Goal: Task Accomplishment & Management: Use online tool/utility

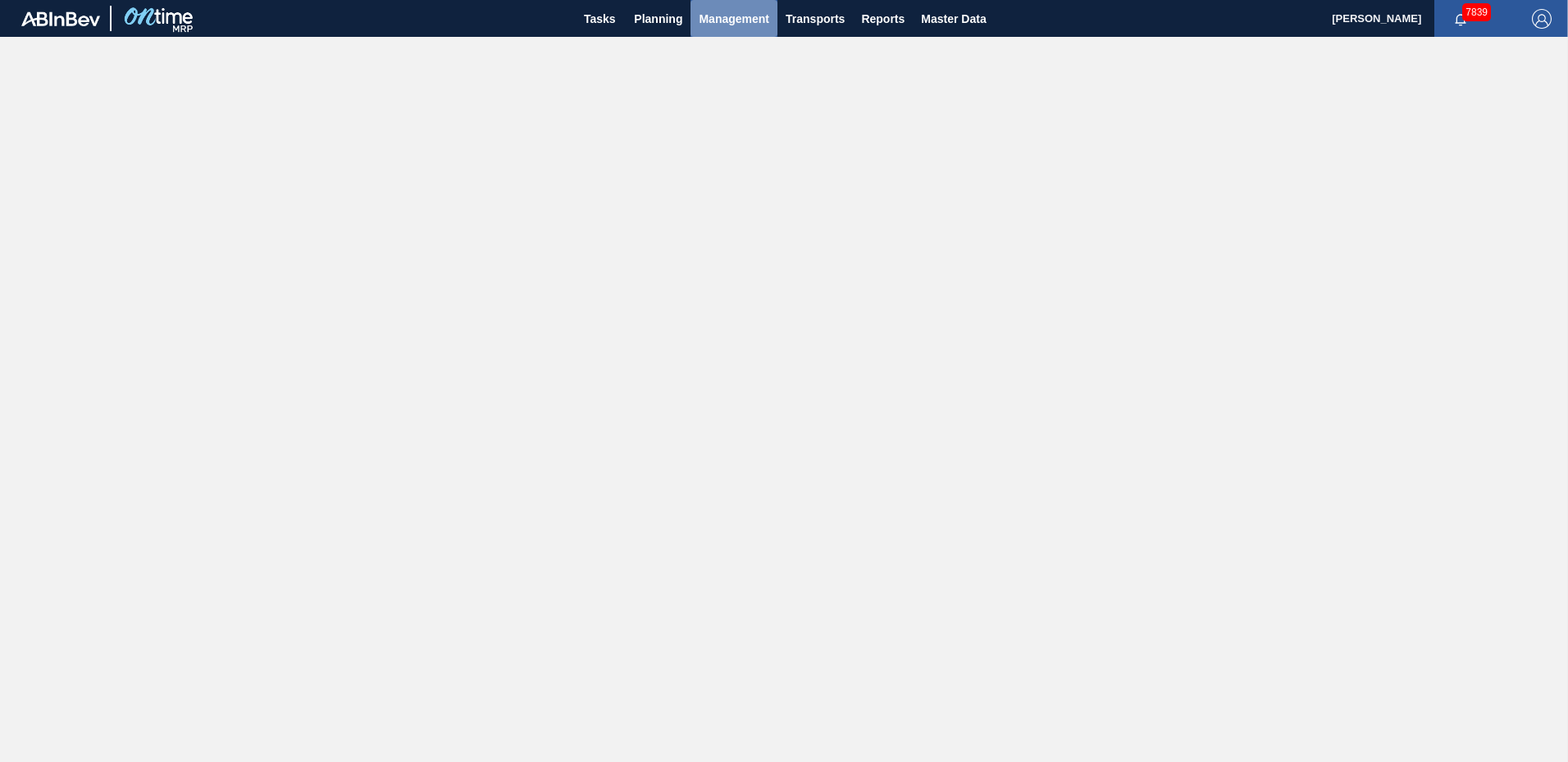
click at [737, 22] on span "Management" at bounding box center [734, 19] width 70 height 20
click at [665, 19] on div at bounding box center [784, 381] width 1568 height 762
click at [658, 25] on span "Planning" at bounding box center [658, 19] width 48 height 20
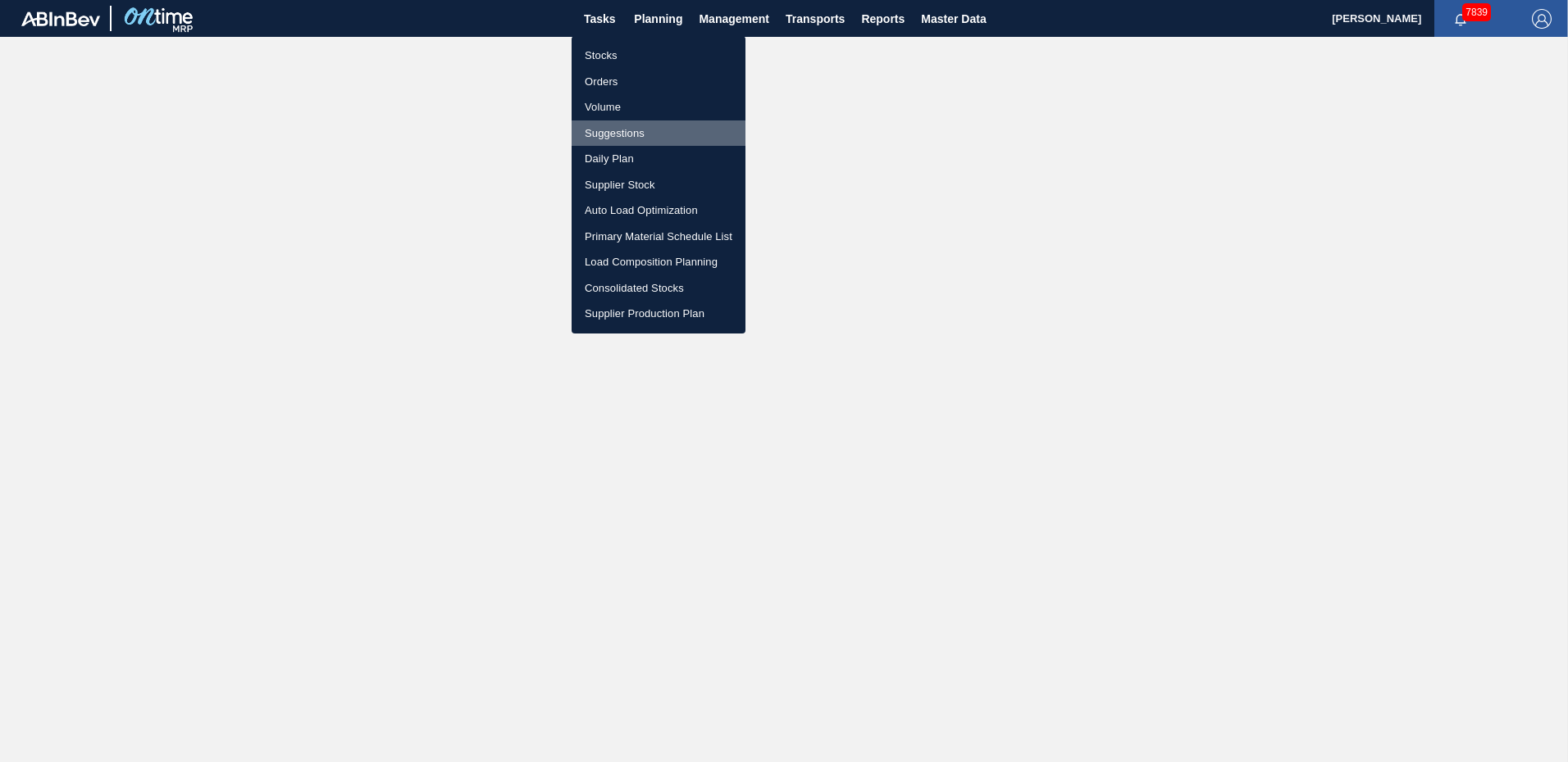
click at [626, 132] on li "Suggestions" at bounding box center [659, 133] width 174 height 26
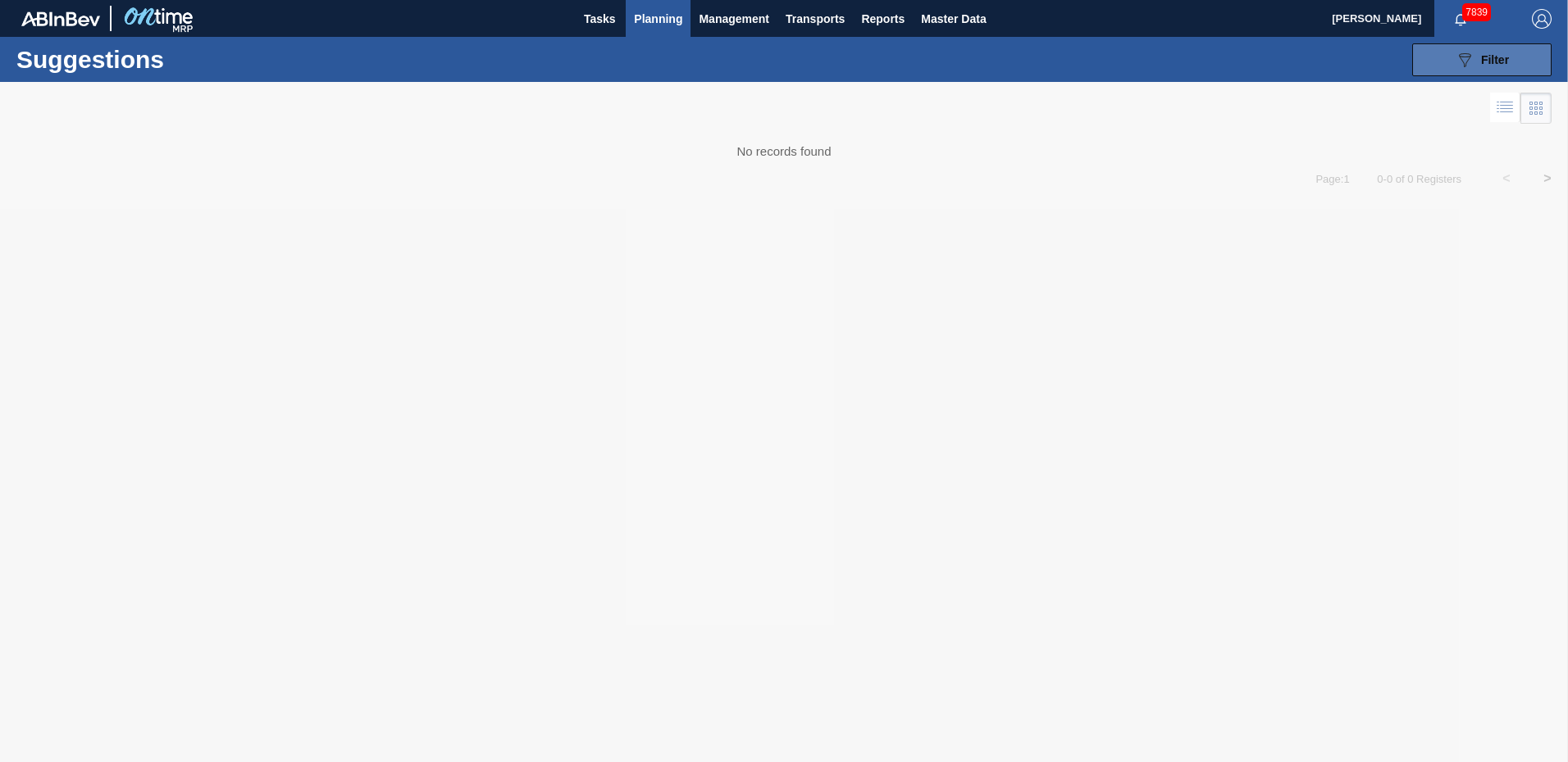
click at [1511, 53] on button "089F7B8B-B2A5-4AFE-B5C0-19BA573D28AC Filter" at bounding box center [1481, 59] width 140 height 33
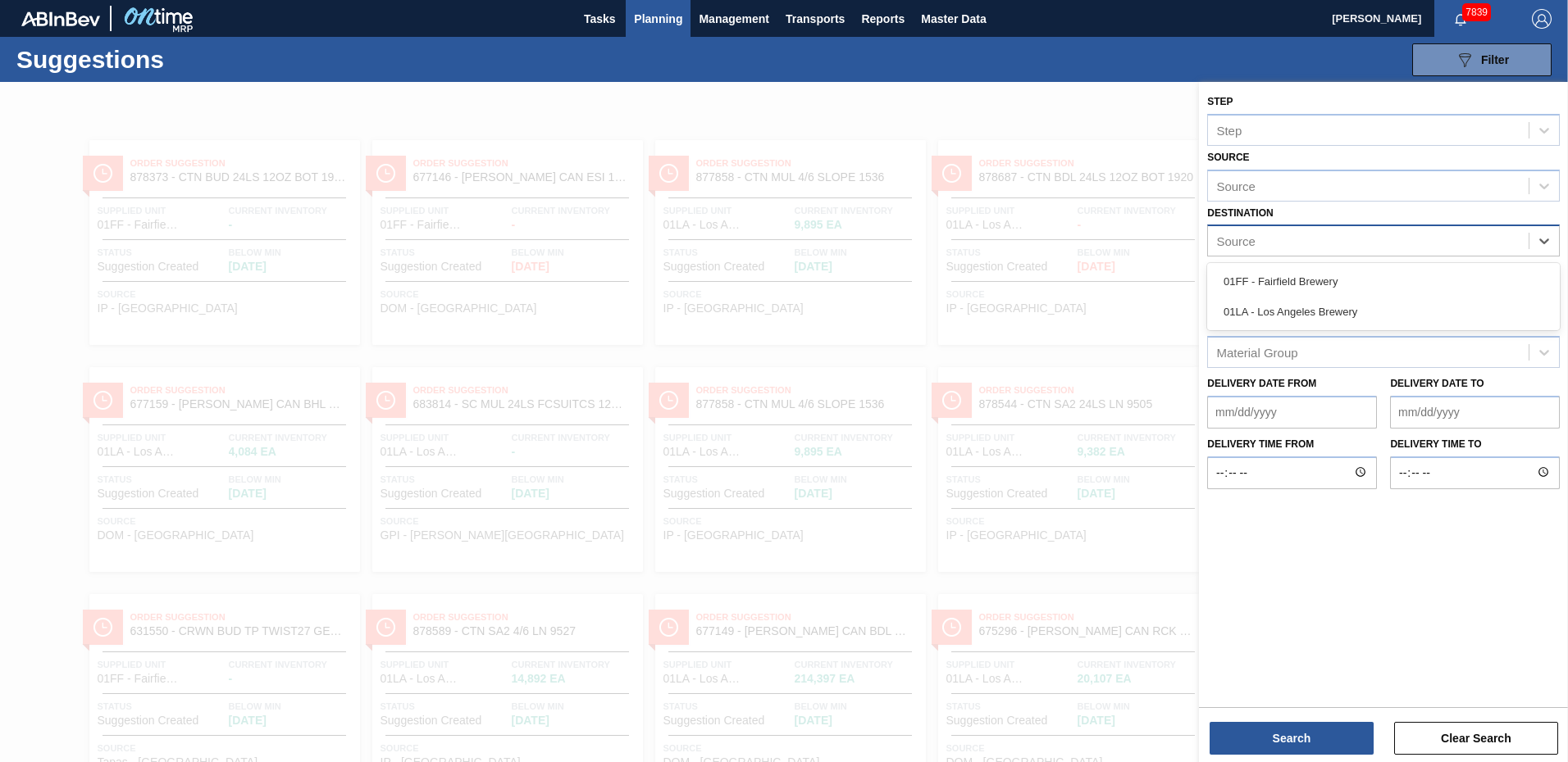
click at [1341, 238] on div "Source" at bounding box center [1368, 241] width 321 height 23
click at [1292, 283] on div "01FF - Fairfield Brewery" at bounding box center [1383, 282] width 353 height 30
click at [1516, 411] on to "Delivery Date to" at bounding box center [1474, 416] width 170 height 33
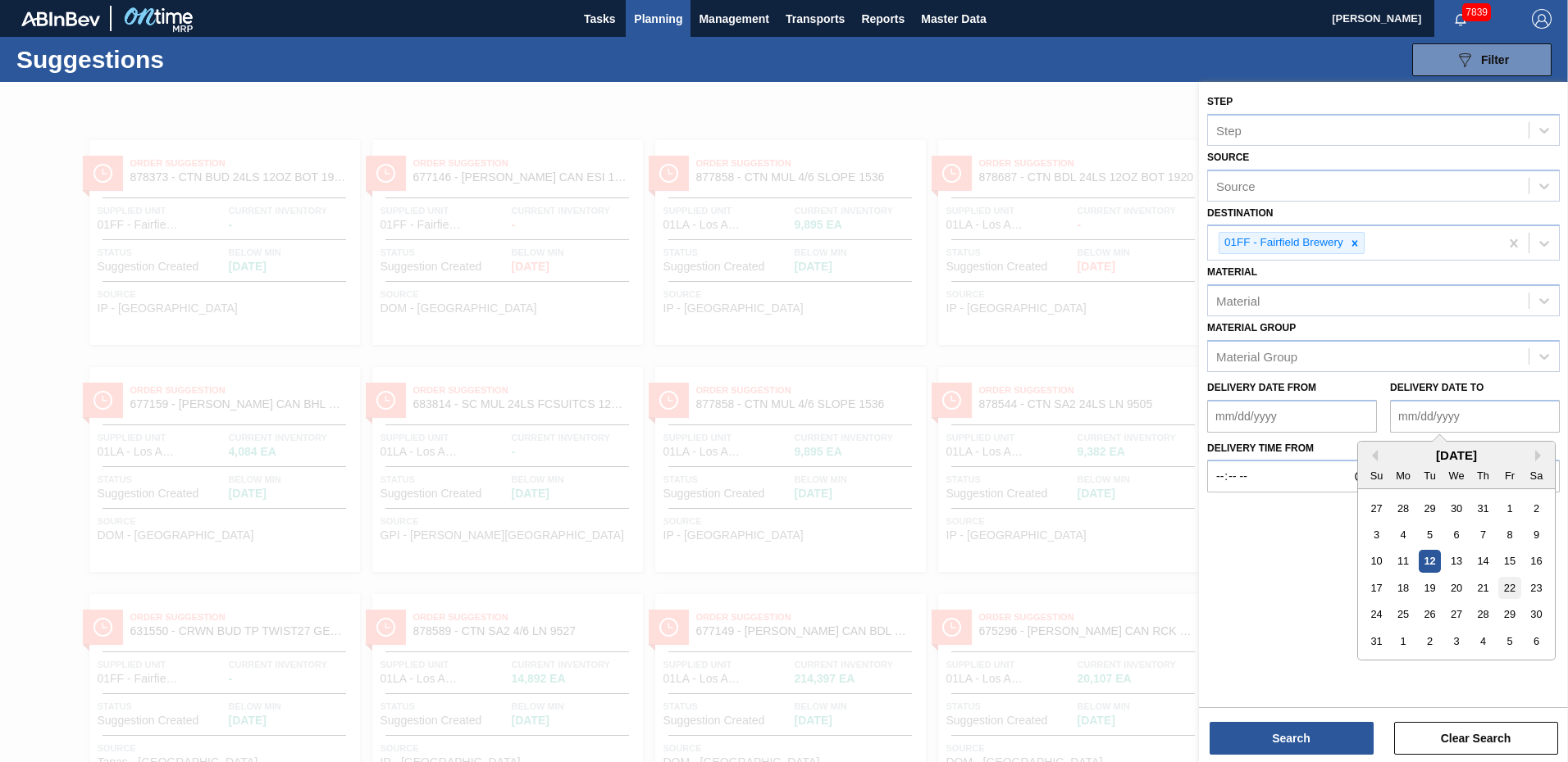
click at [1516, 589] on div "22" at bounding box center [1509, 588] width 22 height 22
type to "[DATE]"
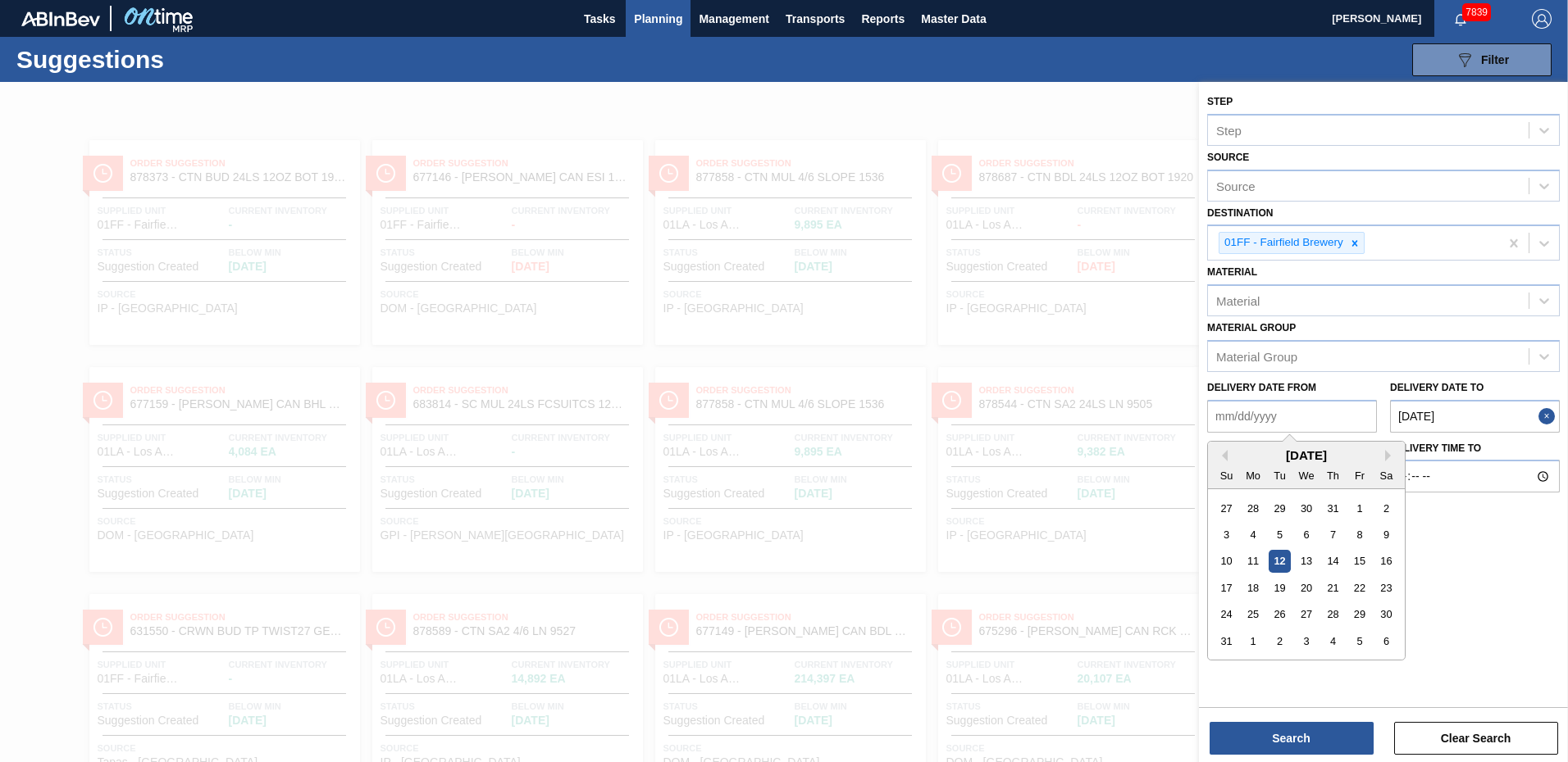
click at [1308, 415] on from "Delivery Date from" at bounding box center [1291, 416] width 170 height 33
click at [1283, 566] on div "12" at bounding box center [1280, 561] width 22 height 22
type from "[DATE]"
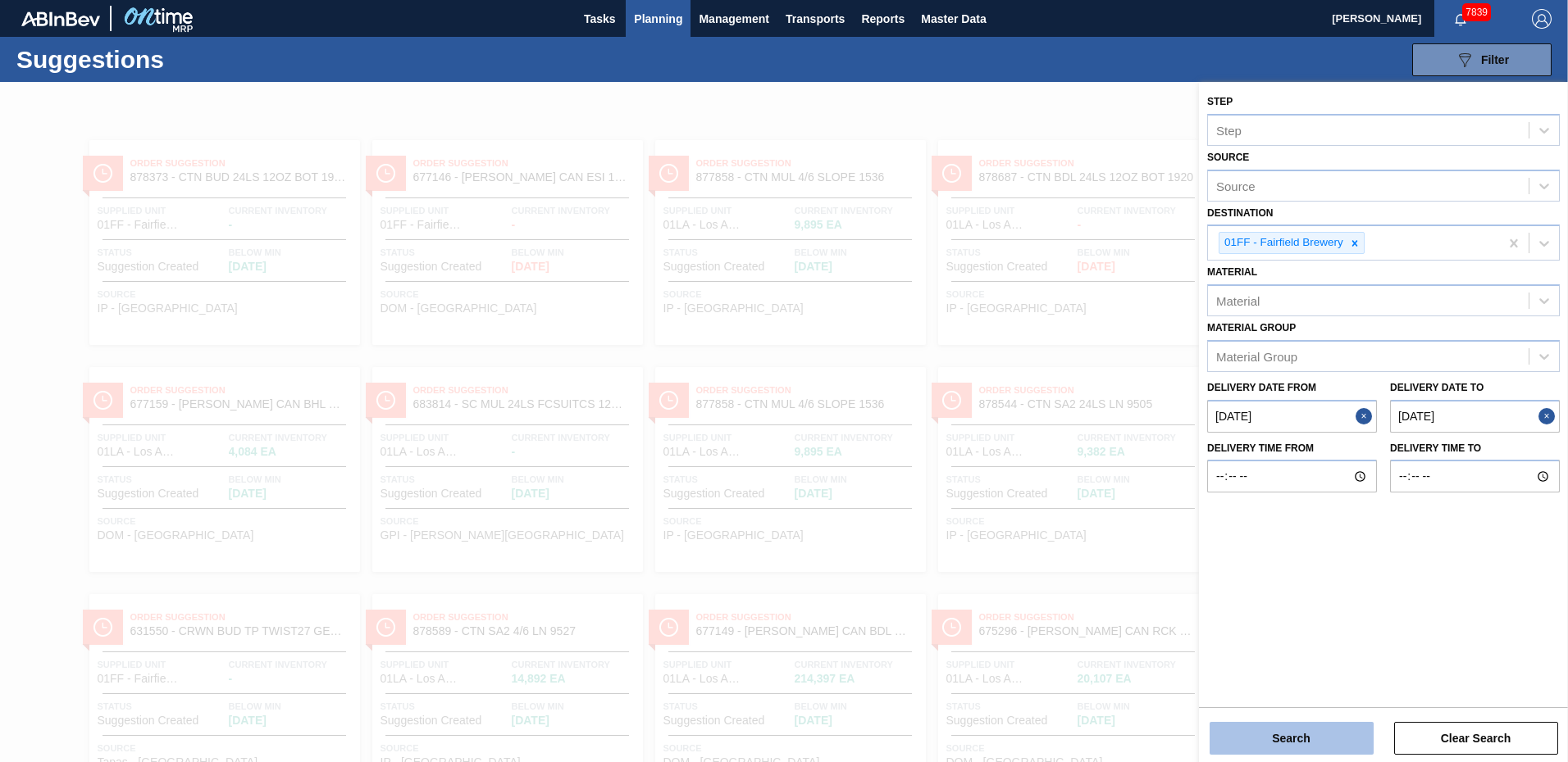
click at [1306, 734] on button "Search" at bounding box center [1291, 738] width 164 height 33
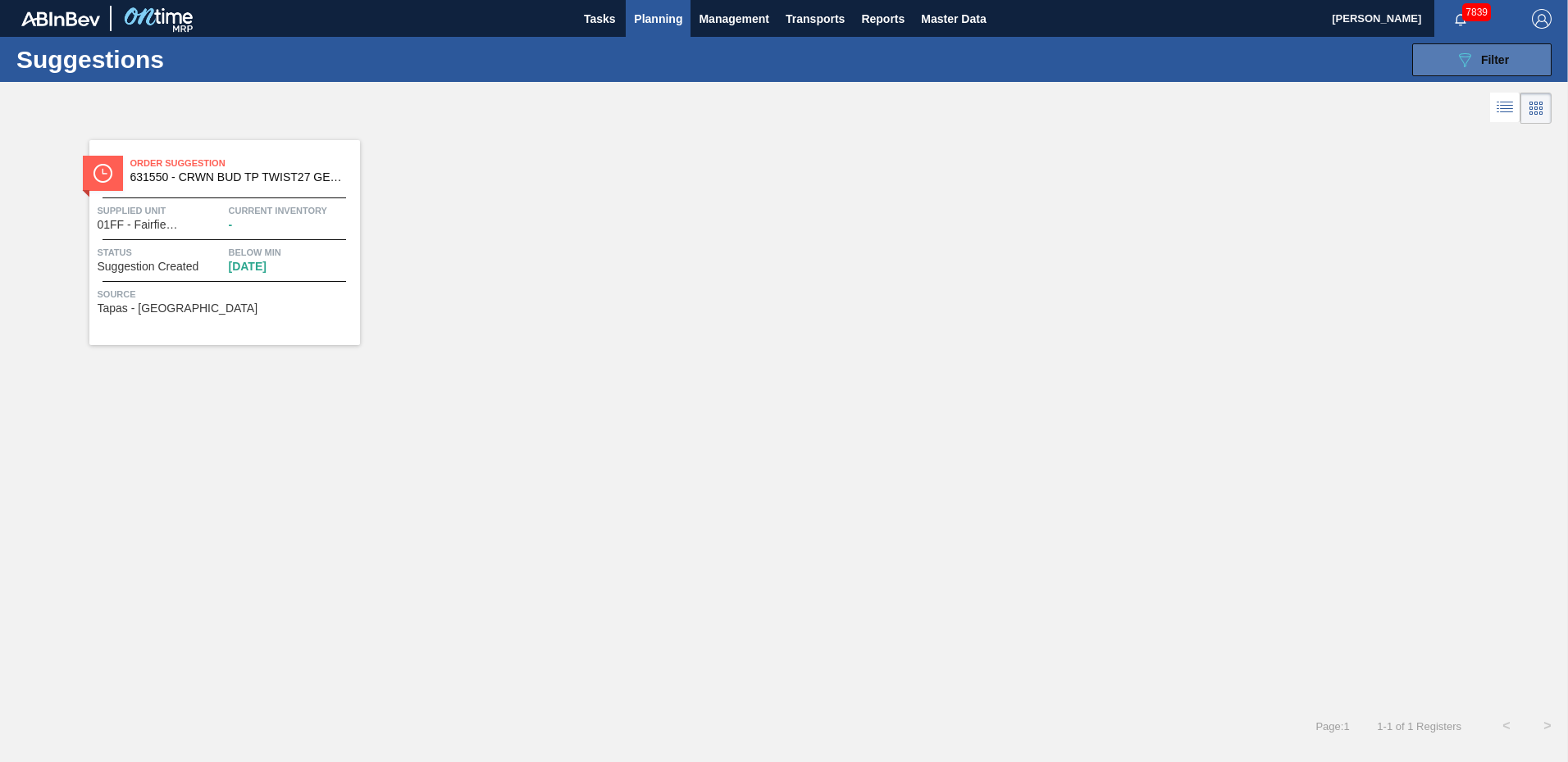
click at [1504, 53] on span "Filter" at bounding box center [1494, 60] width 28 height 13
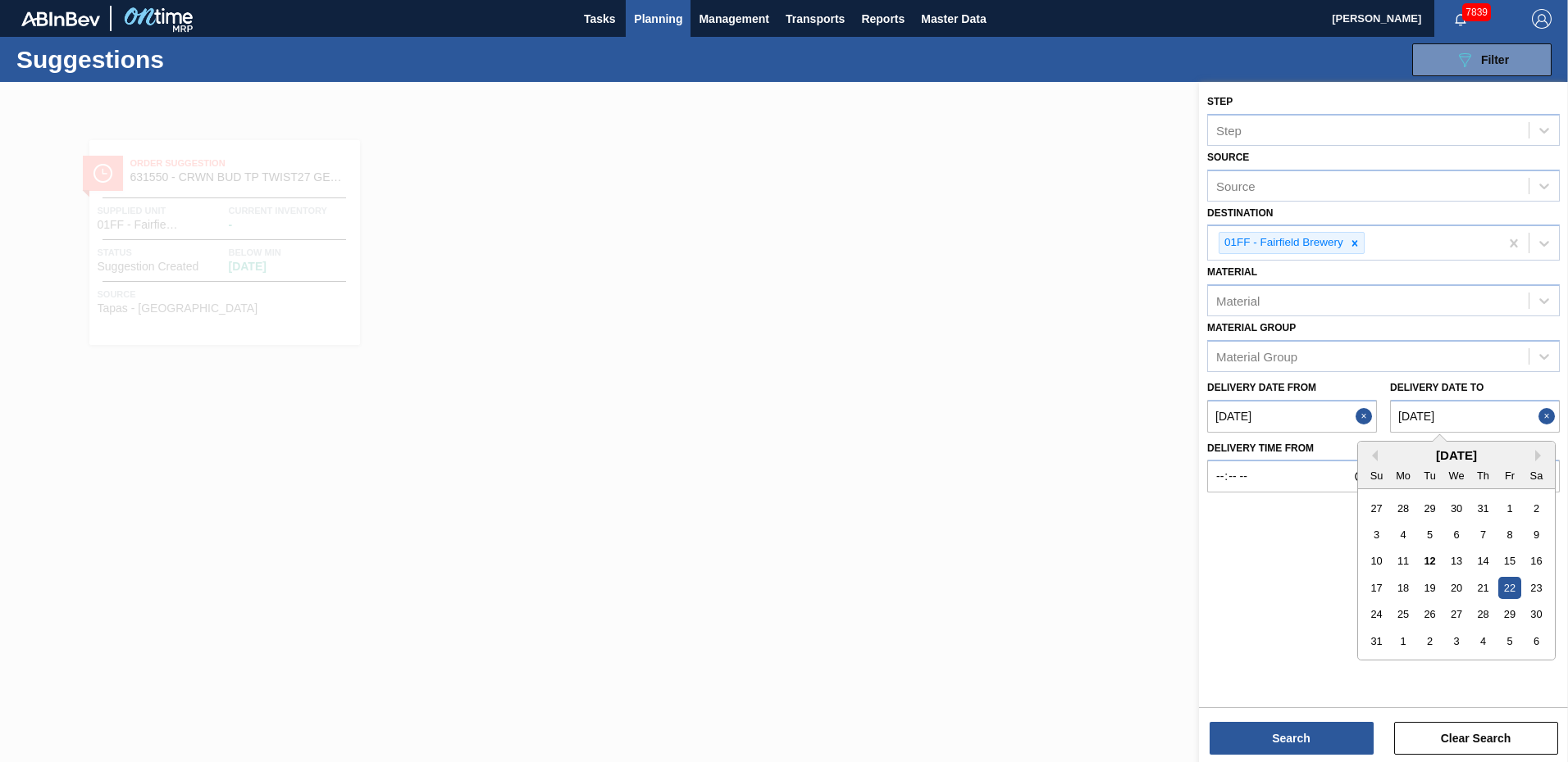
drag, startPoint x: 1494, startPoint y: 409, endPoint x: 1497, endPoint y: 420, distance: 11.4
click at [1495, 414] on to "[DATE]" at bounding box center [1474, 416] width 170 height 33
click at [1509, 617] on div "29" at bounding box center [1509, 614] width 22 height 22
type to "[DATE]"
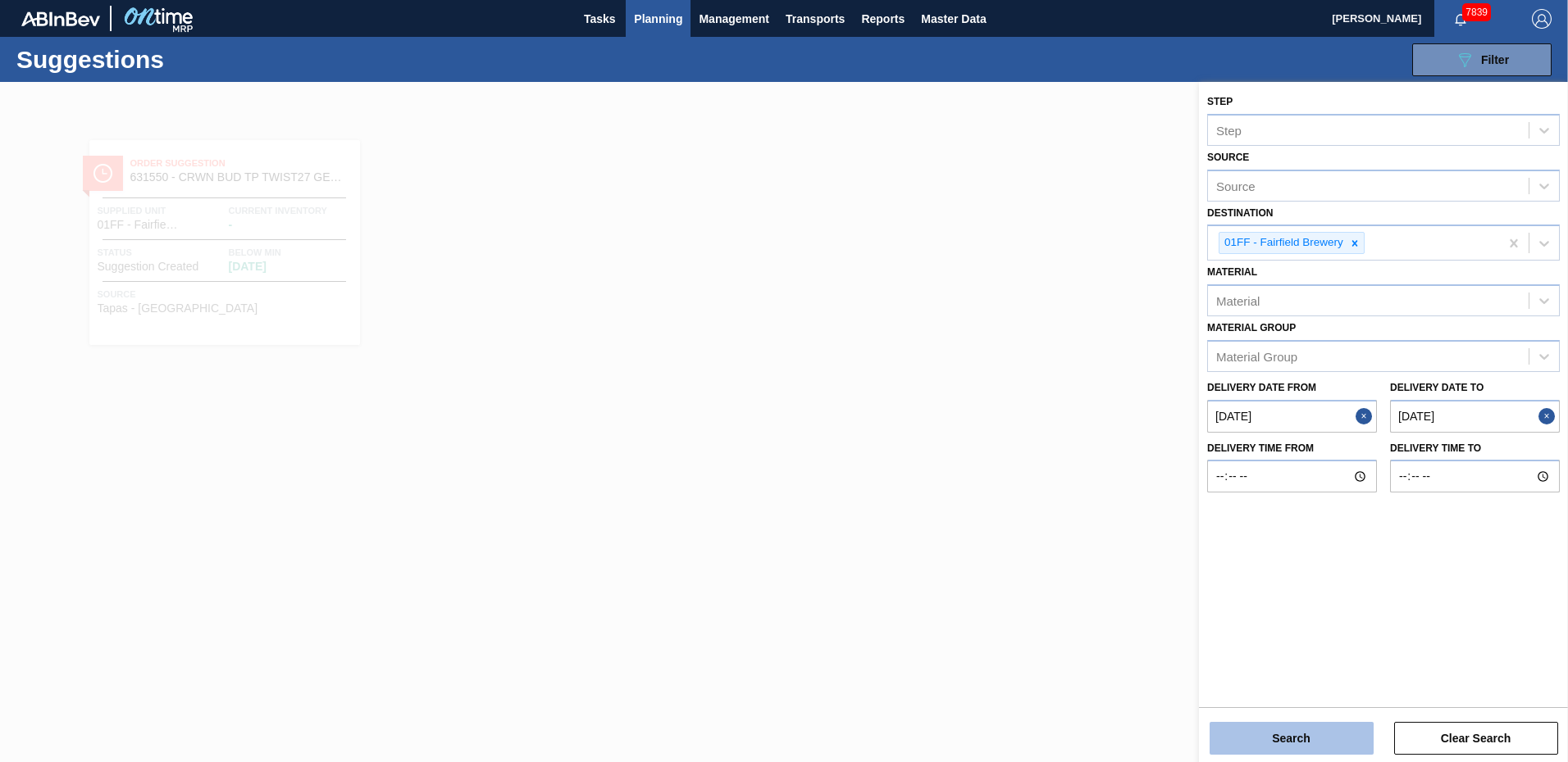
click at [1321, 739] on button "Search" at bounding box center [1291, 738] width 164 height 33
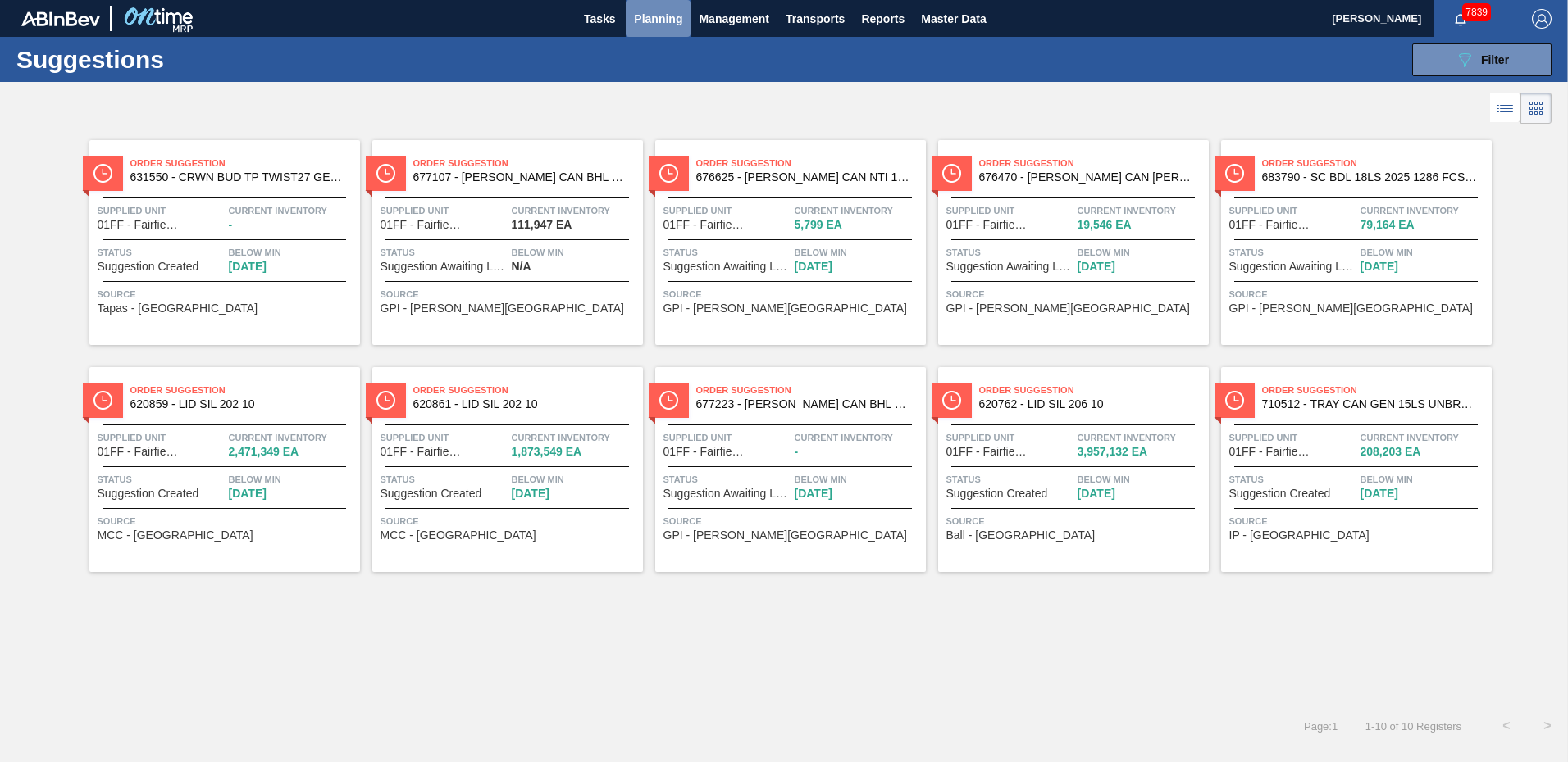
click at [664, 16] on span "Planning" at bounding box center [658, 19] width 48 height 20
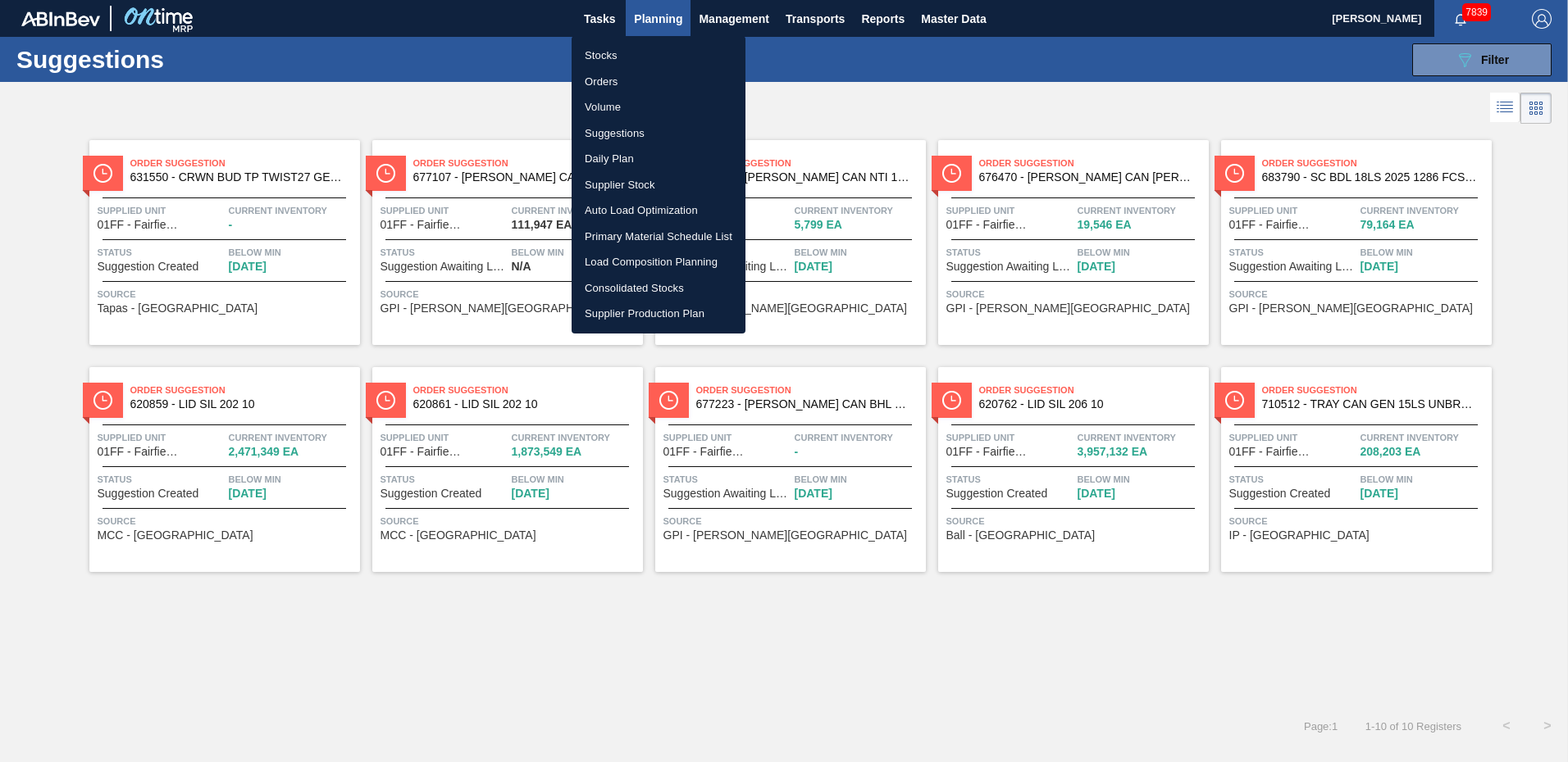
drag, startPoint x: 1307, startPoint y: 409, endPoint x: 1282, endPoint y: 410, distance: 25.0
click at [1306, 410] on div at bounding box center [784, 381] width 1568 height 762
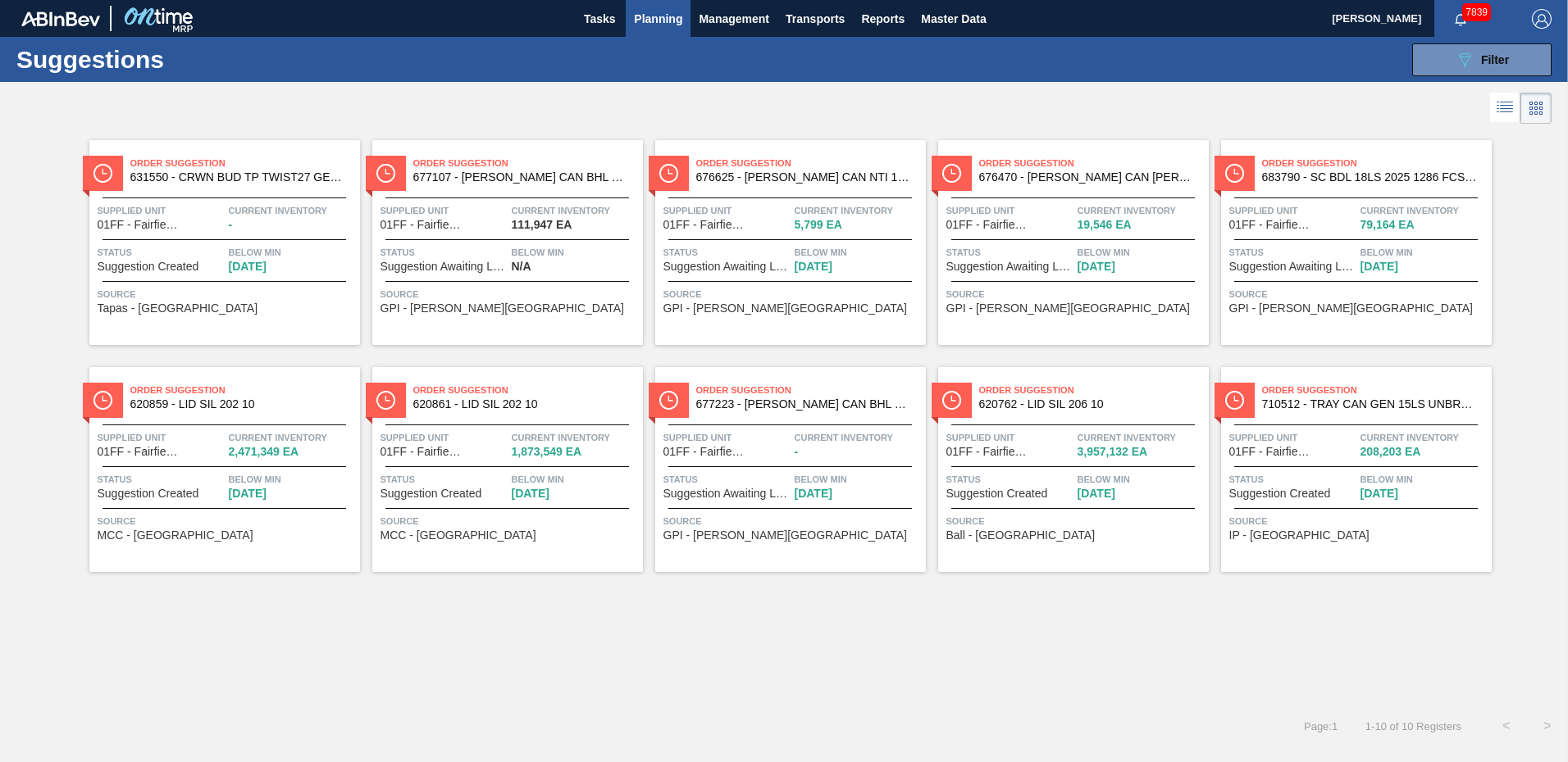
click at [1245, 401] on div at bounding box center [1235, 400] width 40 height 35
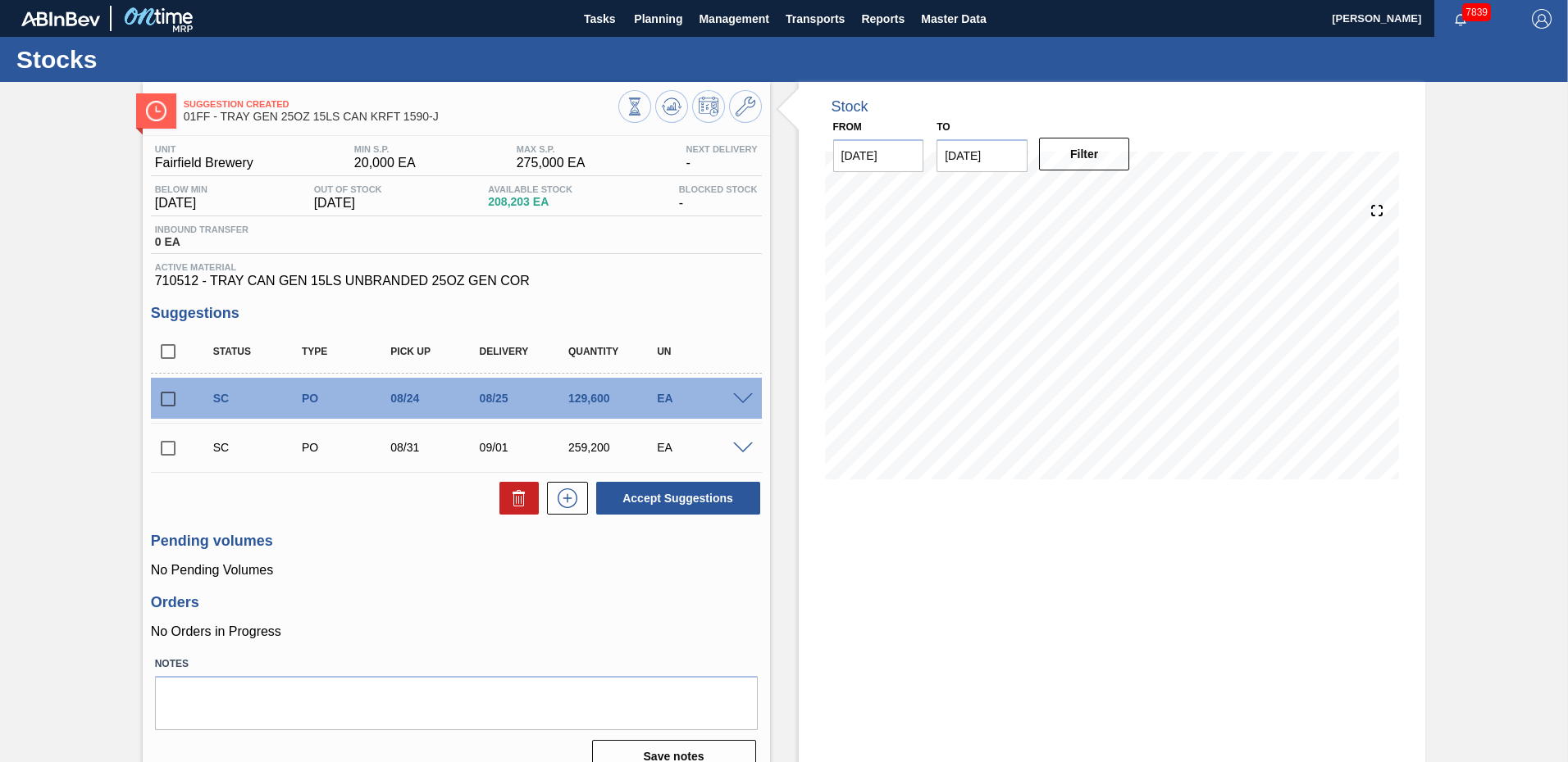
click at [741, 394] on span at bounding box center [743, 399] width 20 height 13
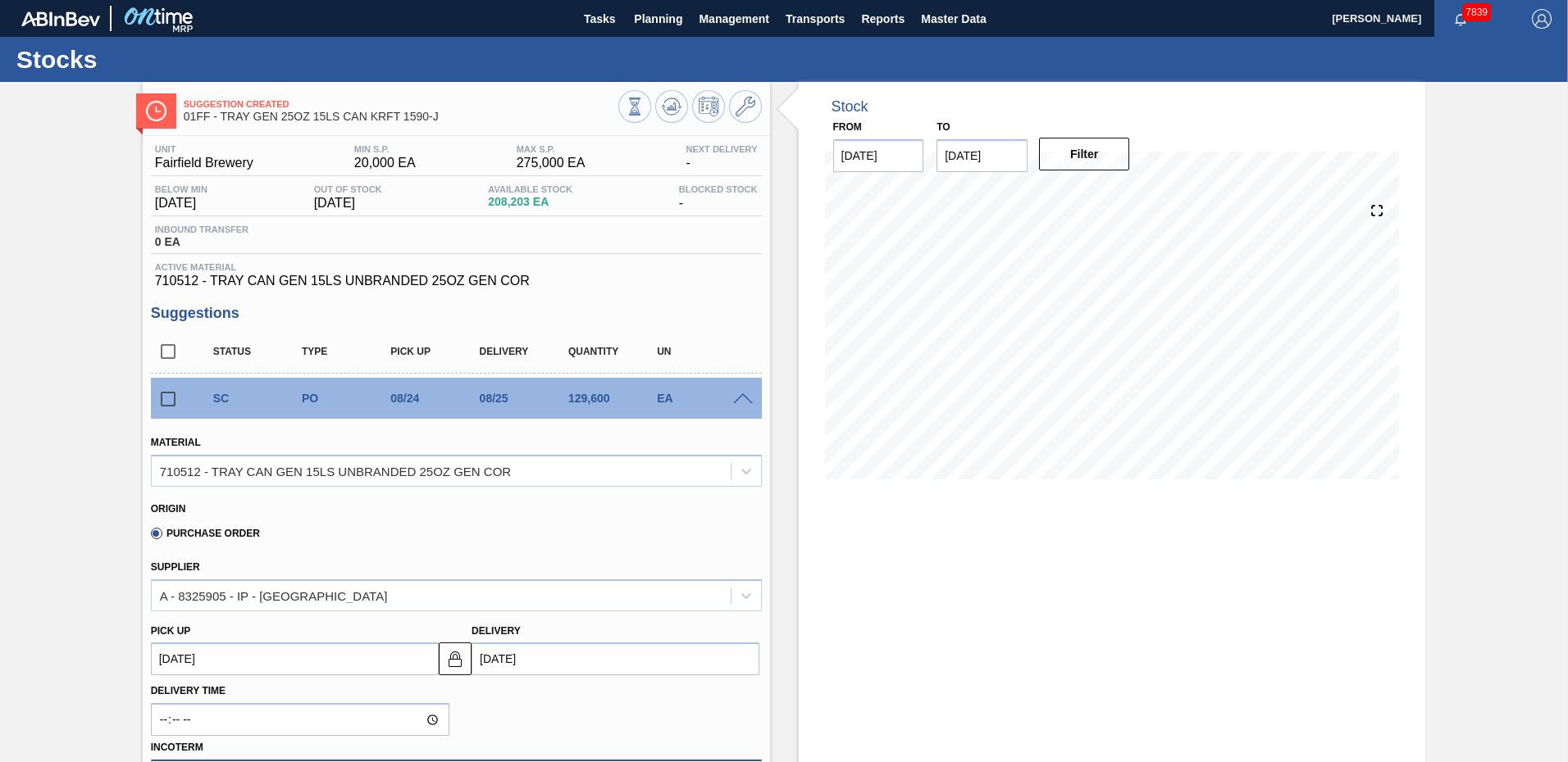
scroll to position [328, 0]
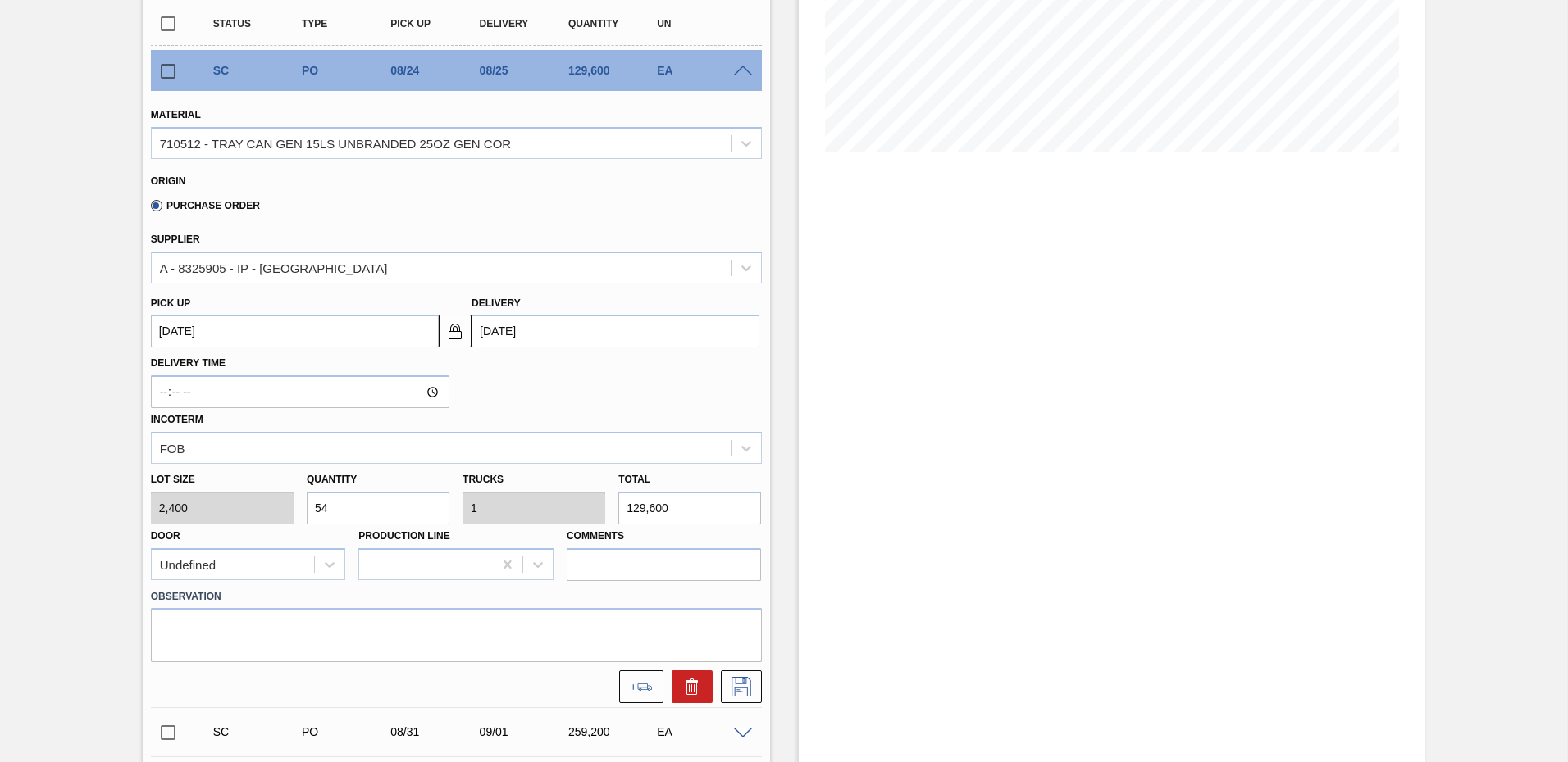
click at [598, 322] on input "[DATE]" at bounding box center [615, 331] width 288 height 33
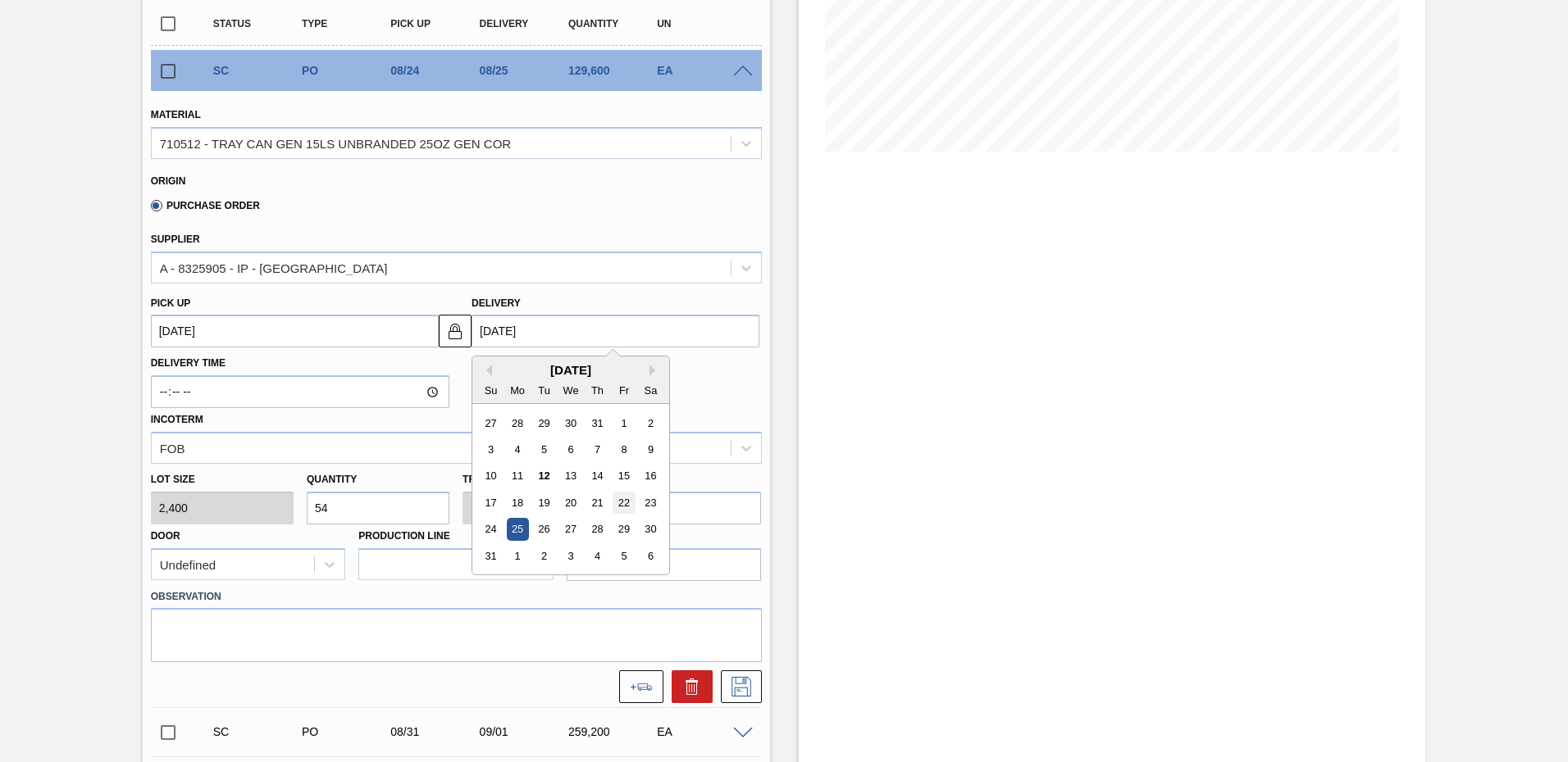
click at [616, 497] on div "22" at bounding box center [624, 503] width 22 height 22
type up "[DATE]"
type input "[DATE]"
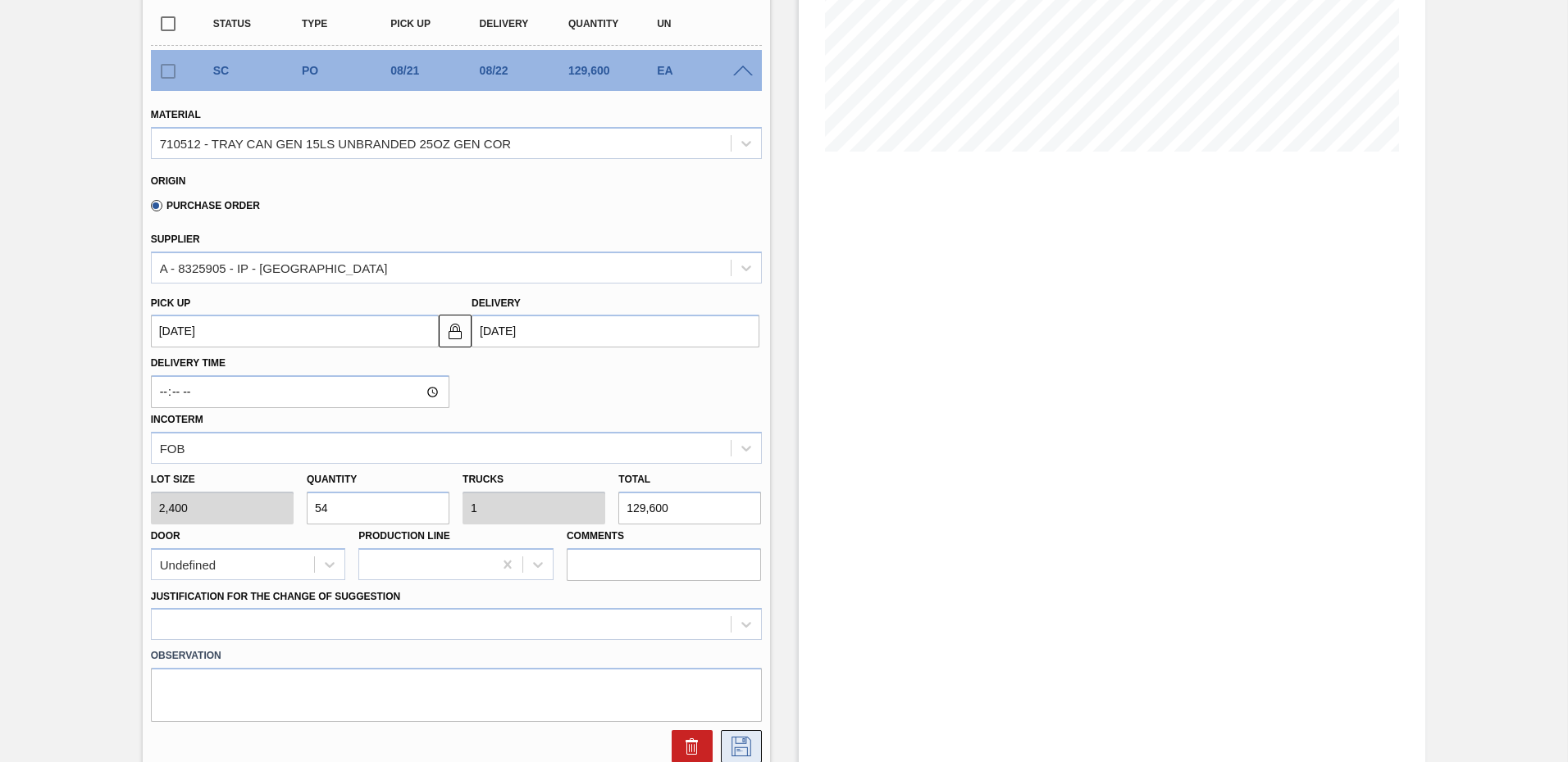
click at [746, 751] on icon at bounding box center [741, 747] width 26 height 20
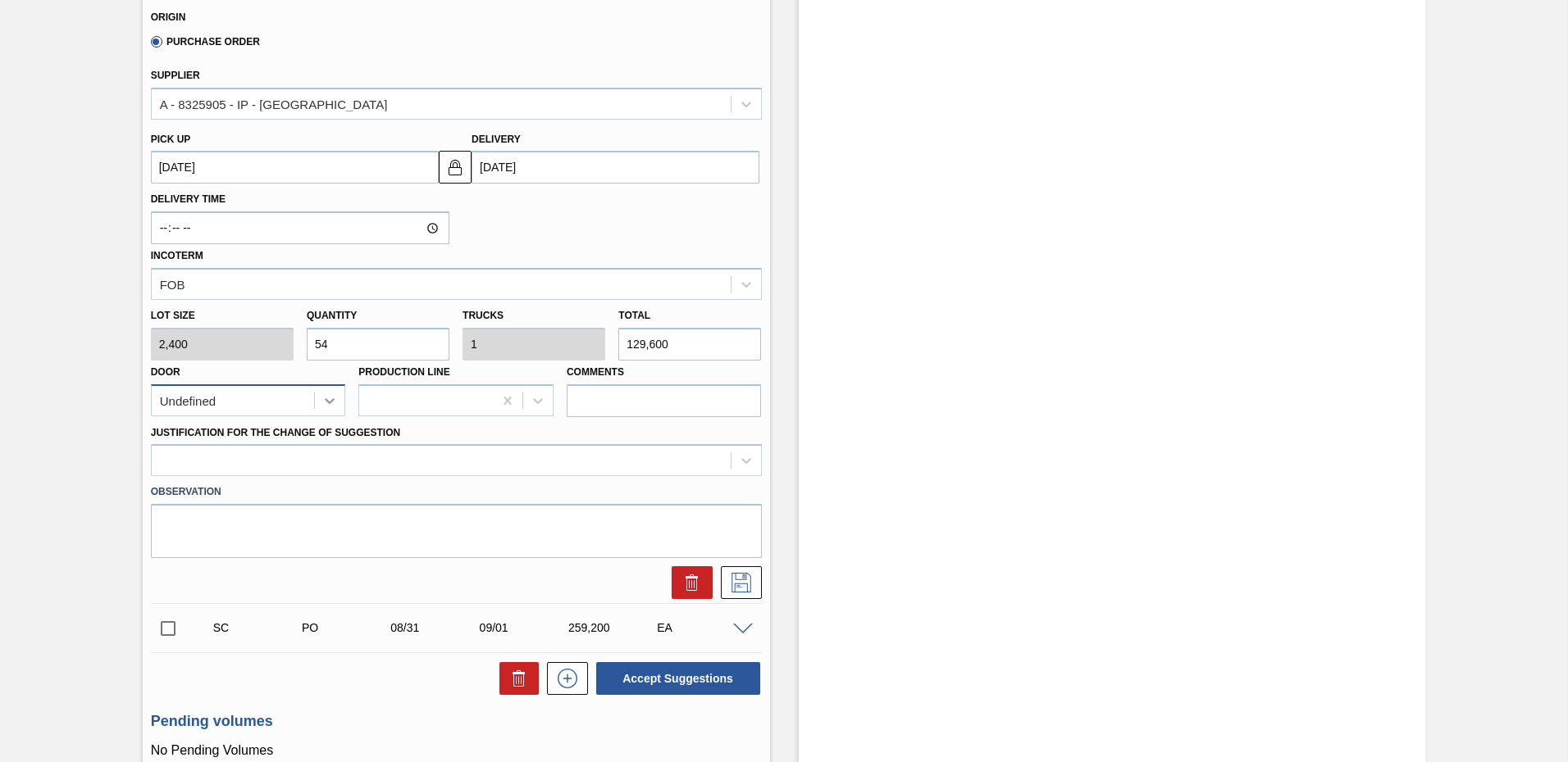
click at [332, 396] on icon at bounding box center [330, 401] width 17 height 17
click at [222, 393] on div "Undefined" at bounding box center [232, 400] width 163 height 23
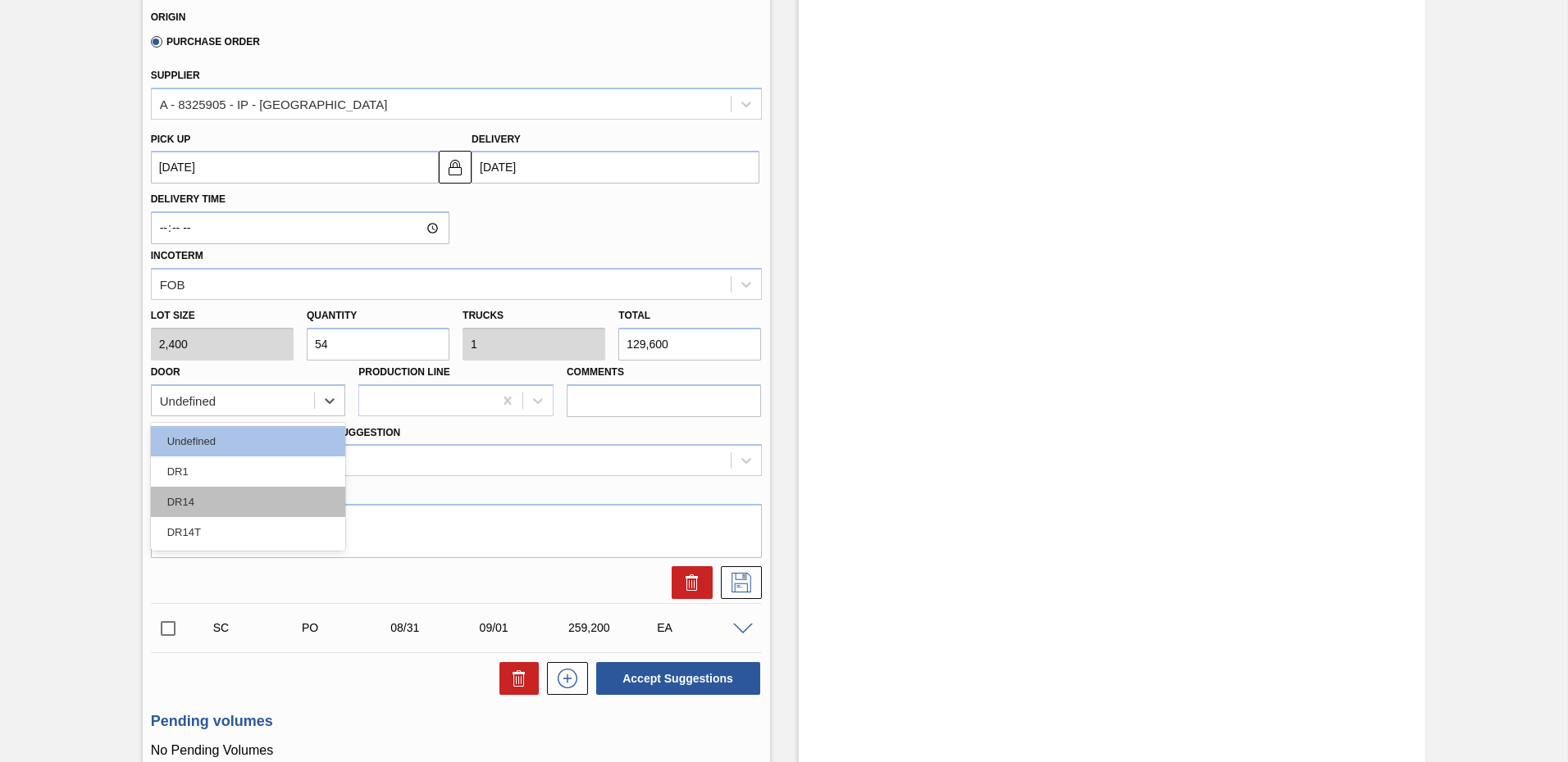
click at [228, 495] on div "DR14" at bounding box center [248, 502] width 195 height 30
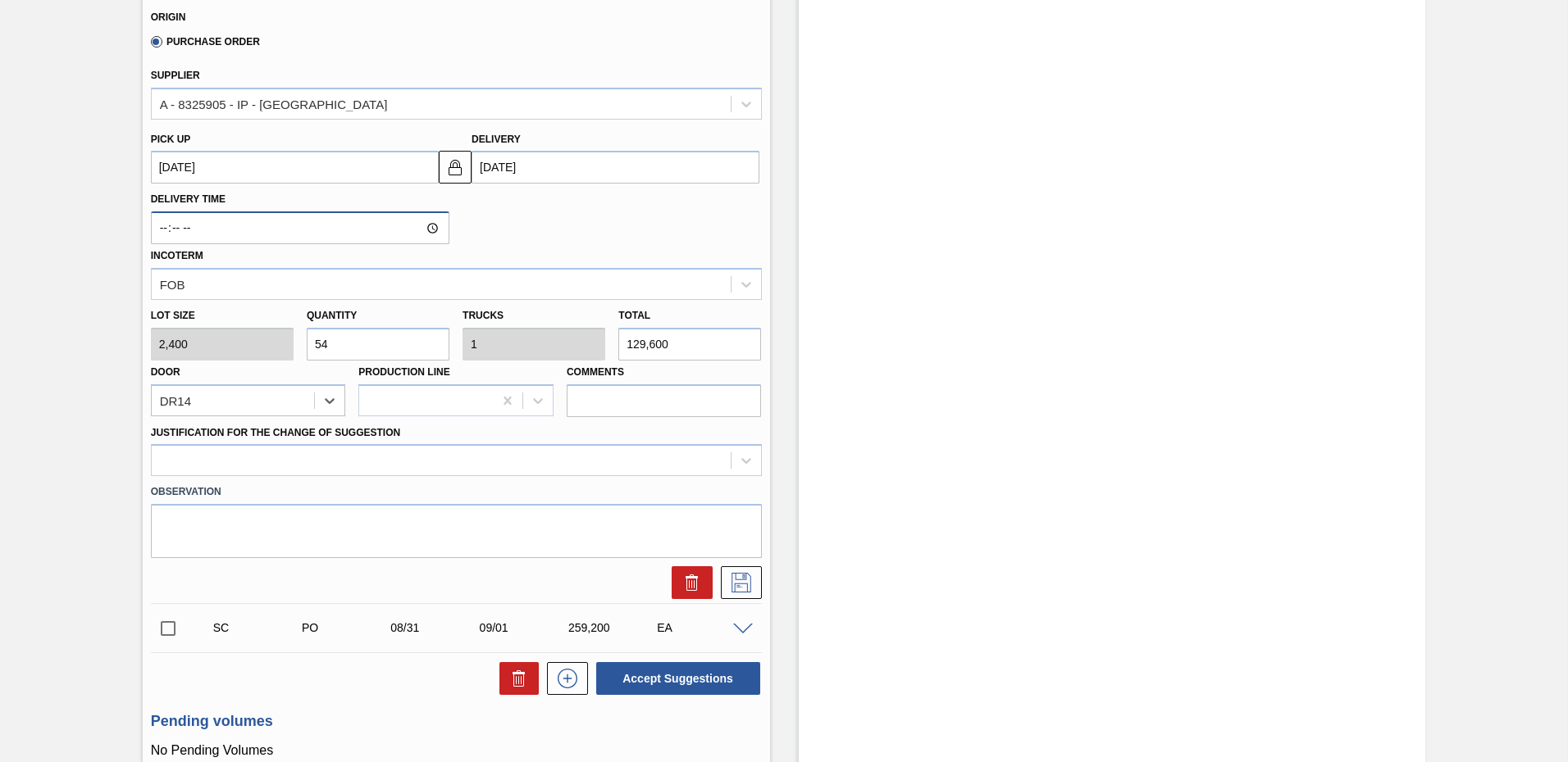
click at [160, 234] on input "Delivery Time" at bounding box center [300, 227] width 298 height 33
type input "07:00"
click at [318, 455] on div at bounding box center [440, 461] width 579 height 23
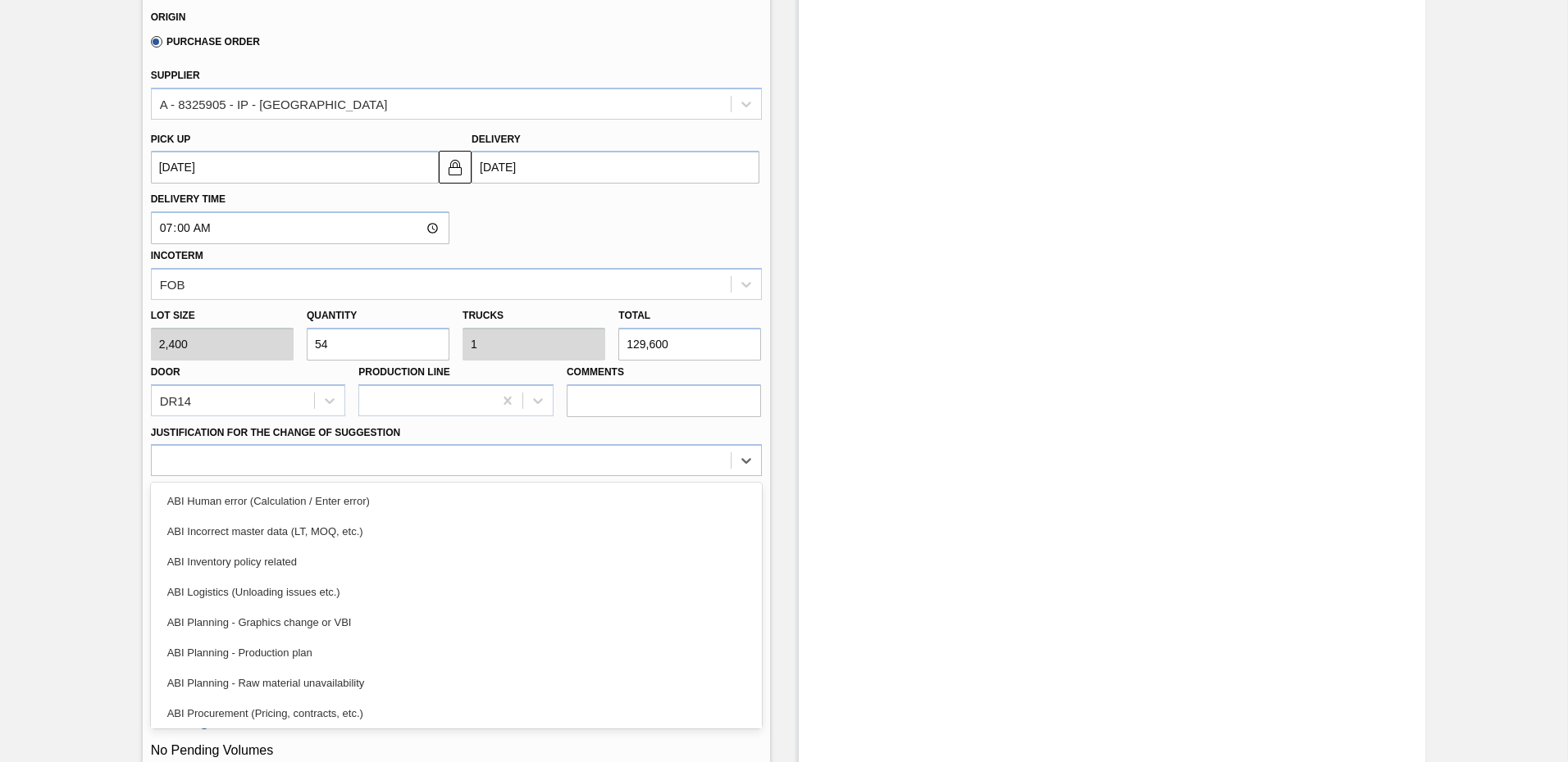
click at [415, 648] on div "ABI Planning - Production plan" at bounding box center [456, 653] width 611 height 30
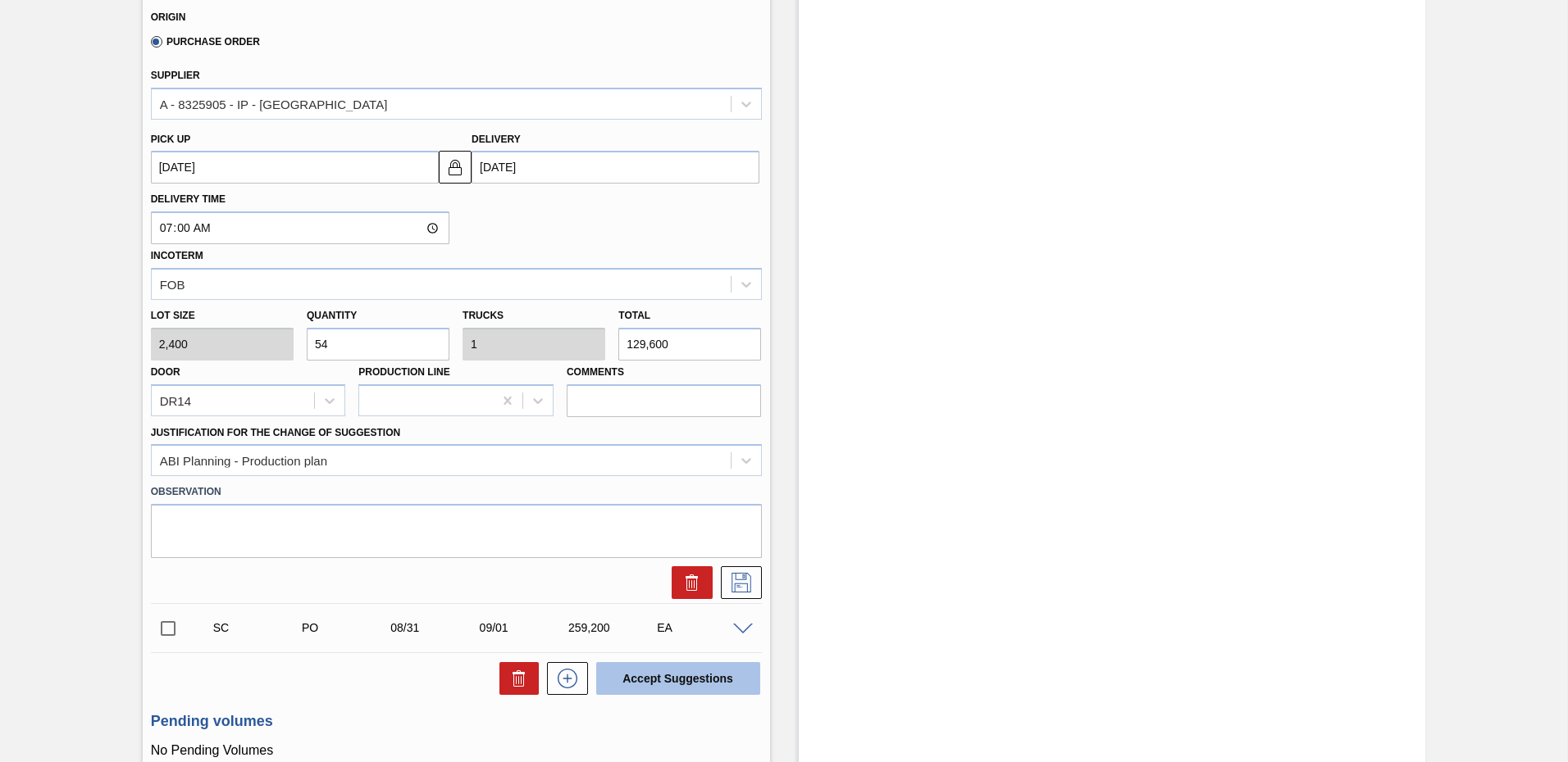
click at [710, 674] on button "Accept Suggestions" at bounding box center [678, 678] width 164 height 33
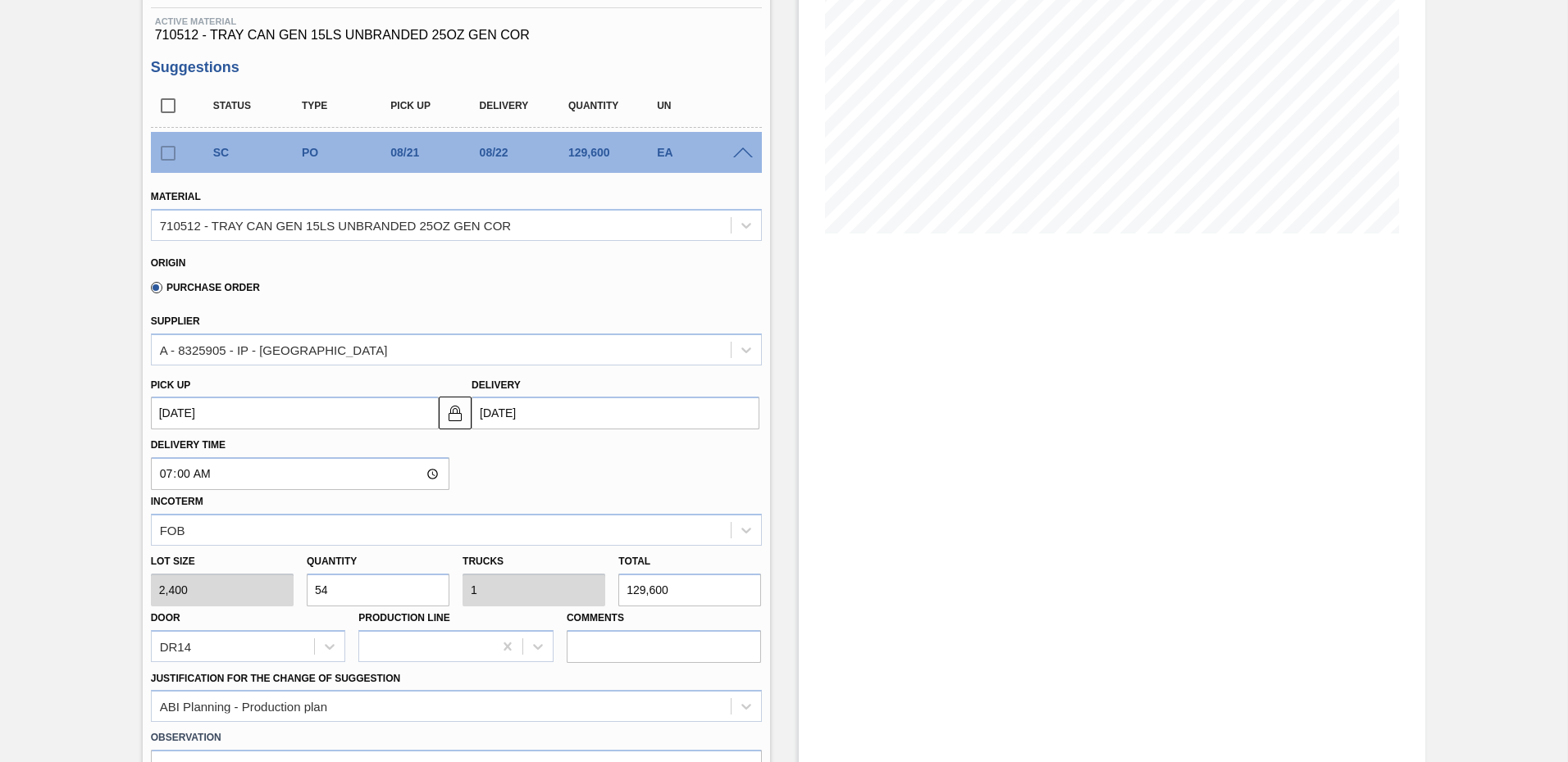
click at [159, 99] on input "checkbox" at bounding box center [168, 105] width 34 height 34
checkbox input "true"
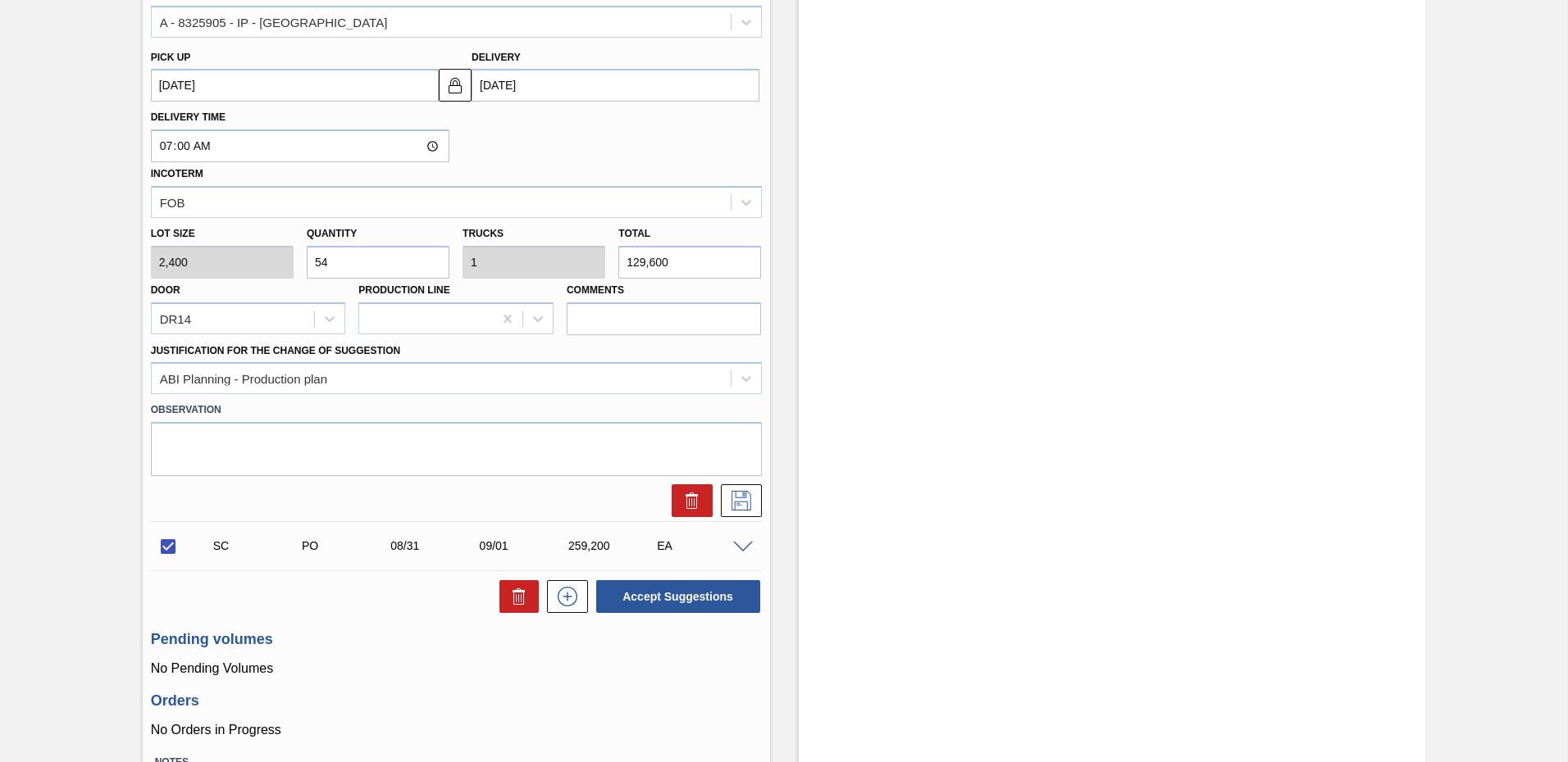
drag, startPoint x: 685, startPoint y: 597, endPoint x: 49, endPoint y: 547, distance: 638.0
click at [6, 578] on div "Suggestion Created 01FF - TRAY GEN 25OZ 15LS CAN KRFT 1590-J Unit Fairfield Bre…" at bounding box center [784, 196] width 1568 height 1377
click at [683, 605] on button "Accept Suggestions" at bounding box center [678, 597] width 164 height 33
checkbox input "false"
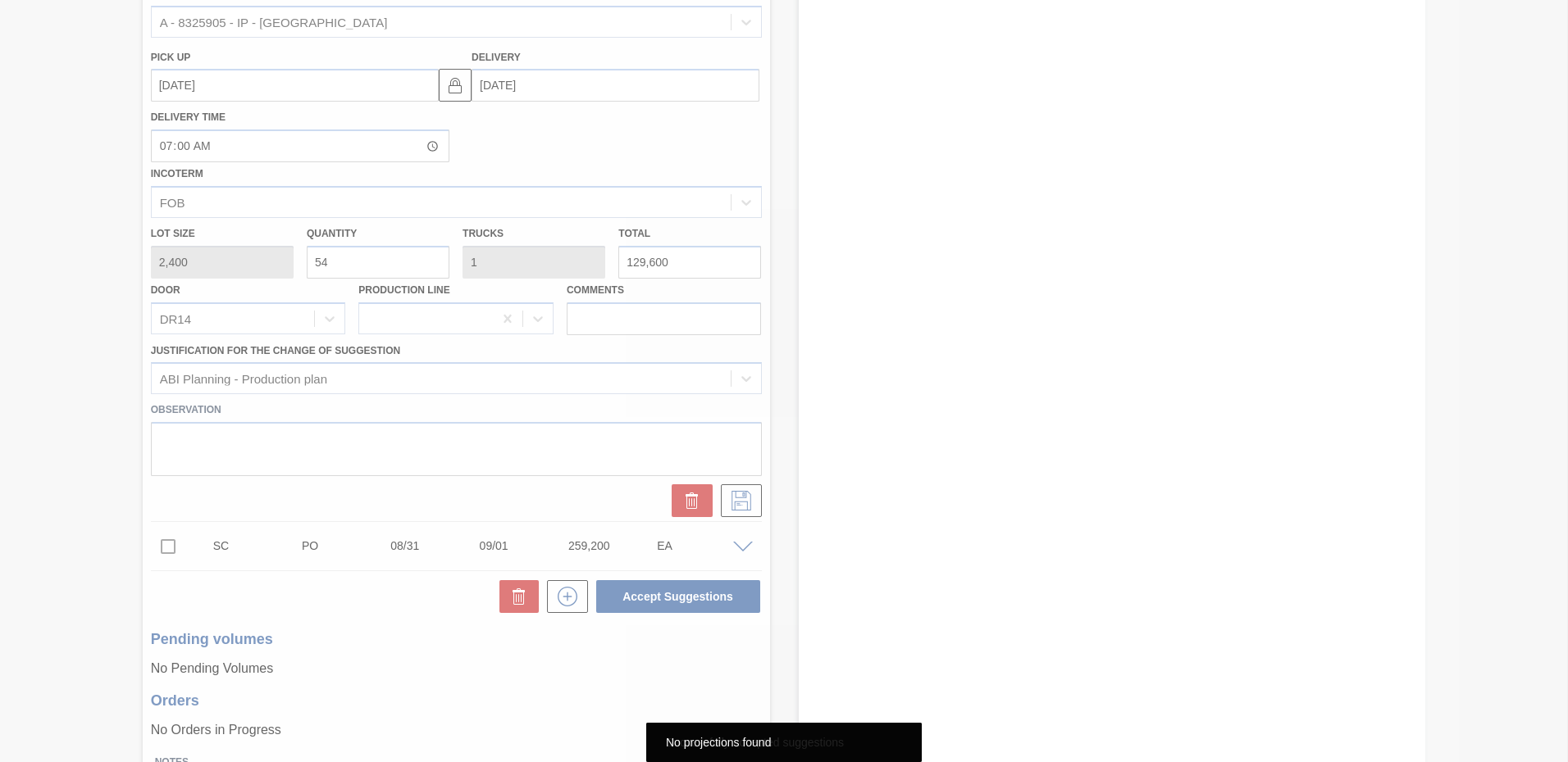
scroll to position [18, 0]
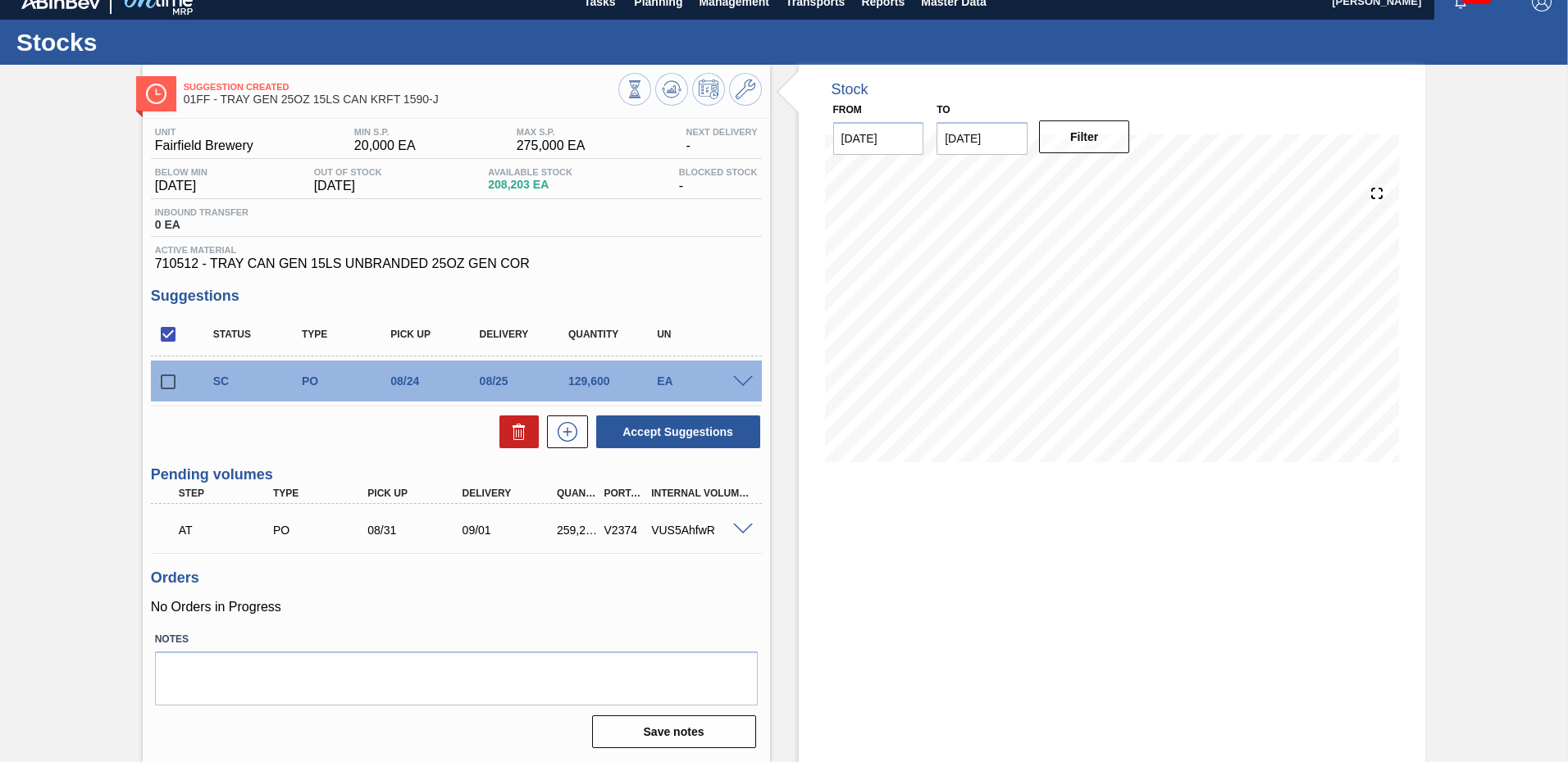
click at [781, 327] on div "Stock From [DATE] to [DATE] Filter 08/26 Stock Projection 104,112 SAP Planning …" at bounding box center [1097, 414] width 656 height 698
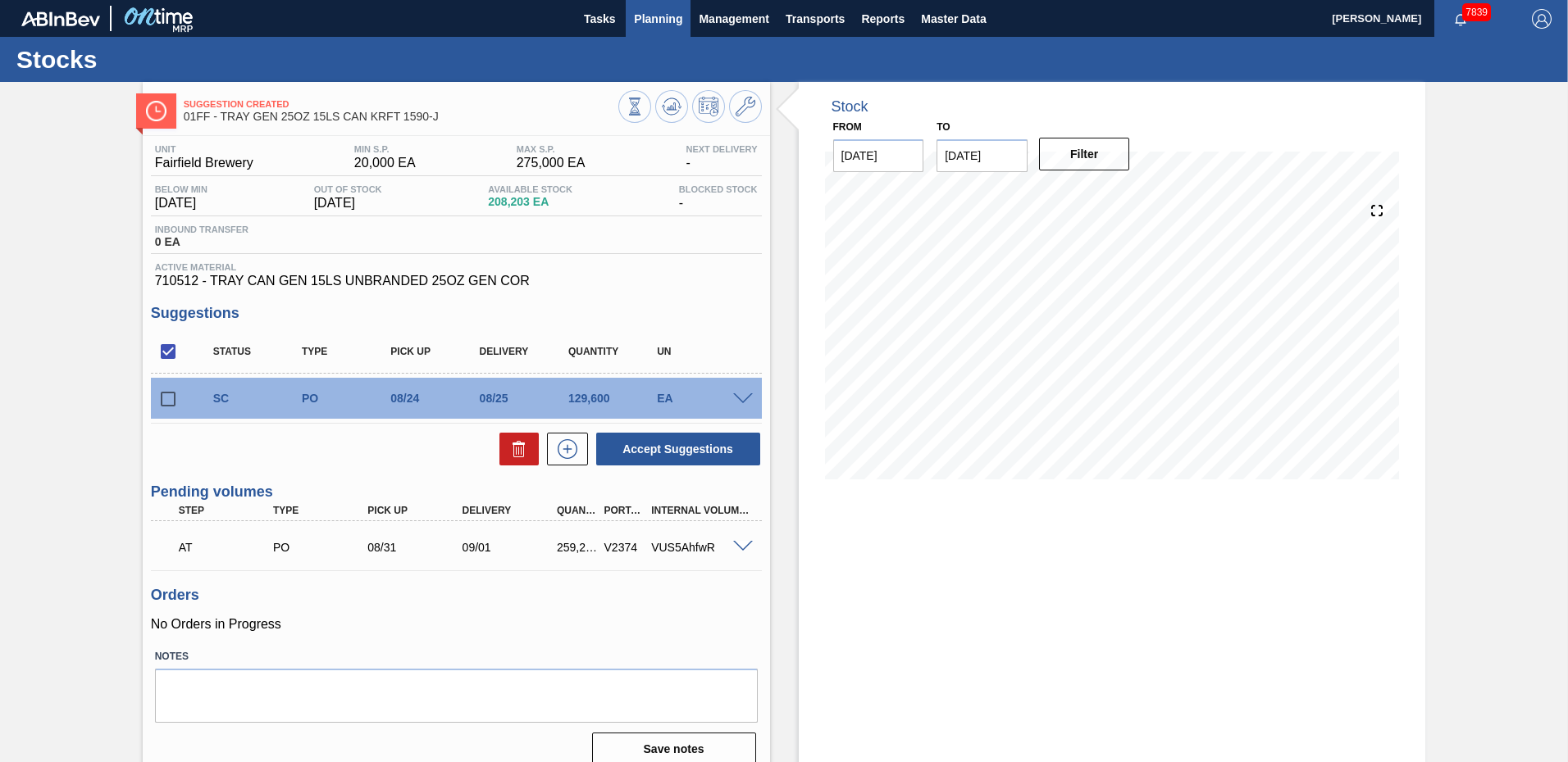
click at [662, 20] on span "Planning" at bounding box center [658, 19] width 48 height 20
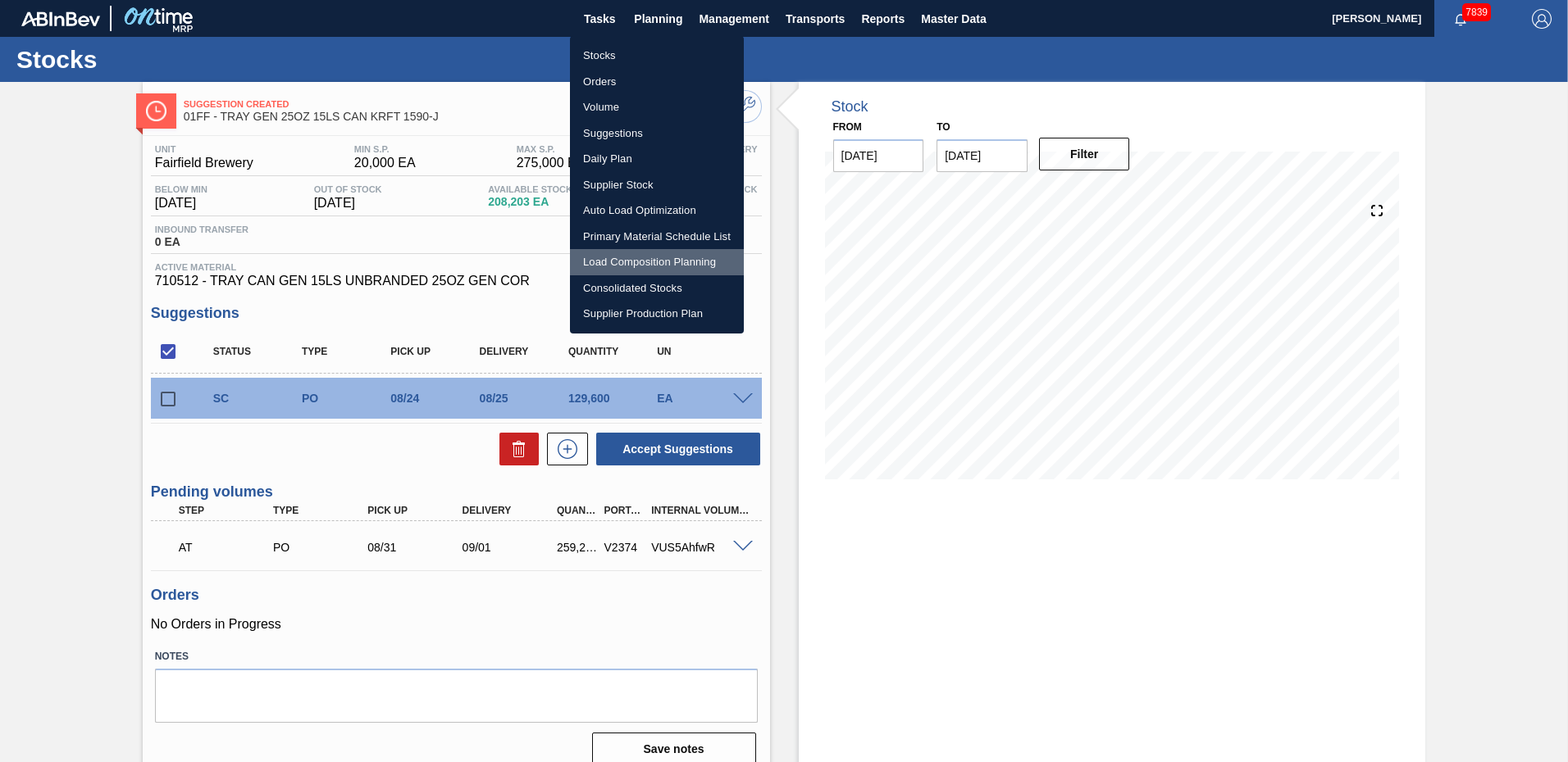
click at [654, 252] on li "Load Composition Planning" at bounding box center [657, 262] width 174 height 26
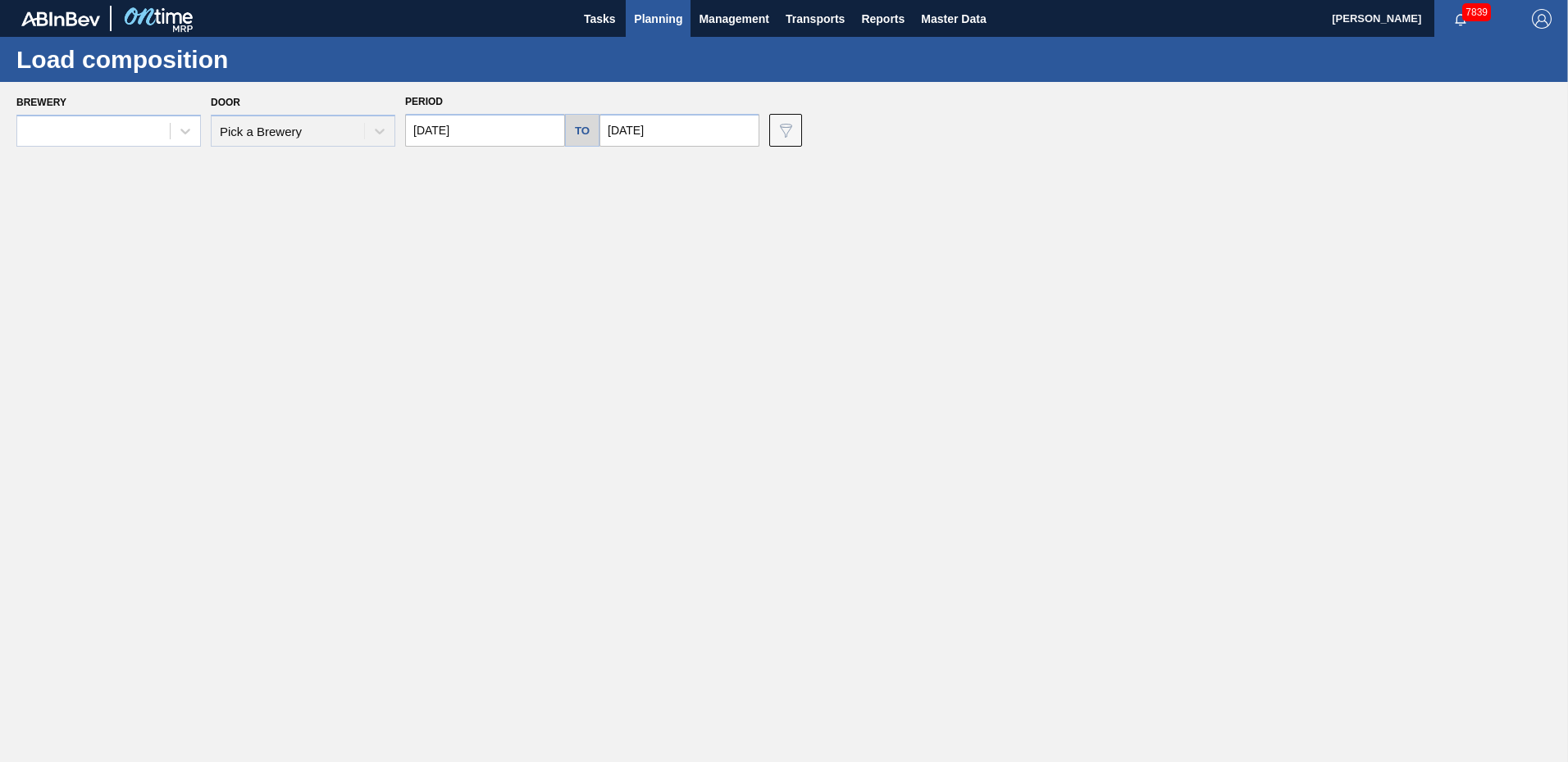
click at [683, 126] on input "[DATE]" at bounding box center [679, 130] width 160 height 33
click at [746, 303] on div "22" at bounding box center [751, 302] width 22 height 22
type input "[DATE]"
click at [532, 123] on input "[DATE]" at bounding box center [485, 130] width 160 height 33
click at [552, 304] on div "22" at bounding box center [557, 302] width 22 height 22
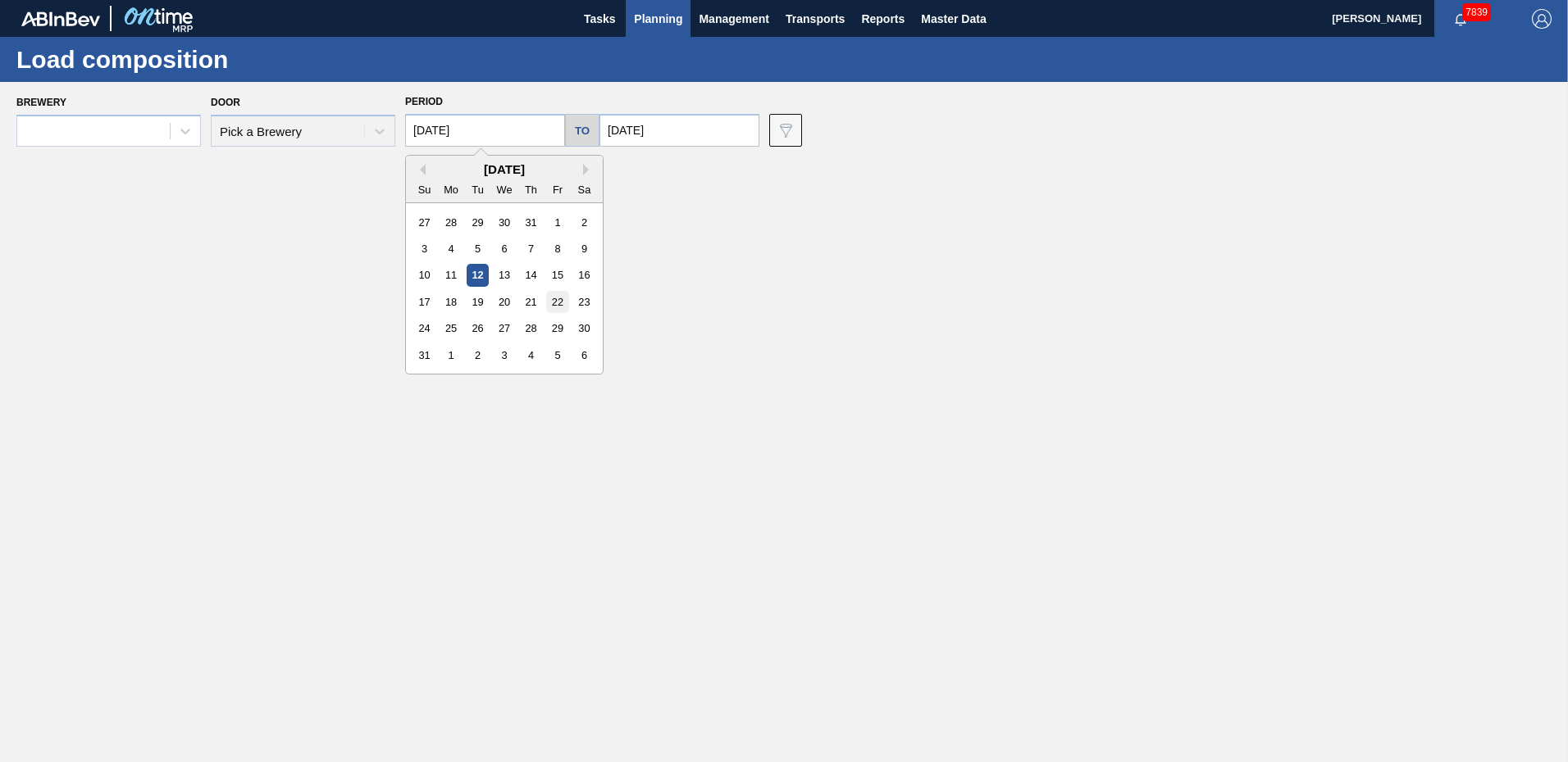
type input "[DATE]"
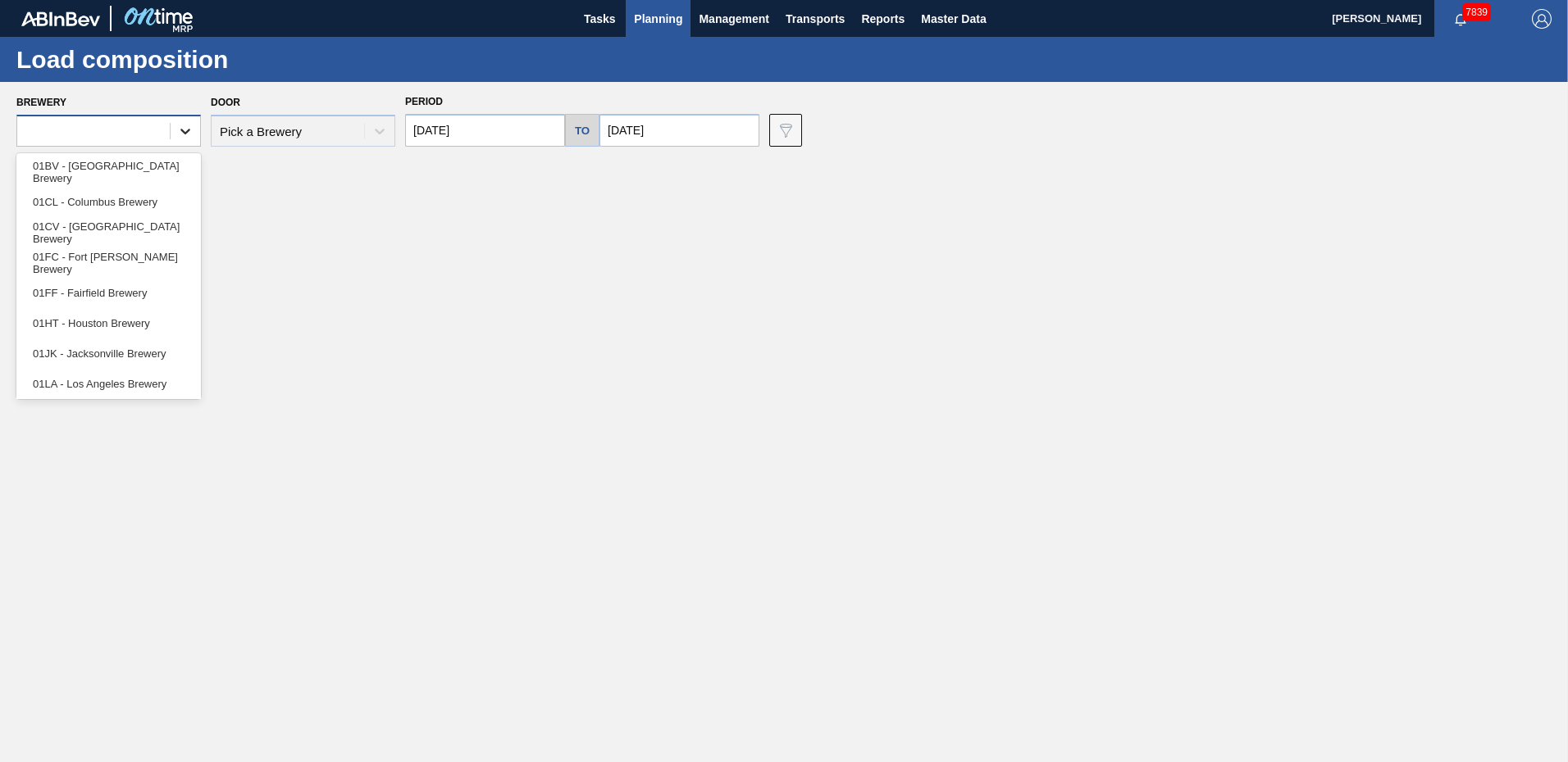
click at [189, 126] on icon at bounding box center [186, 131] width 17 height 17
click at [132, 302] on div "01FF - Fairfield Brewery" at bounding box center [109, 293] width 185 height 30
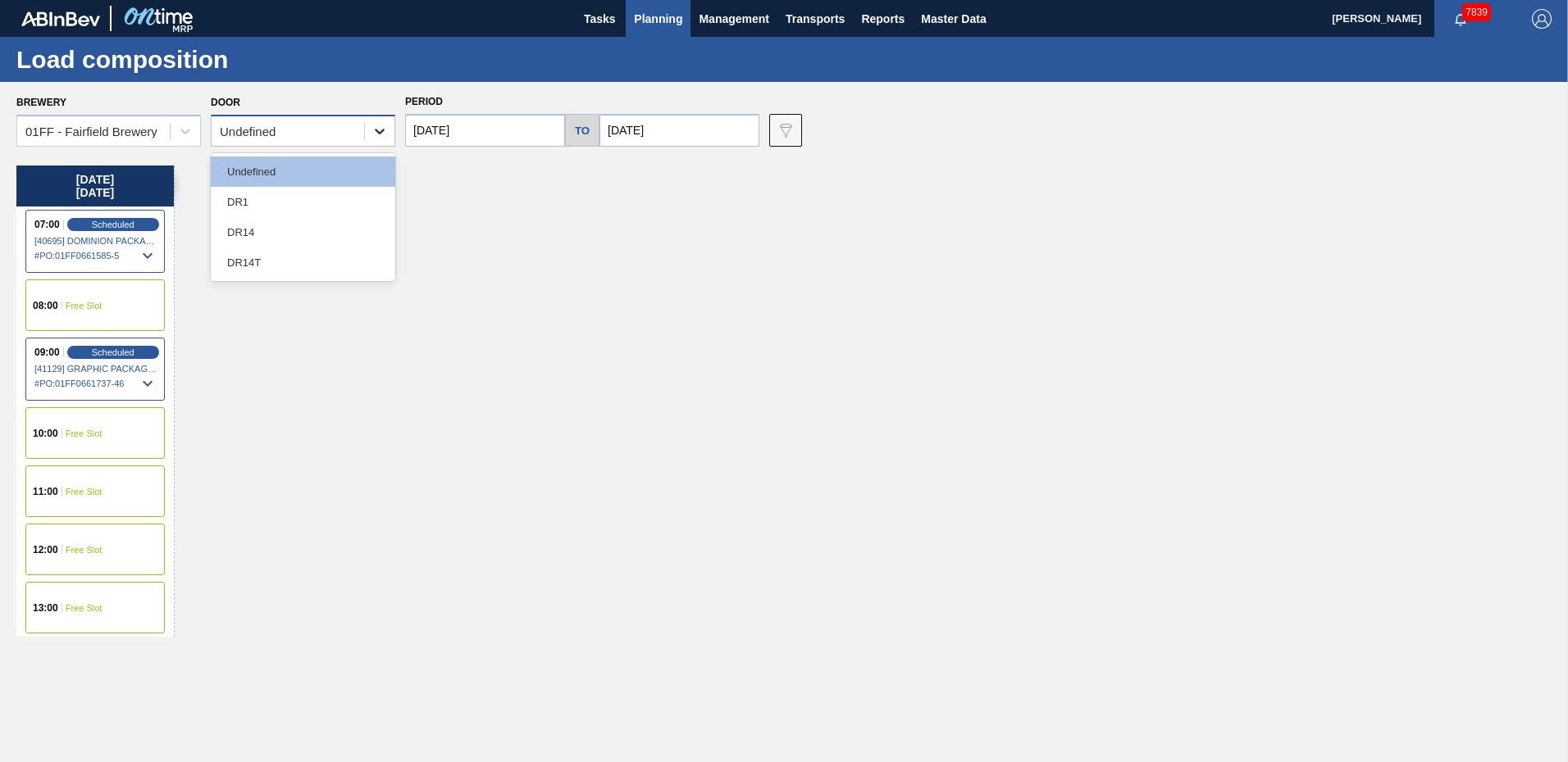
click at [385, 128] on icon at bounding box center [379, 131] width 17 height 17
click at [326, 240] on div "DR14" at bounding box center [303, 232] width 185 height 30
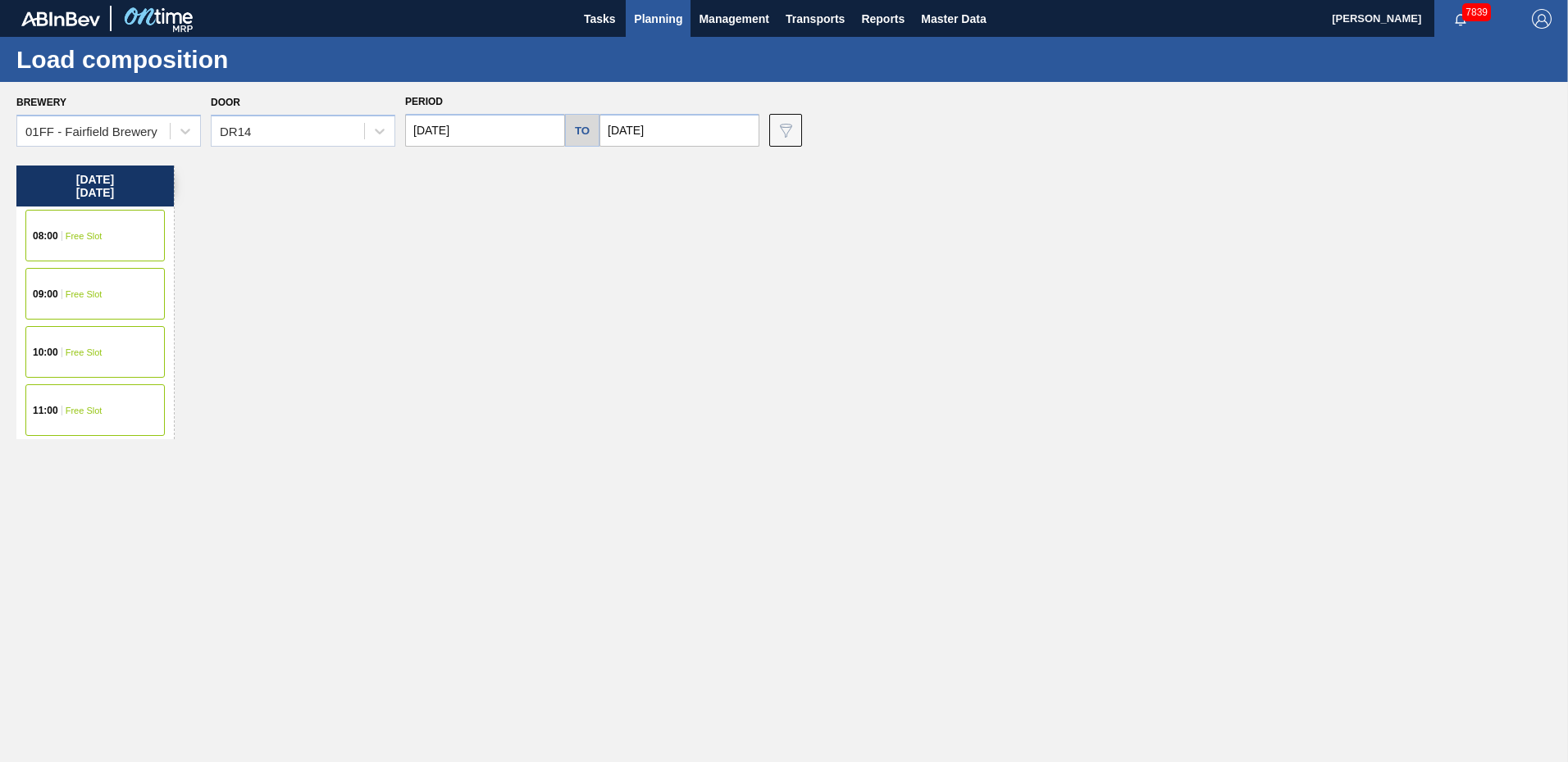
click at [79, 238] on span "Free Slot" at bounding box center [84, 236] width 37 height 10
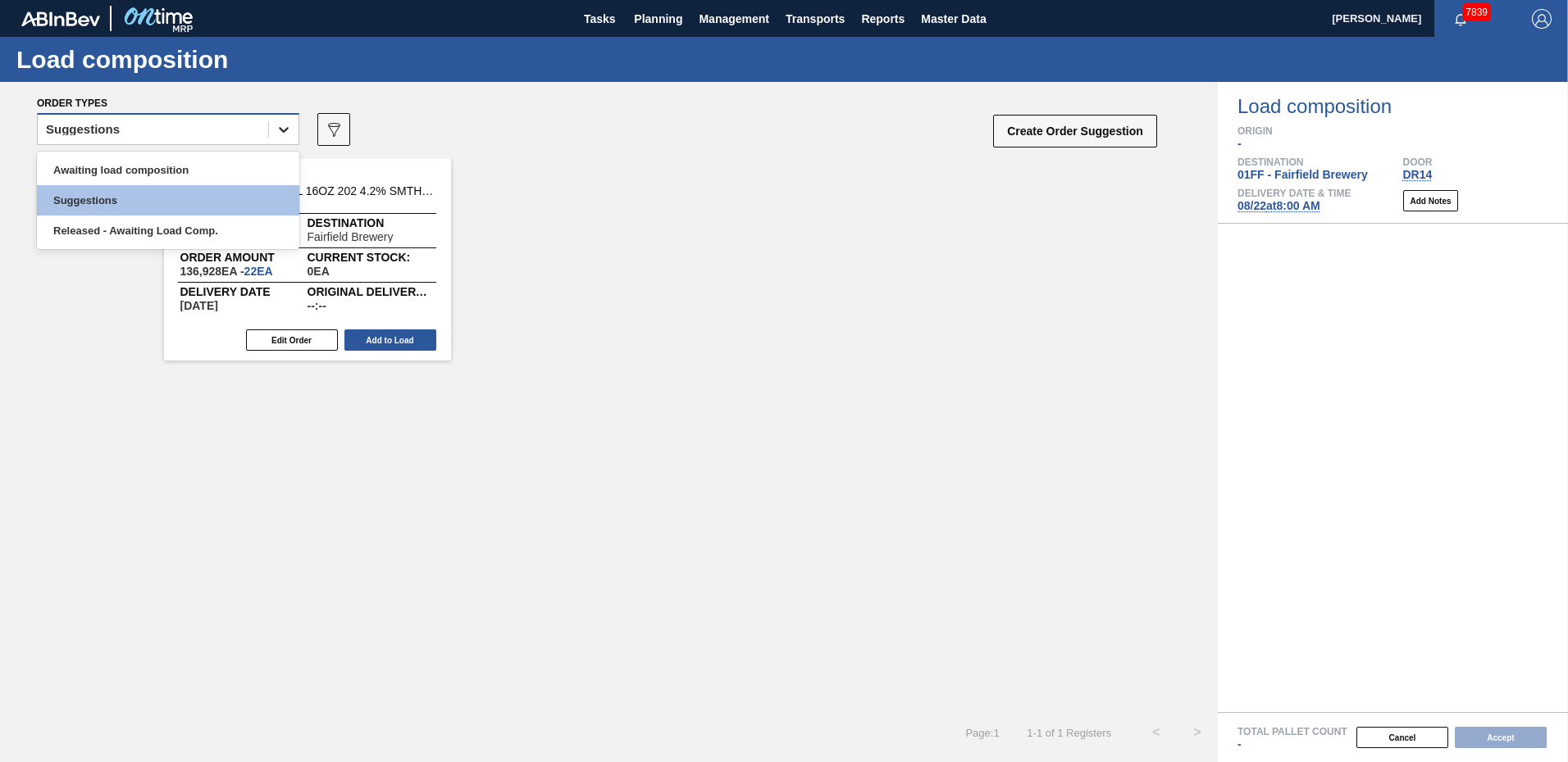
click at [288, 129] on icon at bounding box center [284, 130] width 17 height 17
click at [206, 165] on div "Awaiting load composition" at bounding box center [168, 170] width 262 height 30
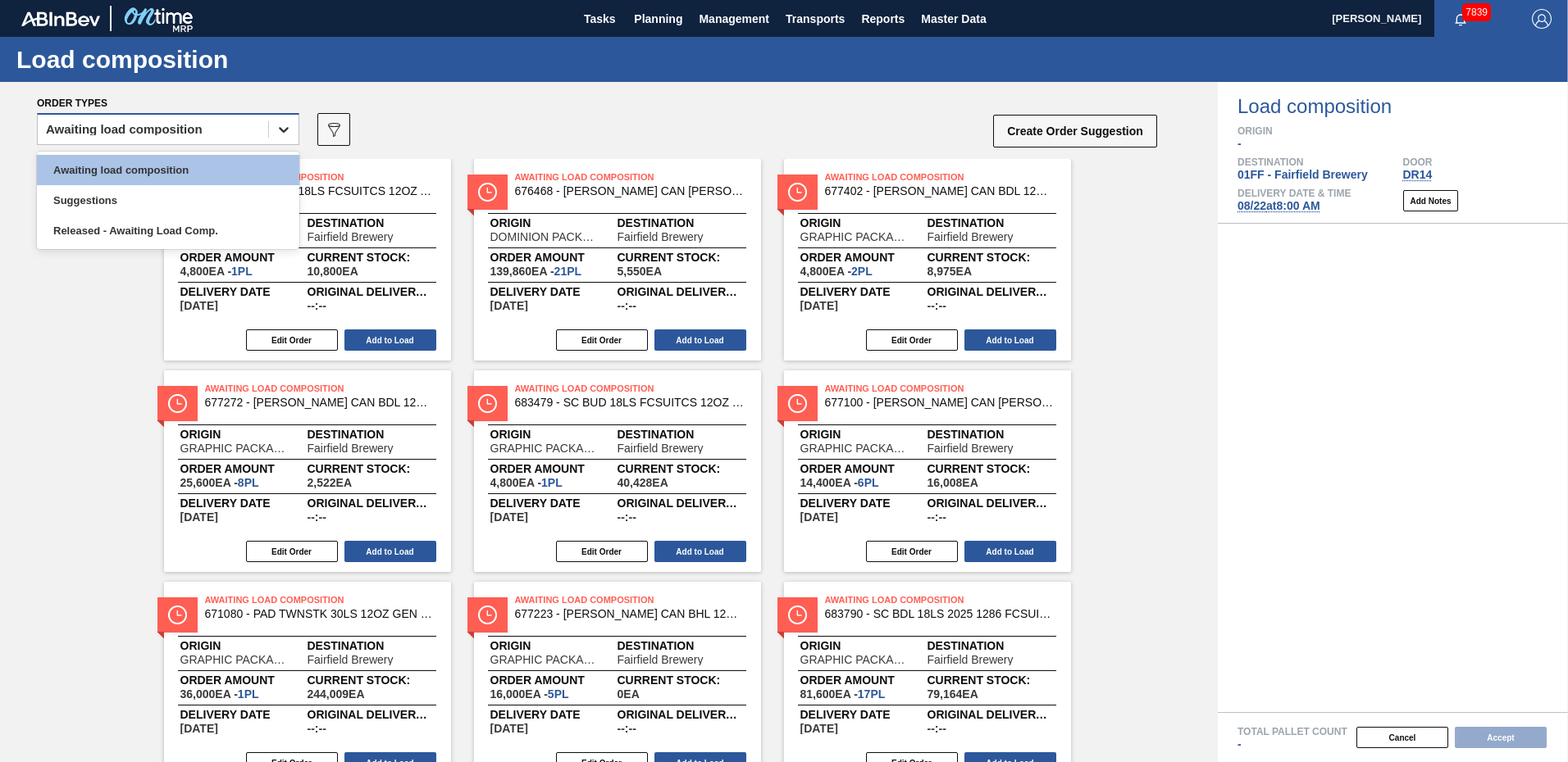
click at [290, 130] on icon at bounding box center [284, 130] width 17 height 17
click at [200, 224] on div "Released - Awaiting Load Comp." at bounding box center [168, 231] width 262 height 30
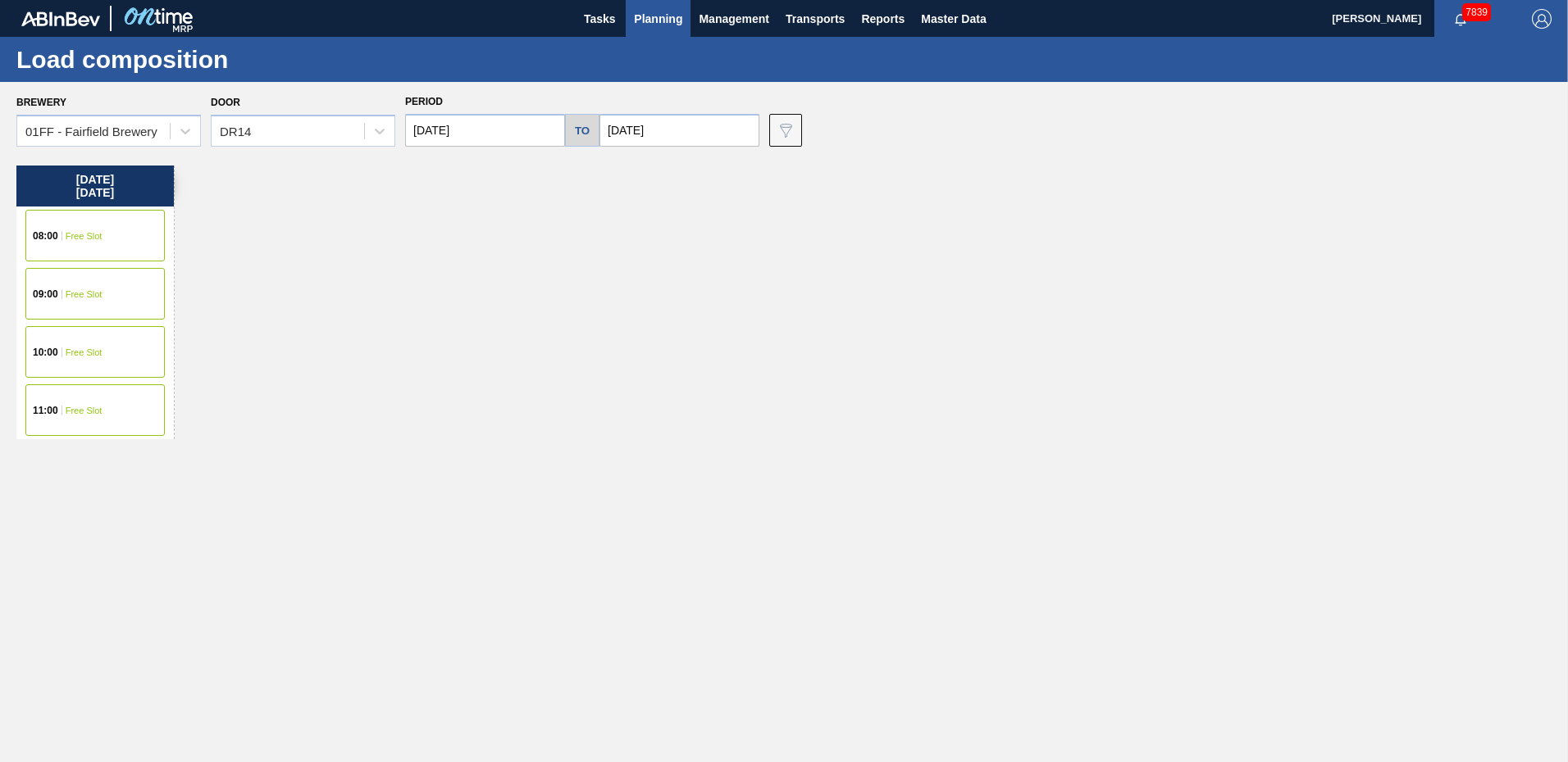
click at [545, 135] on input "[DATE]" at bounding box center [485, 130] width 160 height 33
click at [477, 301] on div "19" at bounding box center [477, 302] width 22 height 22
type input "[DATE]"
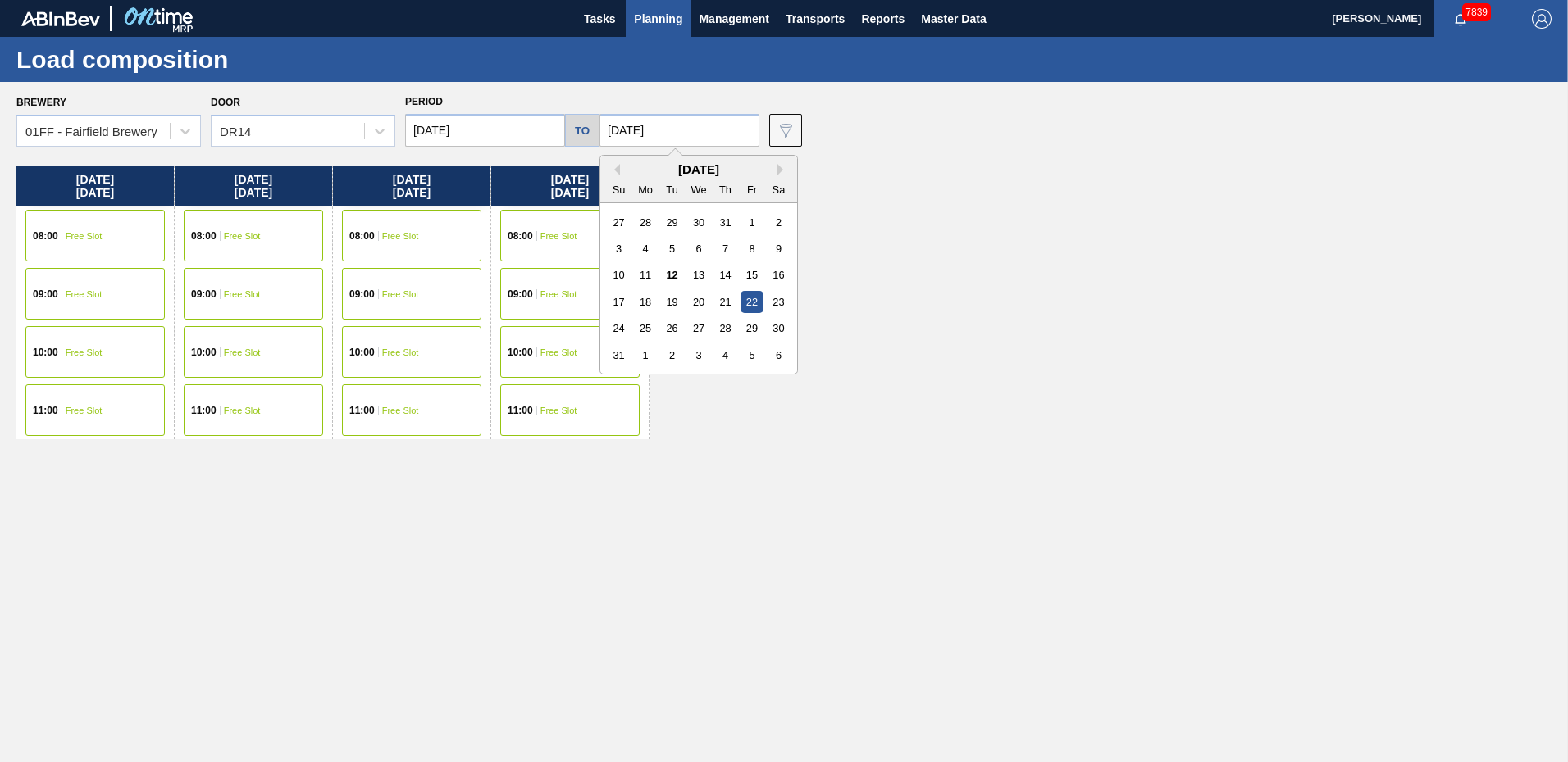
click at [714, 132] on input "[DATE]" at bounding box center [679, 130] width 160 height 33
click at [641, 328] on div "25" at bounding box center [645, 328] width 22 height 22
type input "[DATE]"
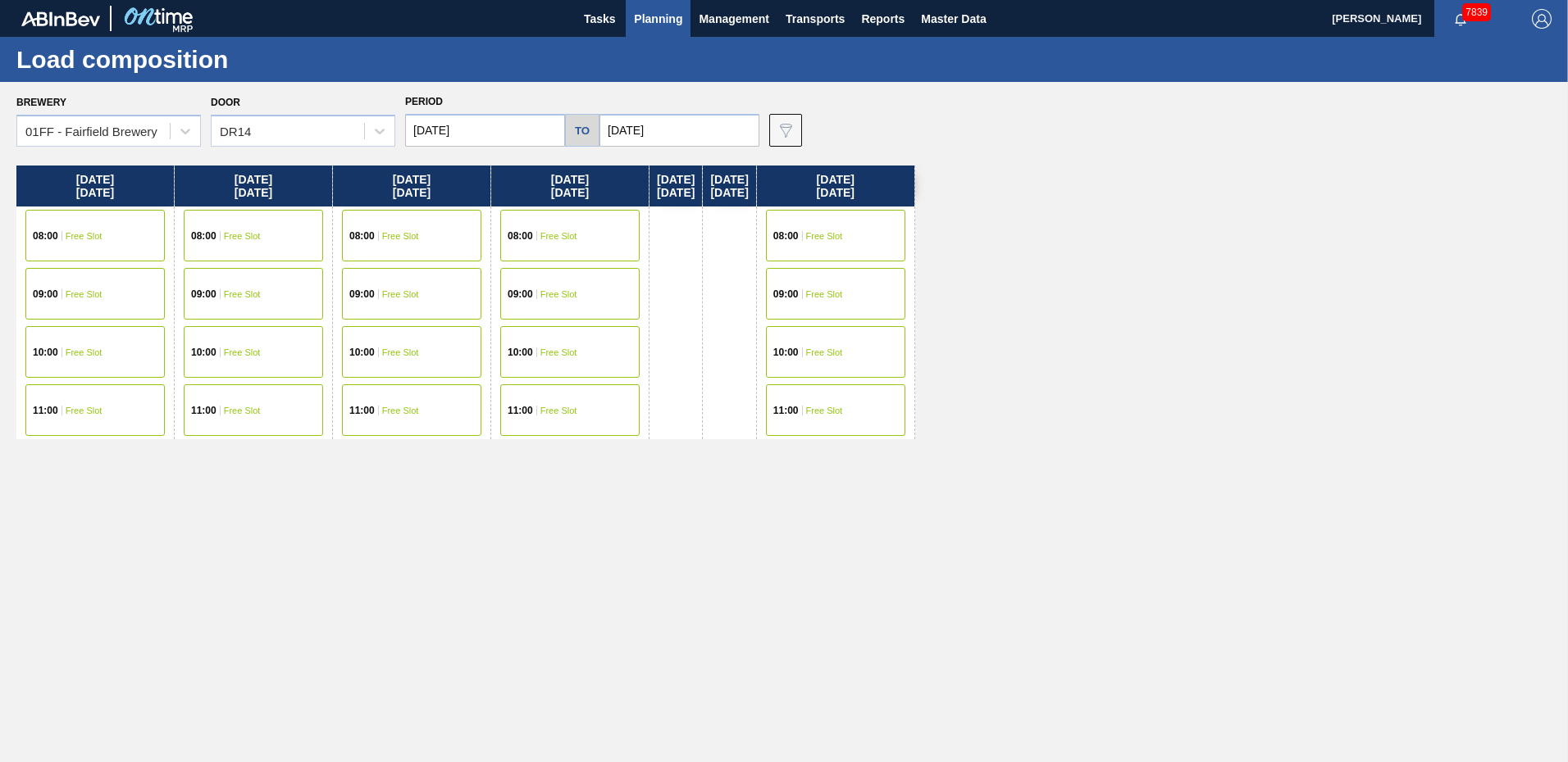
click at [571, 240] on span "Free Slot" at bounding box center [559, 236] width 37 height 10
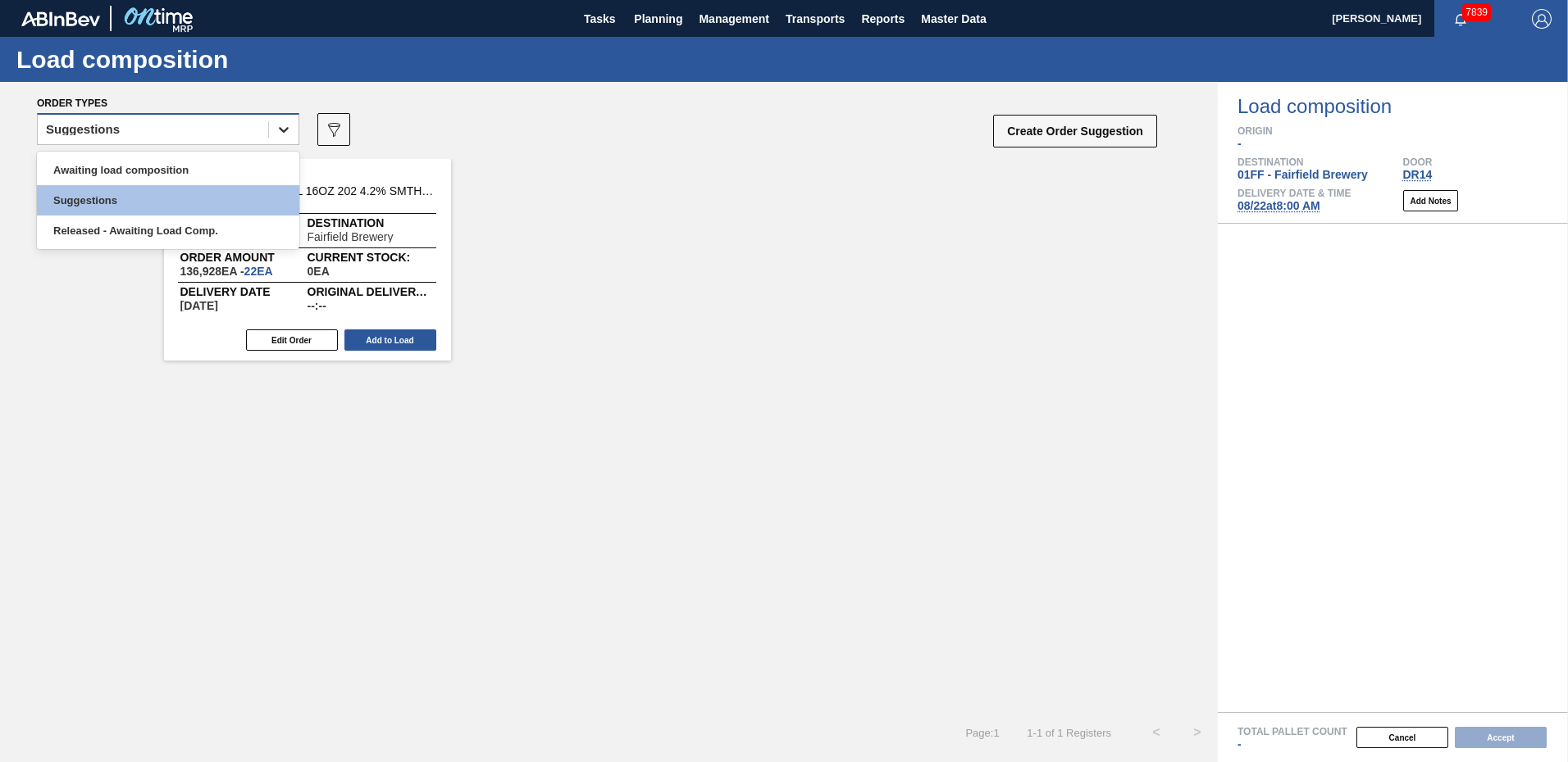
click at [291, 129] on icon at bounding box center [284, 130] width 17 height 17
click at [200, 170] on div "Awaiting load composition" at bounding box center [168, 170] width 262 height 30
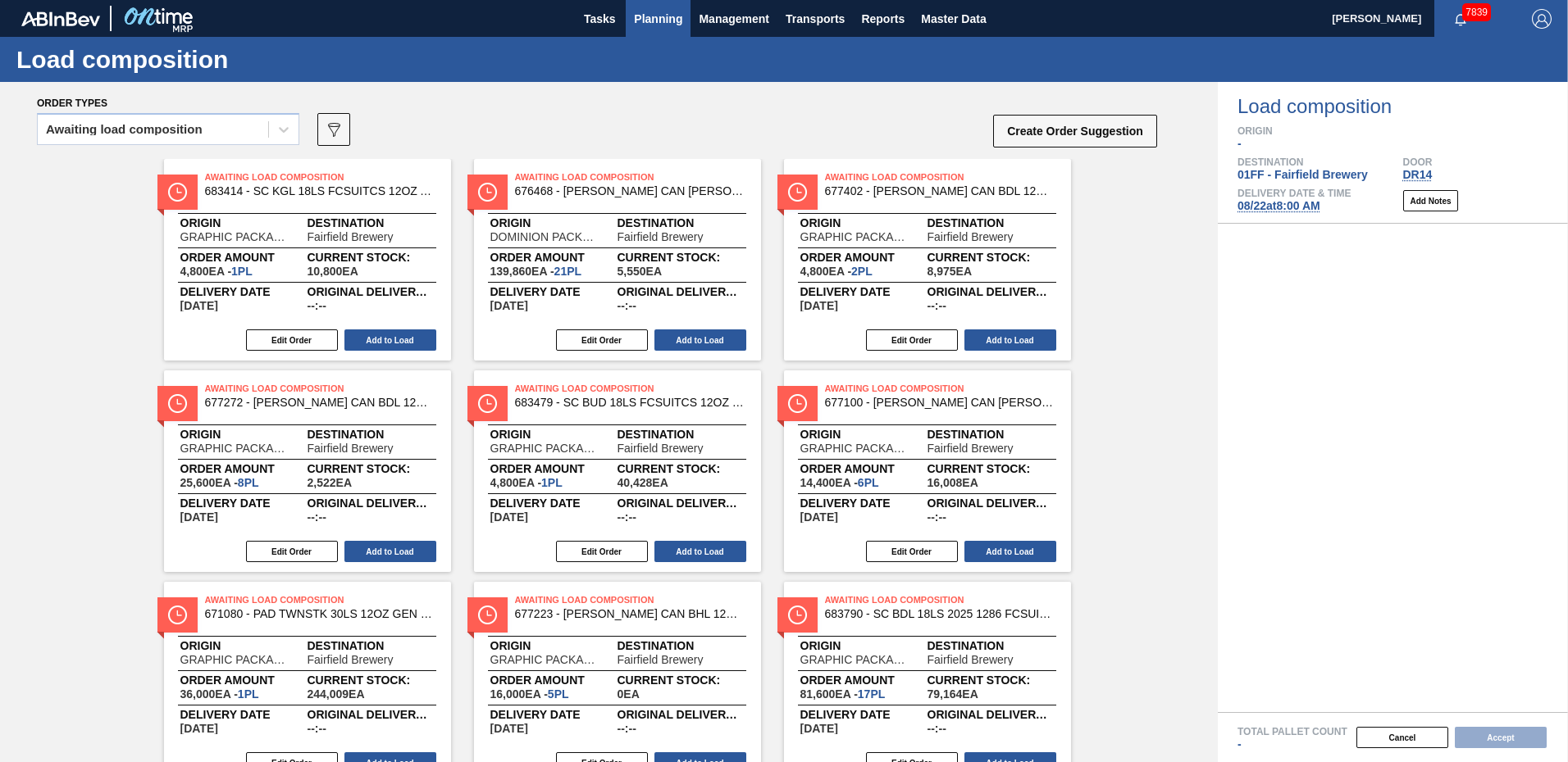
click at [664, 28] on span "Planning" at bounding box center [658, 19] width 48 height 20
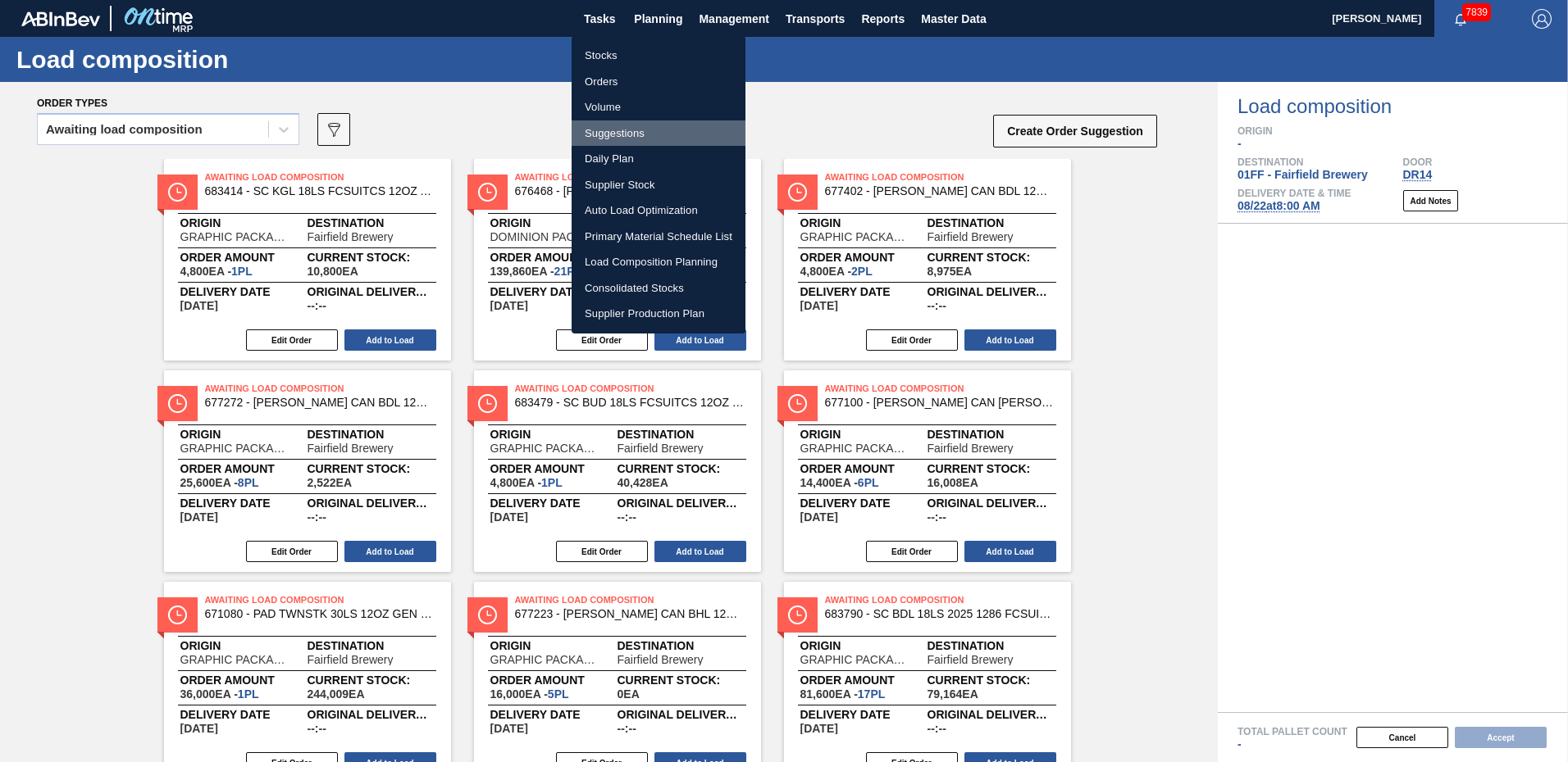
click at [647, 130] on li "Suggestions" at bounding box center [659, 133] width 174 height 26
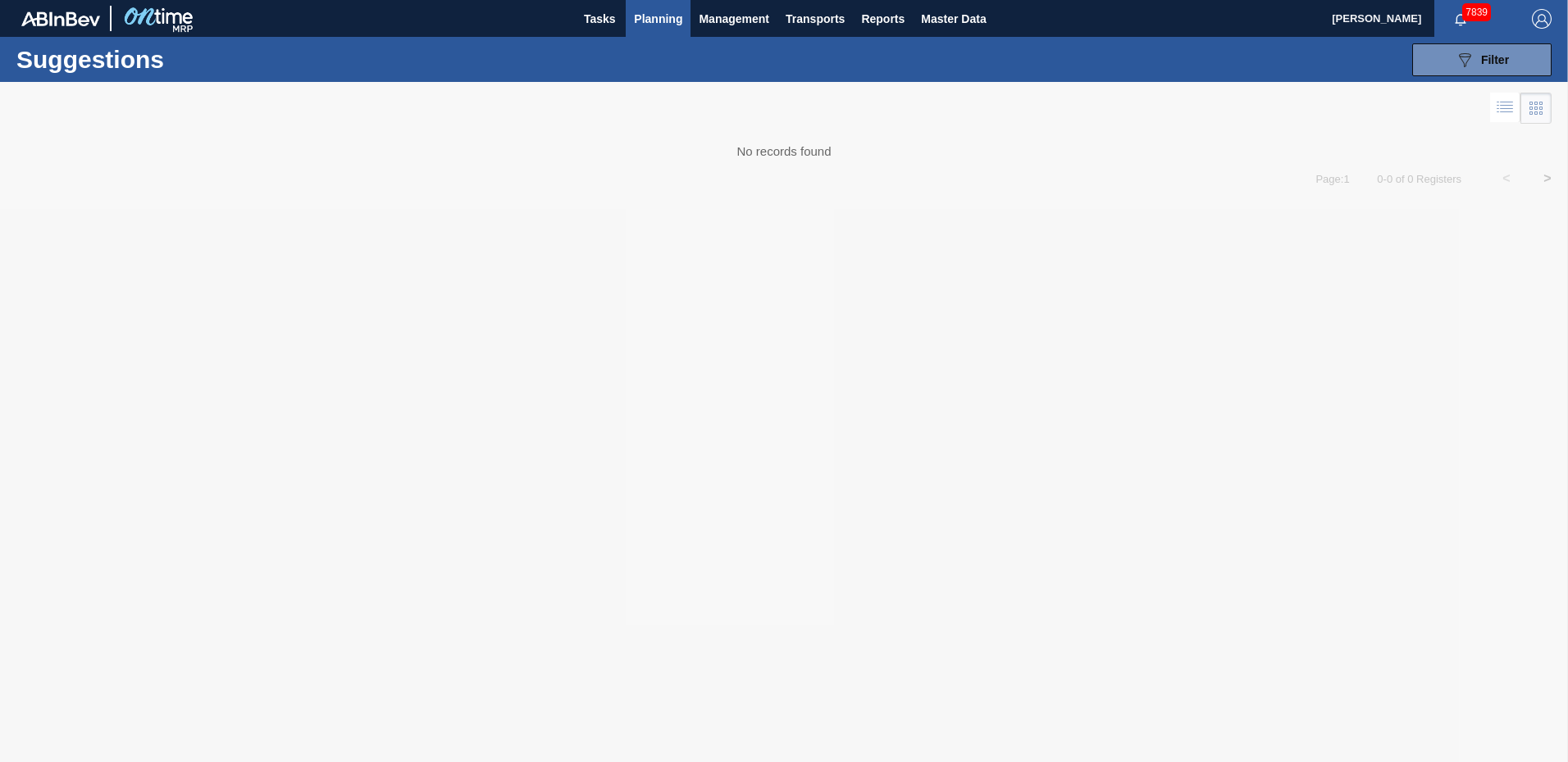
type from "[DATE]"
type to "[DATE]"
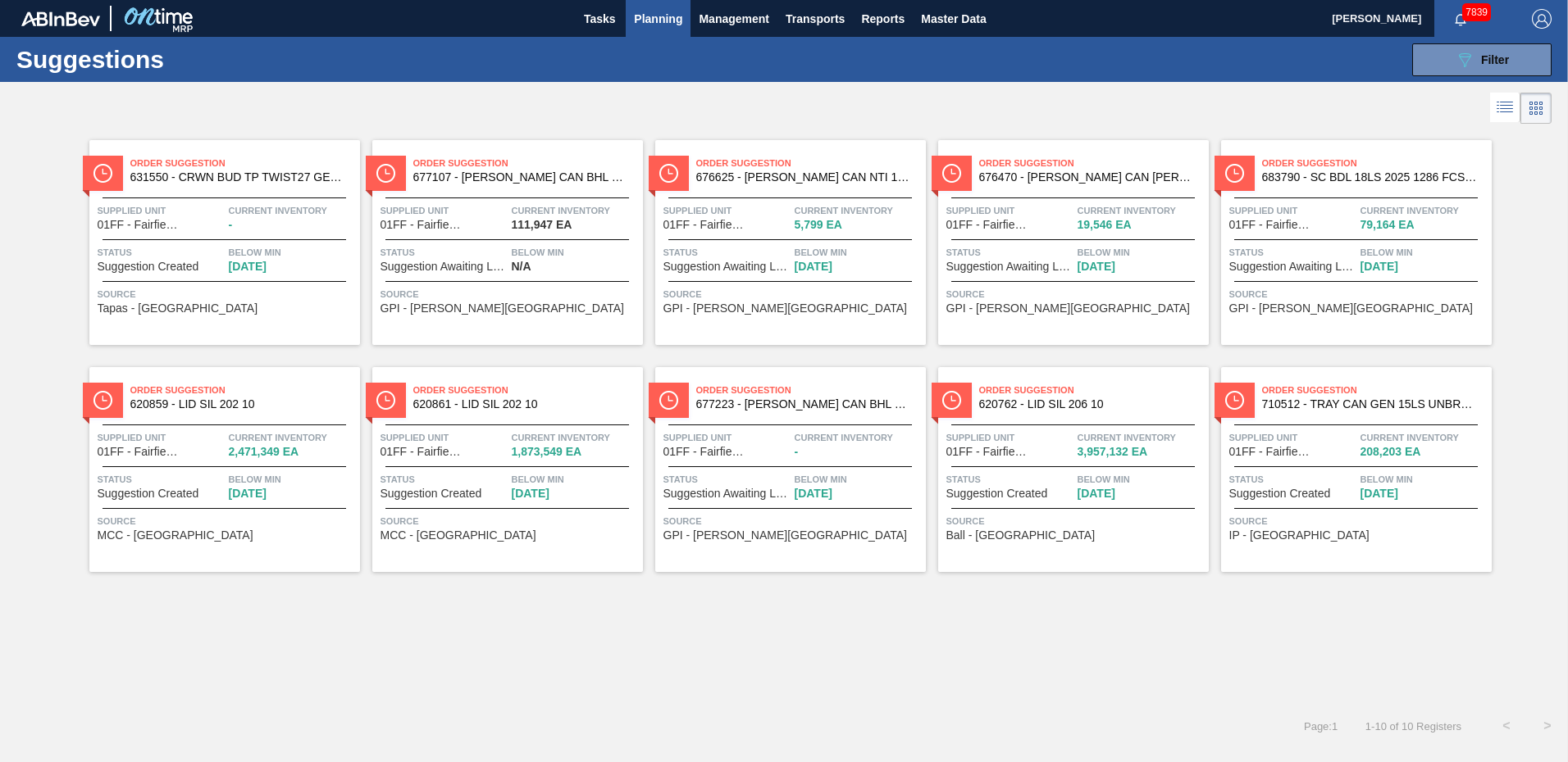
click at [1331, 394] on span "Order Suggestion" at bounding box center [1377, 390] width 230 height 17
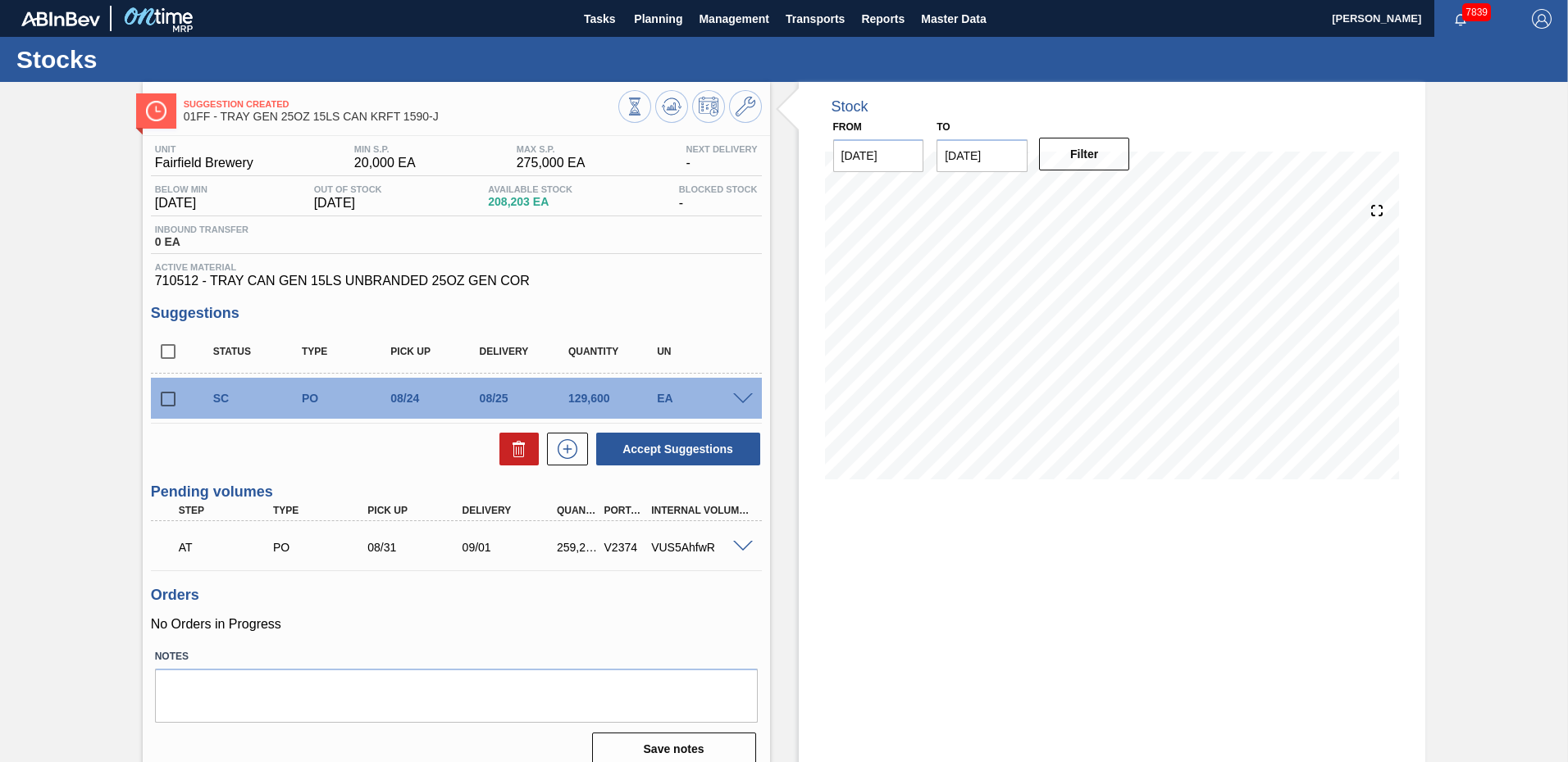
click at [740, 390] on div "SC PO 08/24 08/25 129,600 EA" at bounding box center [456, 398] width 611 height 41
click at [511, 397] on div "08/25" at bounding box center [525, 399] width 99 height 13
click at [737, 397] on span at bounding box center [743, 399] width 20 height 13
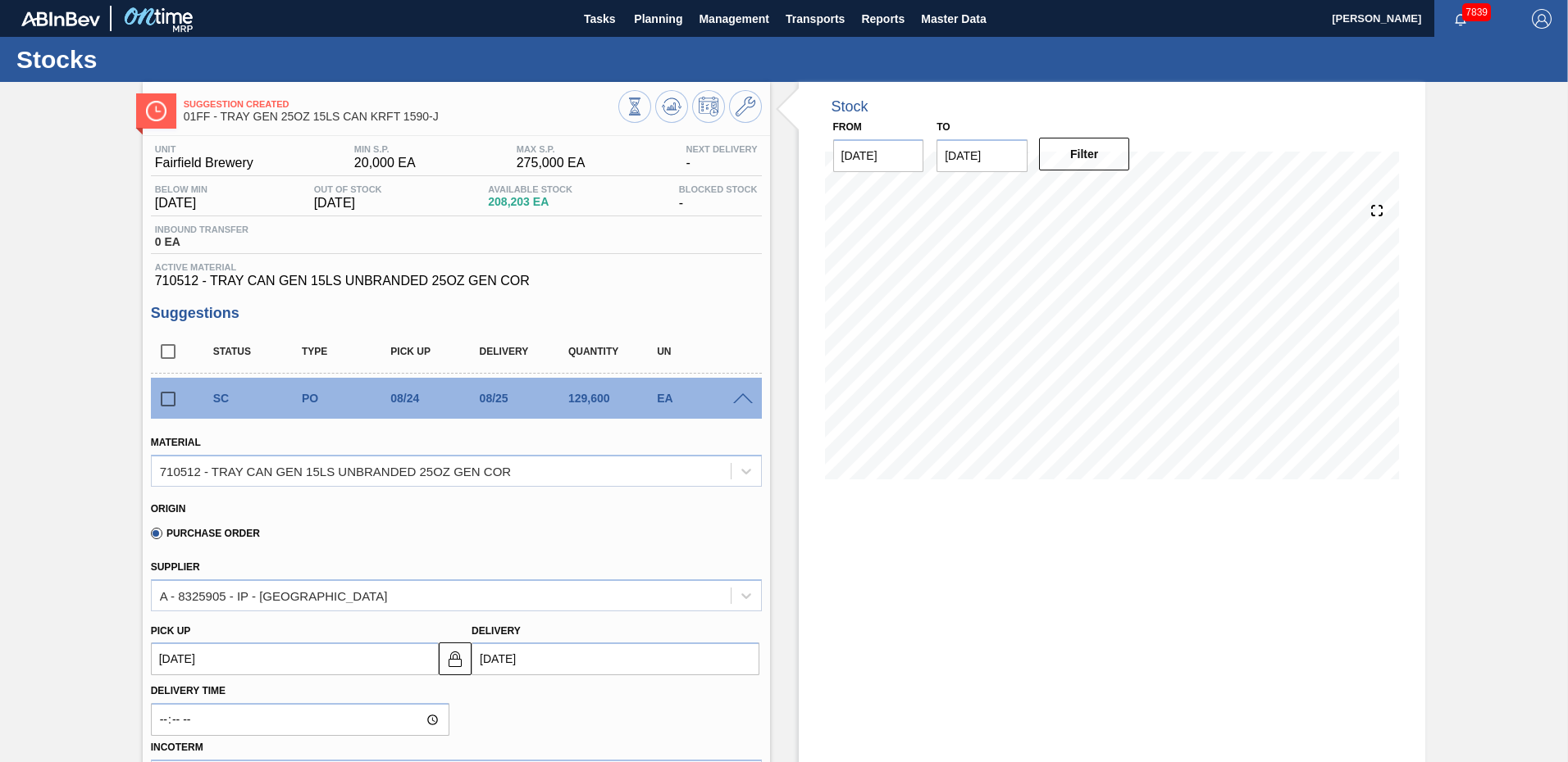
scroll to position [328, 0]
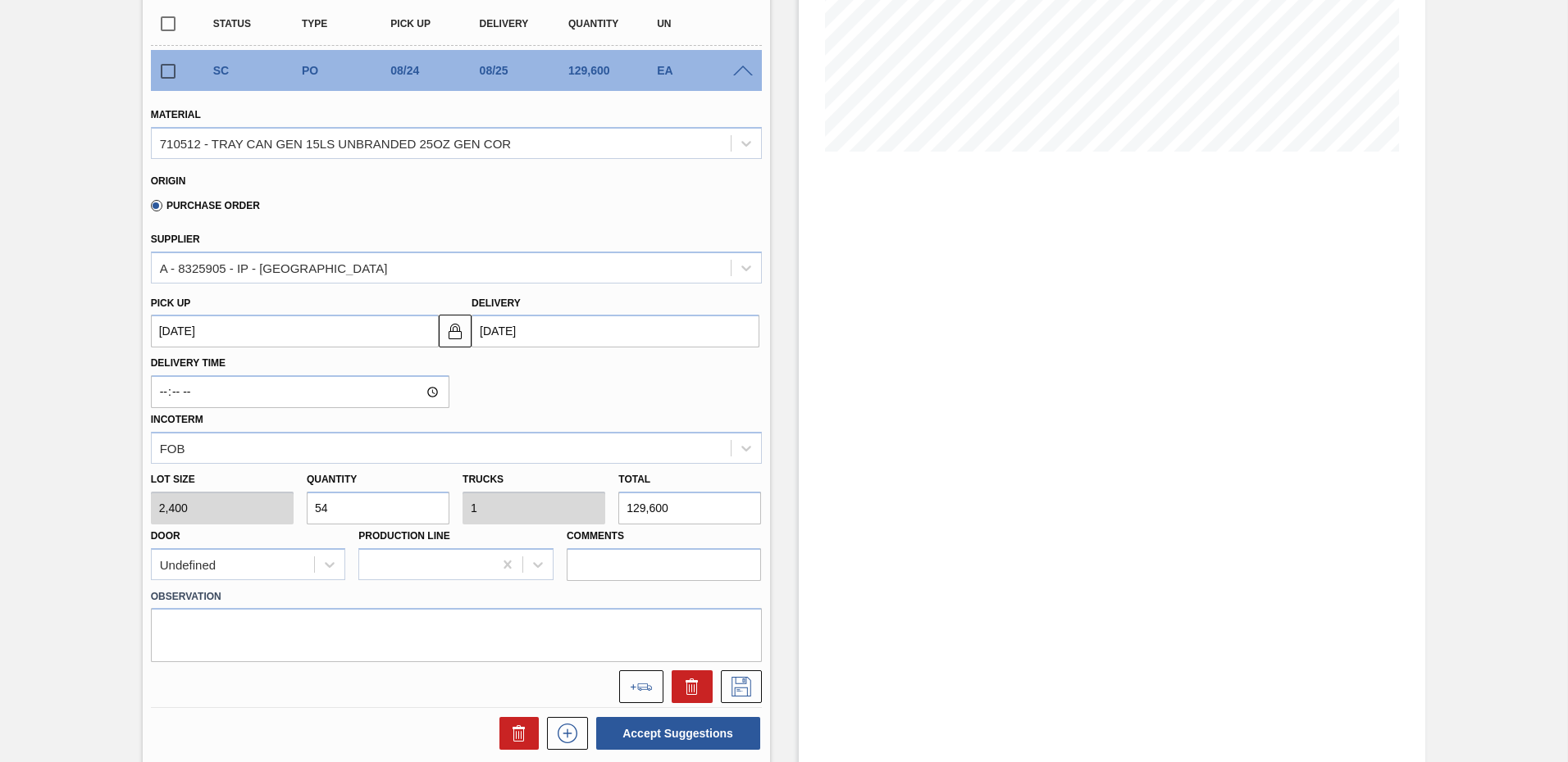
click at [537, 326] on input "[DATE]" at bounding box center [615, 331] width 288 height 33
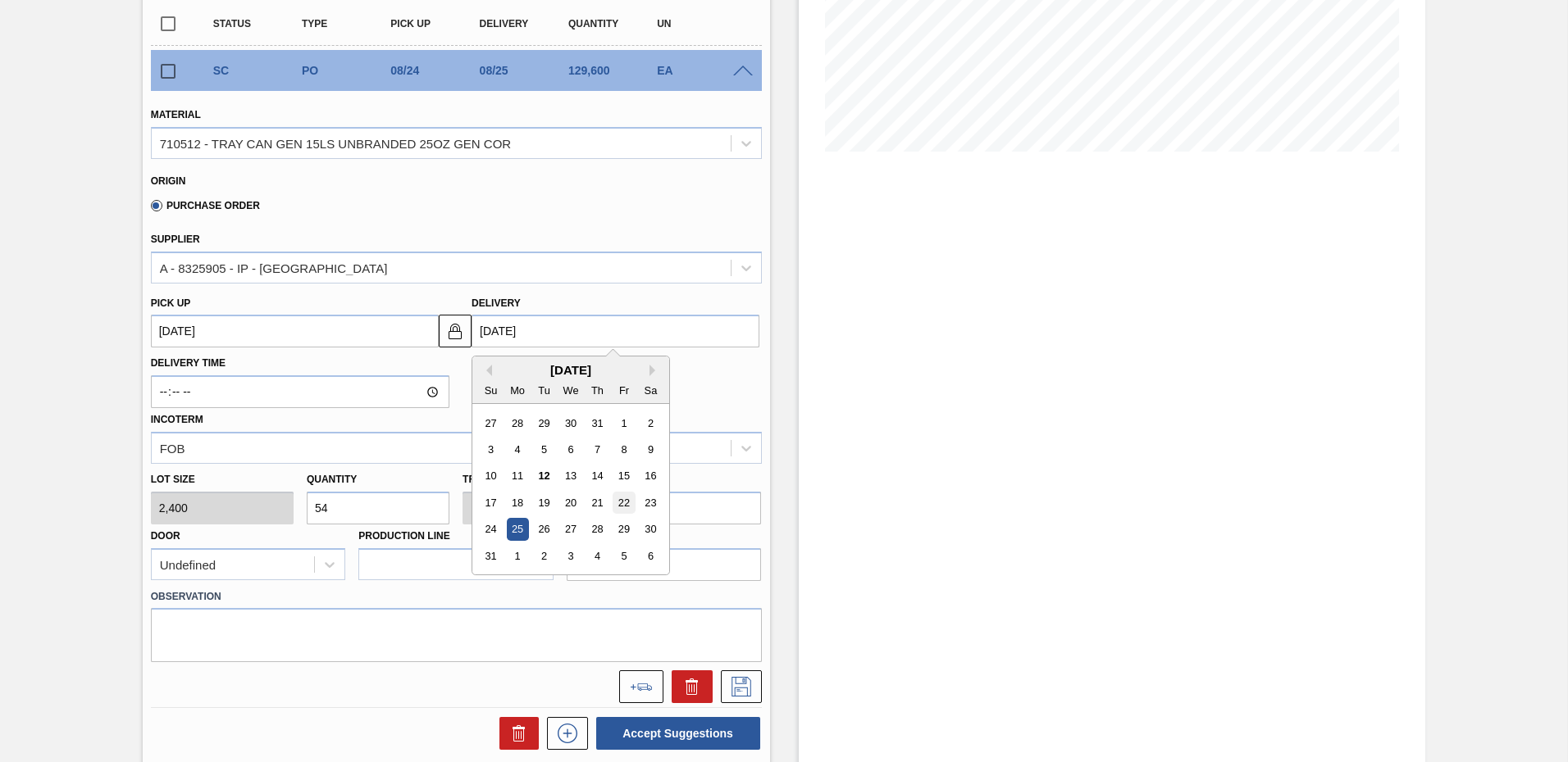
click at [621, 500] on div "22" at bounding box center [624, 503] width 22 height 22
type up "[DATE]"
type input "[DATE]"
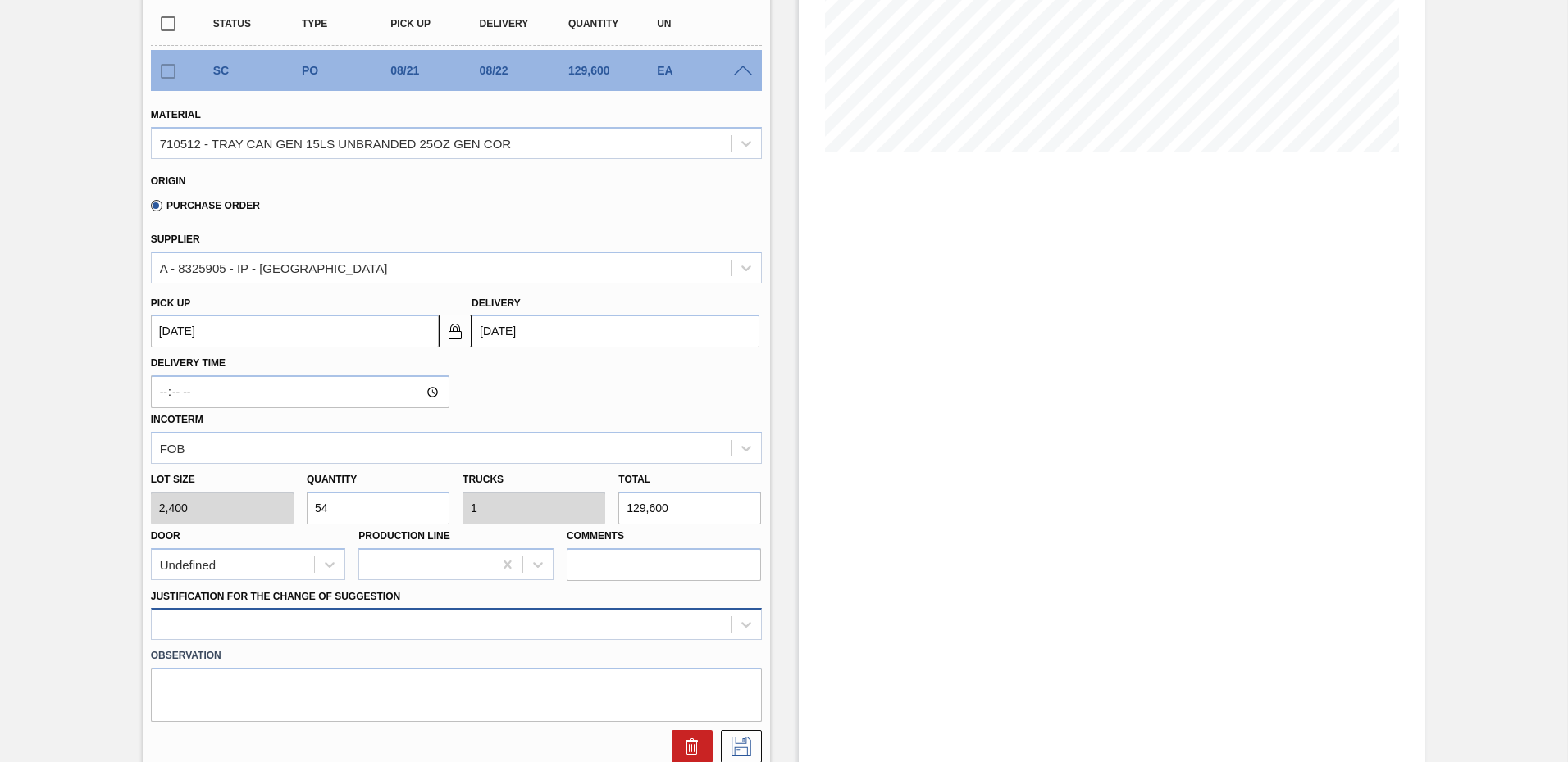
drag, startPoint x: 745, startPoint y: 748, endPoint x: 396, endPoint y: 617, distance: 372.8
click at [352, 607] on div "Material 710512 - TRAY CAN GEN 15LS UNBRANDED 25OZ GEN COR Origin Purchase Orde…" at bounding box center [456, 427] width 611 height 672
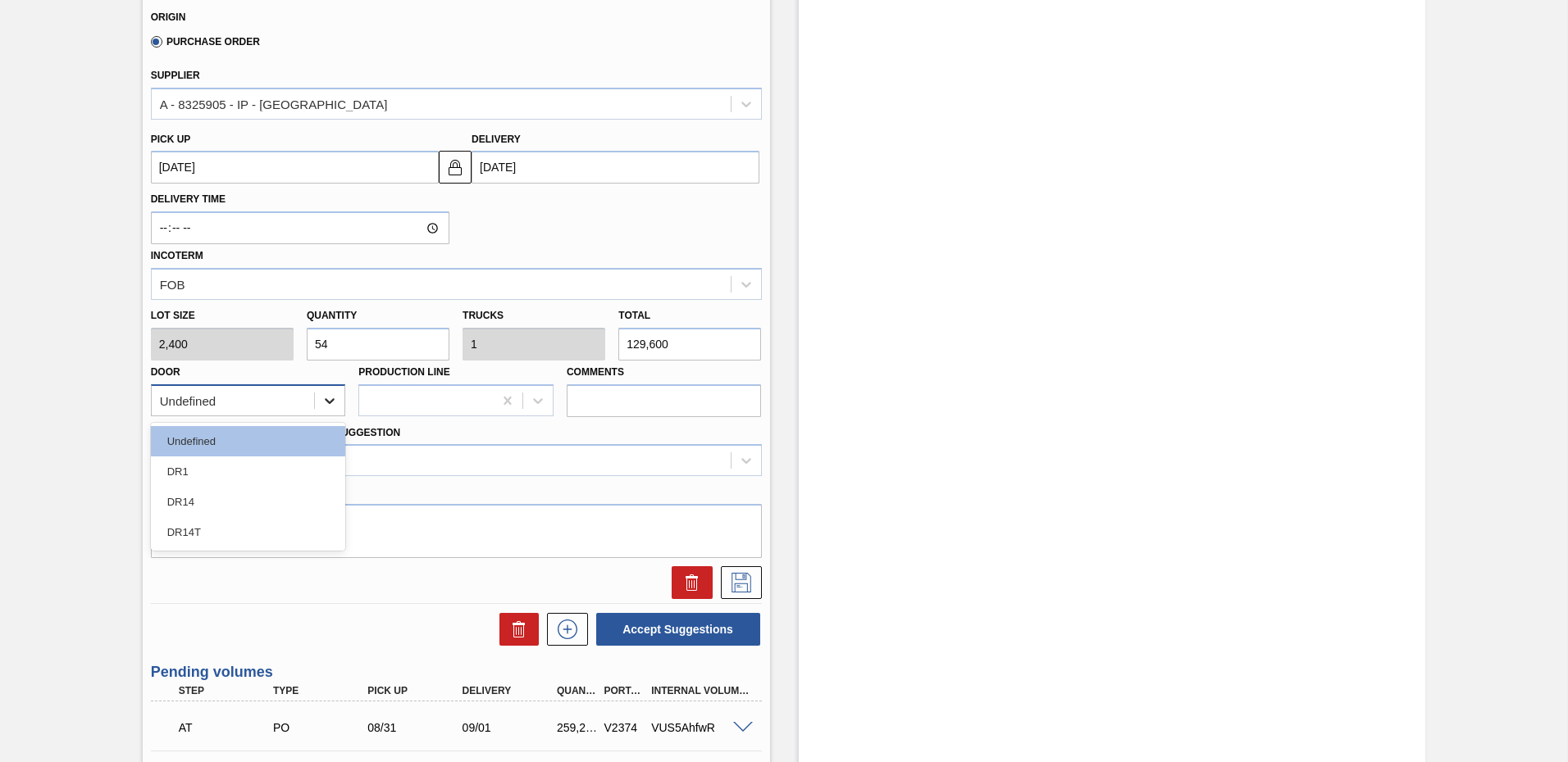
click at [330, 397] on icon at bounding box center [330, 401] width 17 height 17
click at [863, 358] on div "Stock From [DATE] to [DATE] Filter" at bounding box center [1112, 274] width 628 height 1369
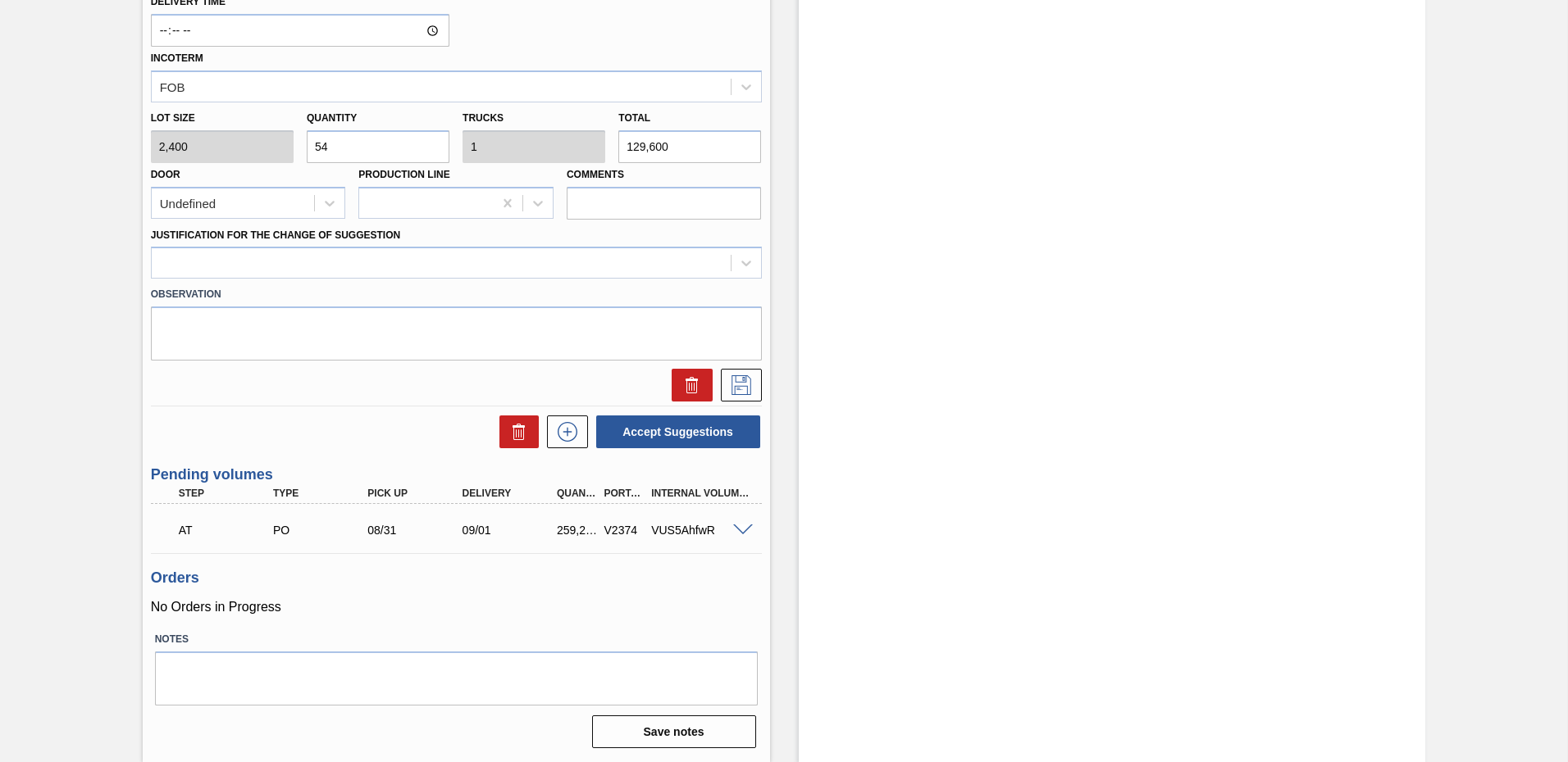
click at [455, 243] on div "Justification for the Change of Suggestion" at bounding box center [456, 251] width 611 height 56
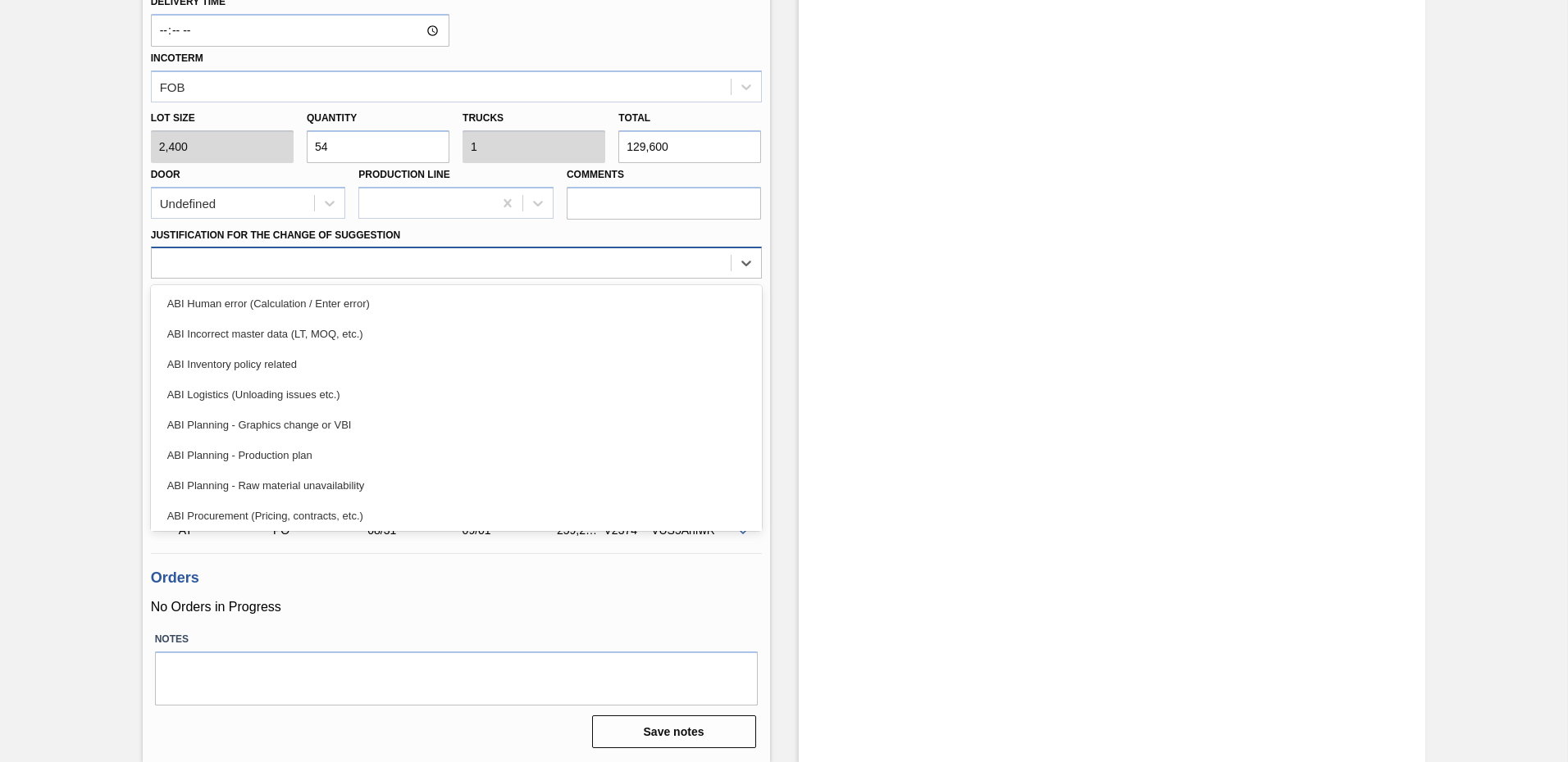
click at [471, 255] on div at bounding box center [440, 263] width 579 height 23
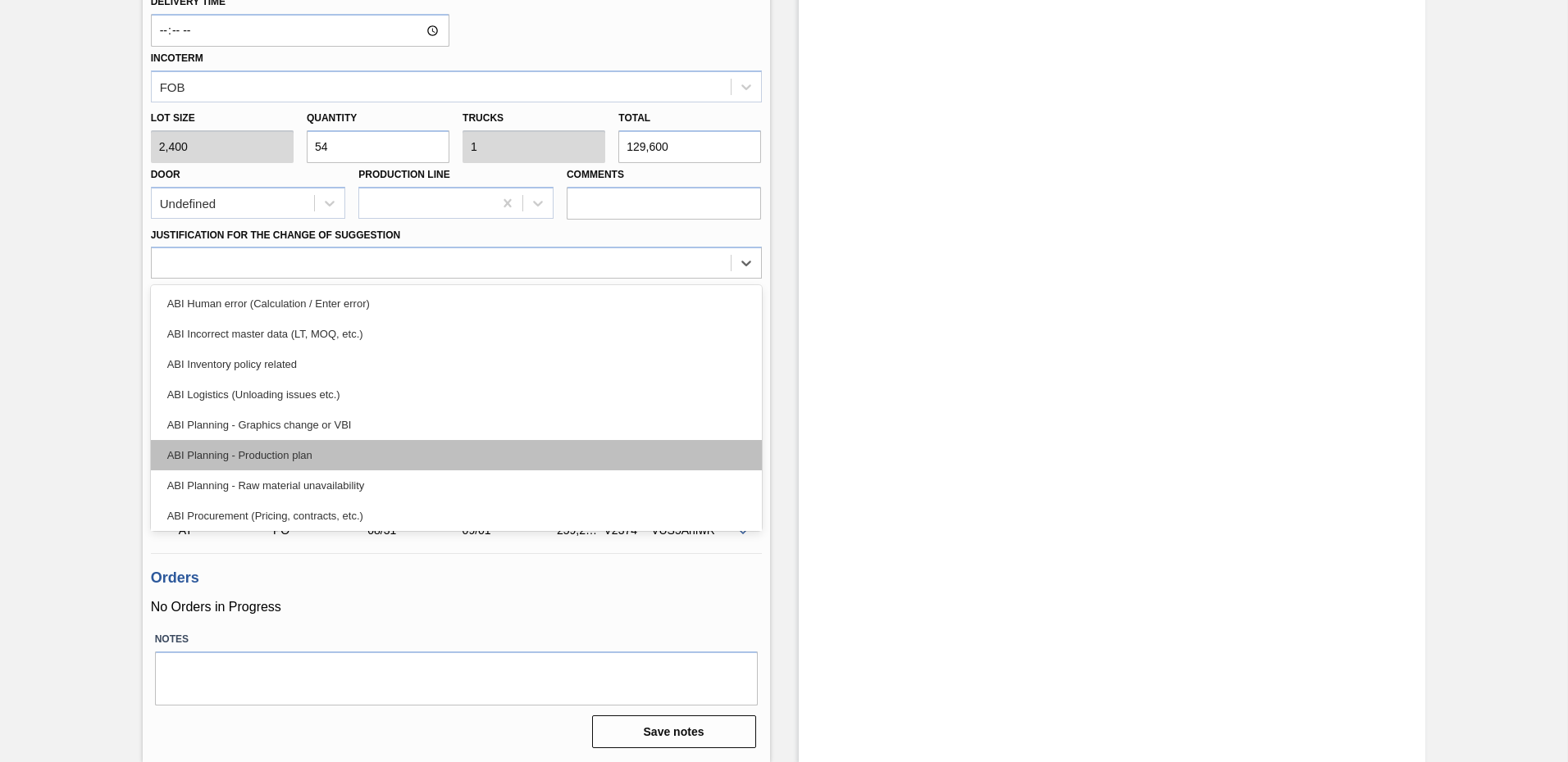
click at [278, 457] on div "ABI Planning - Production plan" at bounding box center [456, 455] width 611 height 30
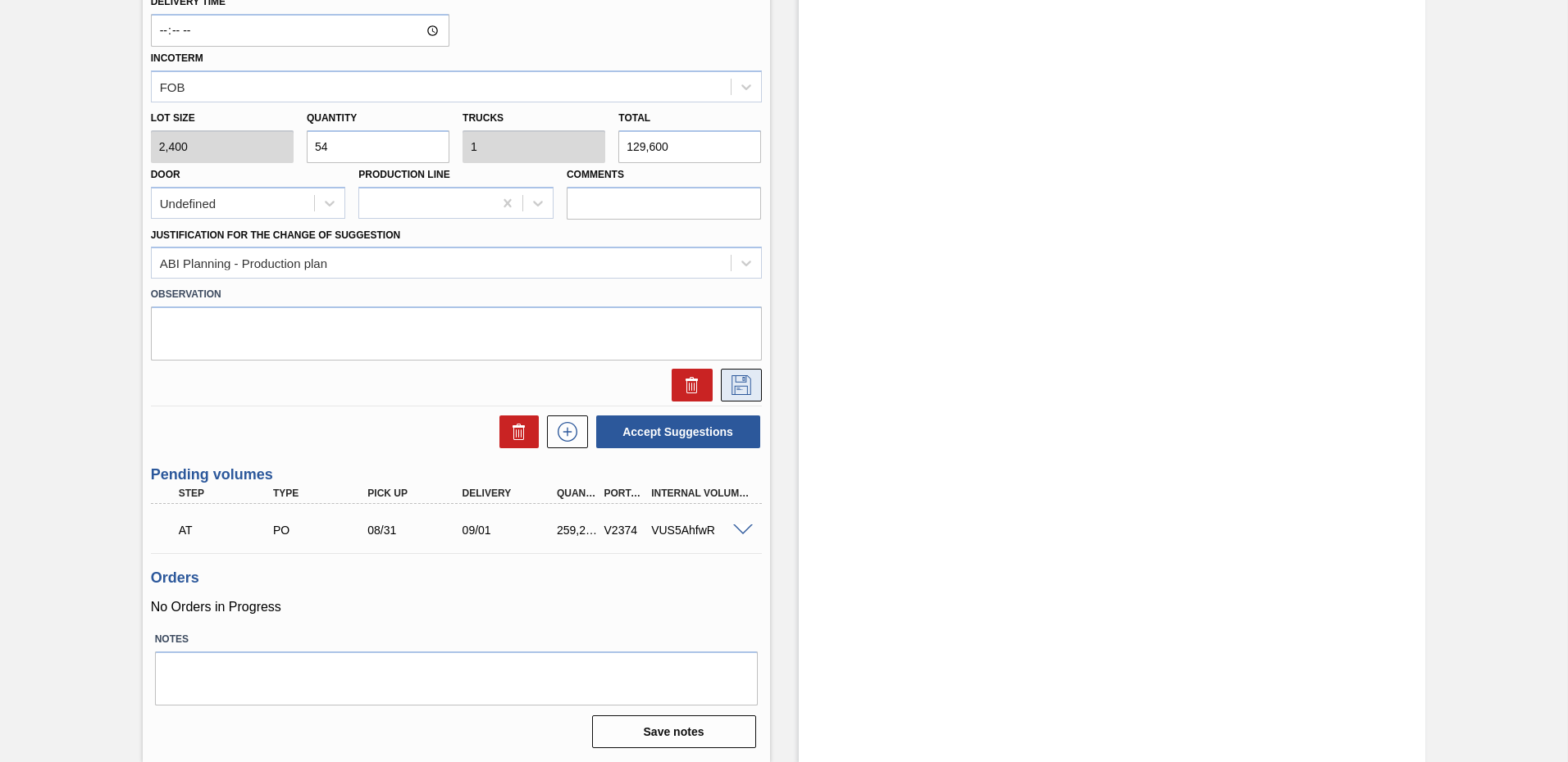
click at [743, 389] on icon at bounding box center [741, 385] width 26 height 20
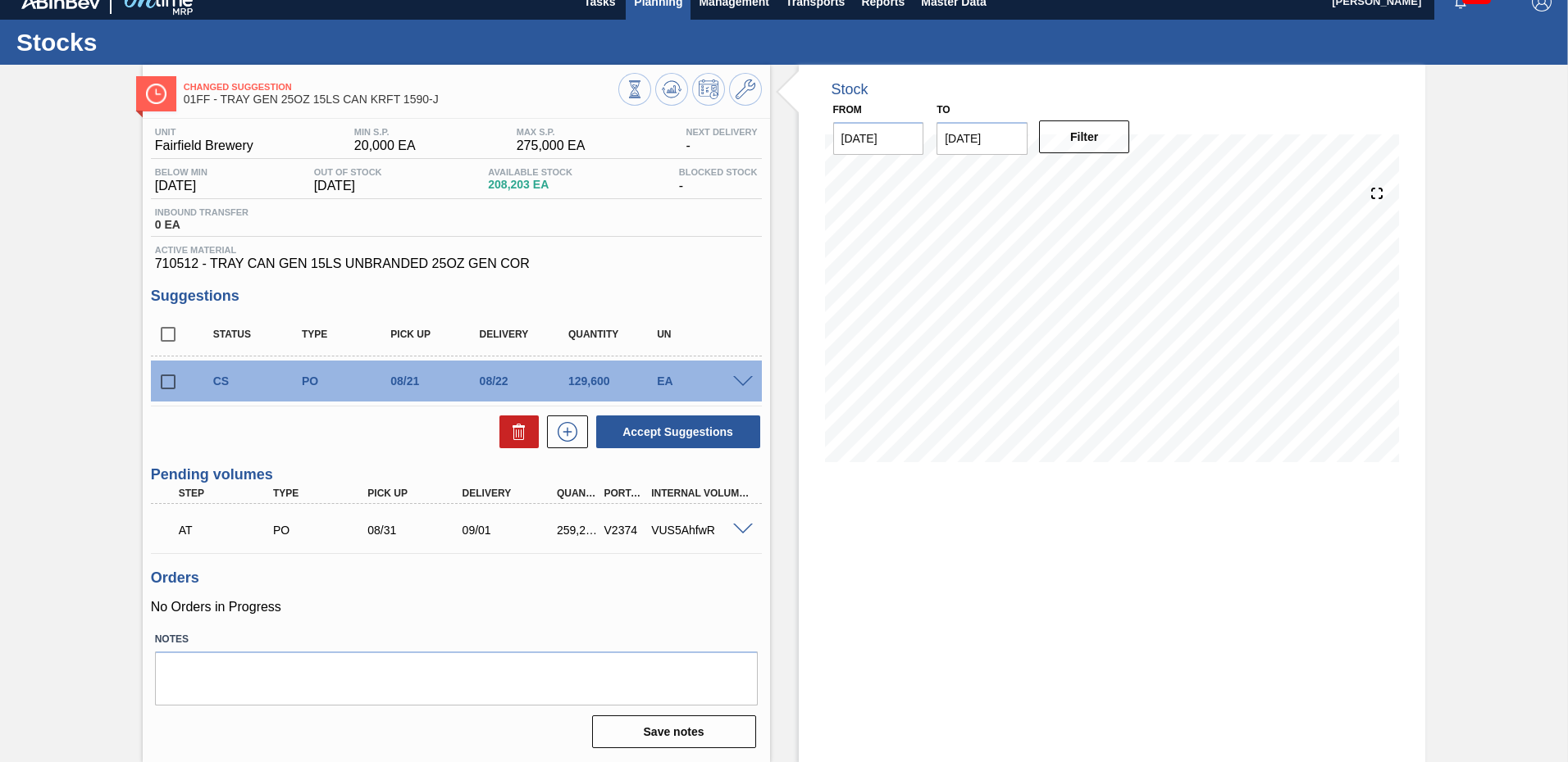
scroll to position [0, 0]
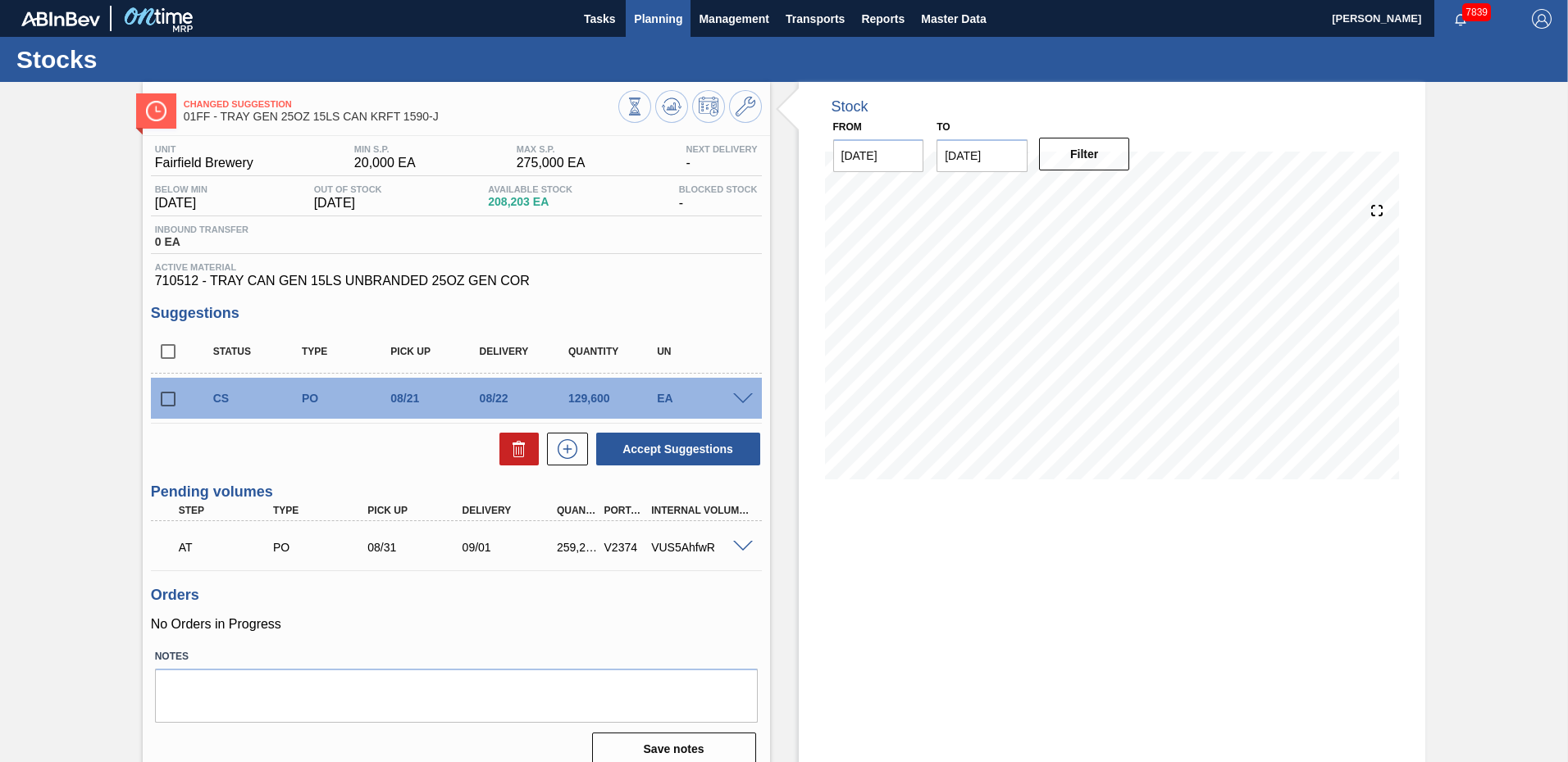
click at [649, 17] on span "Planning" at bounding box center [658, 19] width 48 height 20
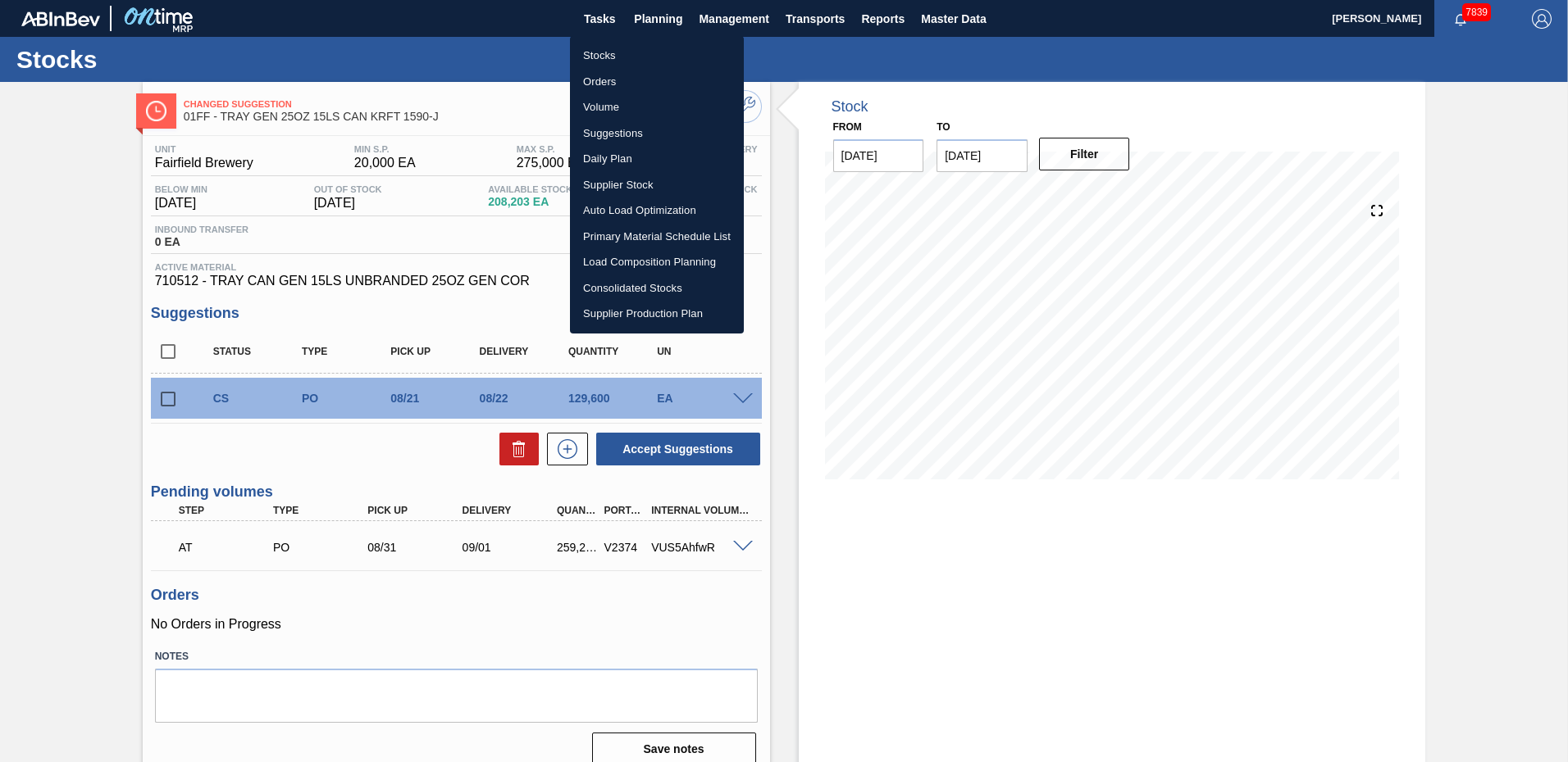
click at [628, 128] on li "Suggestions" at bounding box center [657, 133] width 174 height 26
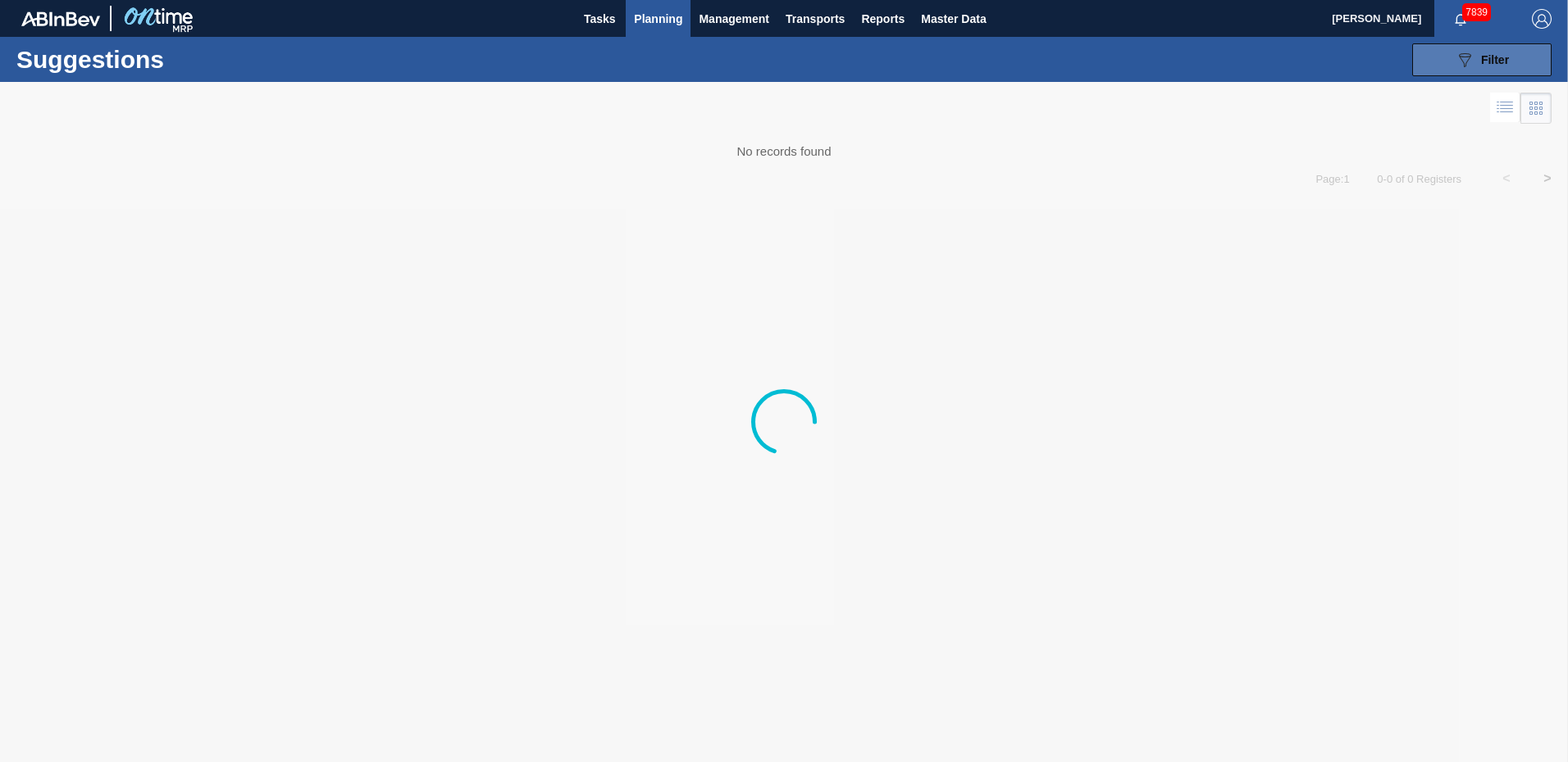
type from "[DATE]"
type to "[DATE]"
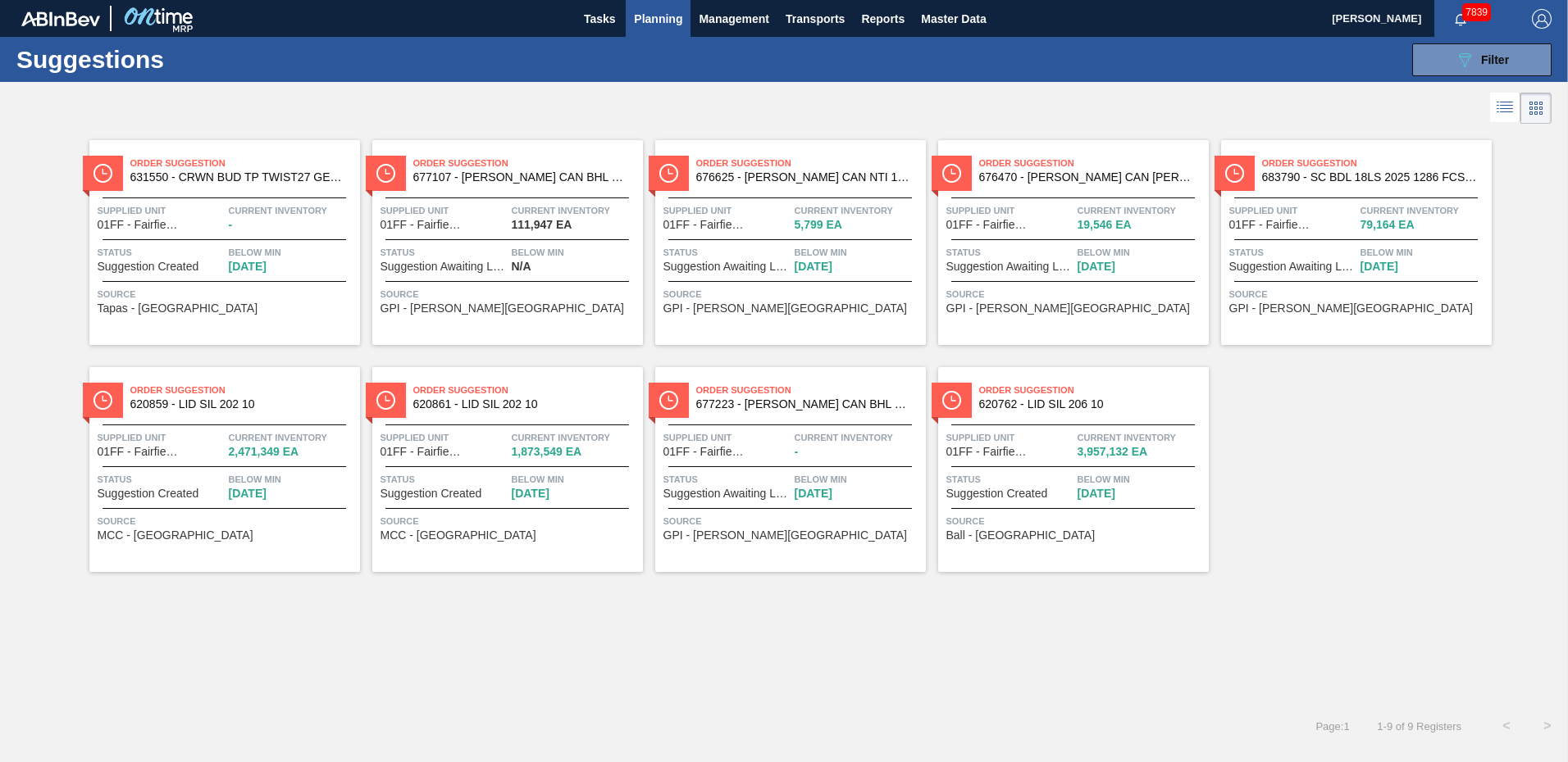
click at [1509, 105] on icon at bounding box center [1504, 108] width 20 height 20
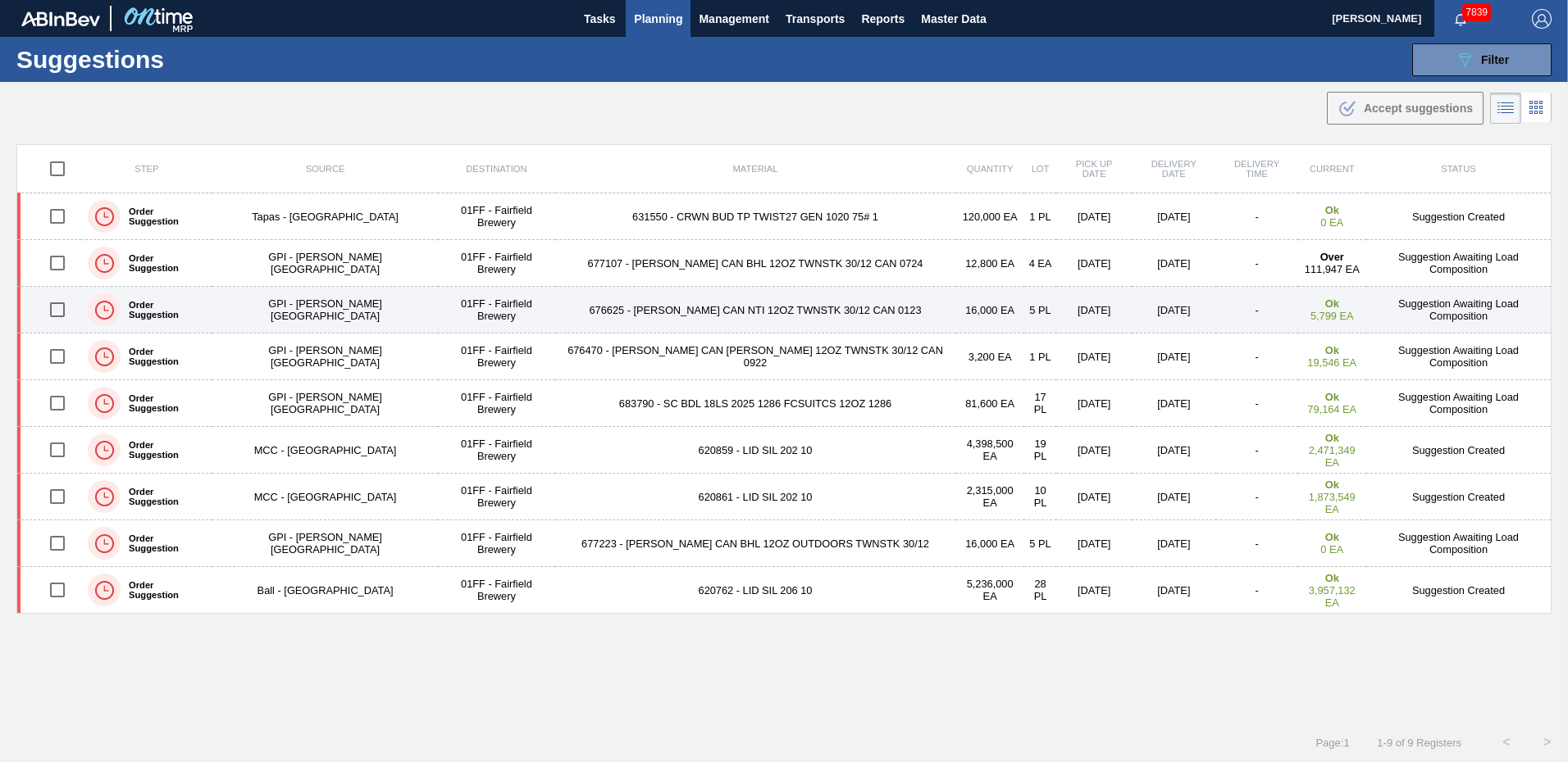
click at [63, 307] on input "checkbox" at bounding box center [57, 309] width 34 height 34
checkbox input "true"
click at [1216, 316] on td "-" at bounding box center [1257, 310] width 82 height 47
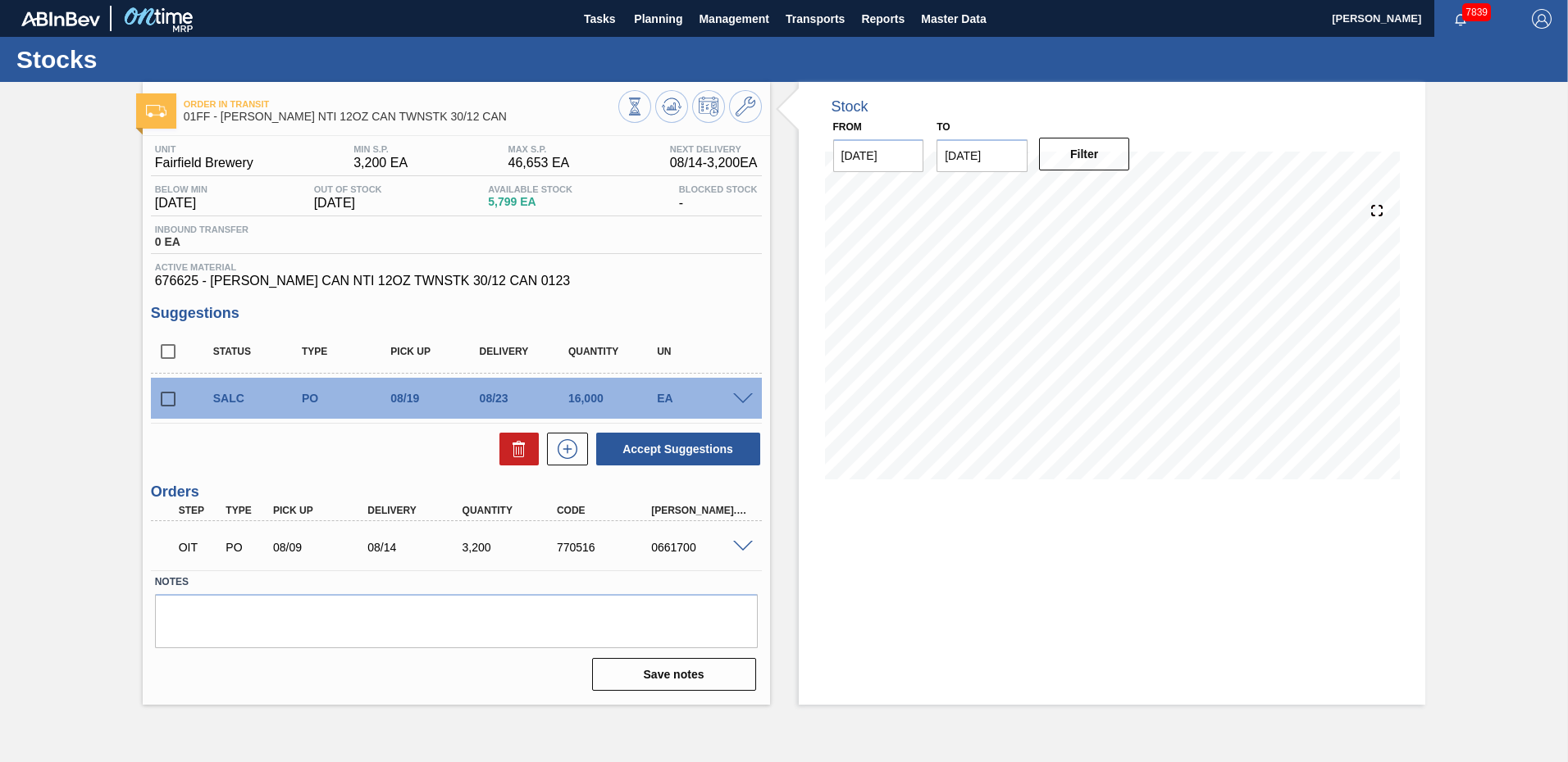
click at [742, 392] on div "EA" at bounding box center [702, 399] width 99 height 13
click at [738, 399] on span at bounding box center [743, 399] width 20 height 13
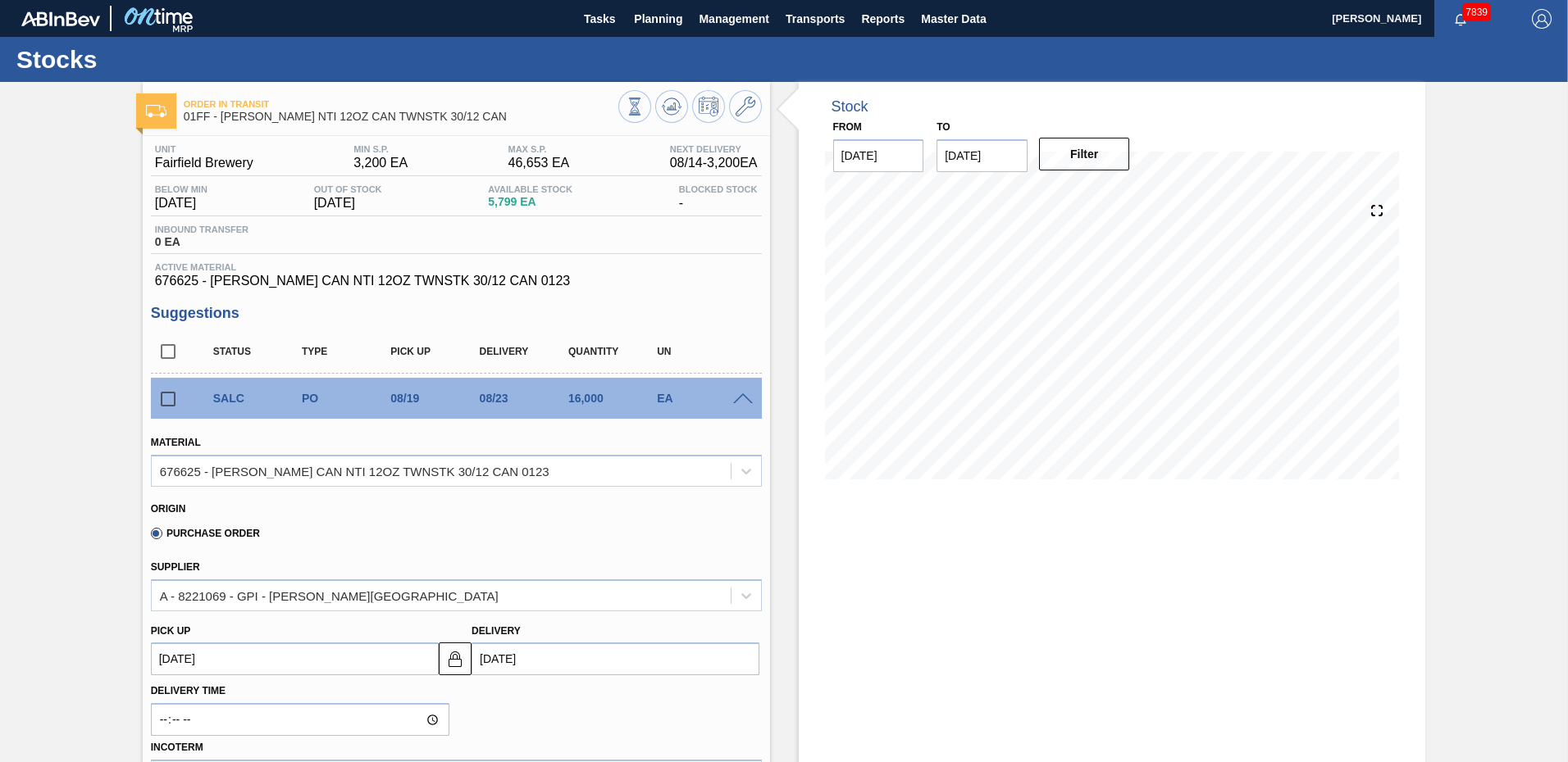
scroll to position [328, 0]
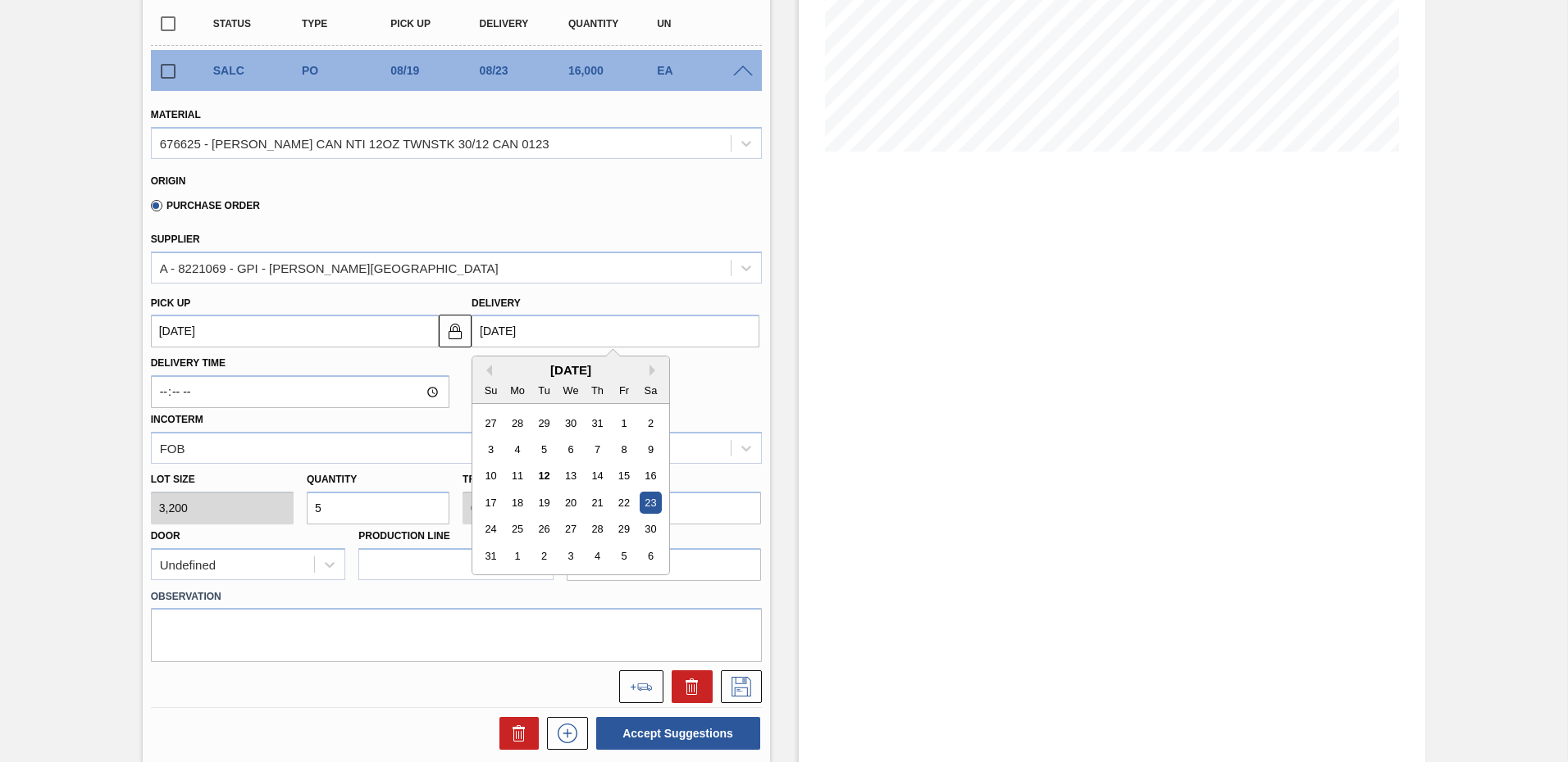
drag, startPoint x: 507, startPoint y: 327, endPoint x: 514, endPoint y: 359, distance: 32.8
click at [506, 328] on input "[DATE]" at bounding box center [615, 331] width 288 height 33
type input "[DATE]"
type up "[DATE]"
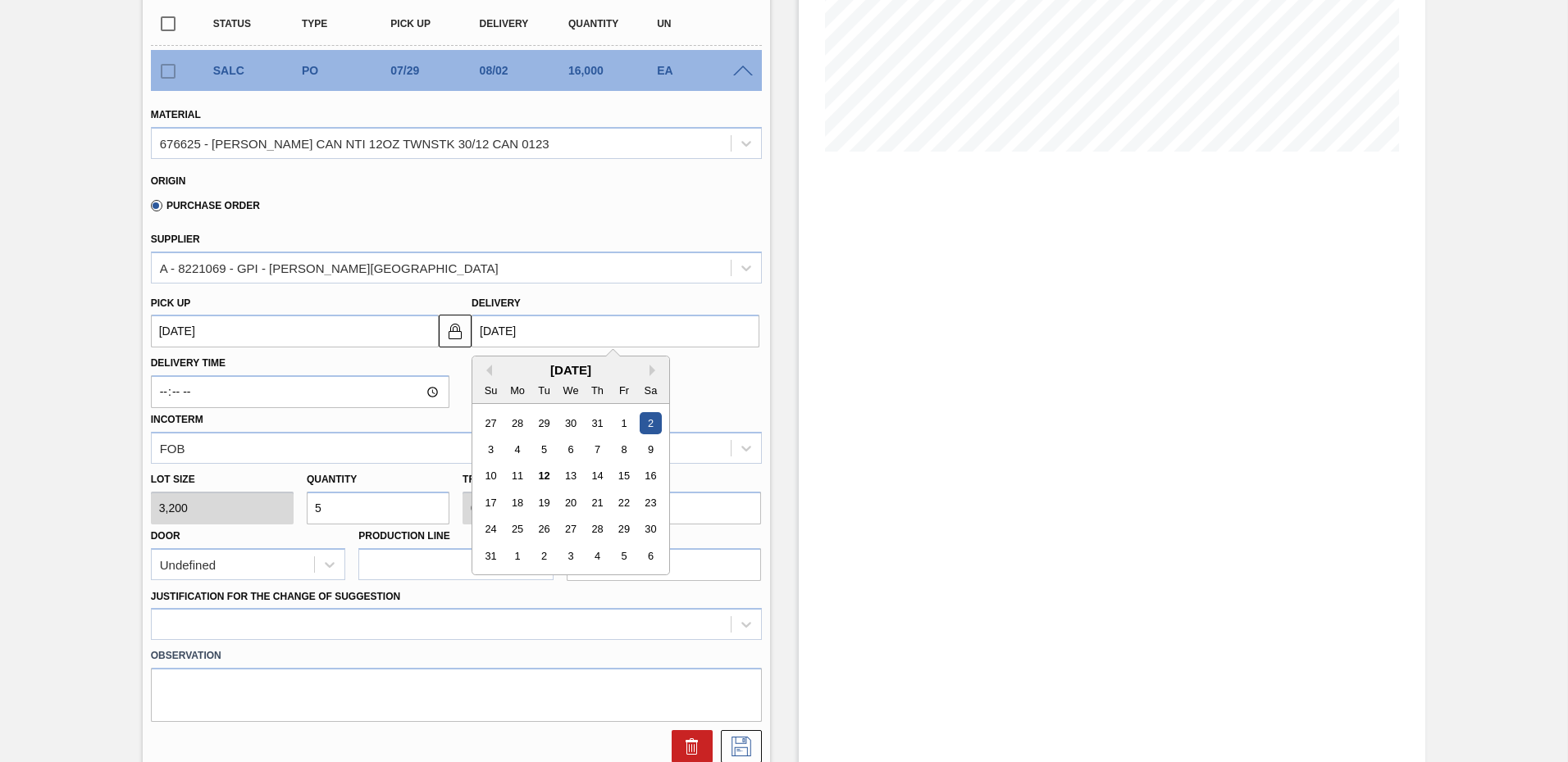
type input "[DATE]"
type up "[DATE]"
type input "[DATE]"
click at [619, 507] on div "22" at bounding box center [624, 503] width 22 height 22
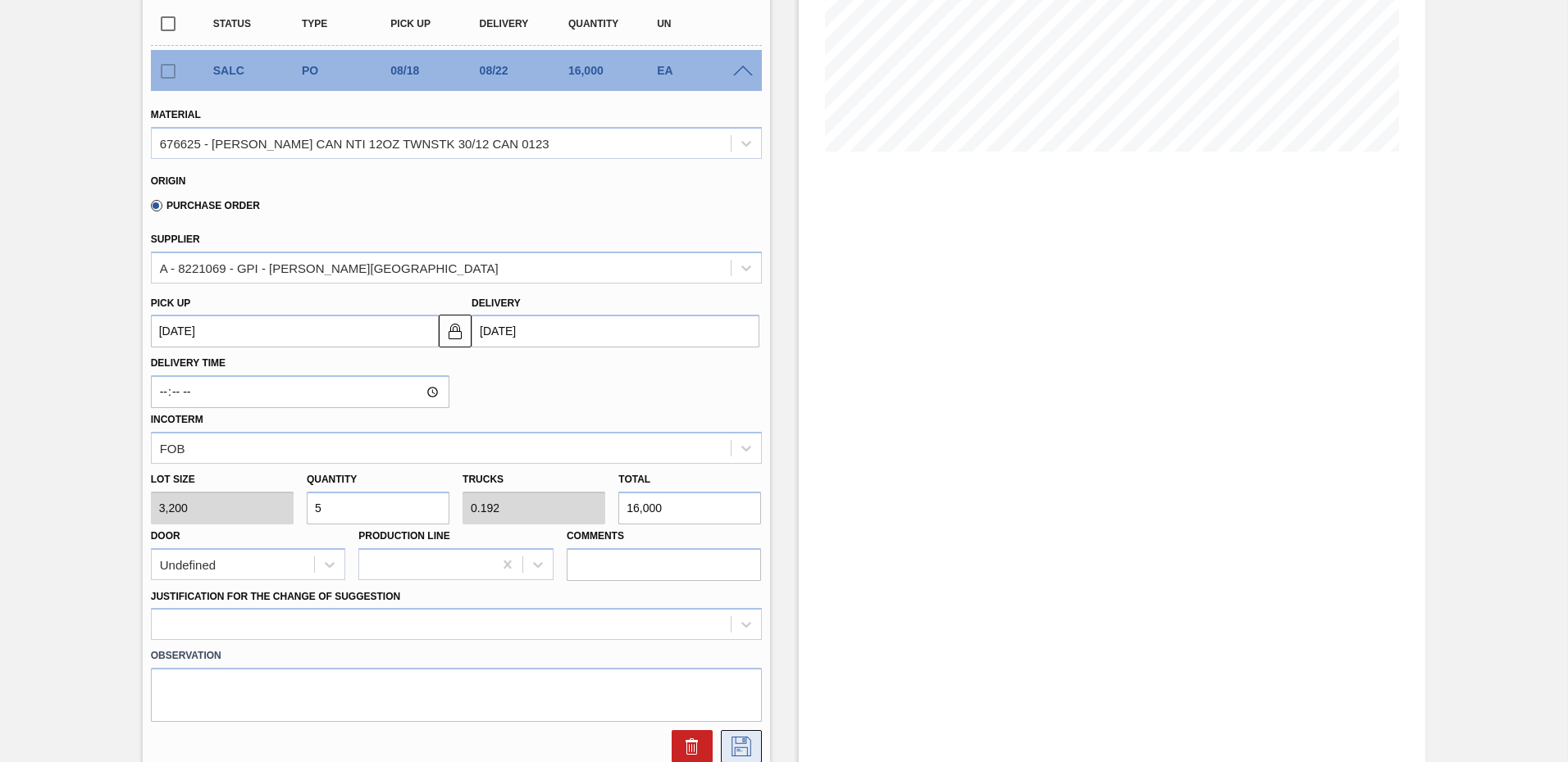
click at [735, 749] on icon at bounding box center [741, 747] width 26 height 20
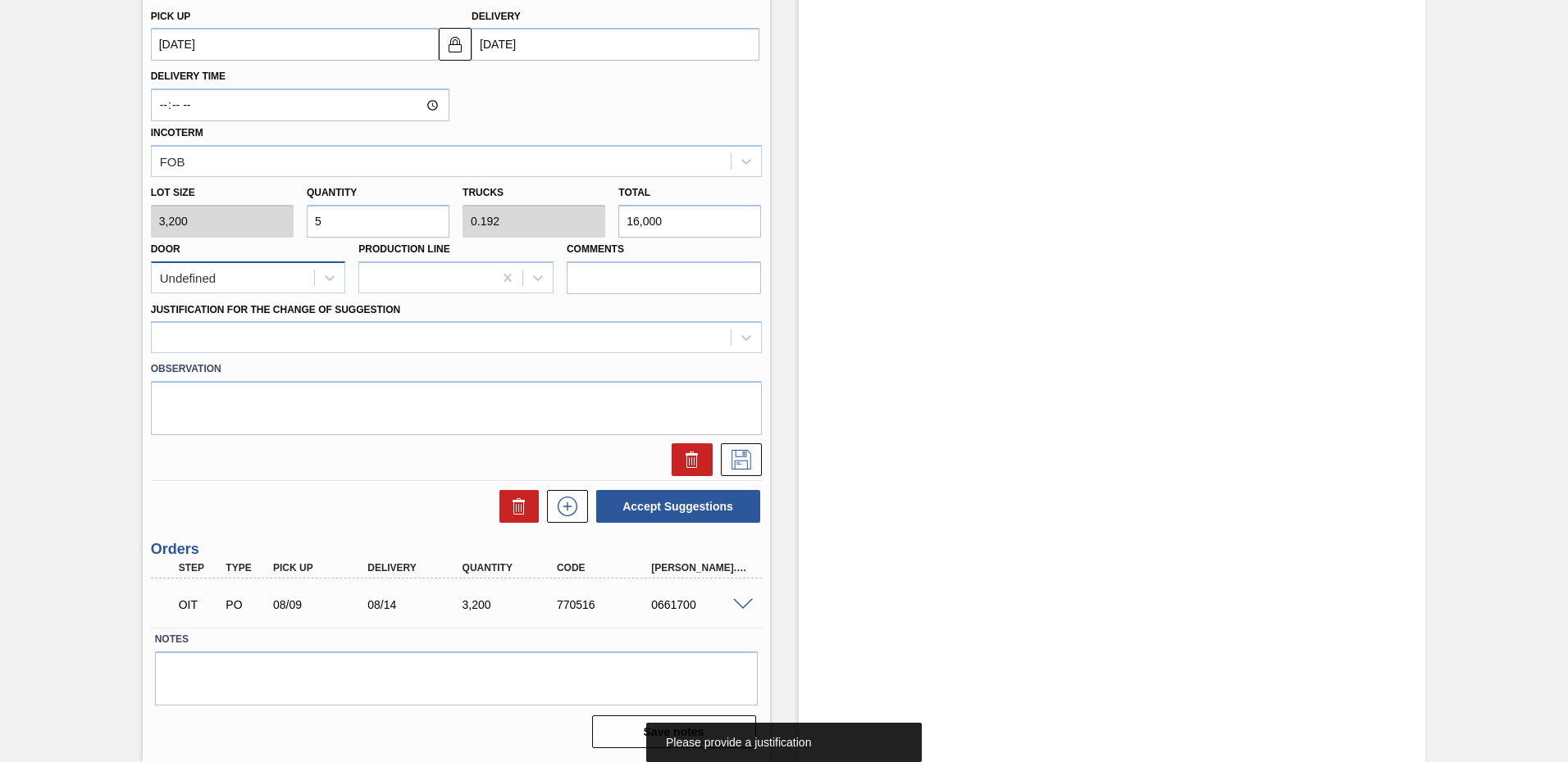
click at [290, 282] on div "Undefined" at bounding box center [232, 277] width 163 height 23
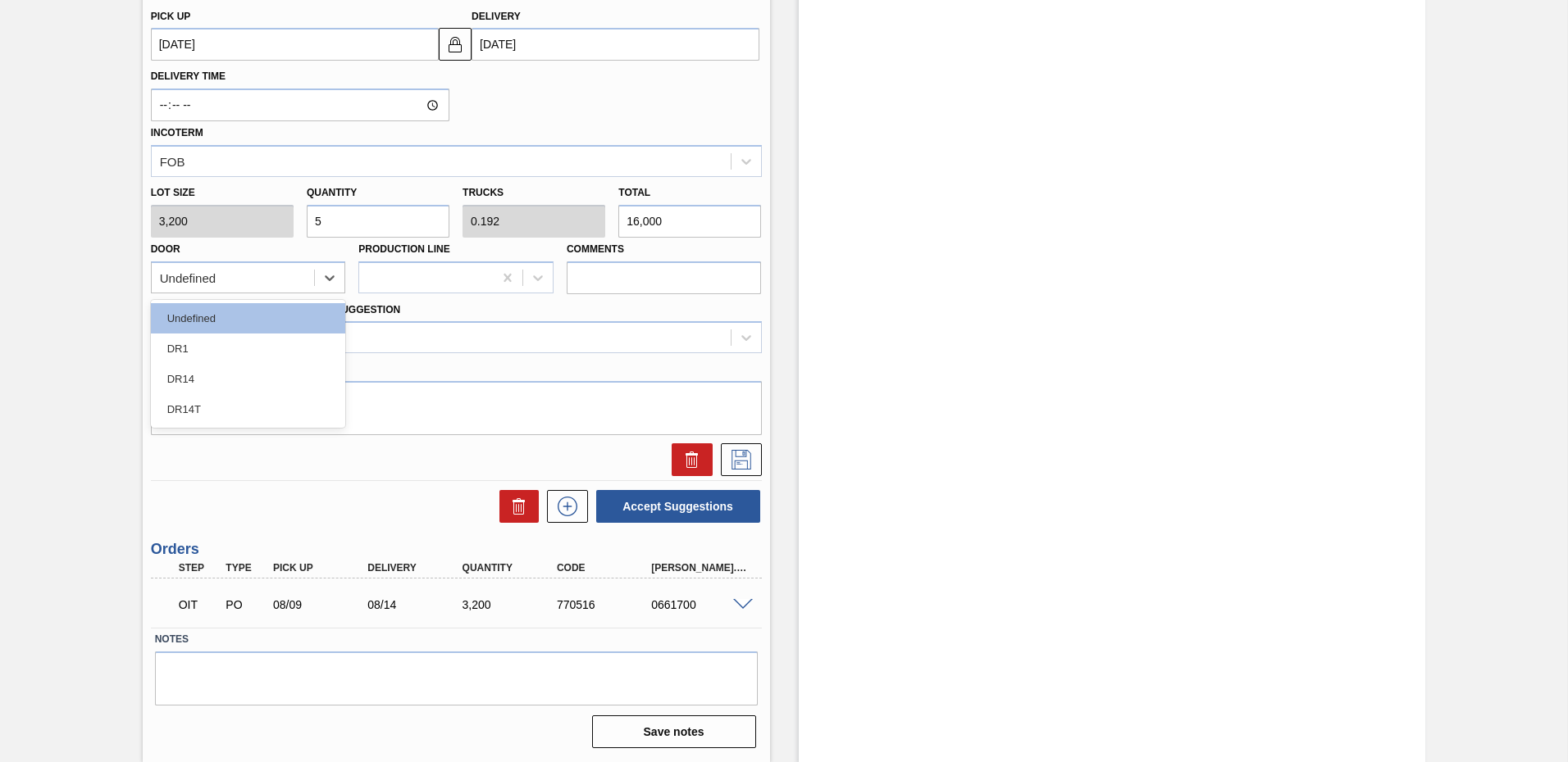
click at [384, 448] on div at bounding box center [456, 460] width 624 height 33
click at [447, 373] on label "Observation" at bounding box center [456, 369] width 611 height 23
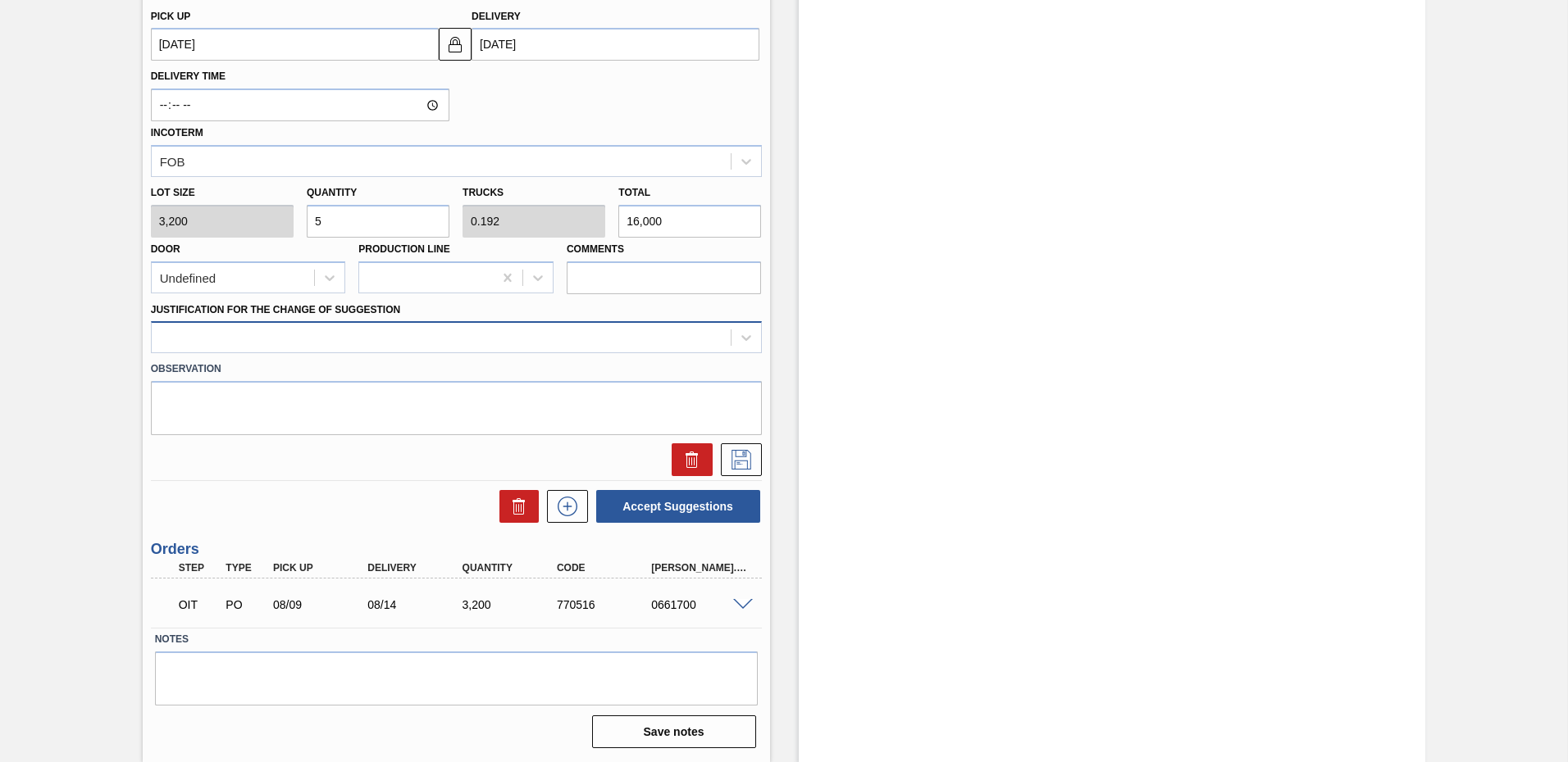
click at [425, 340] on div at bounding box center [440, 338] width 579 height 23
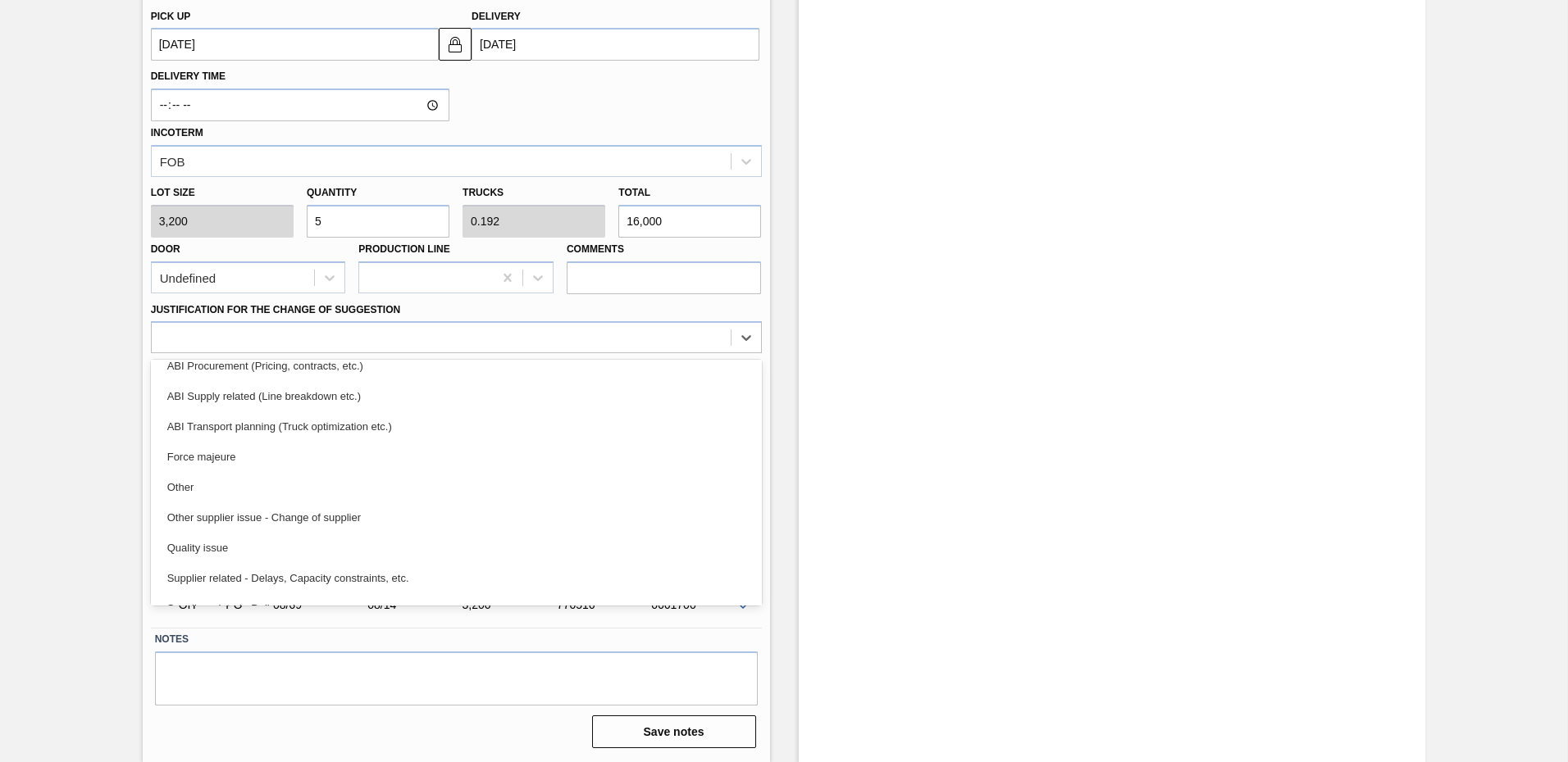
scroll to position [0, 0]
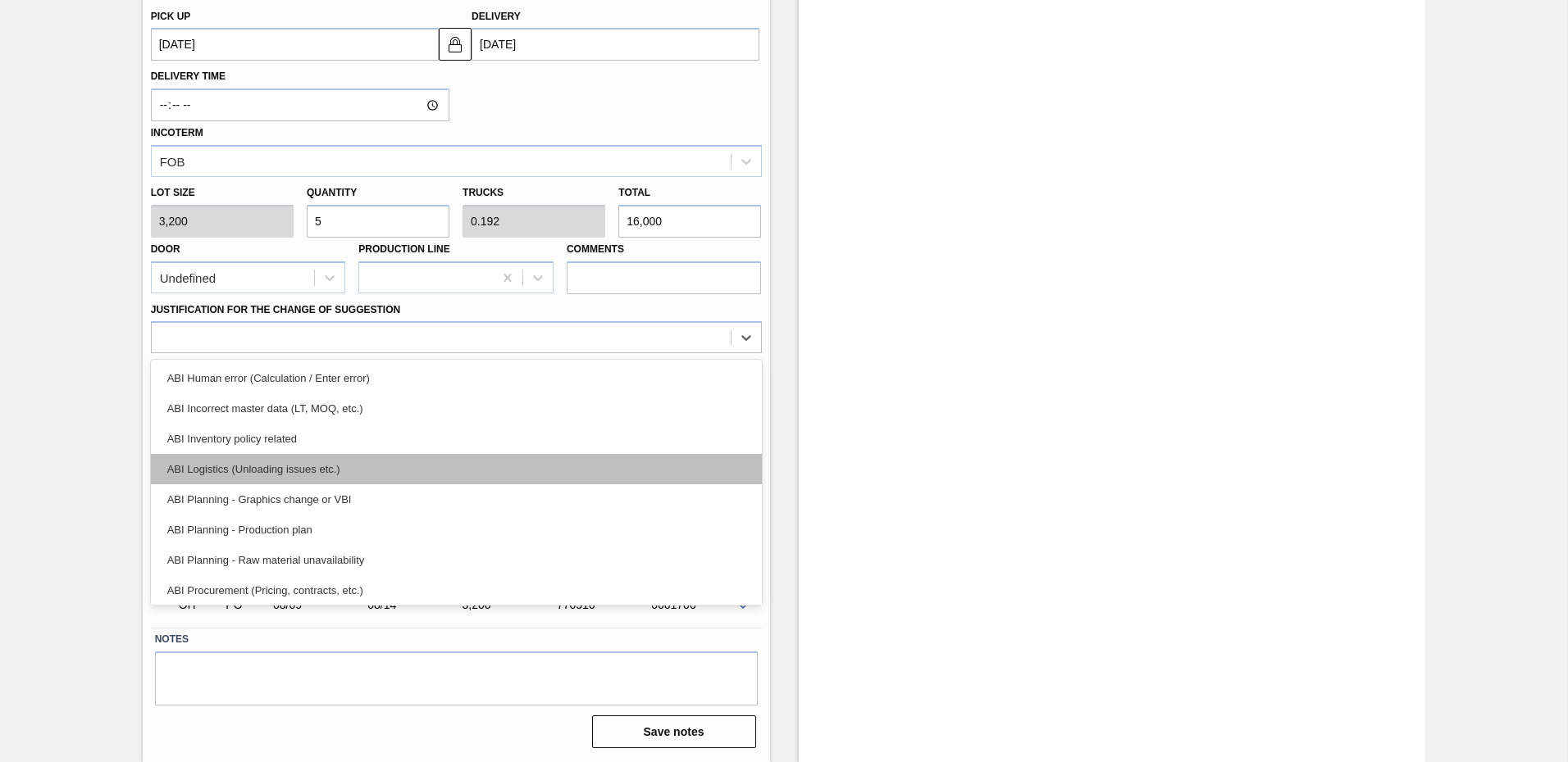
click at [291, 460] on div "ABI Logistics (Unloading issues etc.)" at bounding box center [456, 470] width 611 height 30
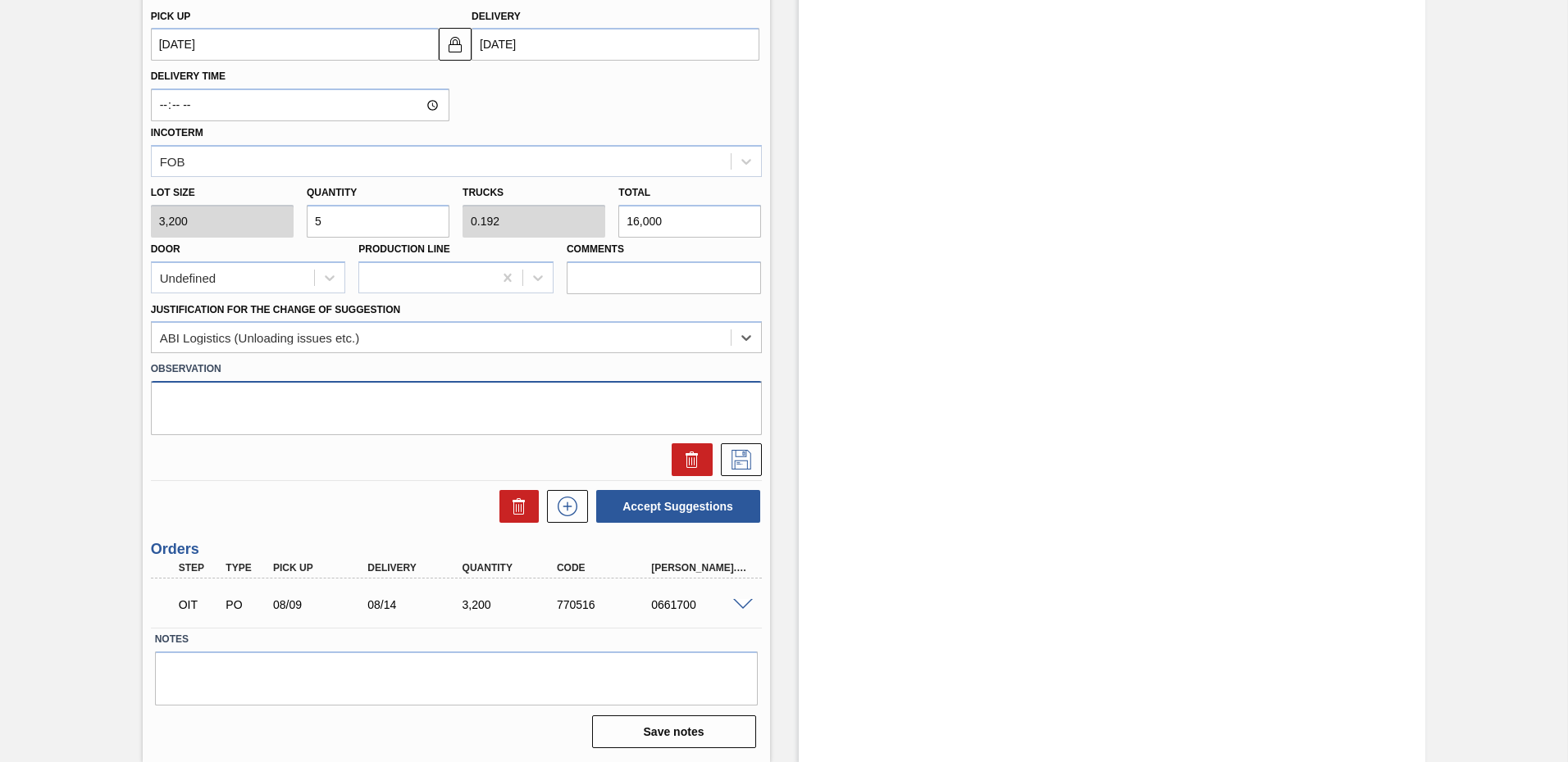
click at [339, 402] on textarea at bounding box center [456, 408] width 611 height 54
type textarea "Can't unload [DATE]"
click at [745, 456] on icon at bounding box center [741, 460] width 20 height 20
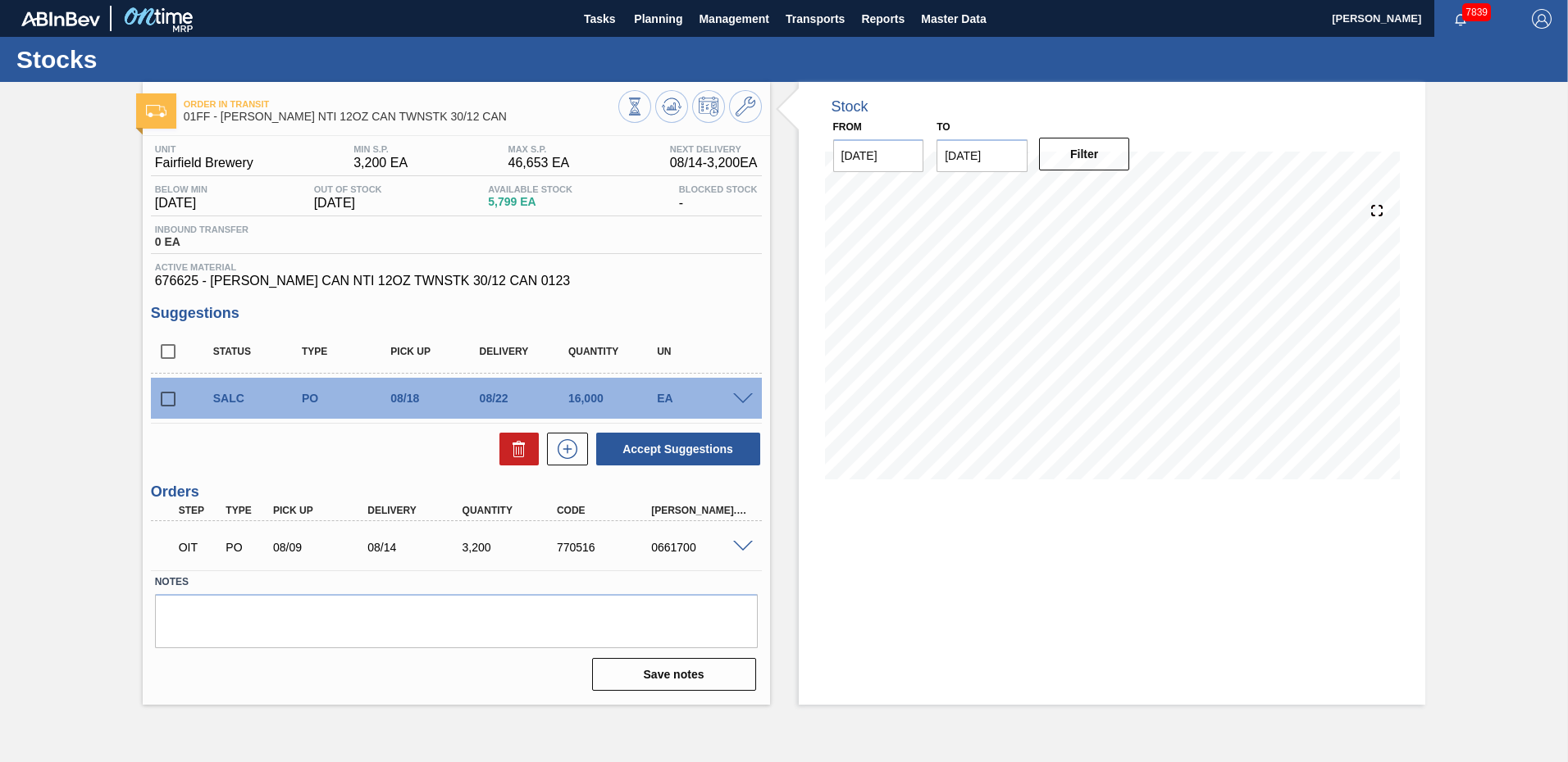
click at [165, 348] on input "checkbox" at bounding box center [168, 351] width 34 height 34
checkbox input "true"
click at [687, 451] on button "Accept Suggestions" at bounding box center [678, 449] width 164 height 33
checkbox input "false"
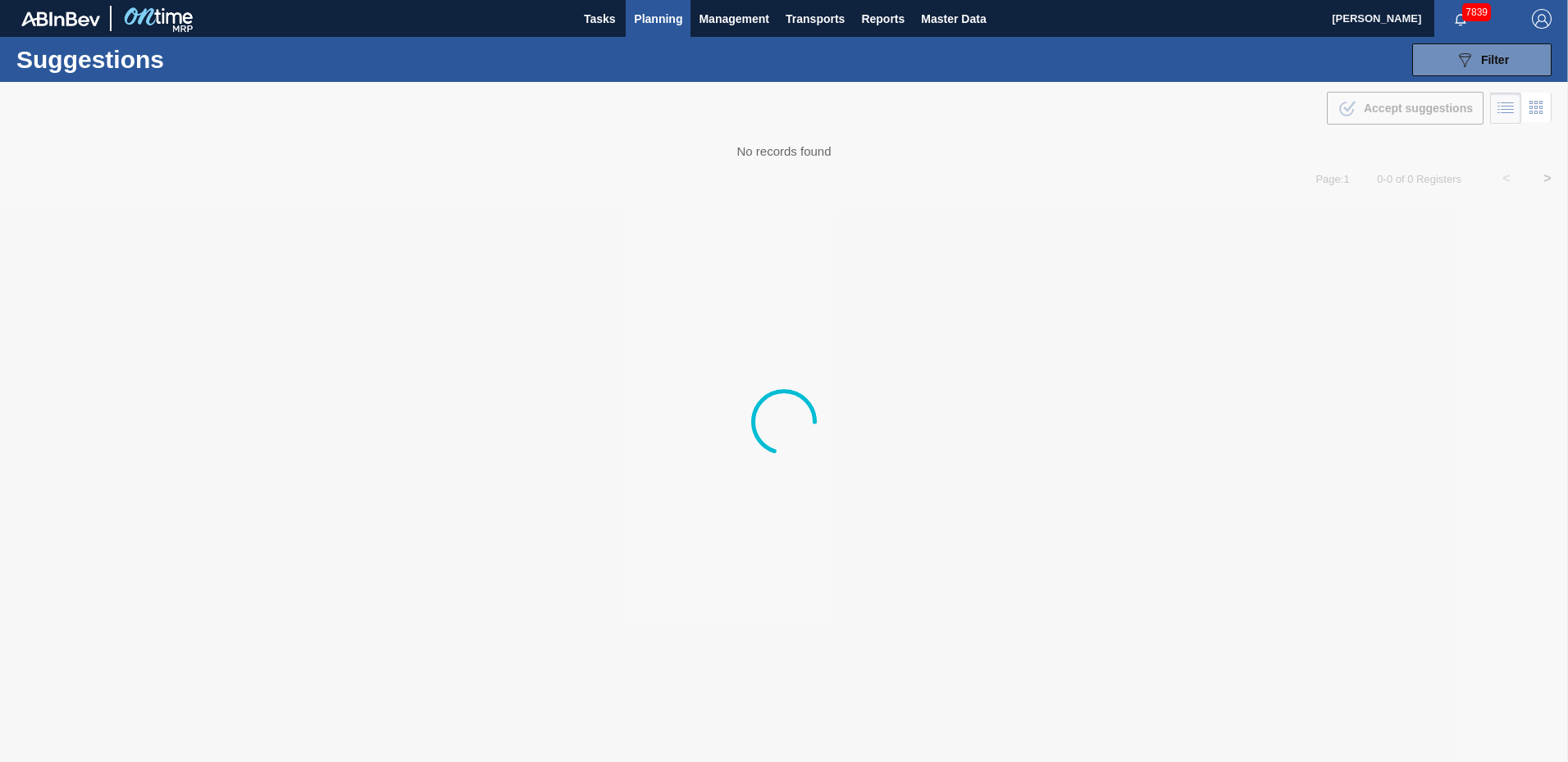
type from "[DATE]"
type to "[DATE]"
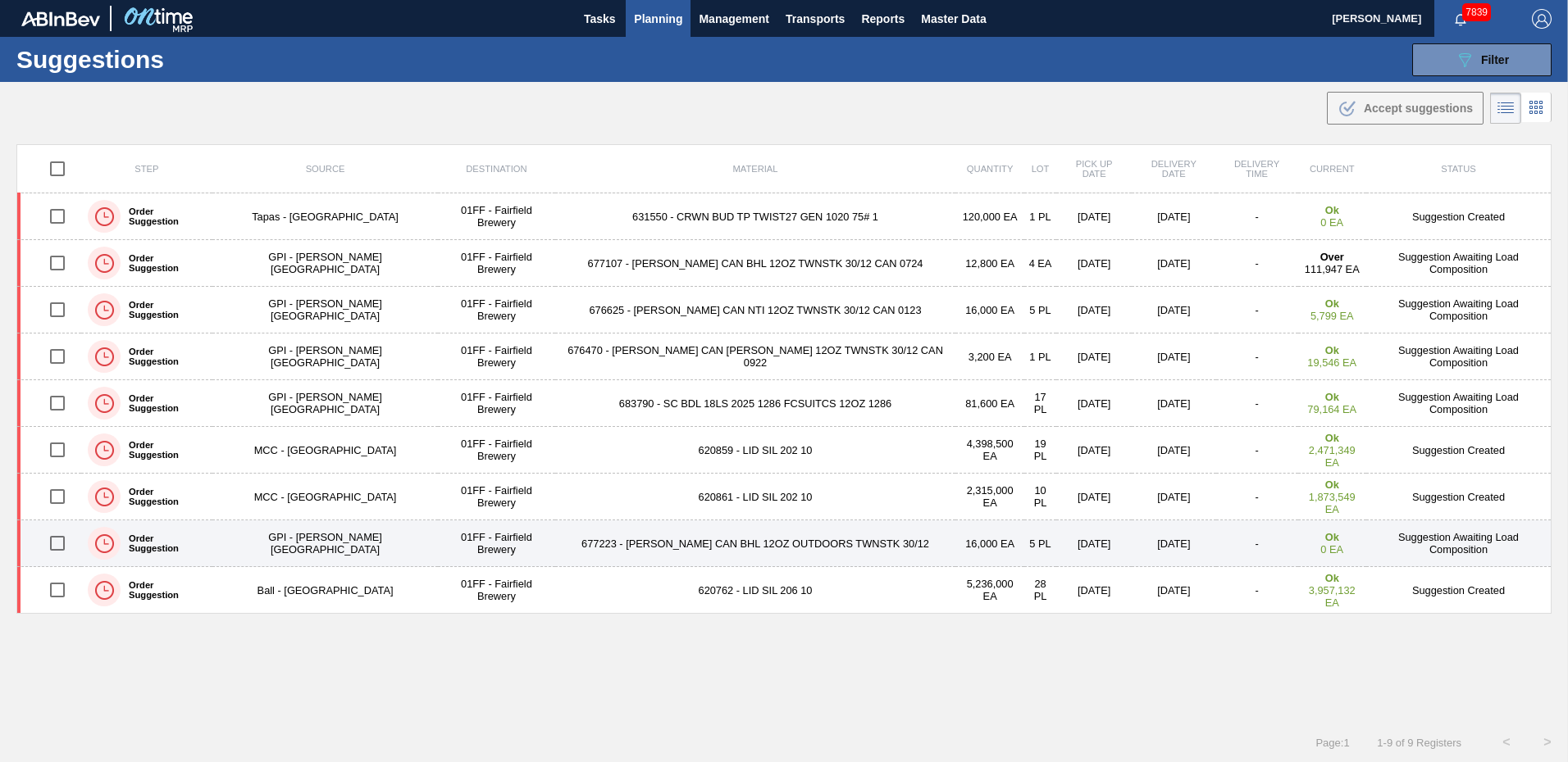
click at [1407, 546] on td "Suggestion Awaiting Load Composition" at bounding box center [1459, 544] width 186 height 47
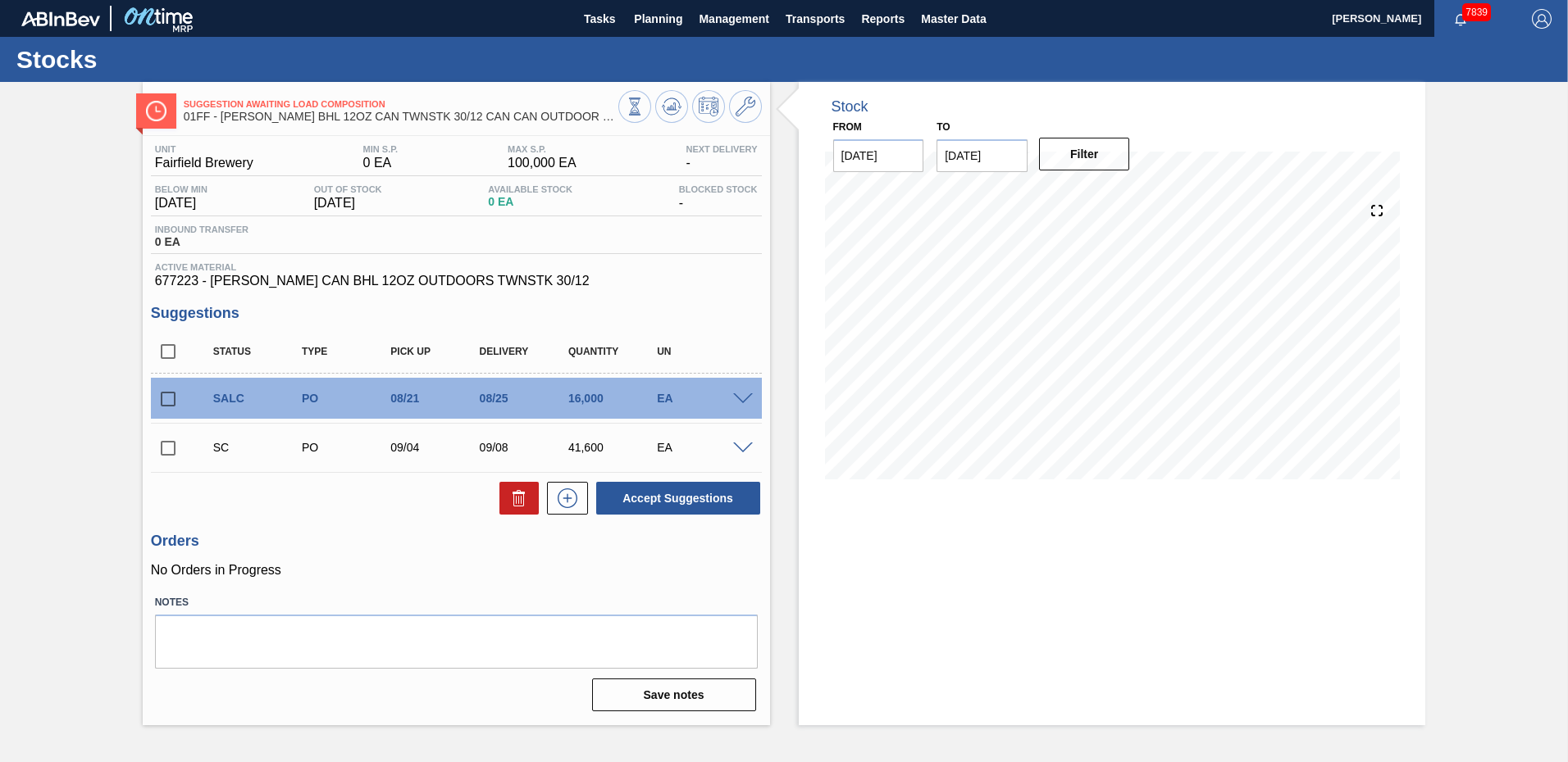
click at [745, 401] on span at bounding box center [743, 399] width 20 height 13
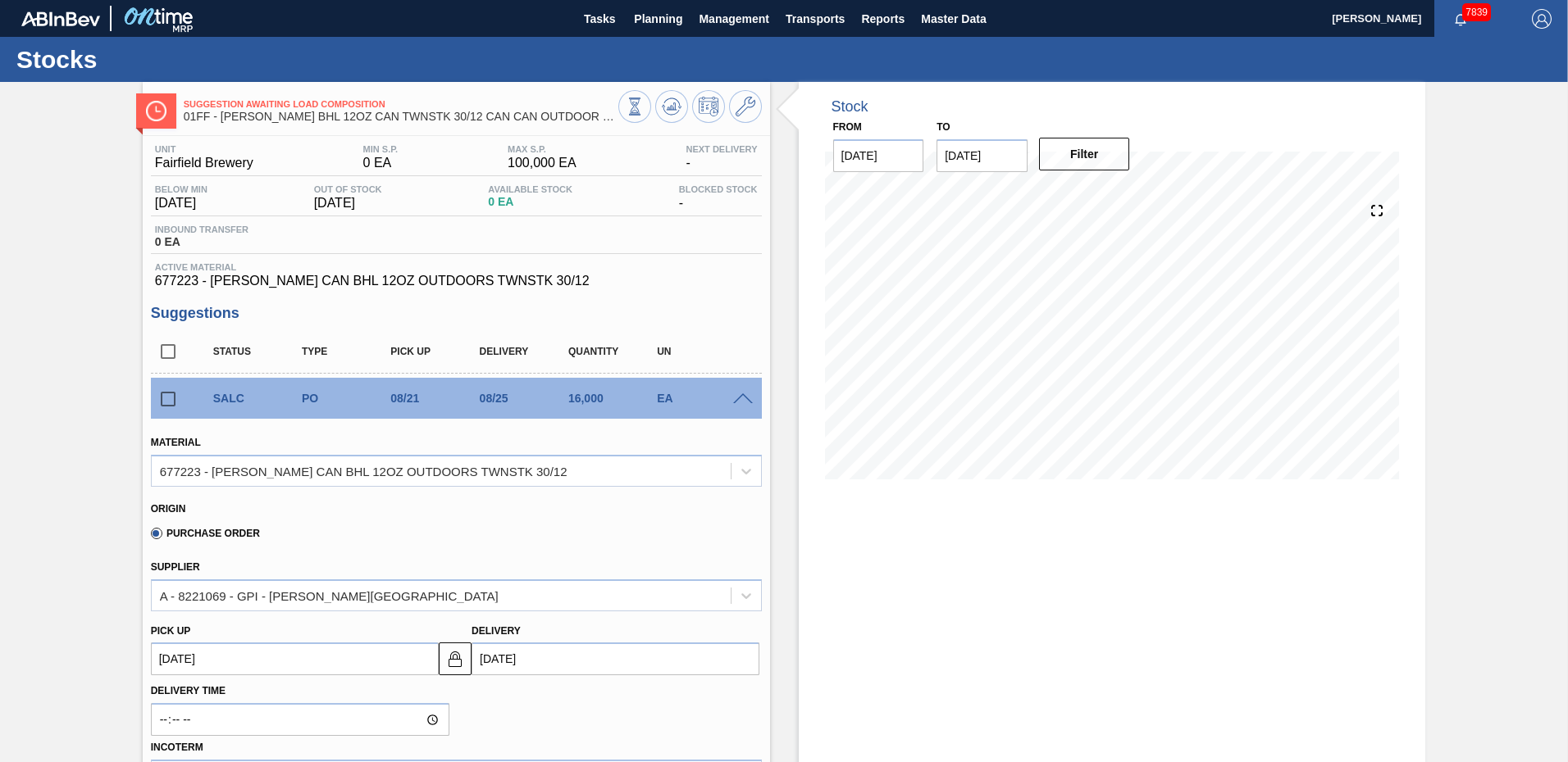
click at [583, 644] on input "[DATE]" at bounding box center [615, 658] width 288 height 33
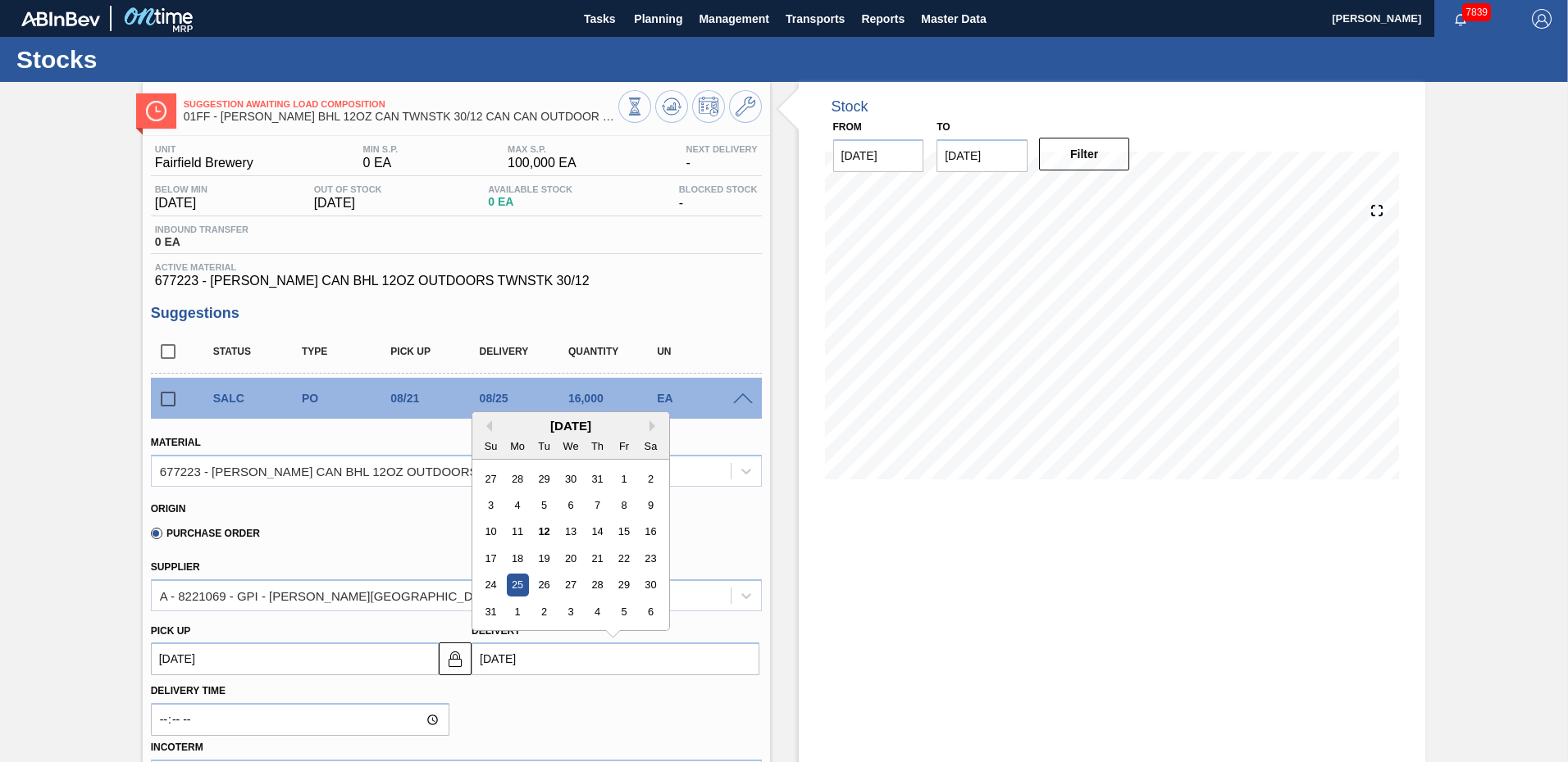
click at [584, 662] on input "[DATE]" at bounding box center [615, 658] width 288 height 33
click at [620, 558] on div "22" at bounding box center [624, 558] width 22 height 22
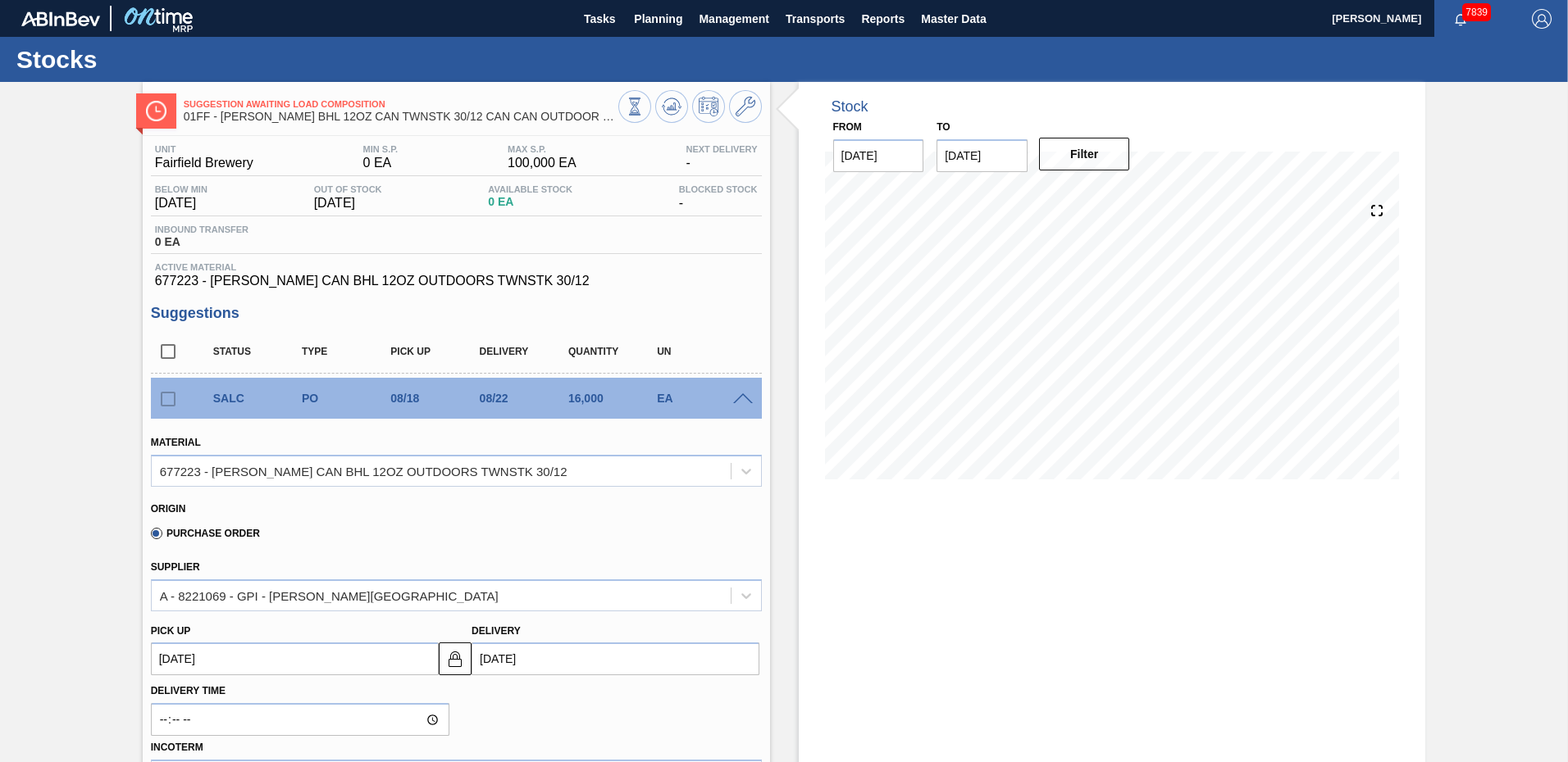
type up "[DATE]"
type input "[DATE]"
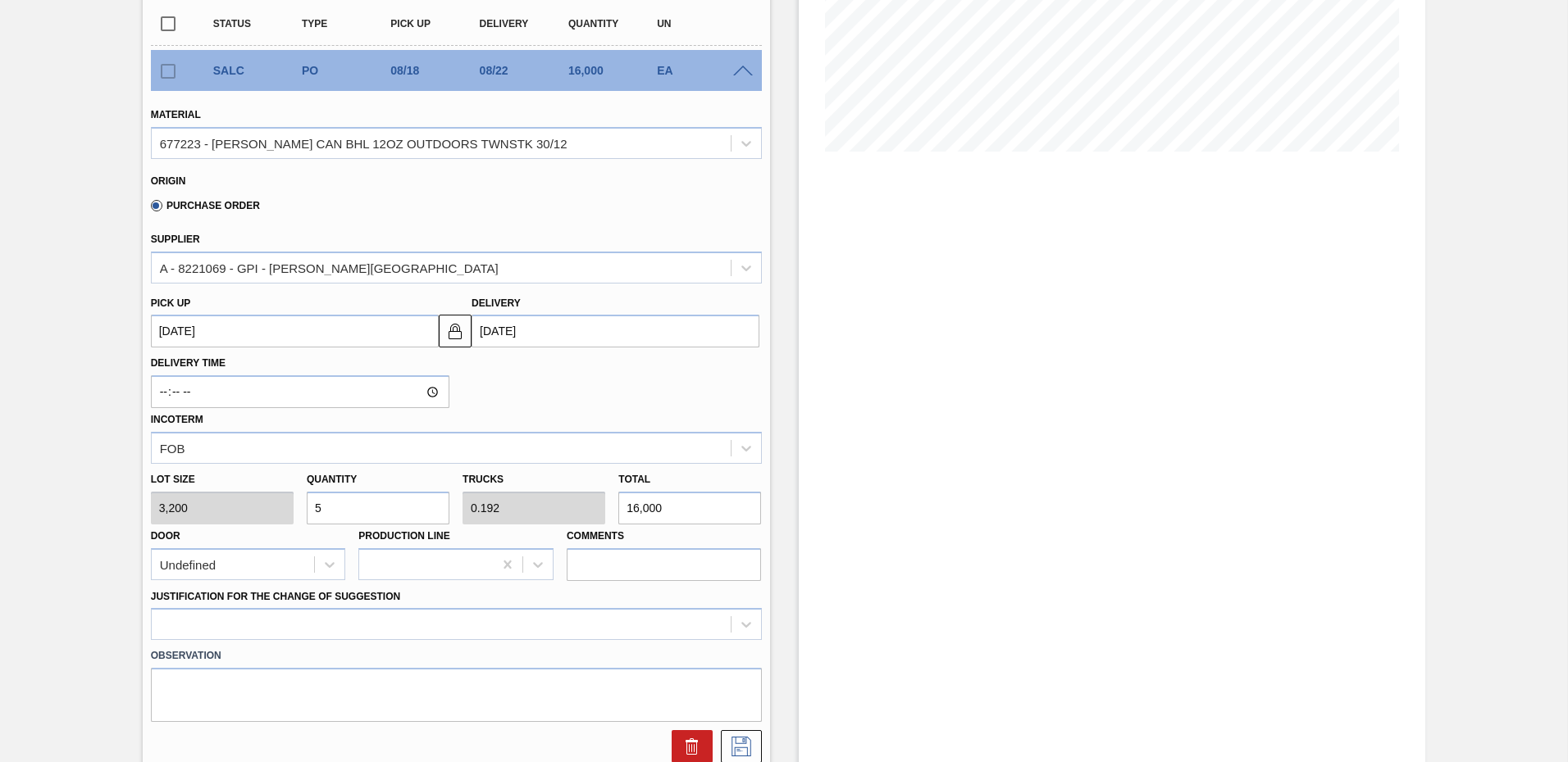
scroll to position [574, 0]
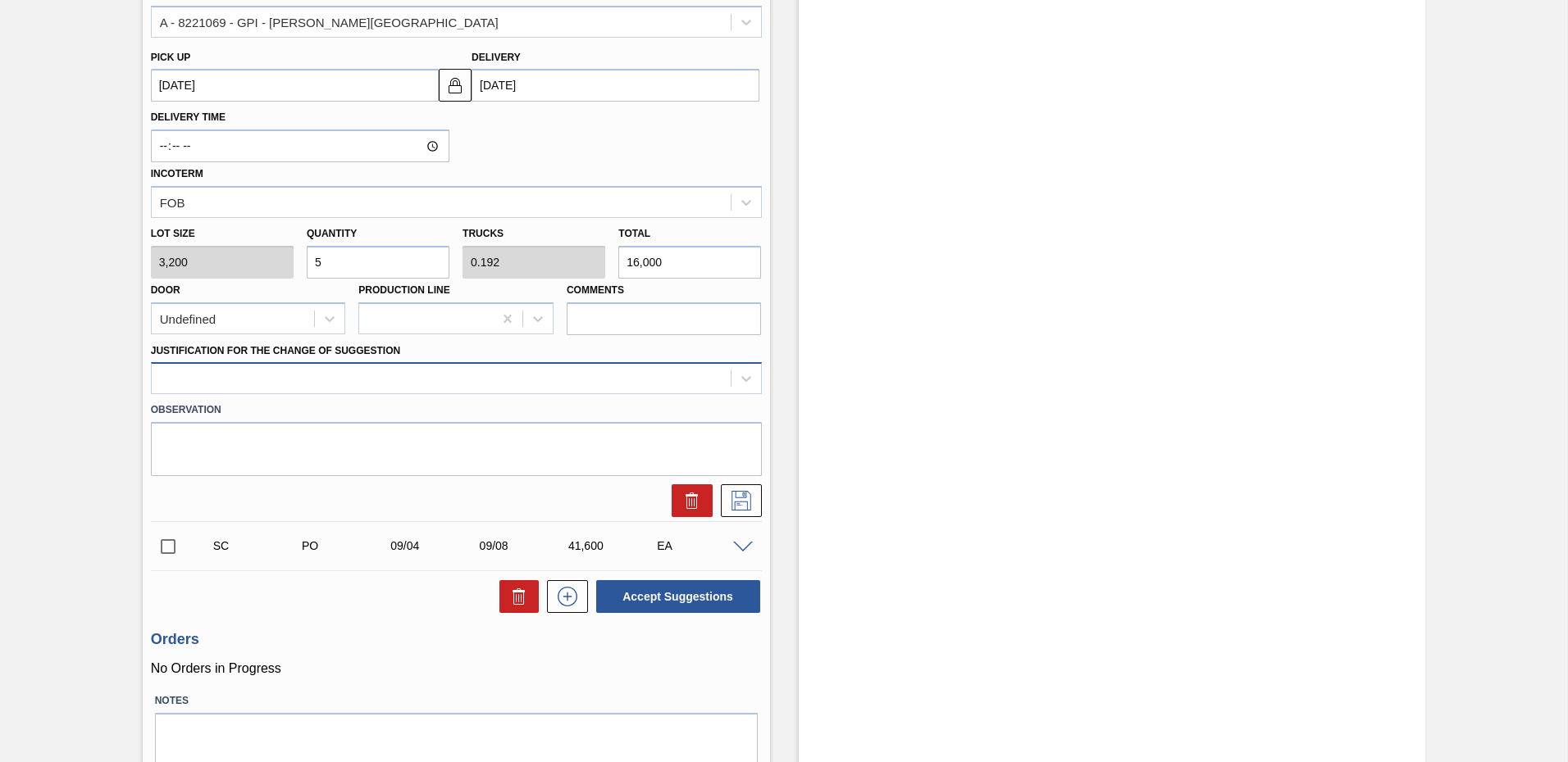
click at [294, 377] on div at bounding box center [440, 379] width 579 height 23
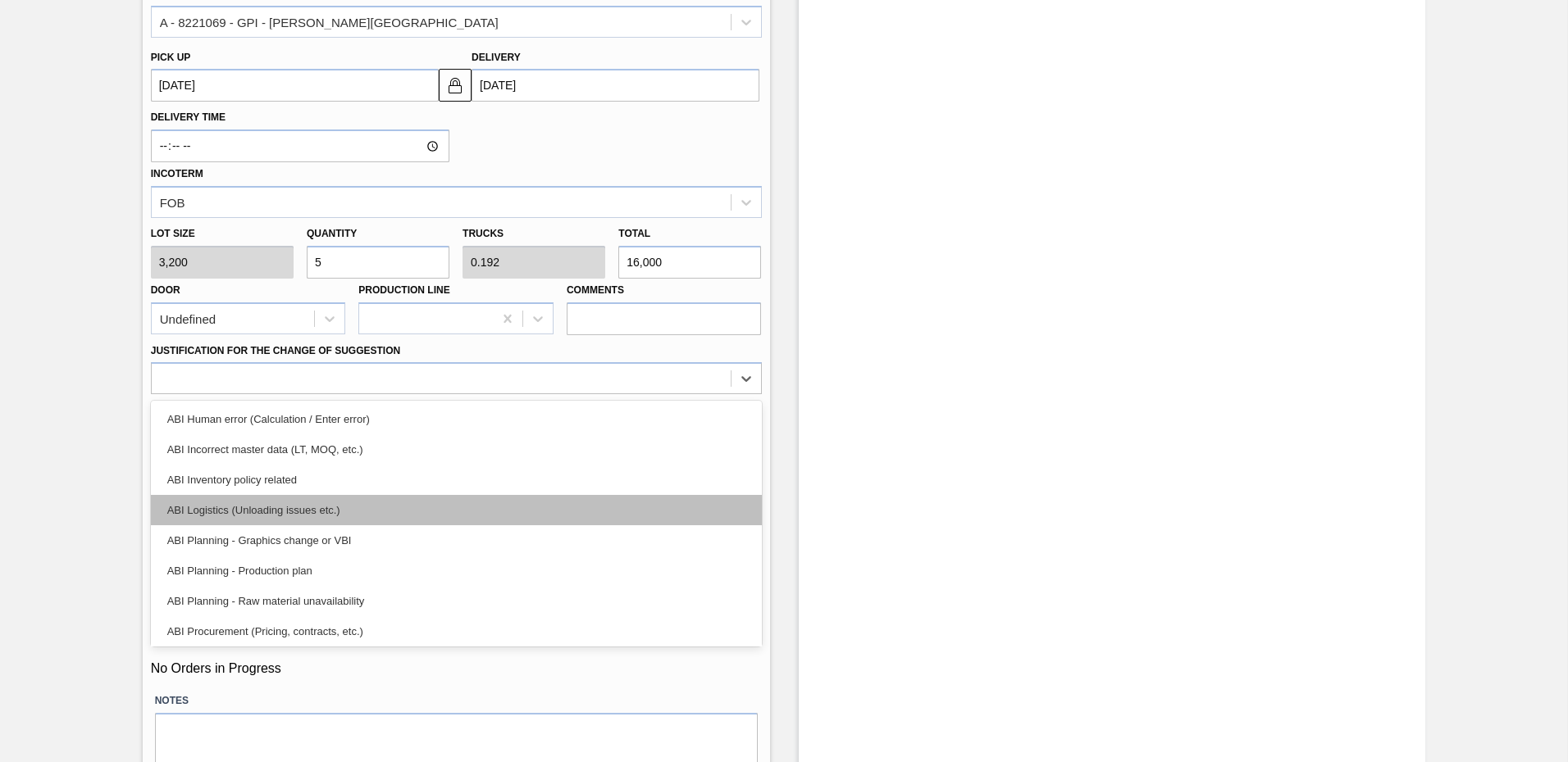
click at [333, 510] on div "ABI Logistics (Unloading issues etc.)" at bounding box center [456, 511] width 611 height 30
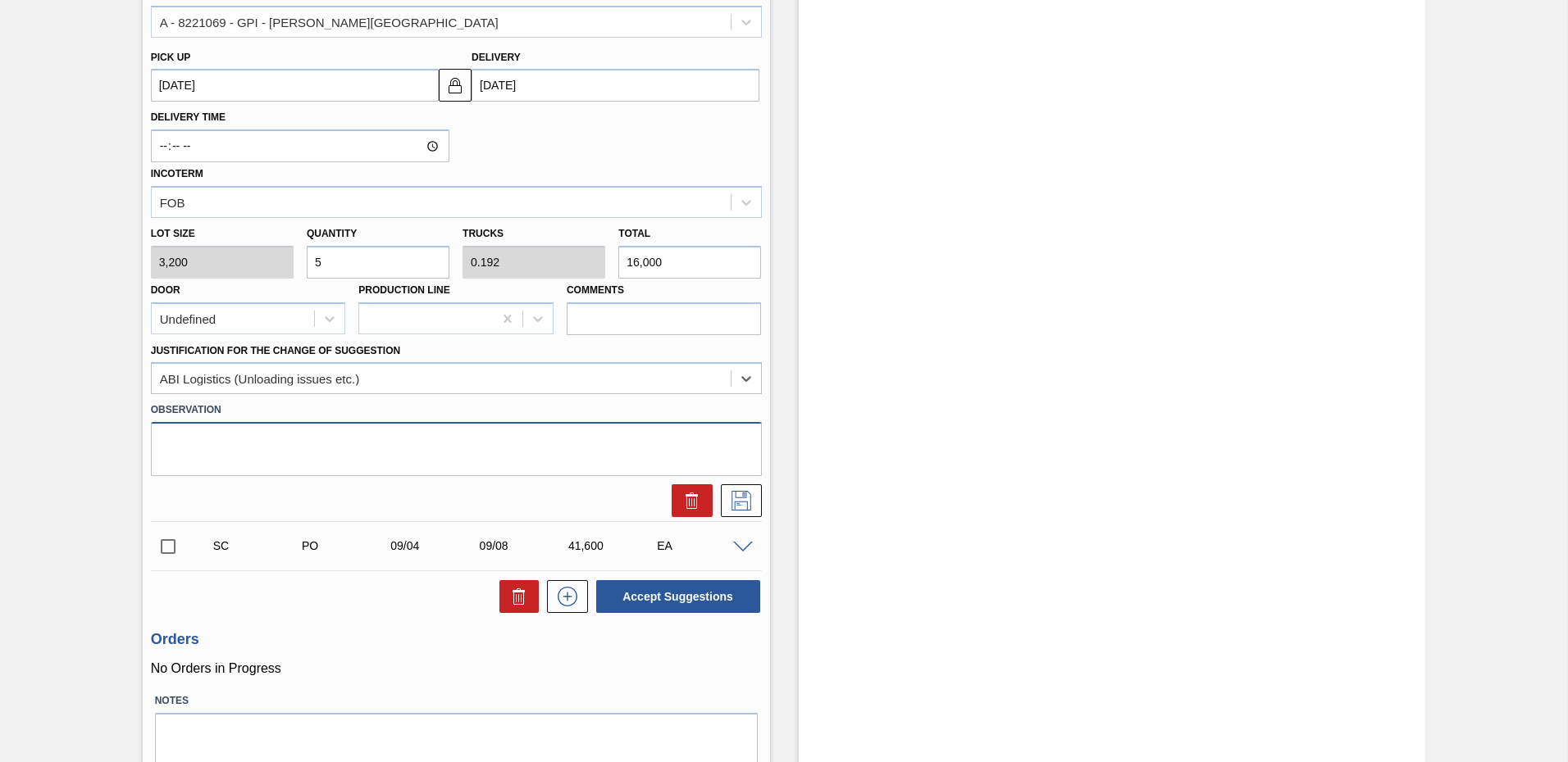
click at [260, 449] on textarea at bounding box center [456, 449] width 611 height 54
type textarea "Can't unload [DATE]"
click at [740, 508] on icon at bounding box center [741, 501] width 26 height 20
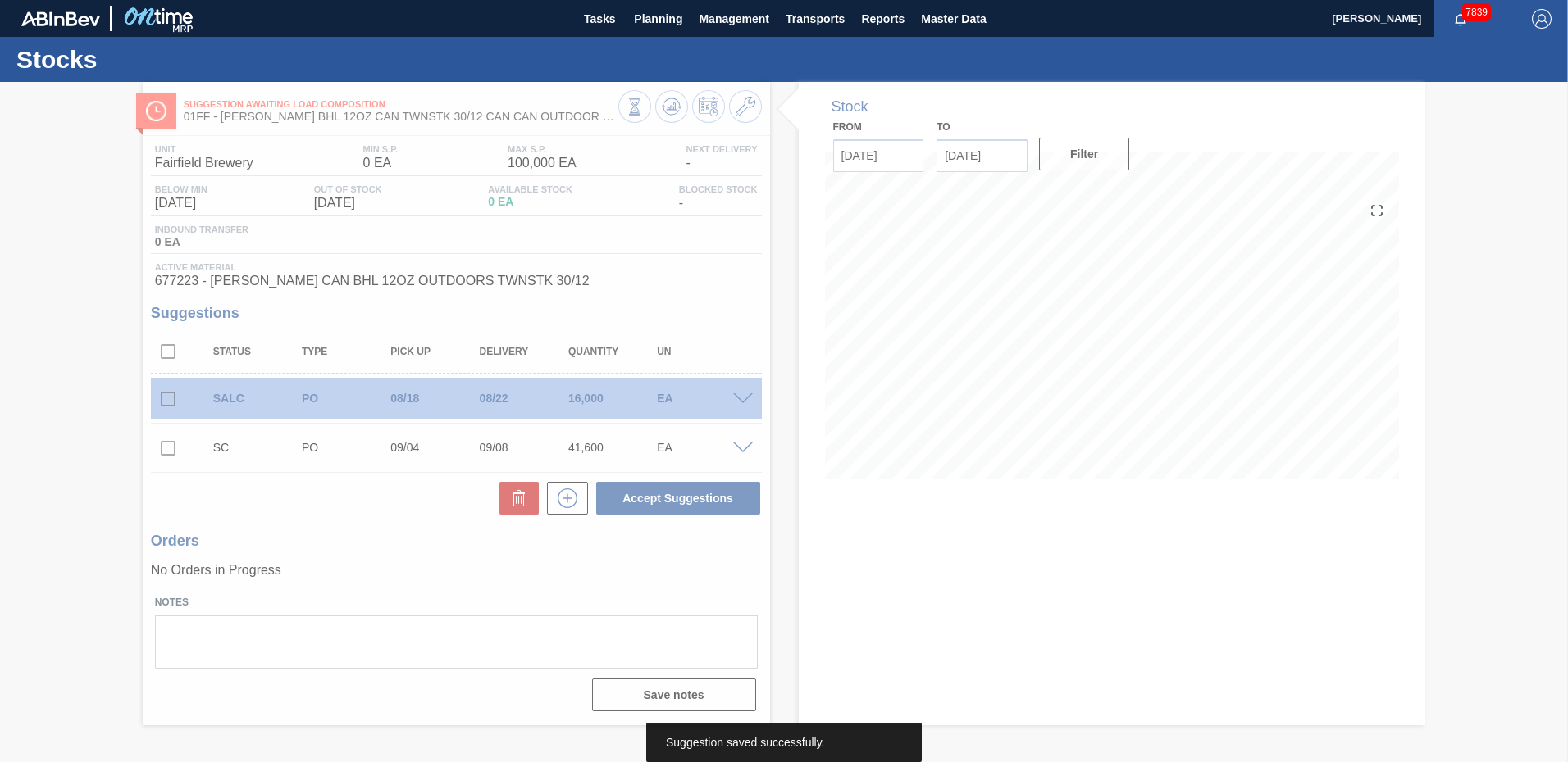
scroll to position [0, 0]
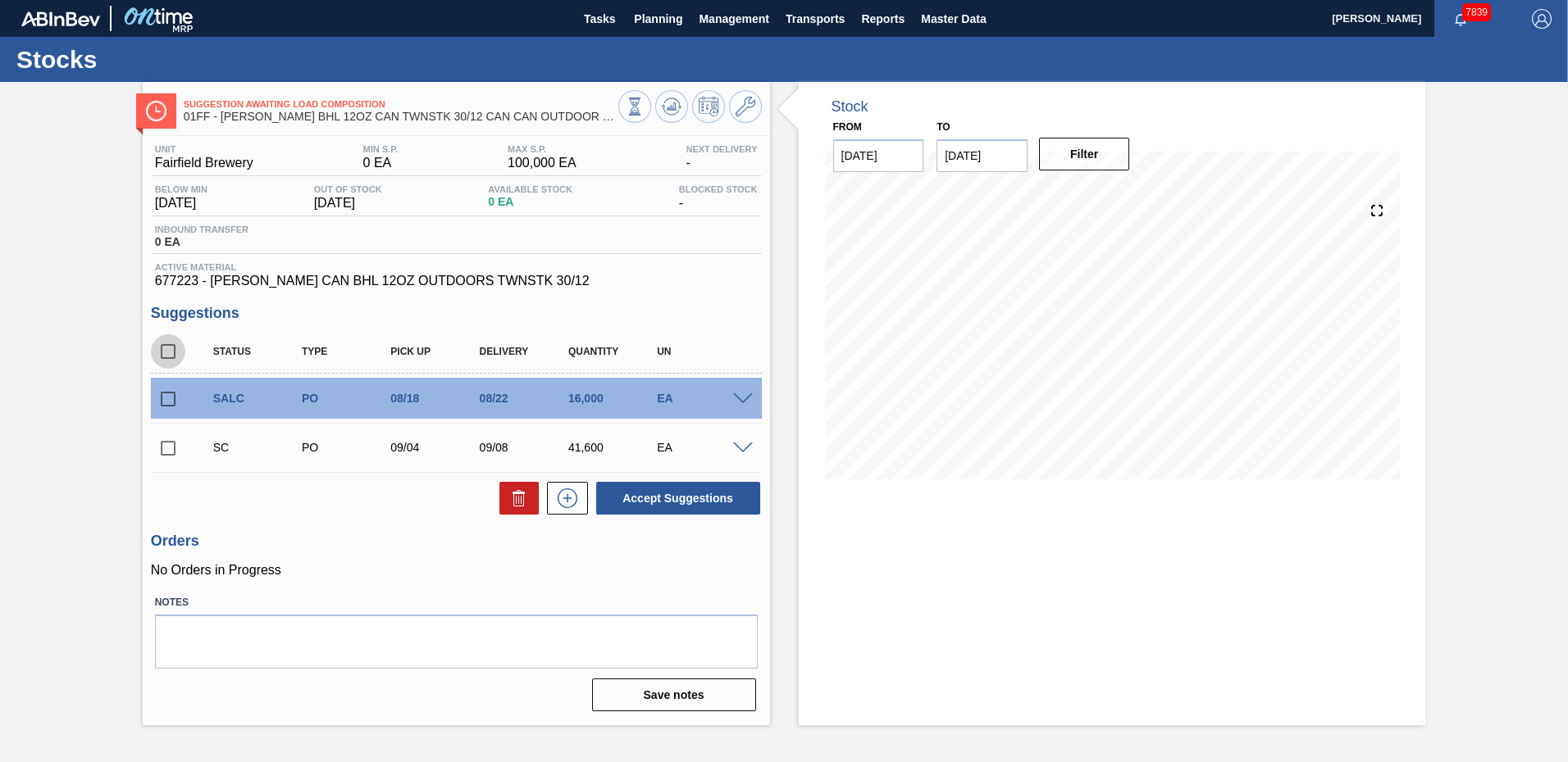
click at [171, 352] on input "checkbox" at bounding box center [168, 351] width 34 height 34
checkbox input "true"
click at [681, 498] on button "Accept Suggestions" at bounding box center [678, 498] width 164 height 33
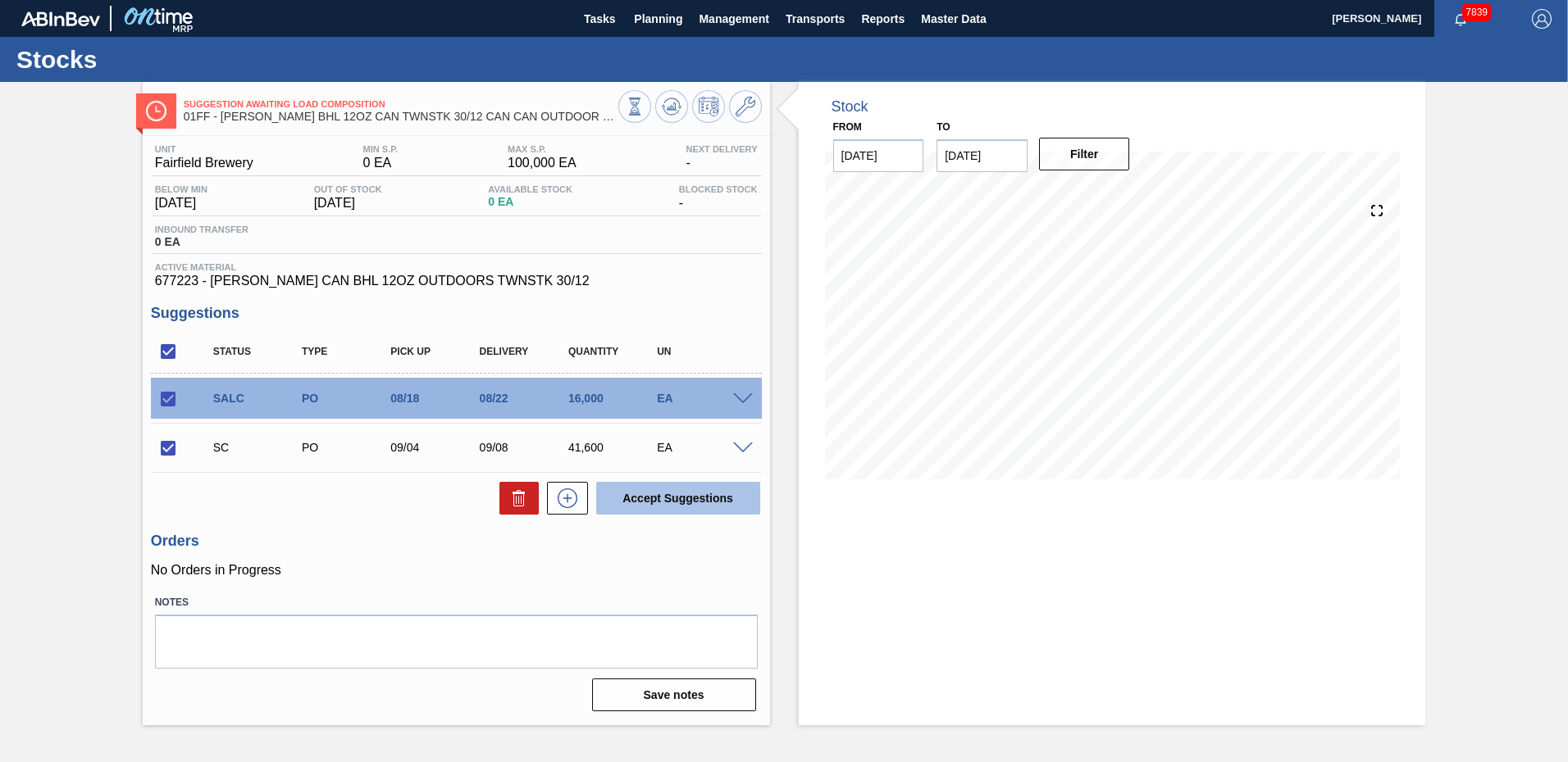
checkbox input "false"
click at [639, 22] on span "Planning" at bounding box center [658, 19] width 48 height 20
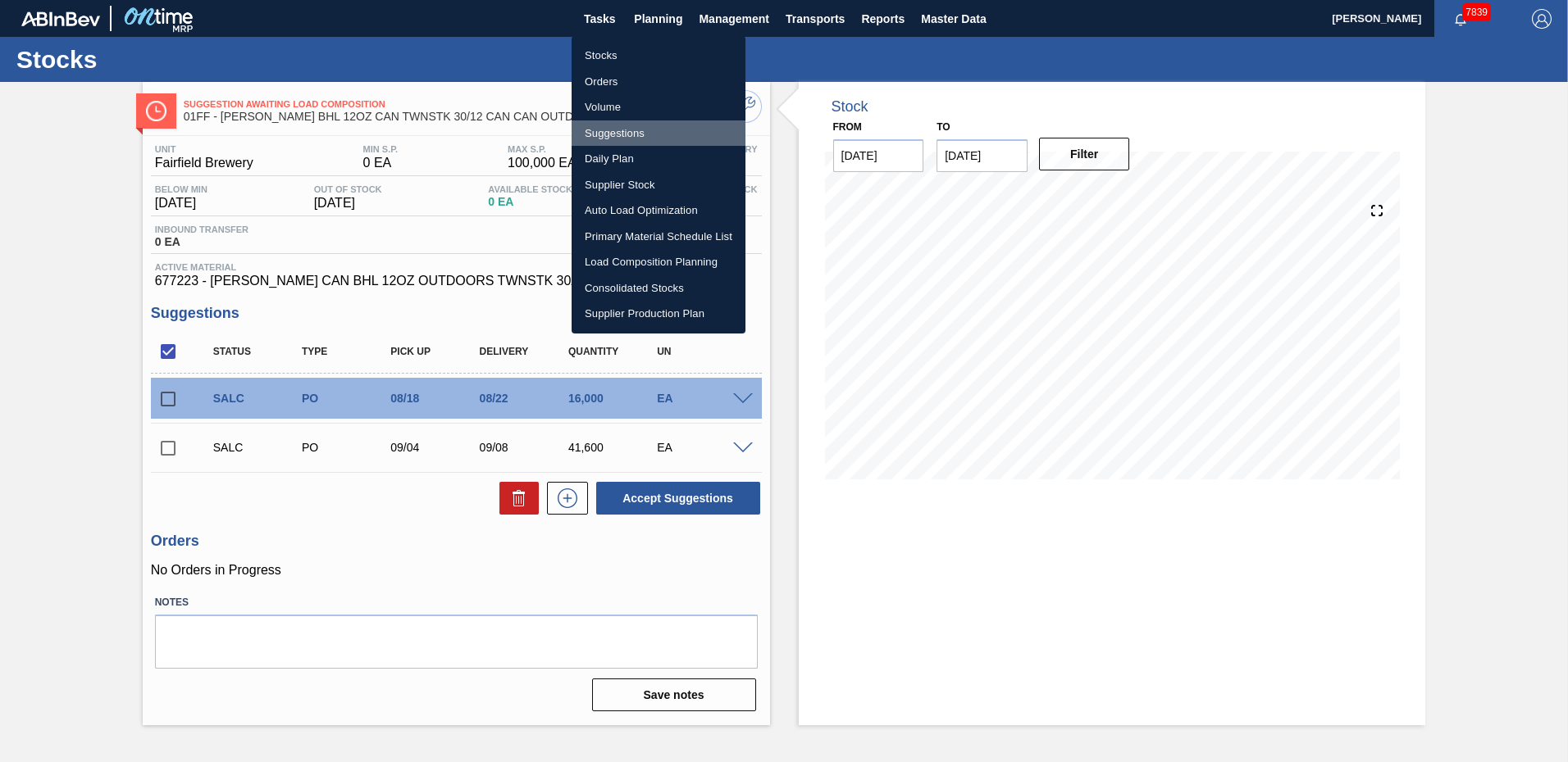
click at [654, 135] on li "Suggestions" at bounding box center [659, 133] width 174 height 26
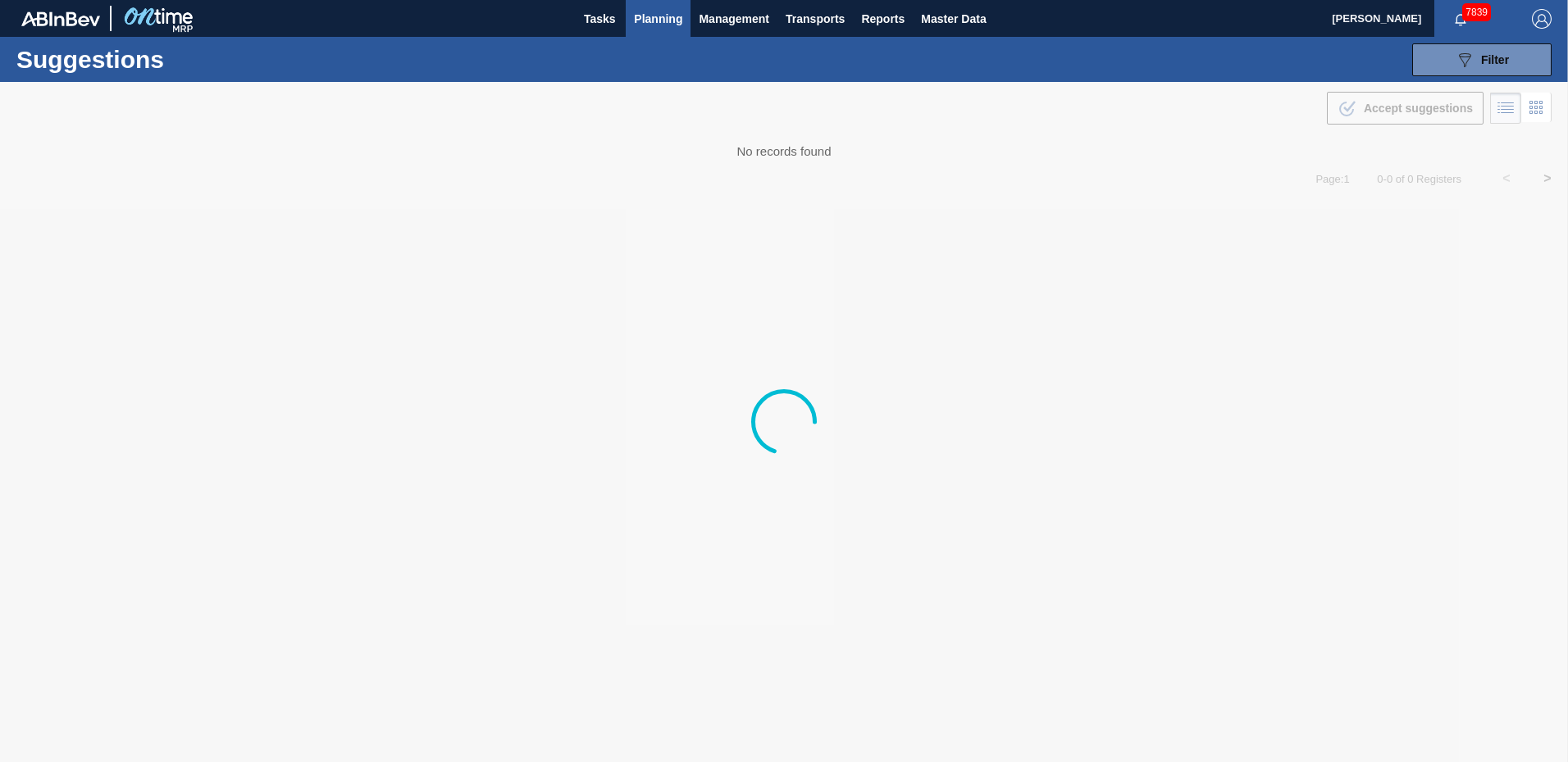
type from "[DATE]"
type to "[DATE]"
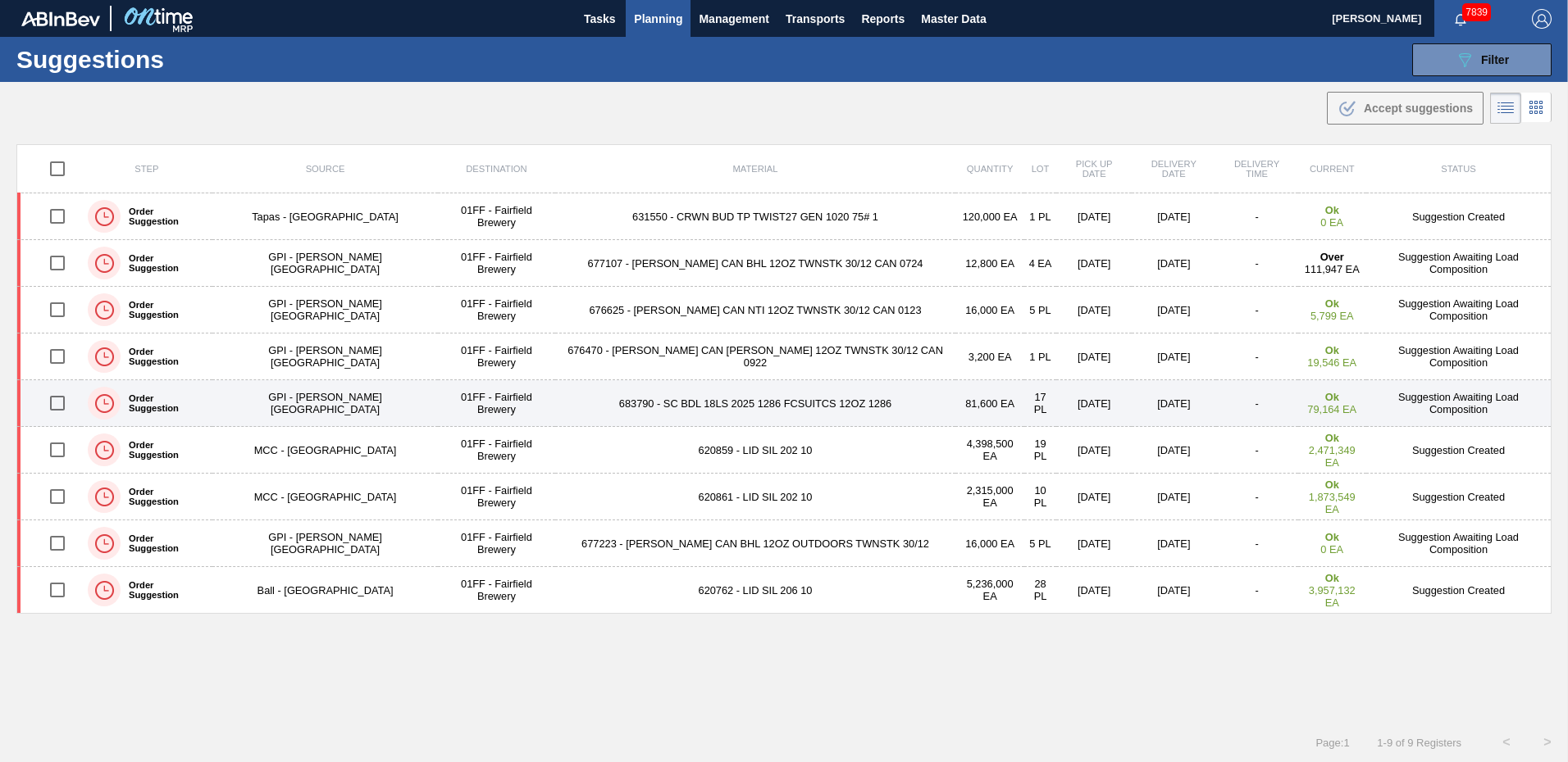
click at [1430, 404] on td "Suggestion Awaiting Load Composition" at bounding box center [1459, 404] width 186 height 47
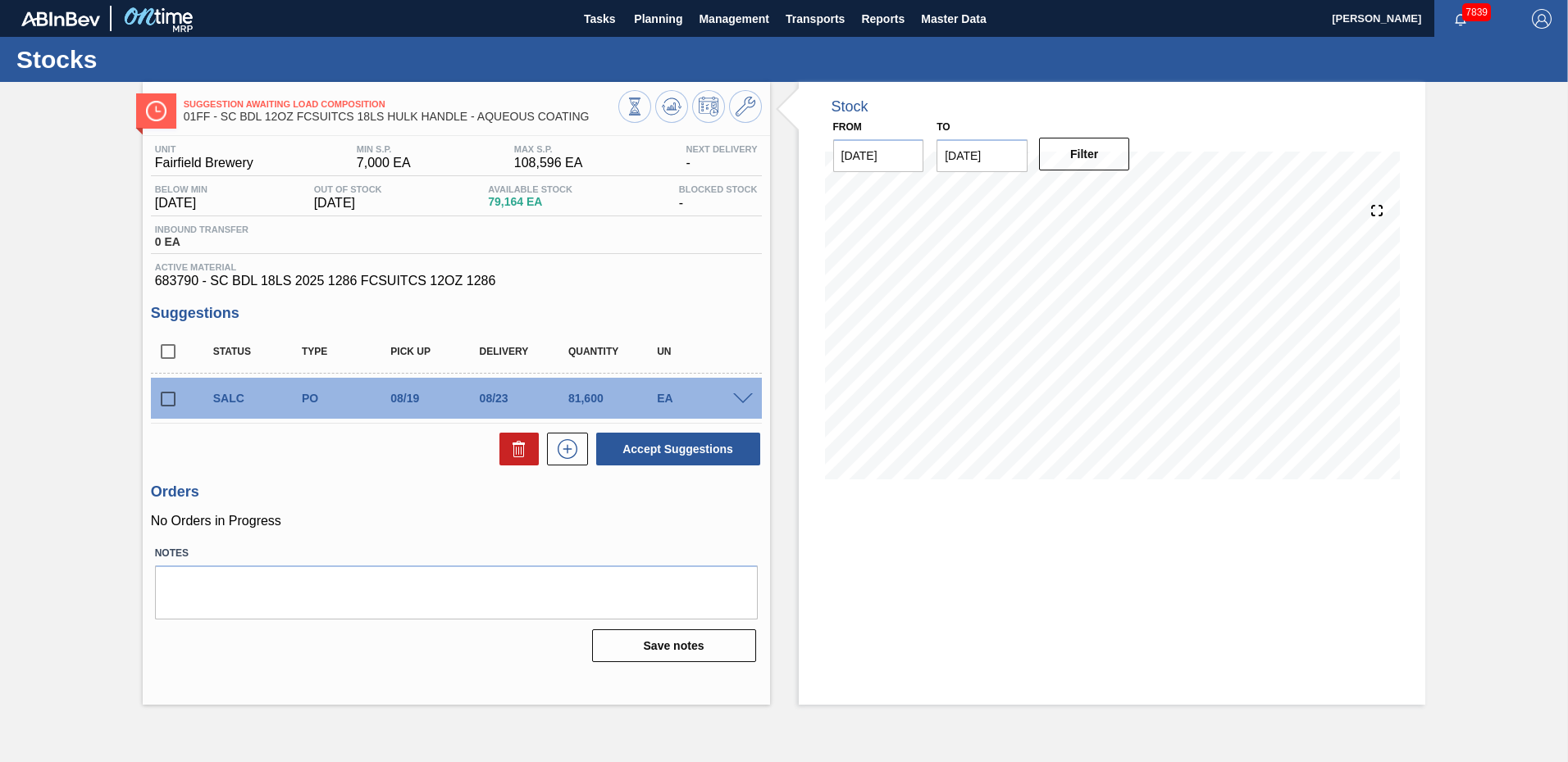
click at [745, 394] on span at bounding box center [743, 399] width 20 height 13
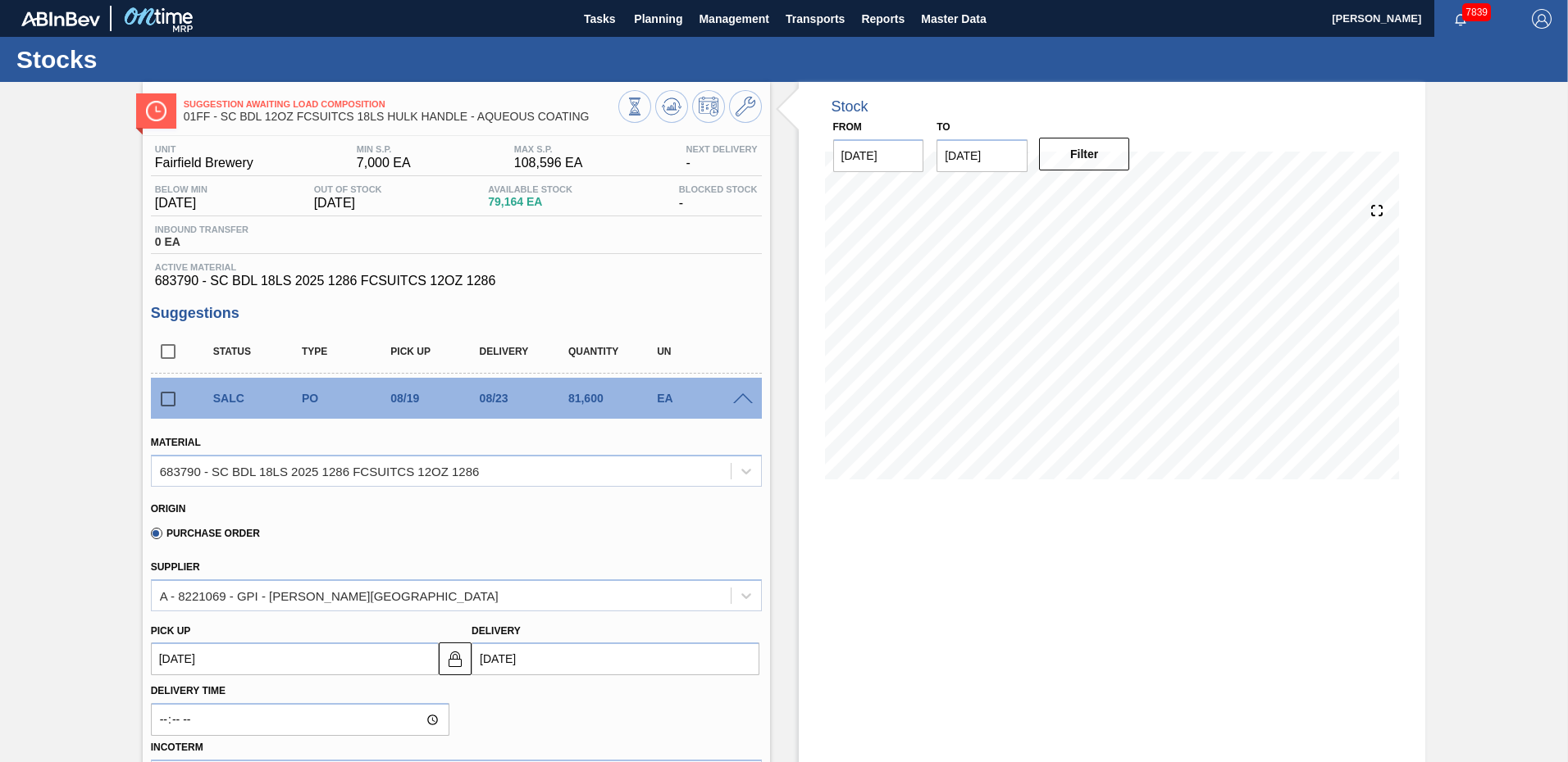
scroll to position [328, 0]
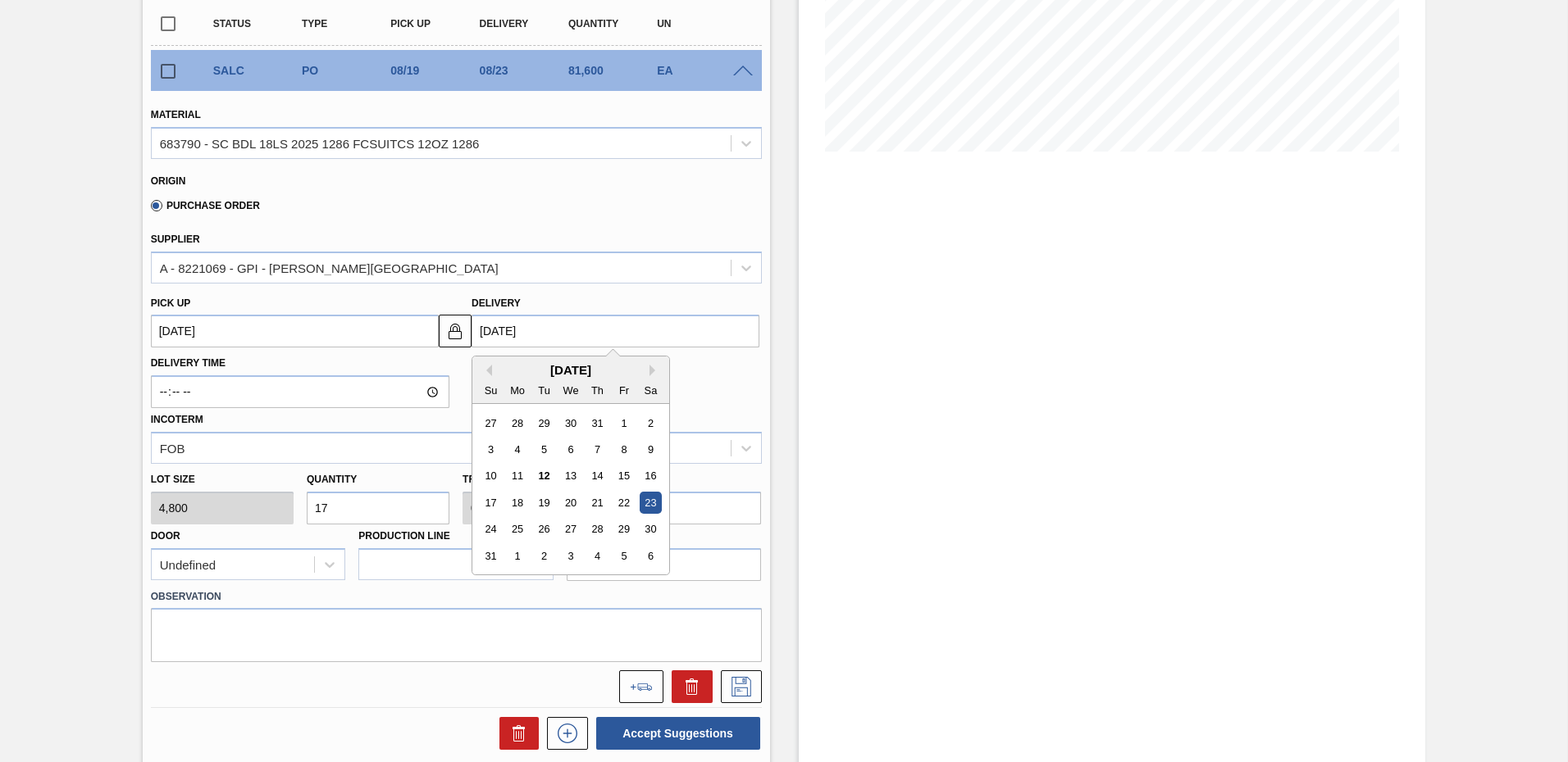
click at [507, 328] on input "[DATE]" at bounding box center [615, 331] width 288 height 33
type input "[DATE]"
type up "[DATE]"
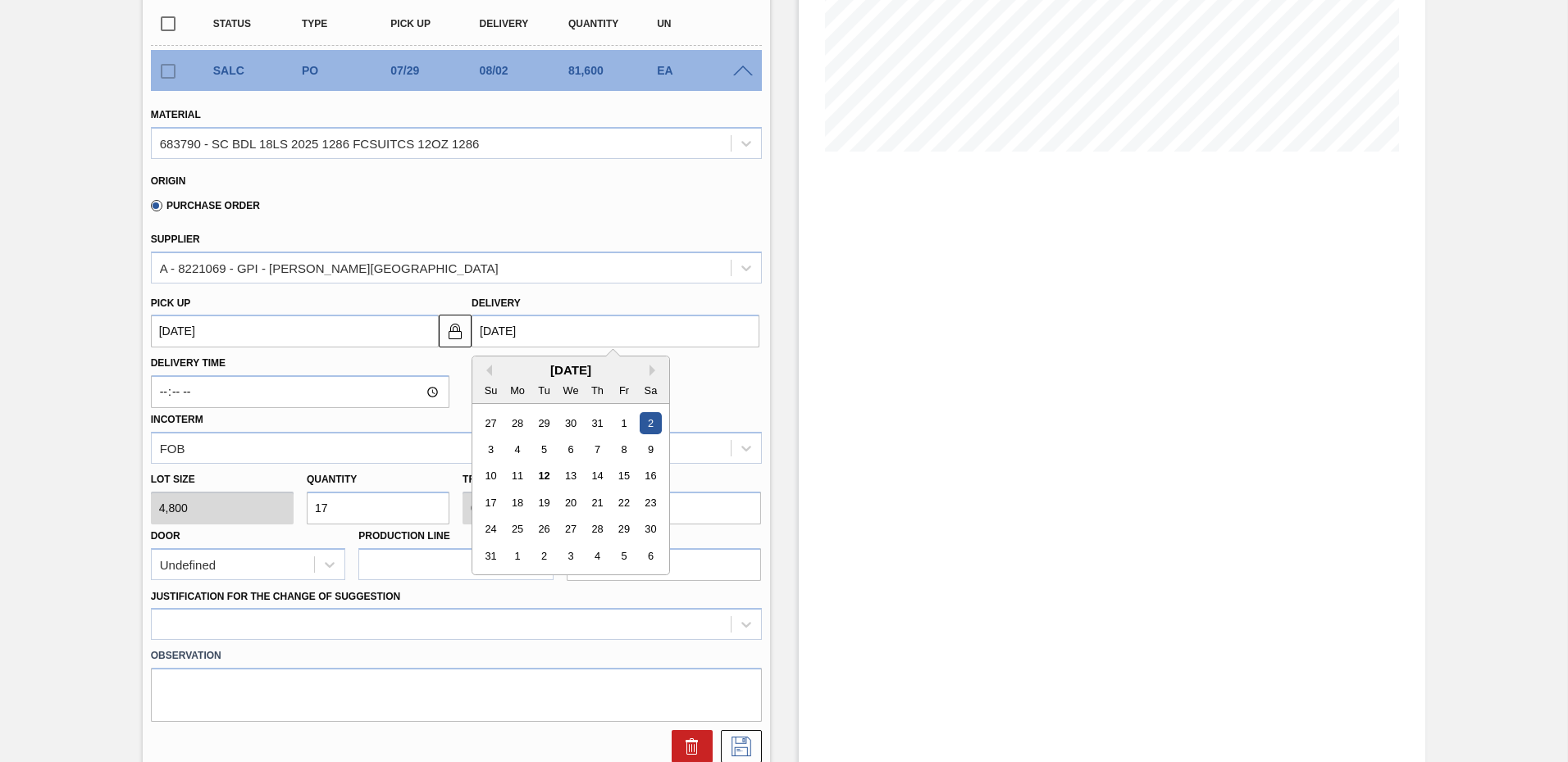
type input "[DATE]"
type up "[DATE]"
type input "[DATE]"
click at [627, 505] on div "22" at bounding box center [624, 503] width 22 height 22
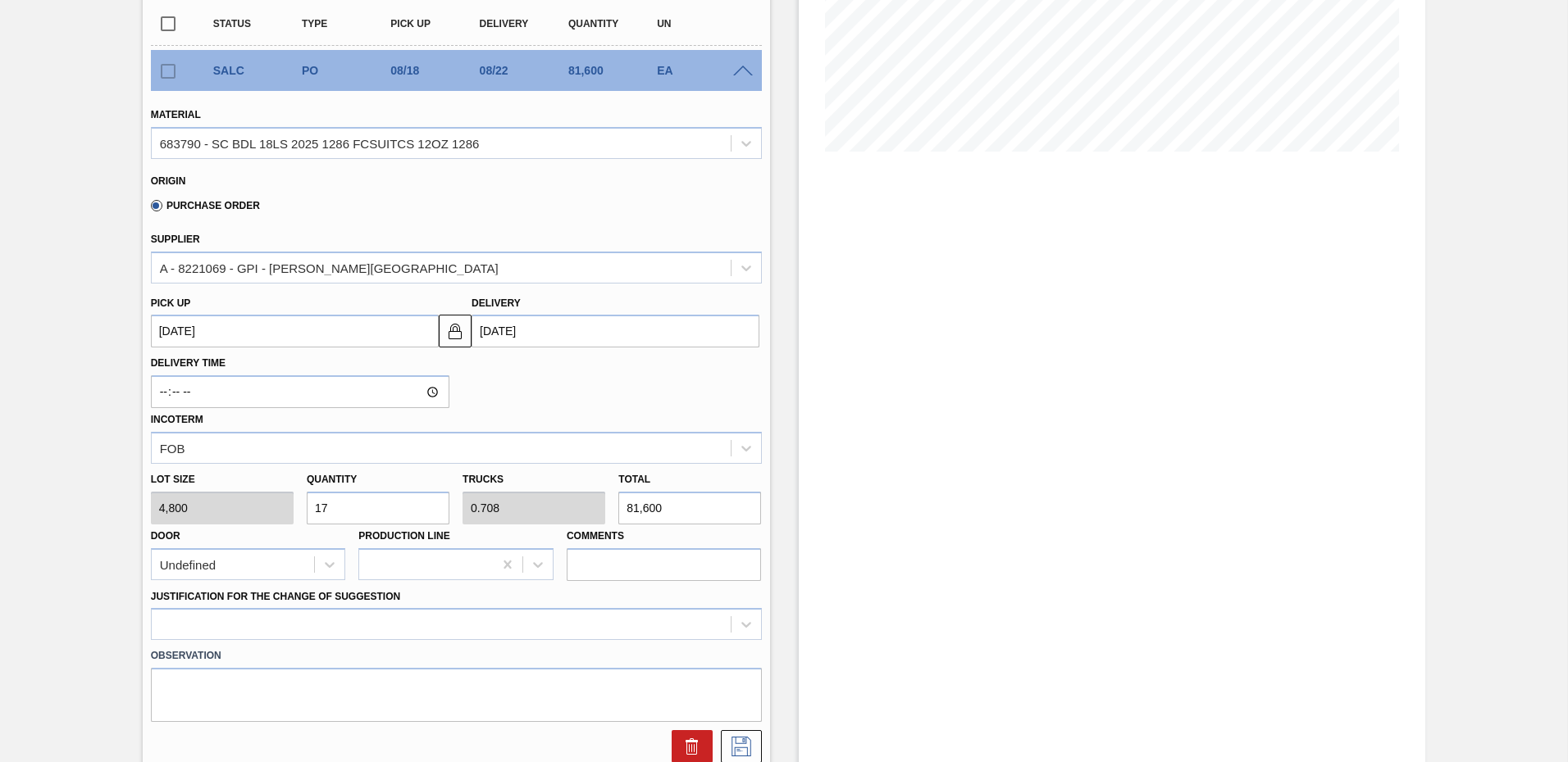
click at [382, 511] on input "17" at bounding box center [378, 508] width 143 height 33
type input "1"
type input "0.042"
type input "4,800"
type input "10"
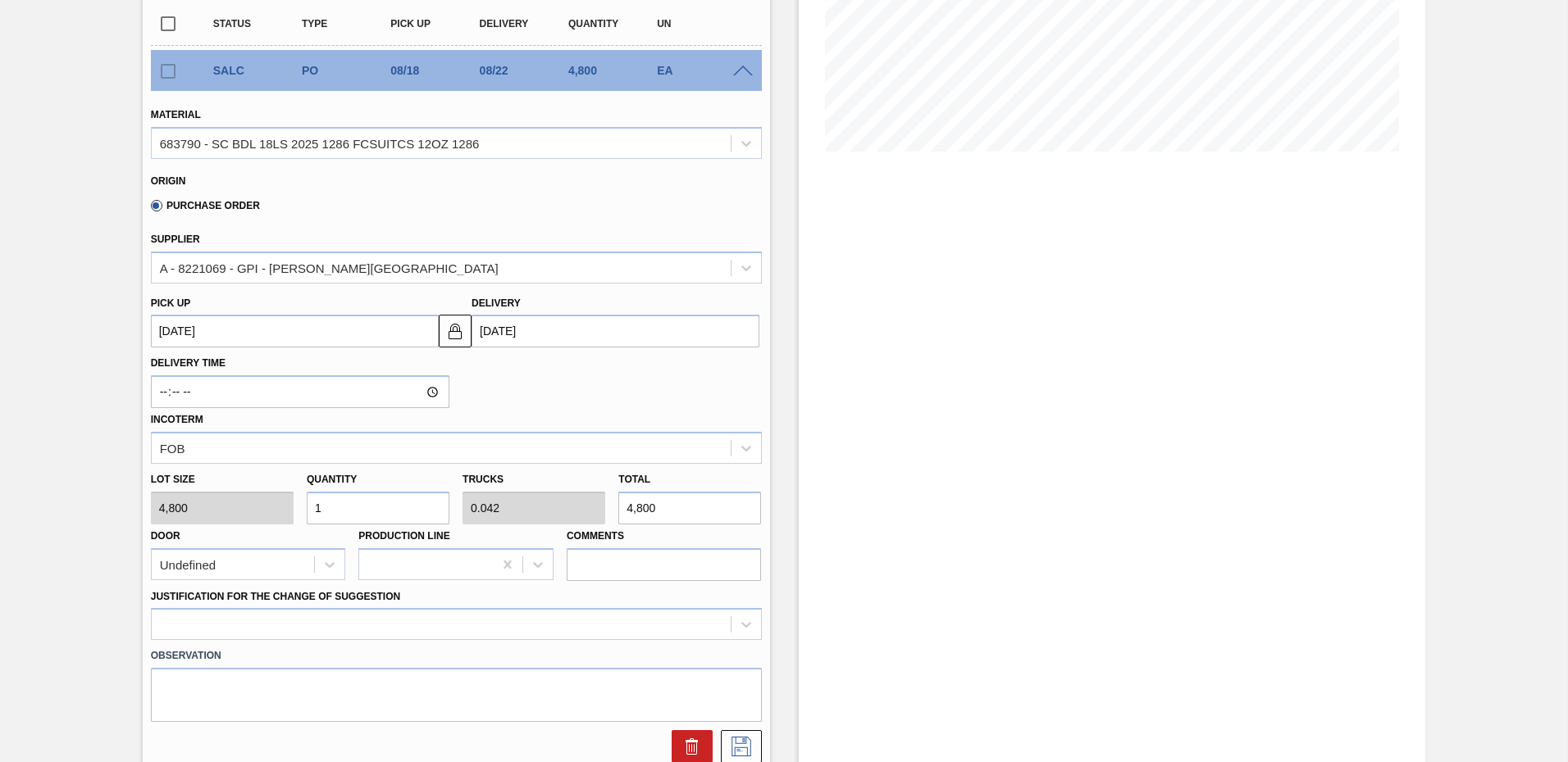
type input "0.417"
type input "48,000"
click at [377, 508] on input "10" at bounding box center [378, 508] width 143 height 33
type input "1"
type input "0.042"
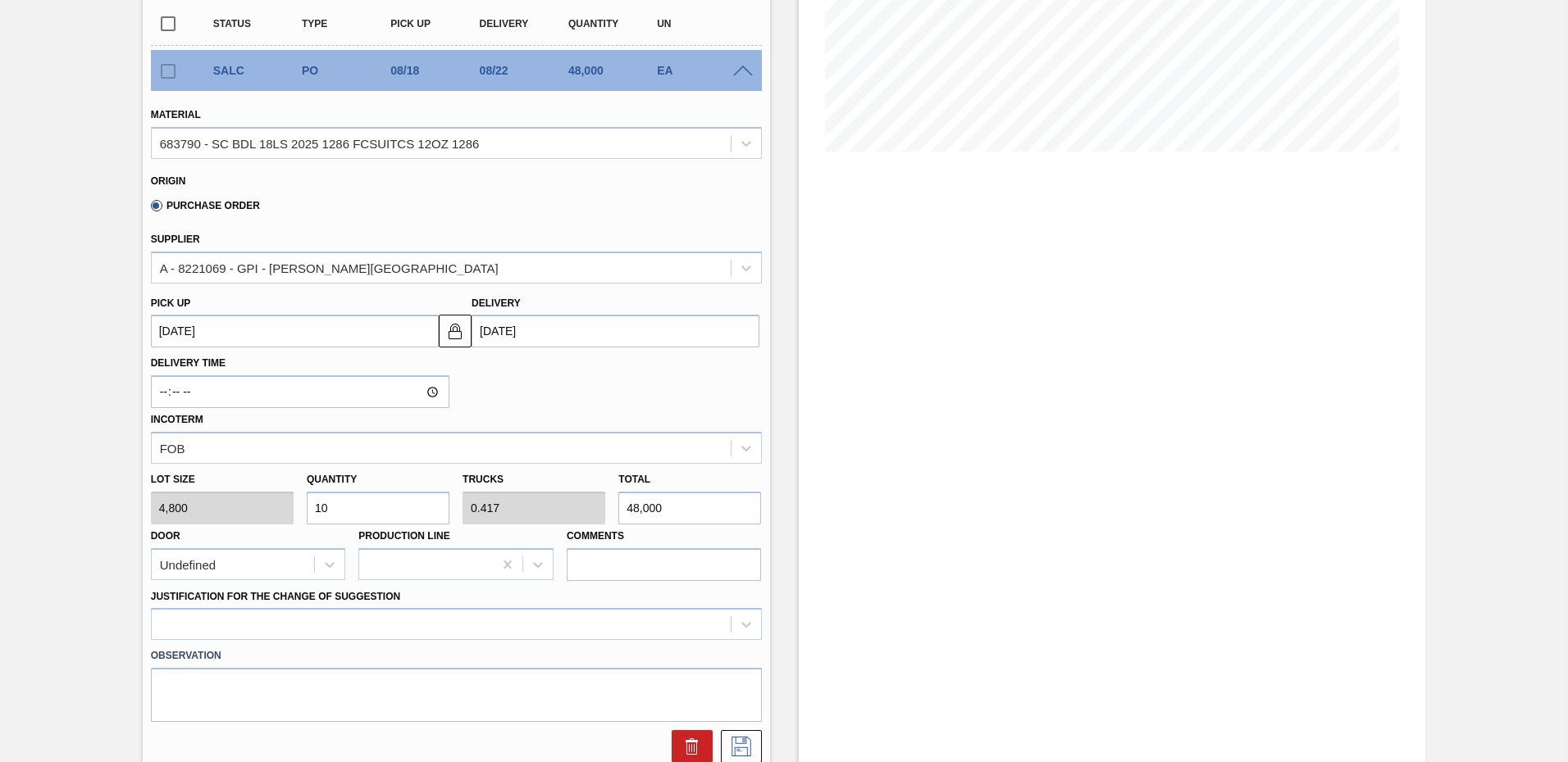
type input "4,800"
type input "12"
type input "0.5"
type input "57,600"
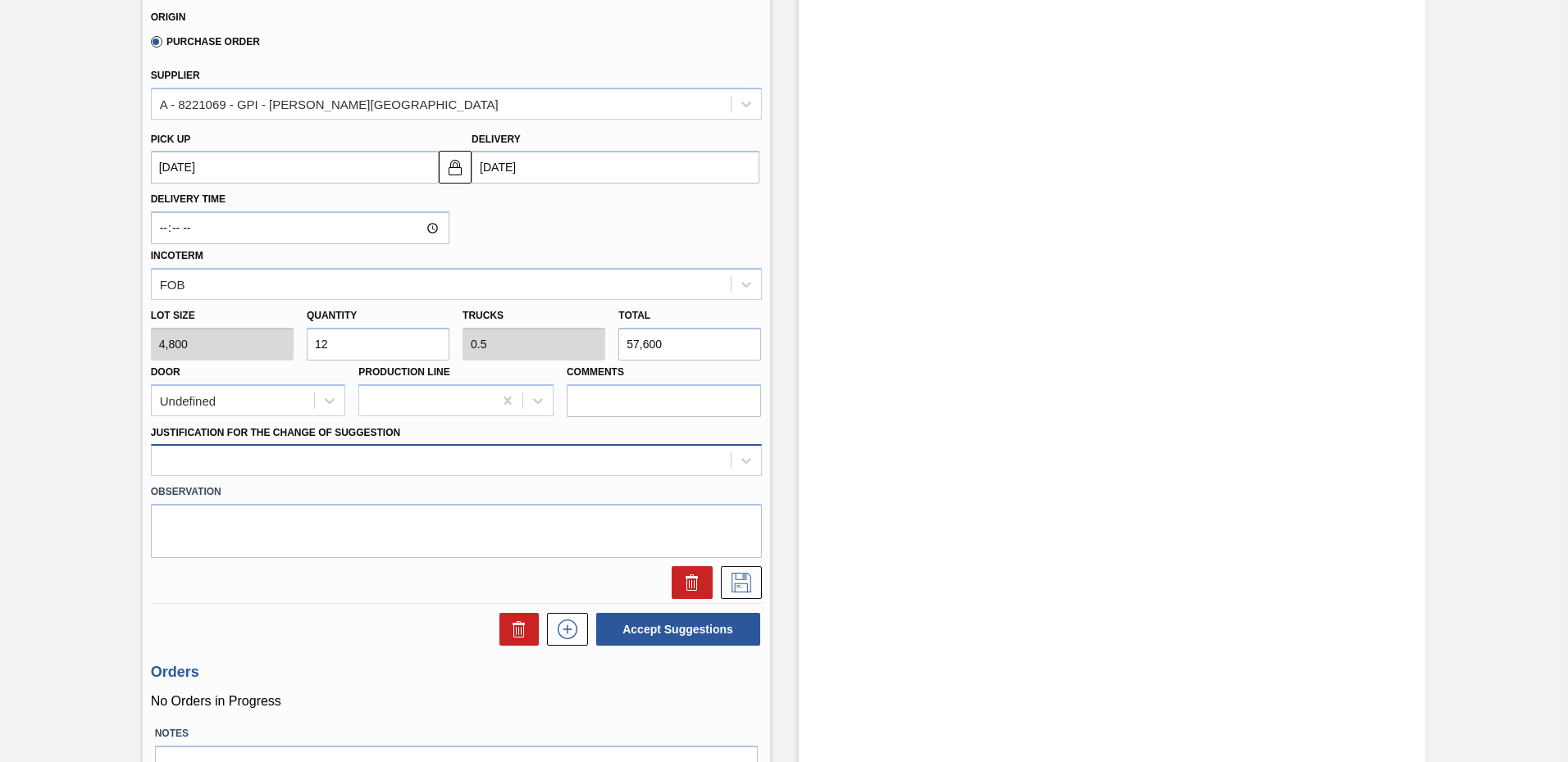
type input "12"
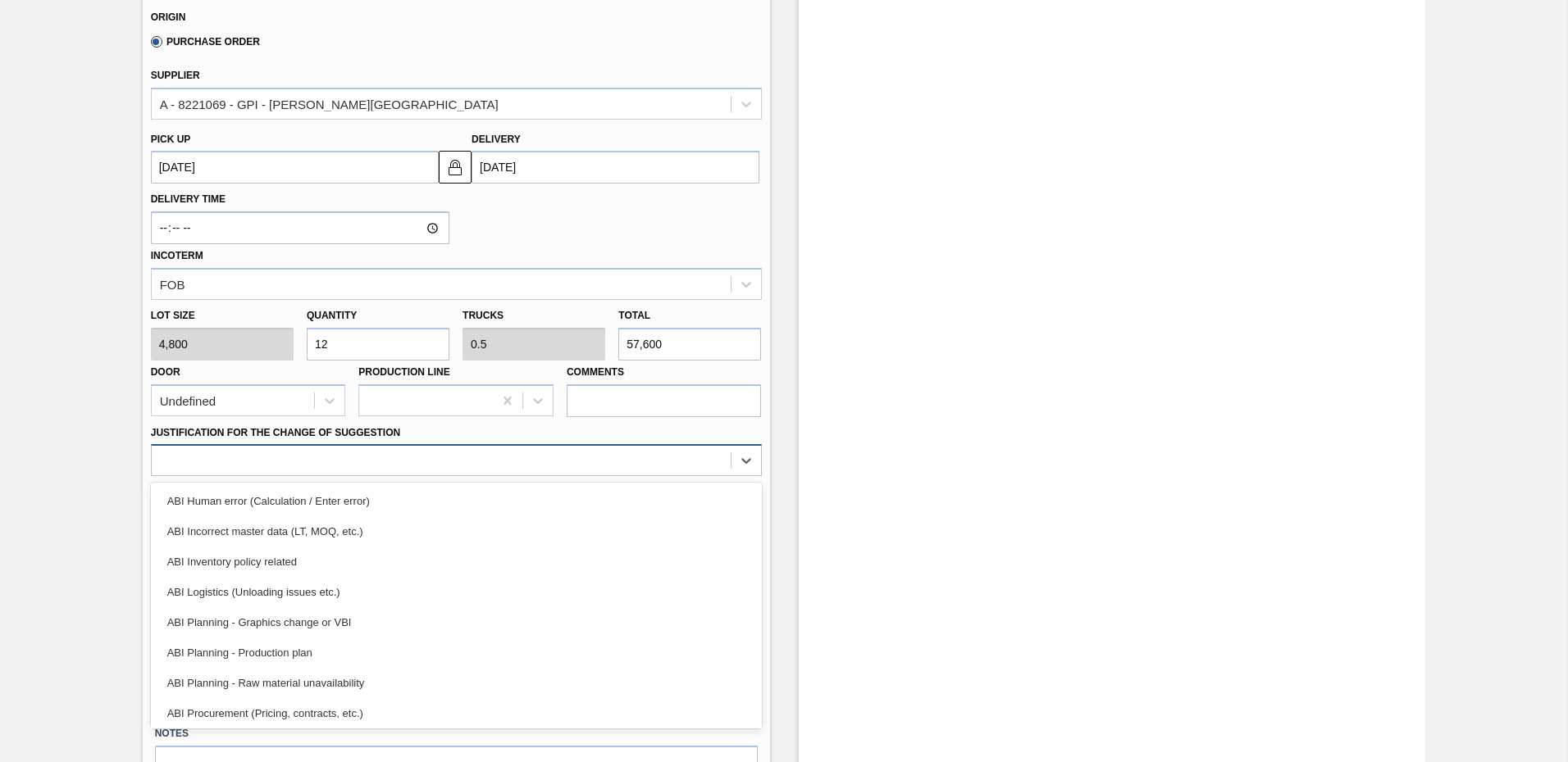
click at [374, 463] on div at bounding box center [440, 461] width 579 height 23
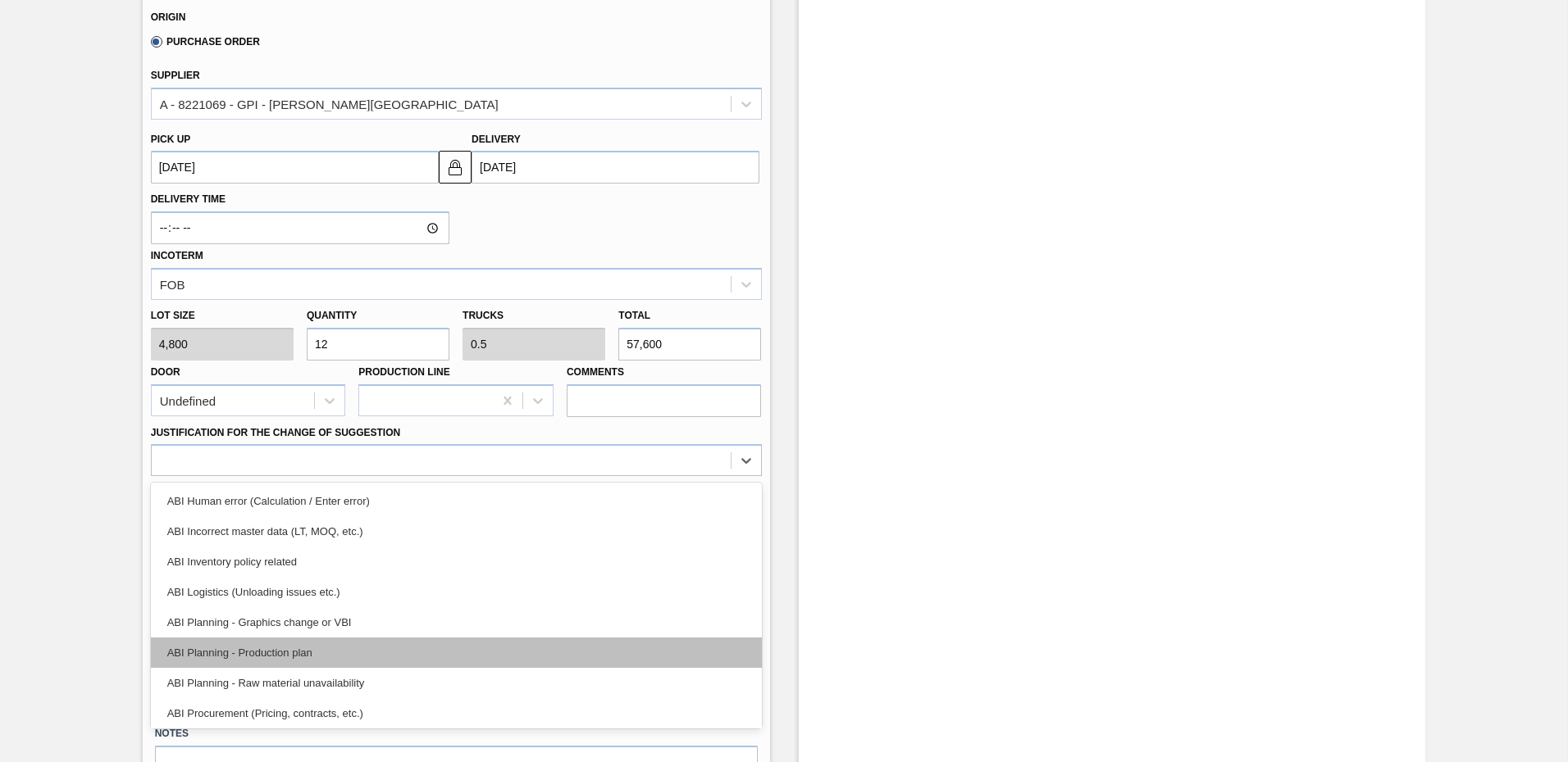
click at [299, 648] on div "ABI Planning - Production plan" at bounding box center [456, 653] width 611 height 30
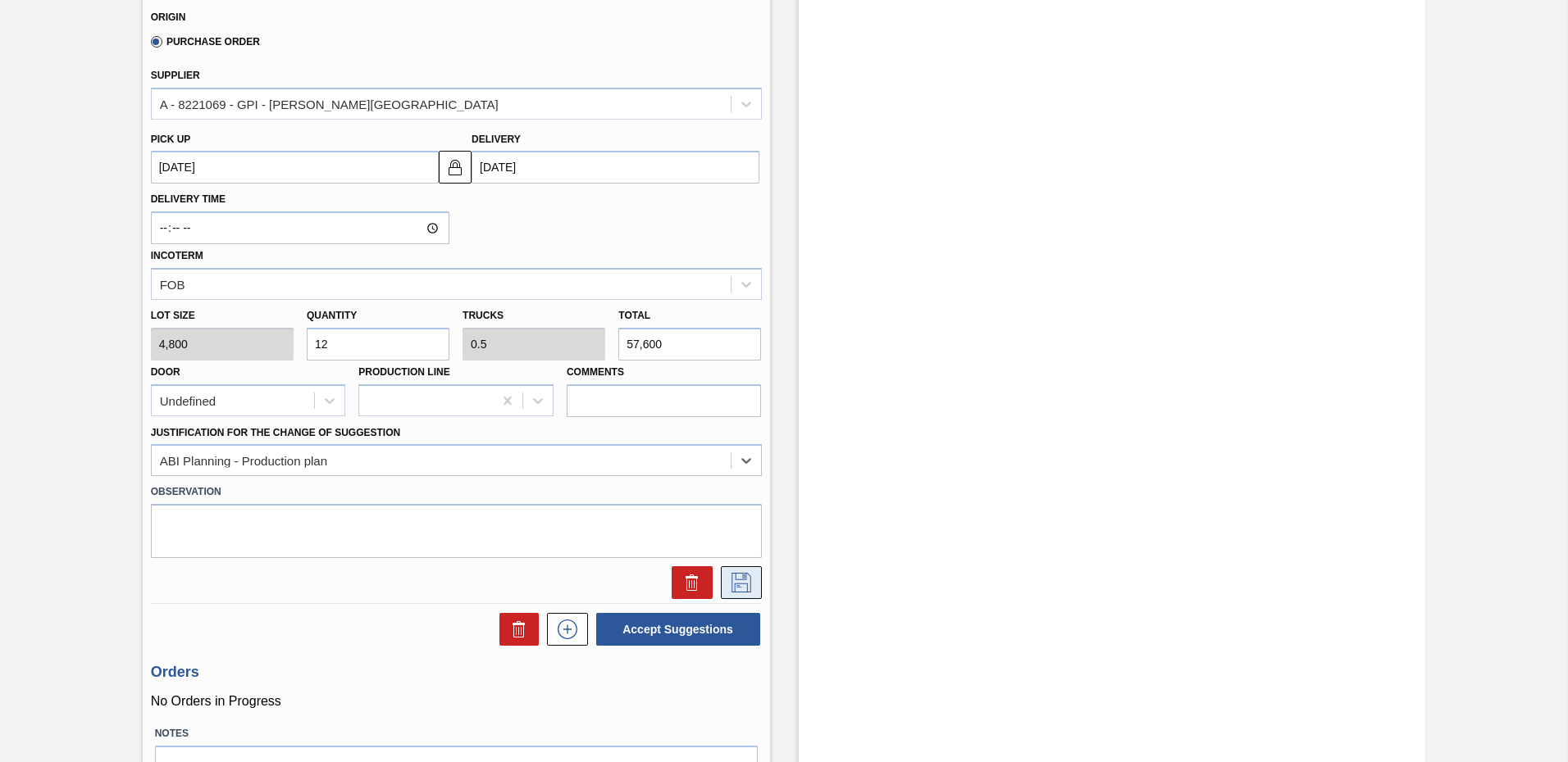
click at [746, 579] on icon at bounding box center [741, 583] width 26 height 20
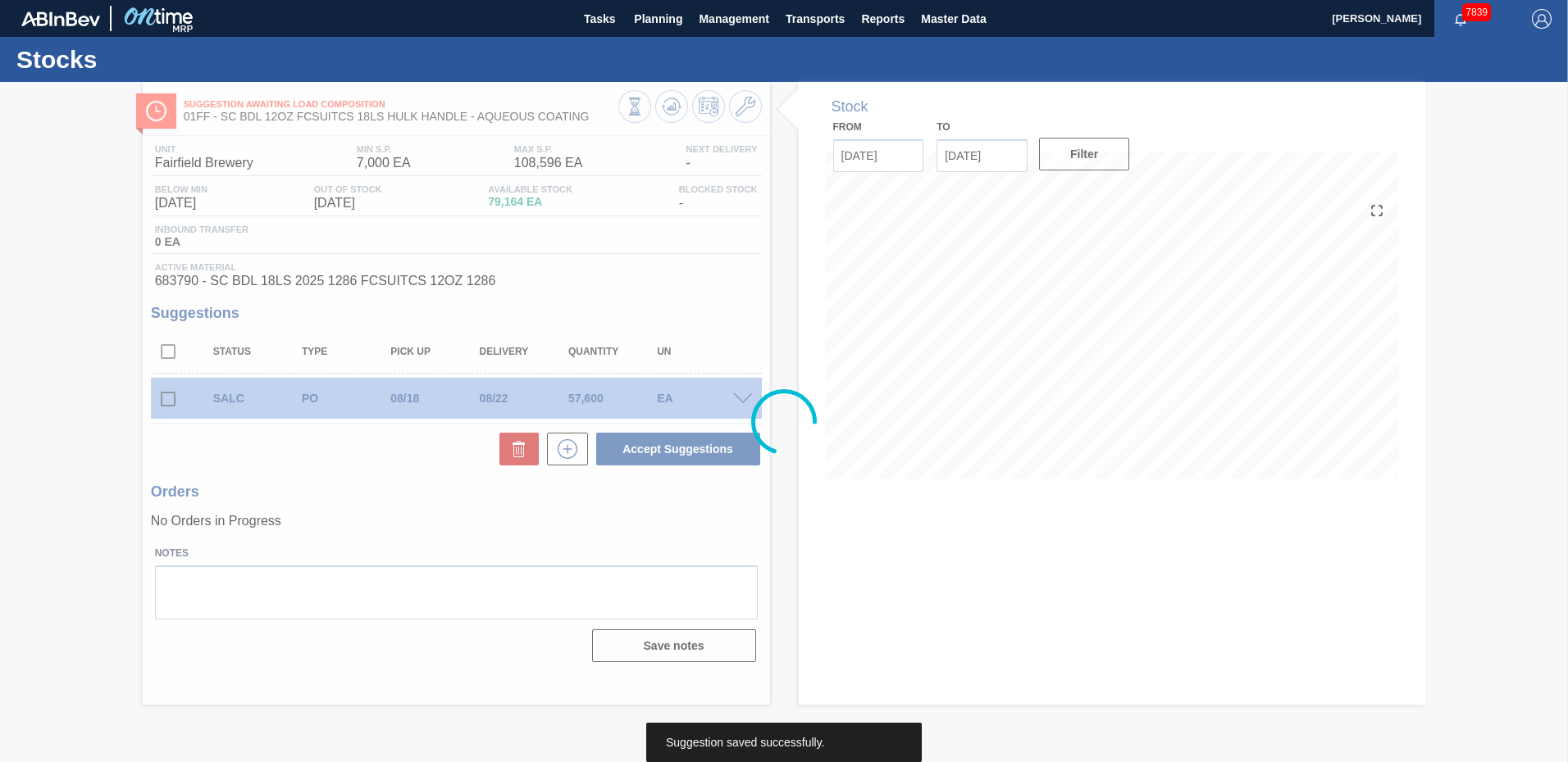
scroll to position [0, 0]
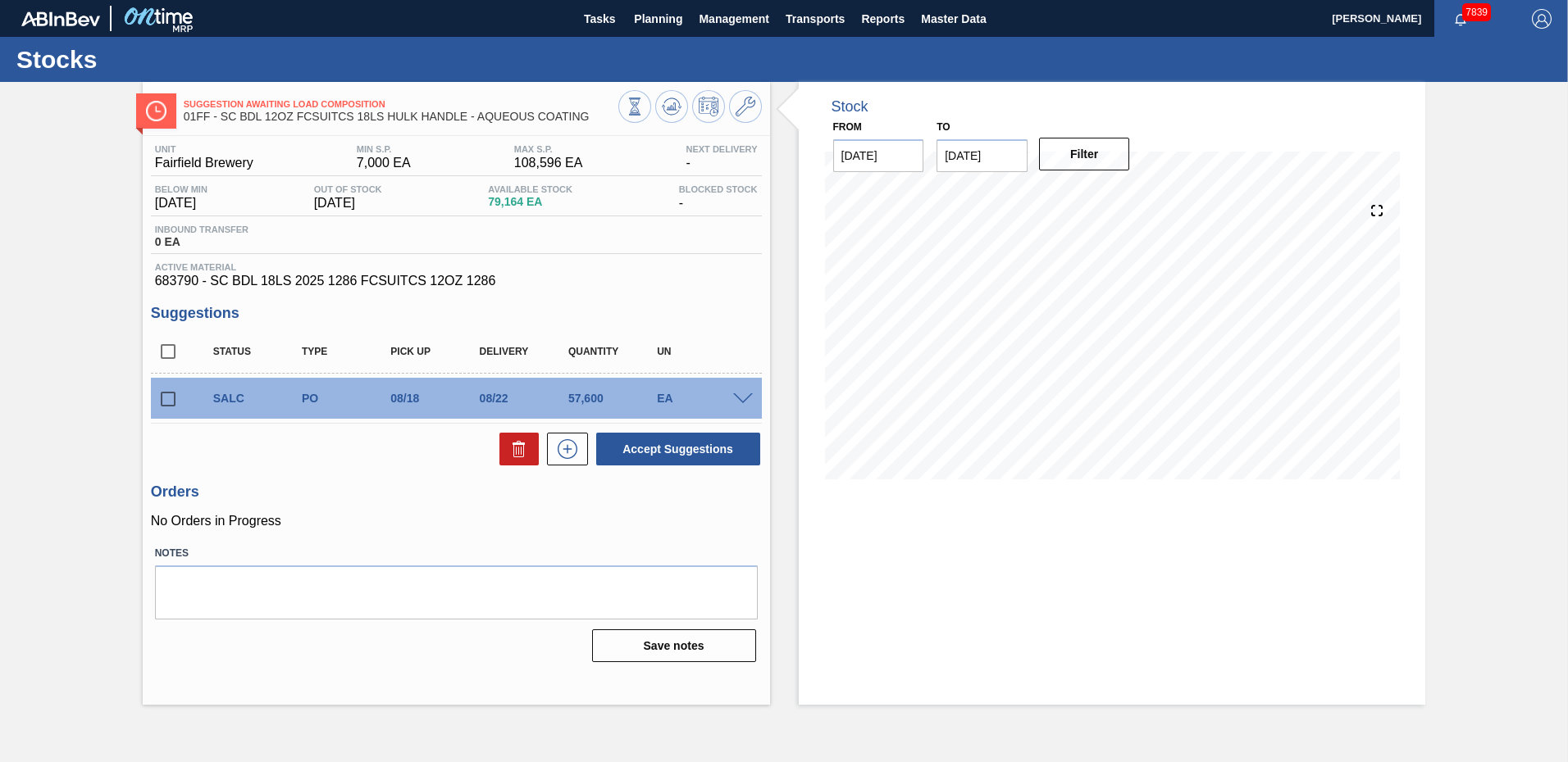
click at [176, 355] on input "checkbox" at bounding box center [168, 351] width 34 height 34
checkbox input "true"
click at [675, 442] on button "Accept Suggestions" at bounding box center [678, 449] width 164 height 33
checkbox input "false"
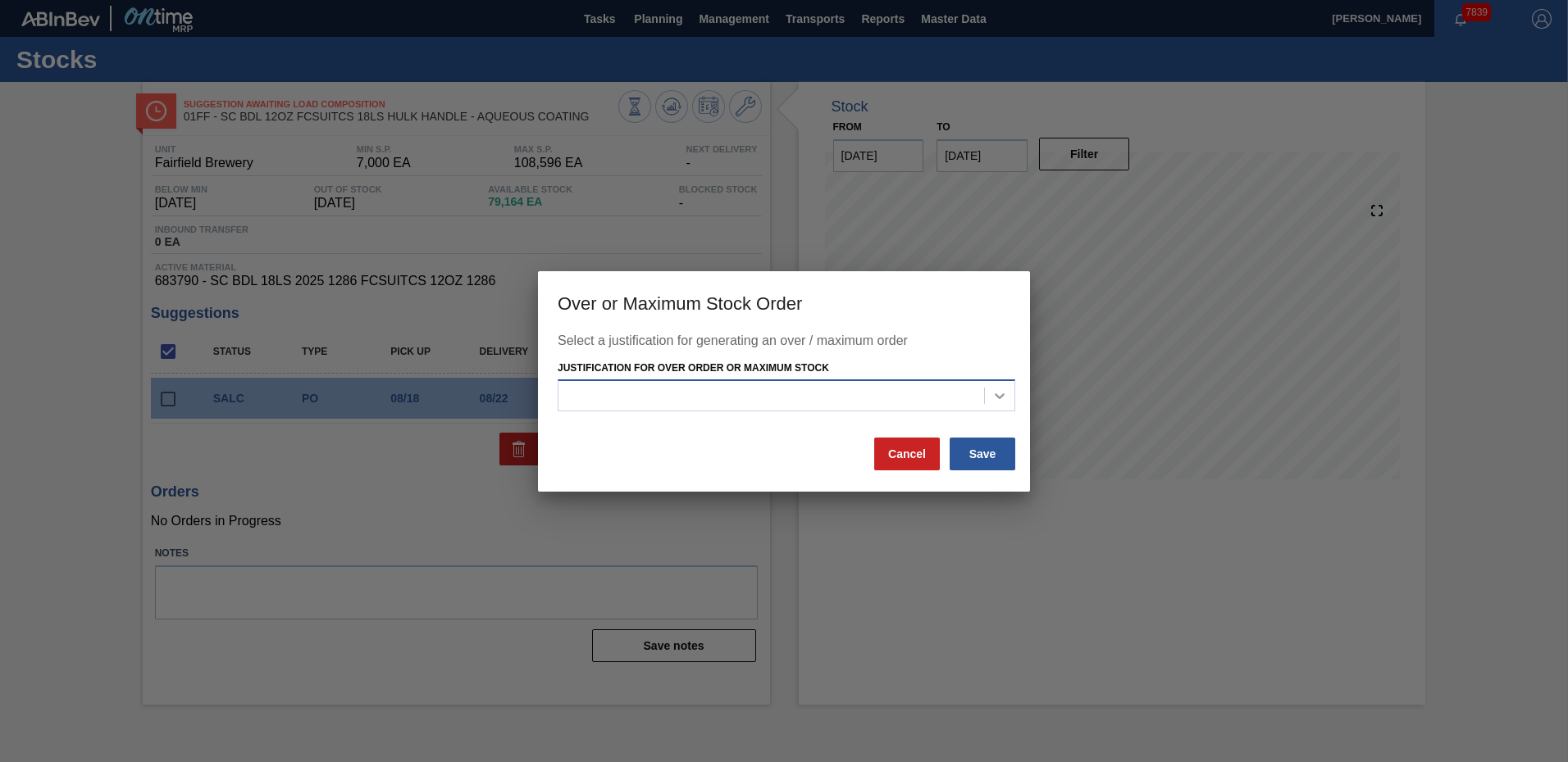
click at [999, 399] on icon at bounding box center [1000, 396] width 17 height 17
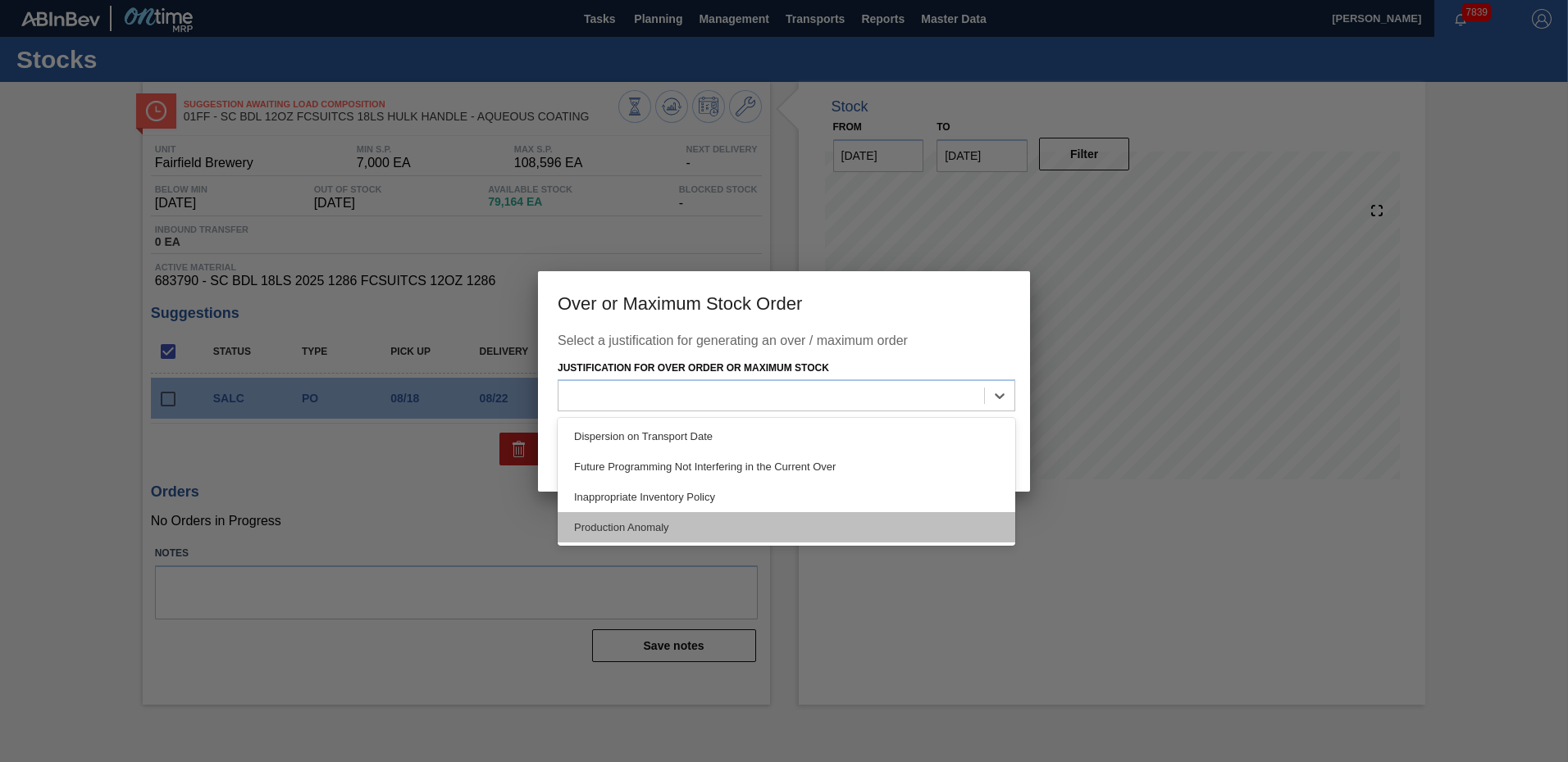
click at [644, 535] on div "Production Anomaly" at bounding box center [786, 527] width 457 height 30
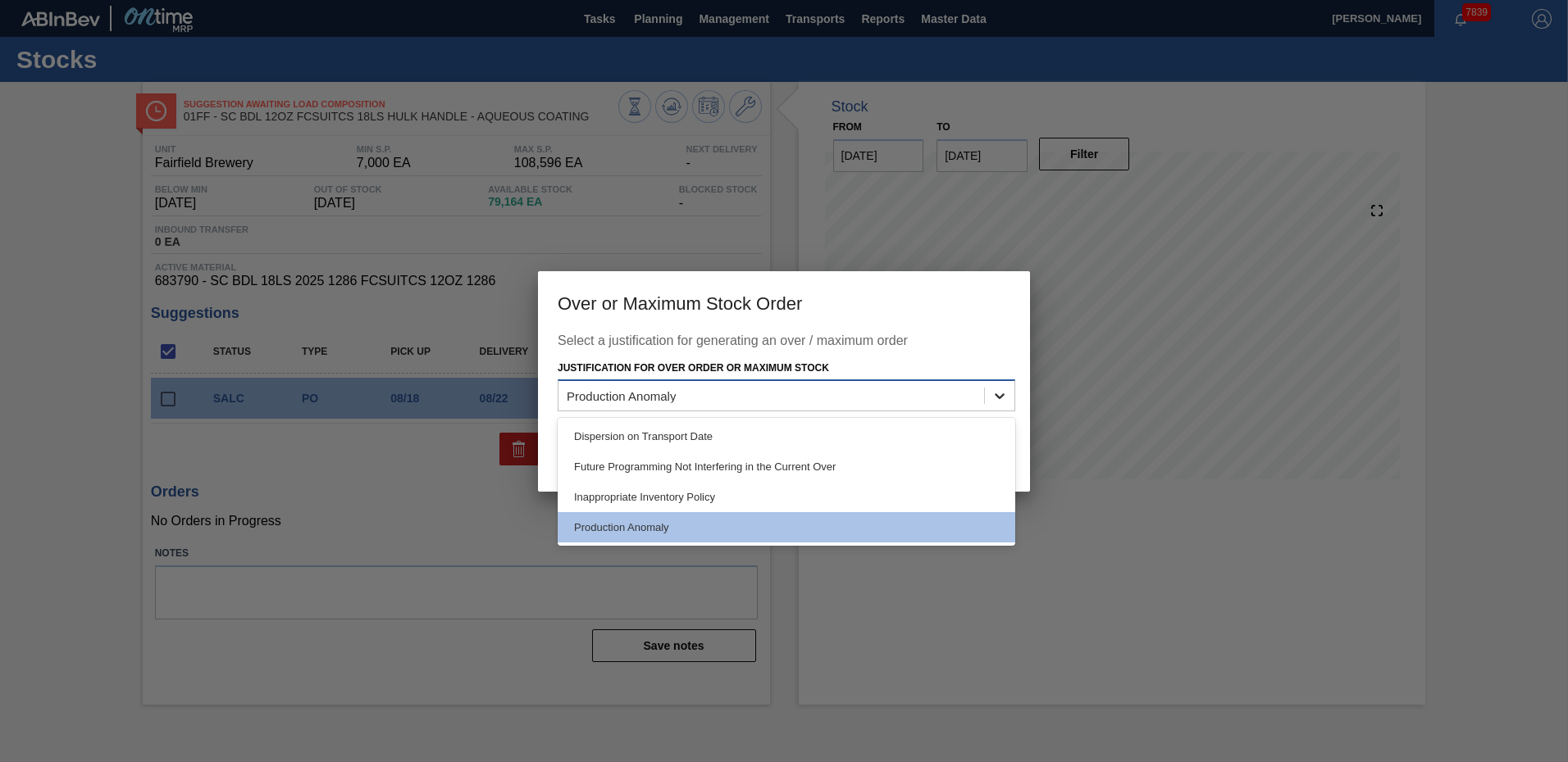
click at [995, 394] on icon at bounding box center [1000, 396] width 17 height 17
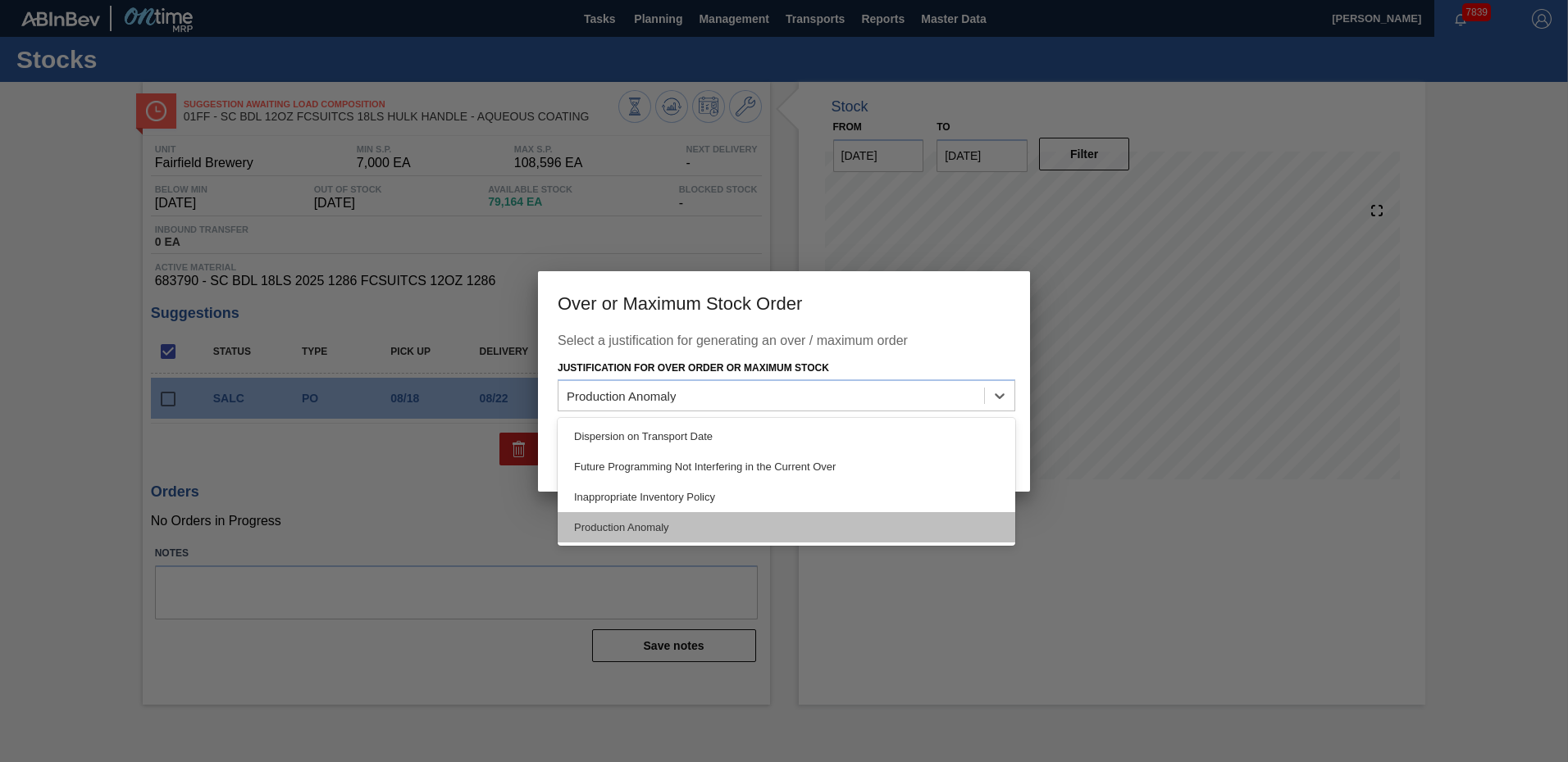
click at [626, 529] on div "Production Anomaly" at bounding box center [786, 527] width 457 height 30
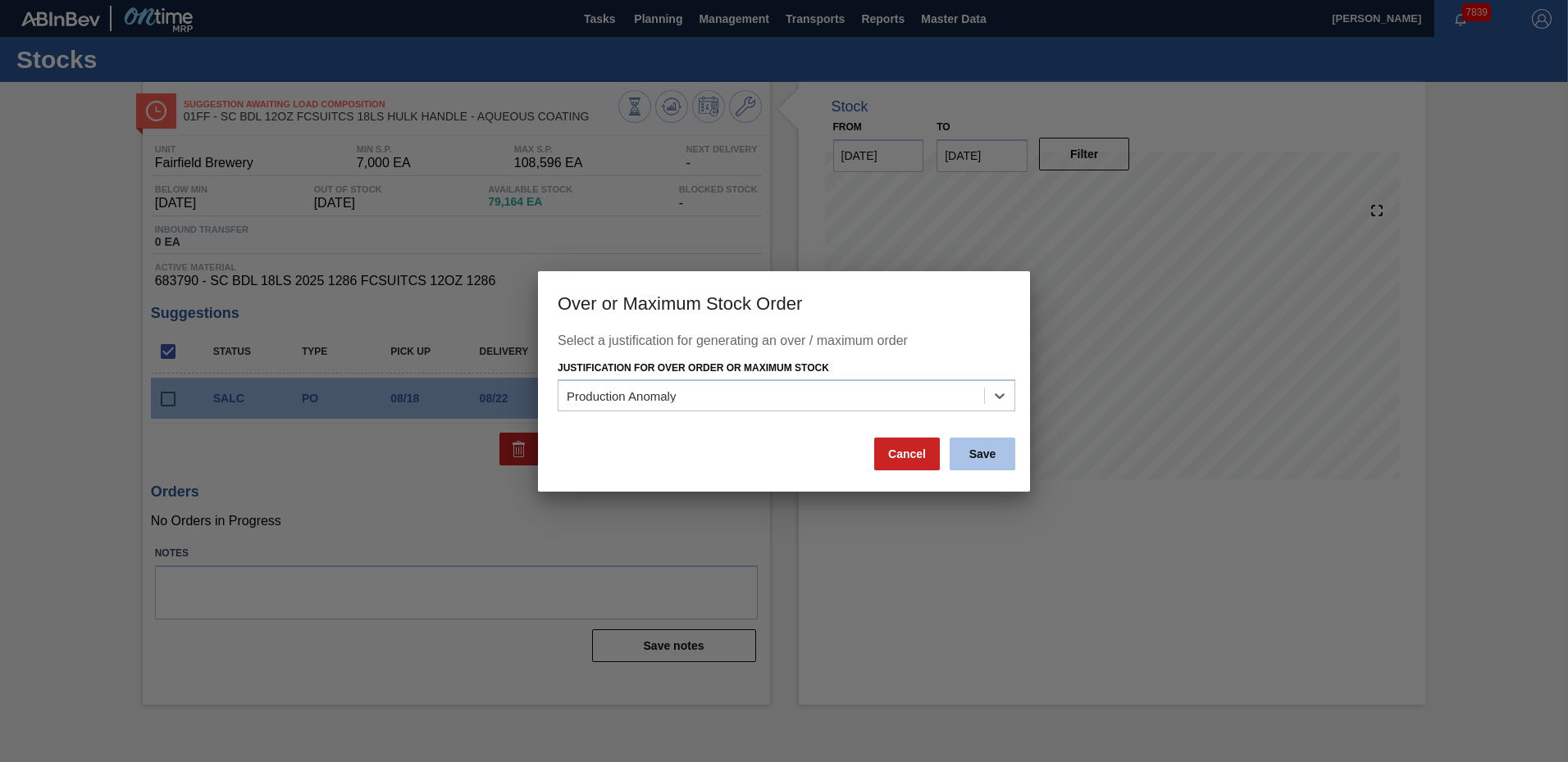
click at [998, 454] on button "Save" at bounding box center [982, 454] width 65 height 33
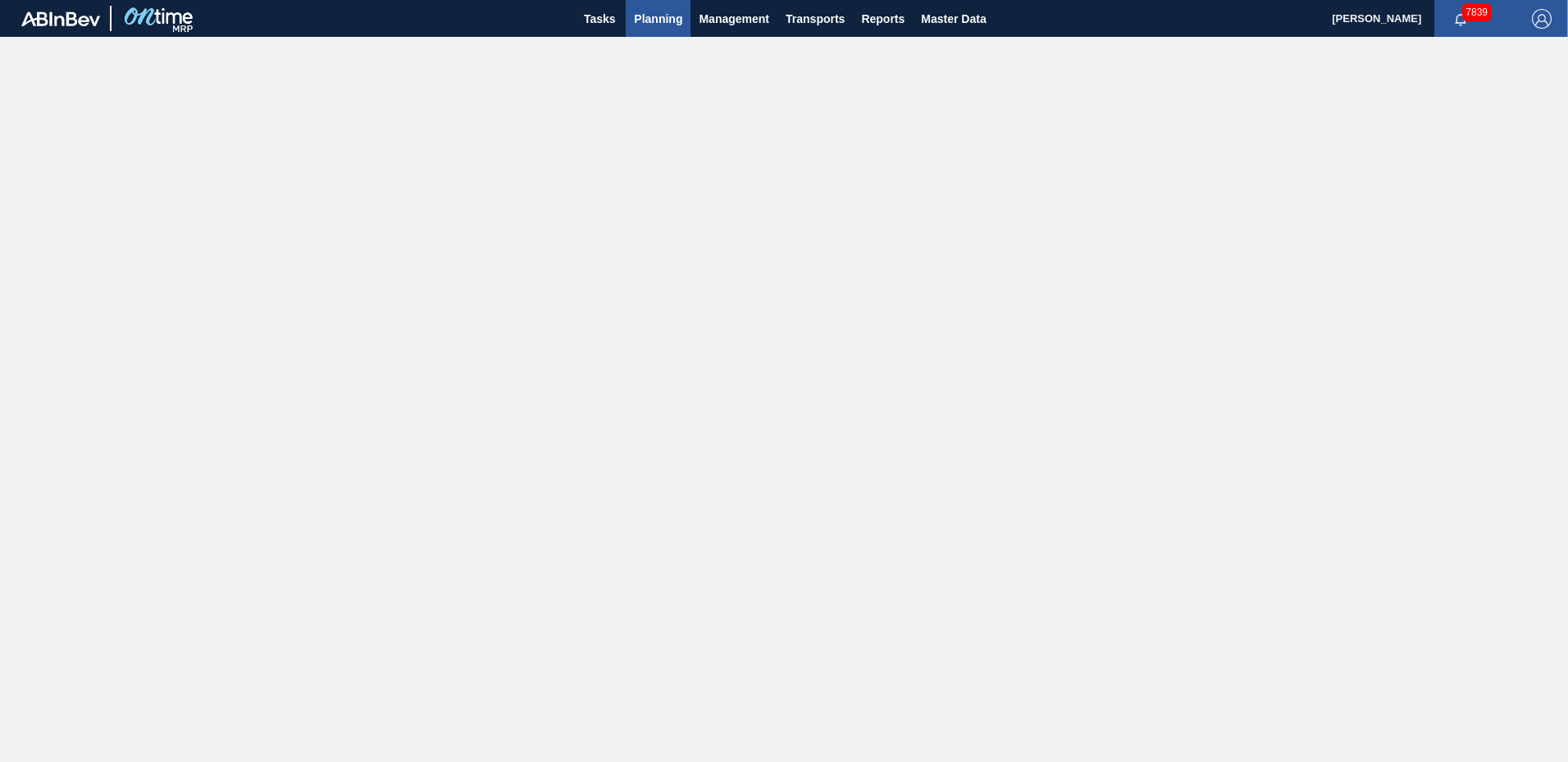
click at [644, 19] on span "Planning" at bounding box center [658, 19] width 48 height 20
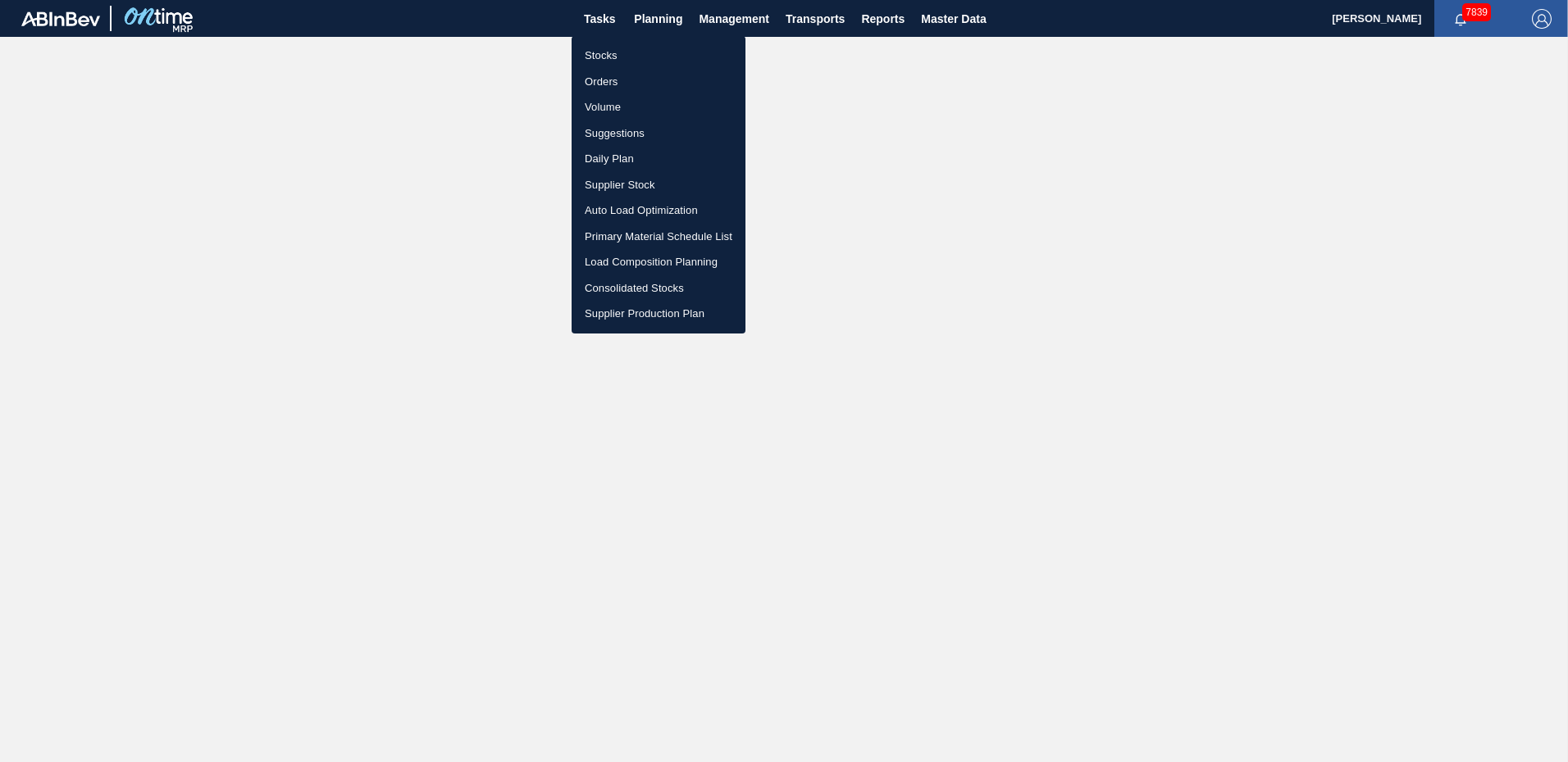
click at [649, 259] on li "Load Composition Planning" at bounding box center [659, 262] width 174 height 26
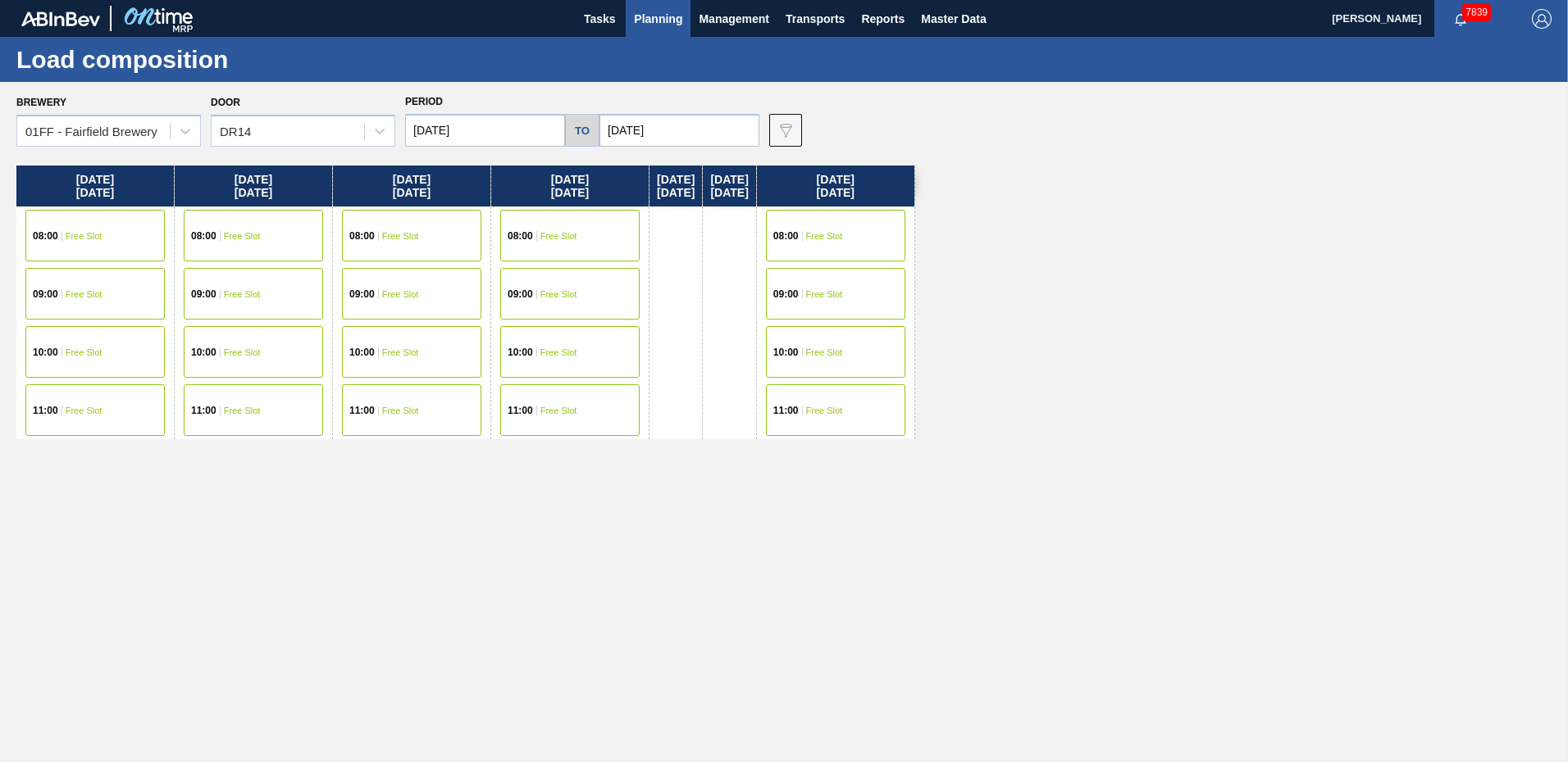
click at [563, 232] on span "Free Slot" at bounding box center [559, 236] width 37 height 10
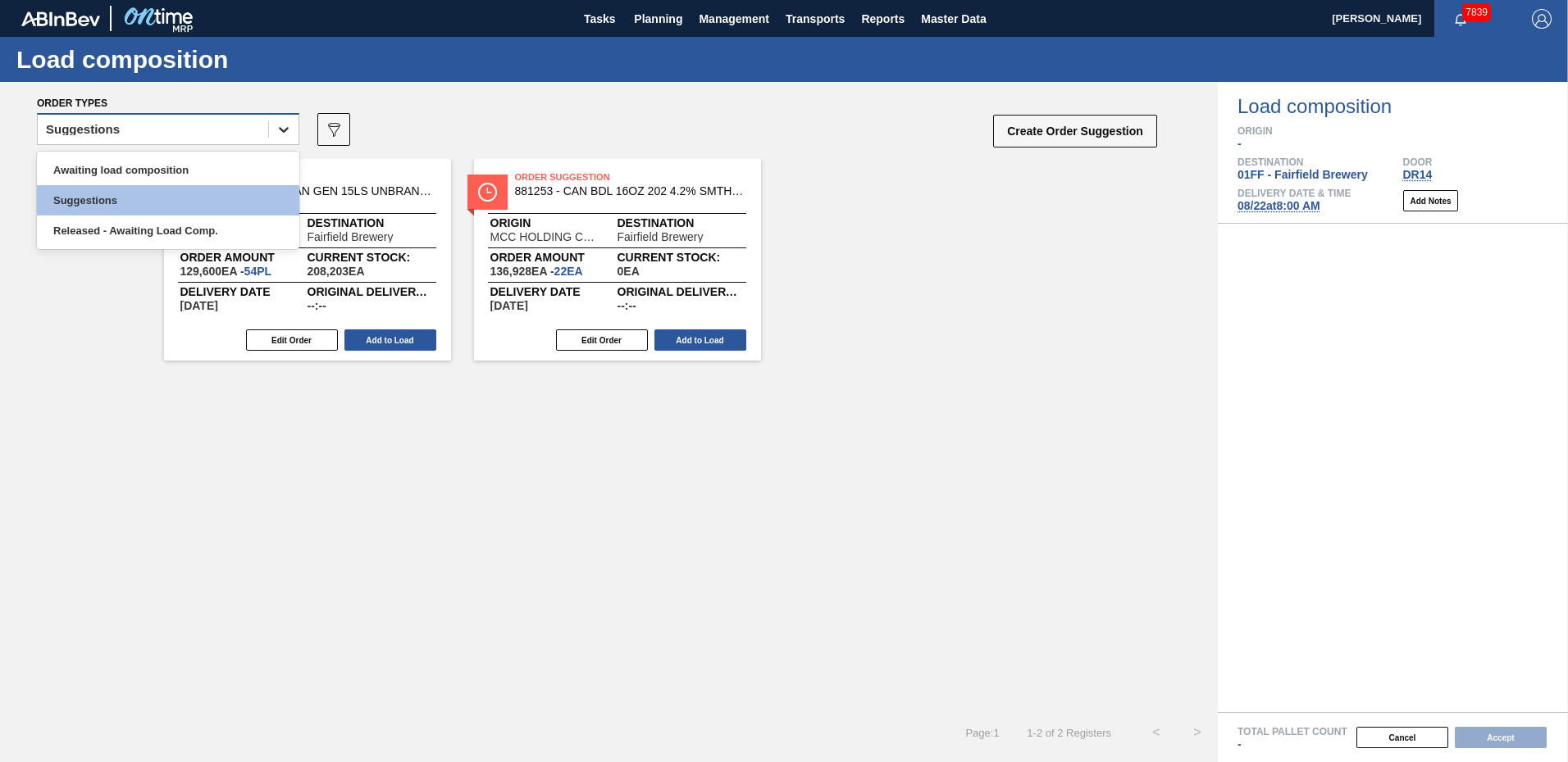
click at [277, 132] on icon at bounding box center [284, 130] width 17 height 17
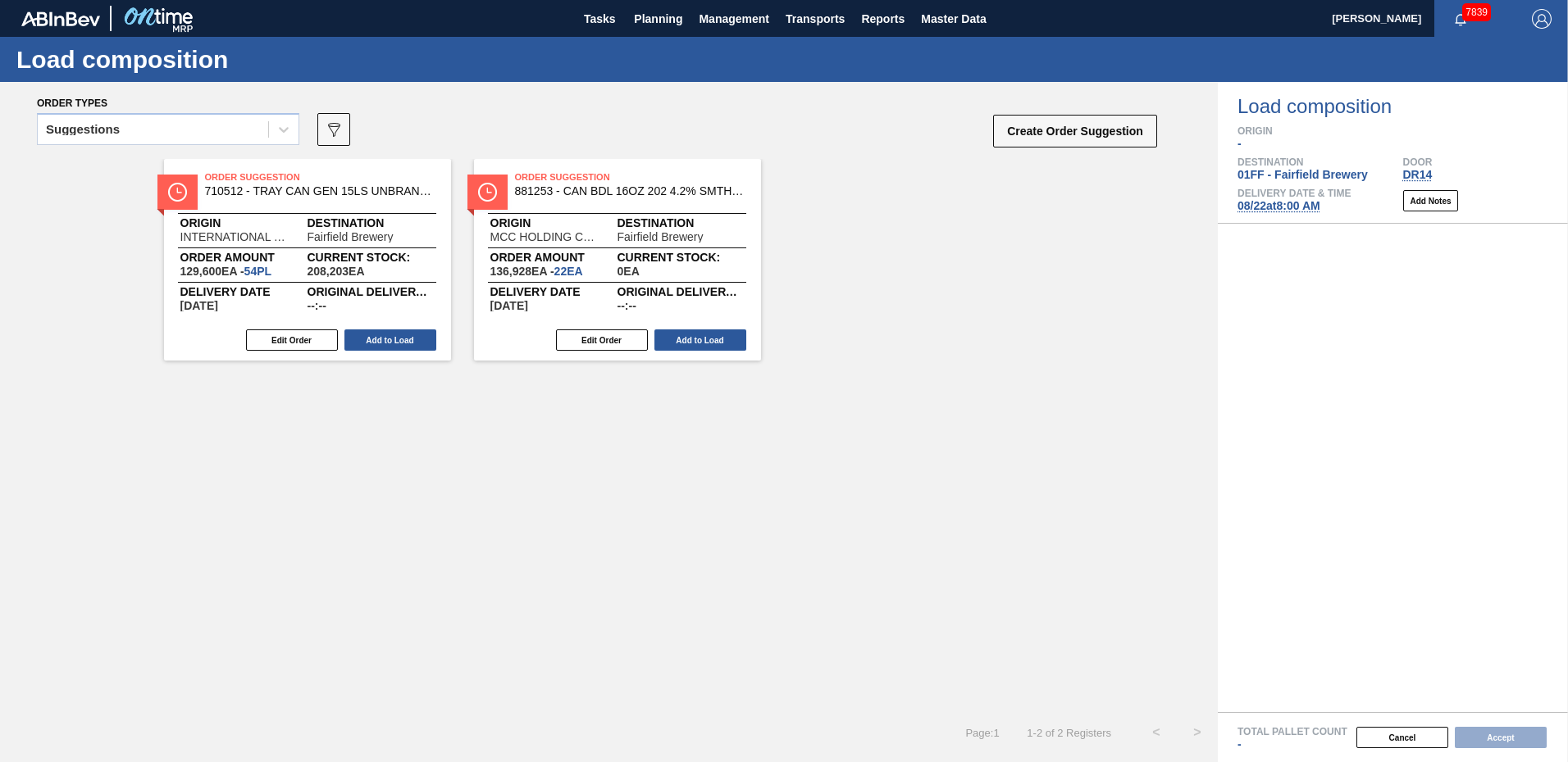
drag, startPoint x: 383, startPoint y: 511, endPoint x: 382, endPoint y: 426, distance: 85.0
click at [384, 511] on div "Order Suggestion 710512 - TRAY CAN GEN 15LS UNBRANDED 25OZ GEN COR Origin INTER…" at bounding box center [608, 435] width 1218 height 553
click at [388, 343] on button "Add to Load" at bounding box center [390, 340] width 92 height 22
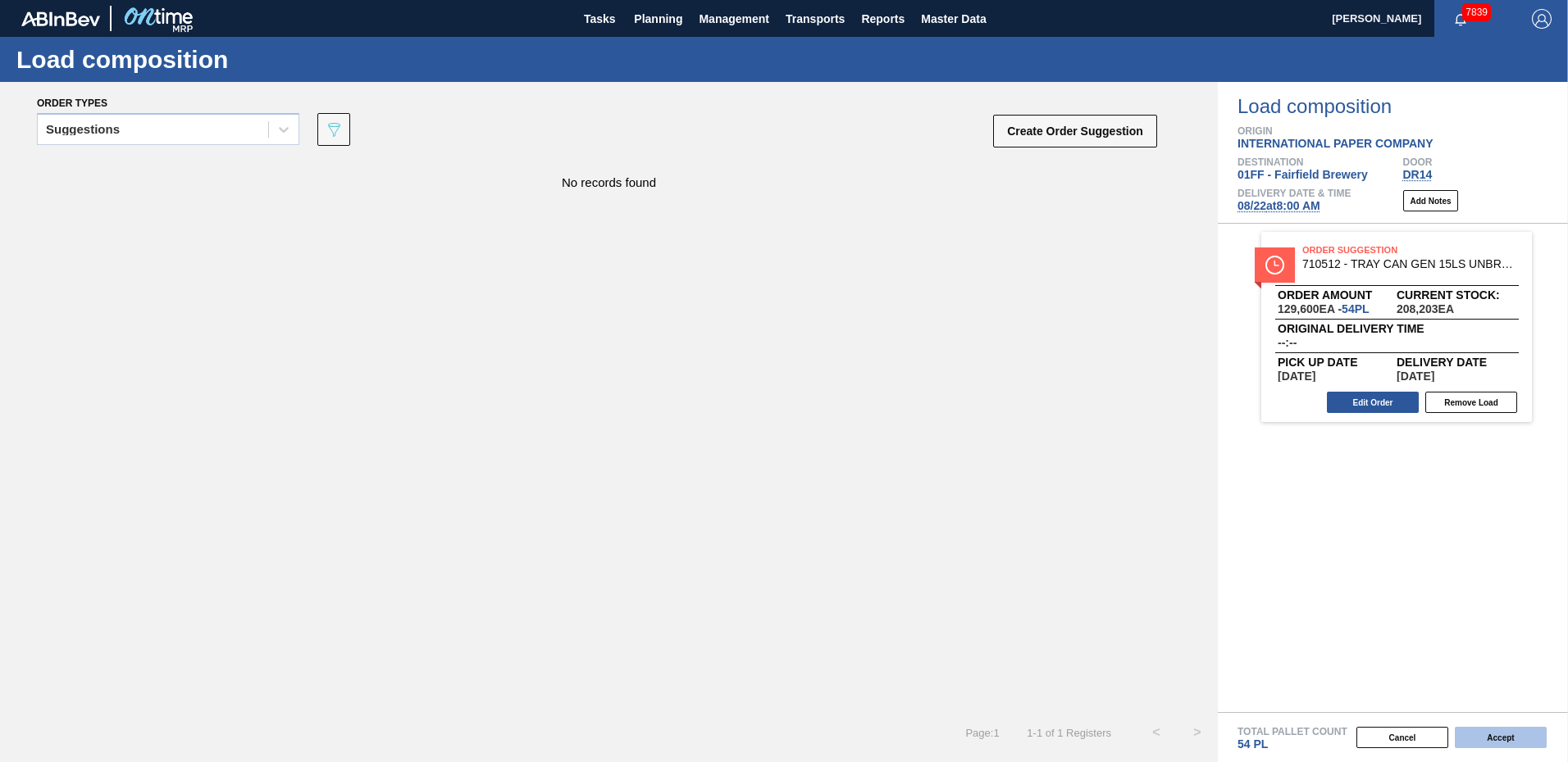
click at [1509, 736] on button "Accept" at bounding box center [1500, 738] width 92 height 22
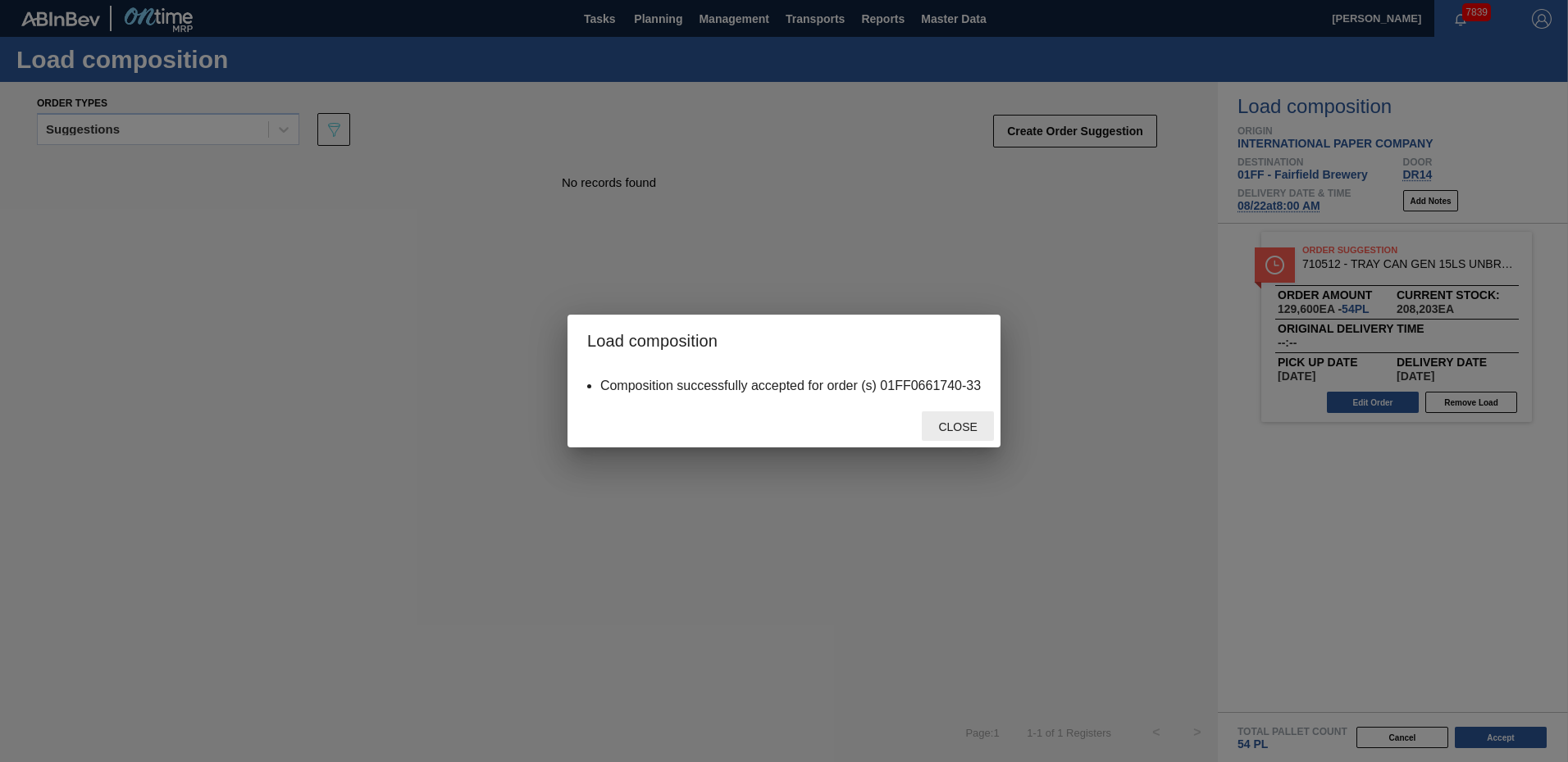
click at [951, 426] on span "Close" at bounding box center [958, 427] width 65 height 13
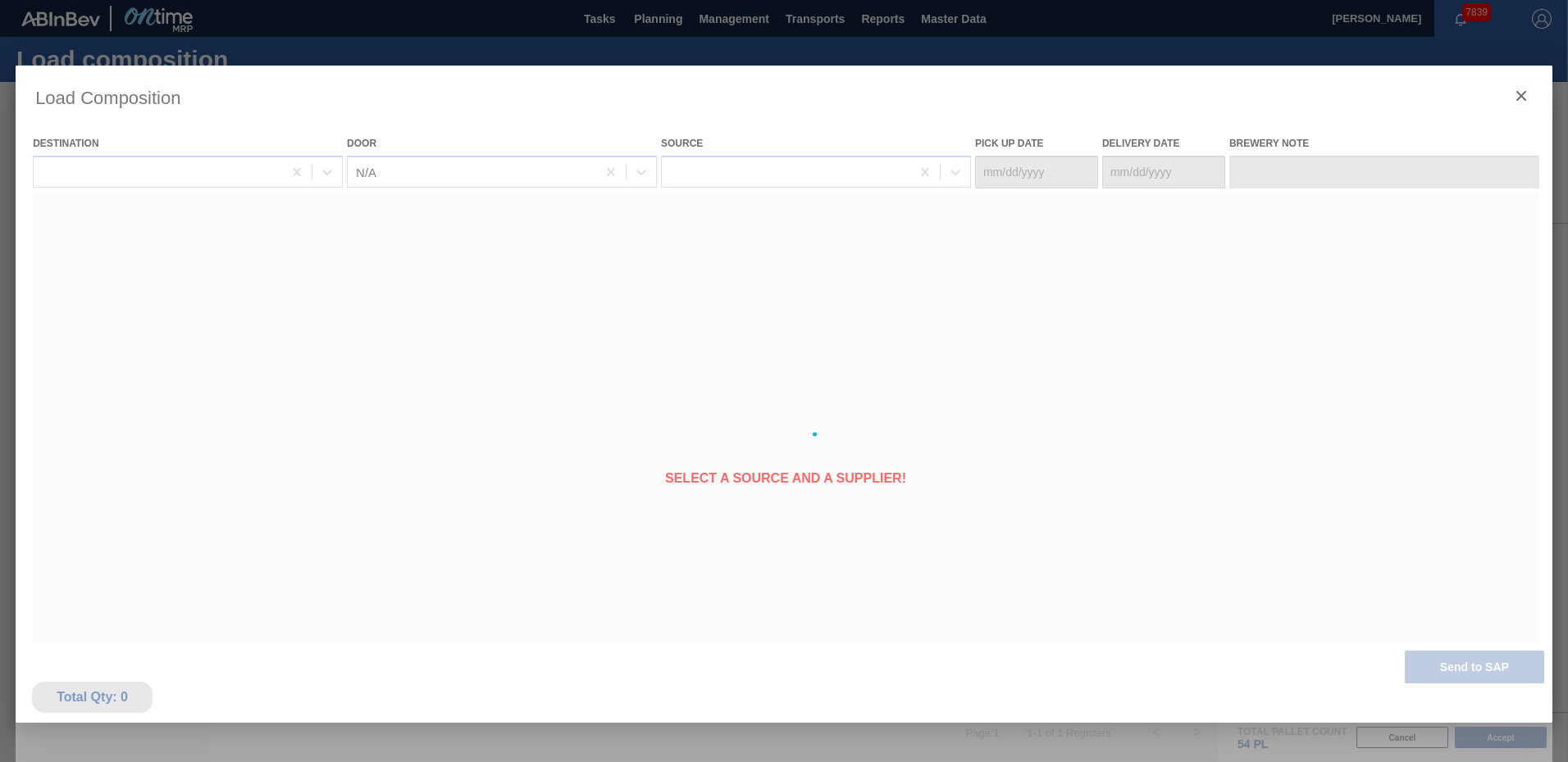
type Date "[DATE]"
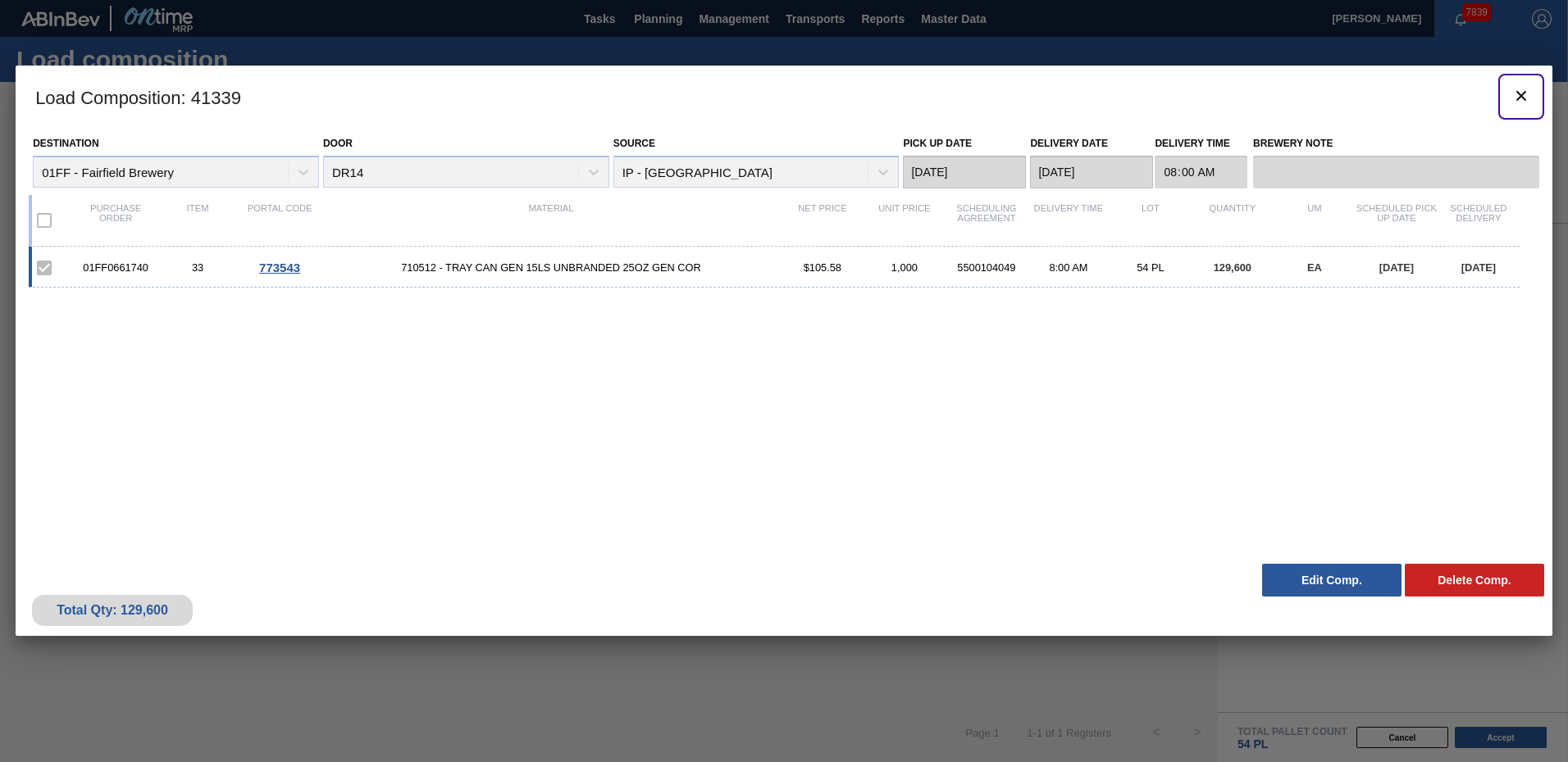
drag, startPoint x: 1531, startPoint y: 102, endPoint x: 1011, endPoint y: 12, distance: 527.7
click at [1528, 102] on button "botão de ícone" at bounding box center [1520, 96] width 39 height 39
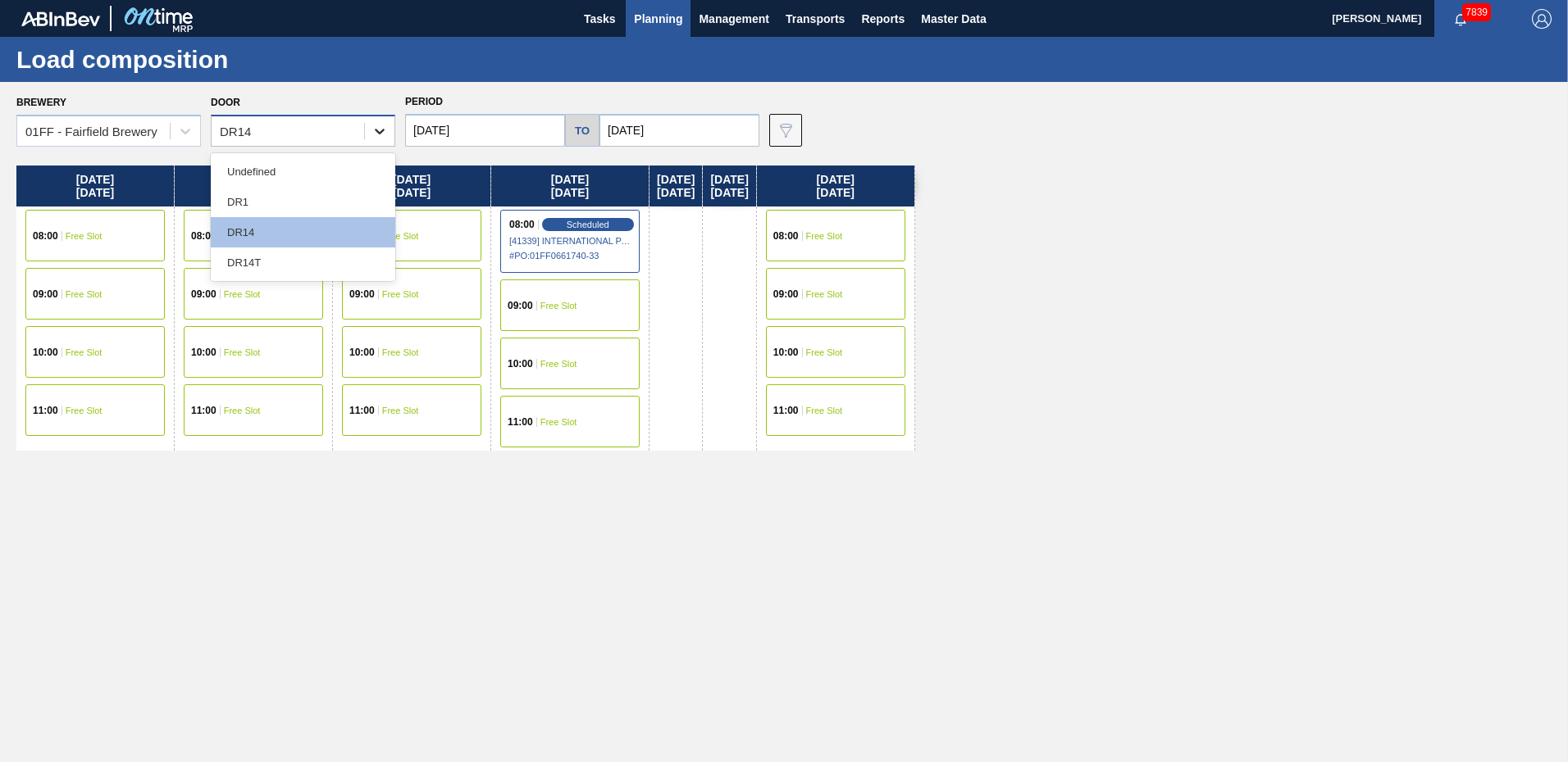
click at [381, 120] on div at bounding box center [379, 130] width 29 height 29
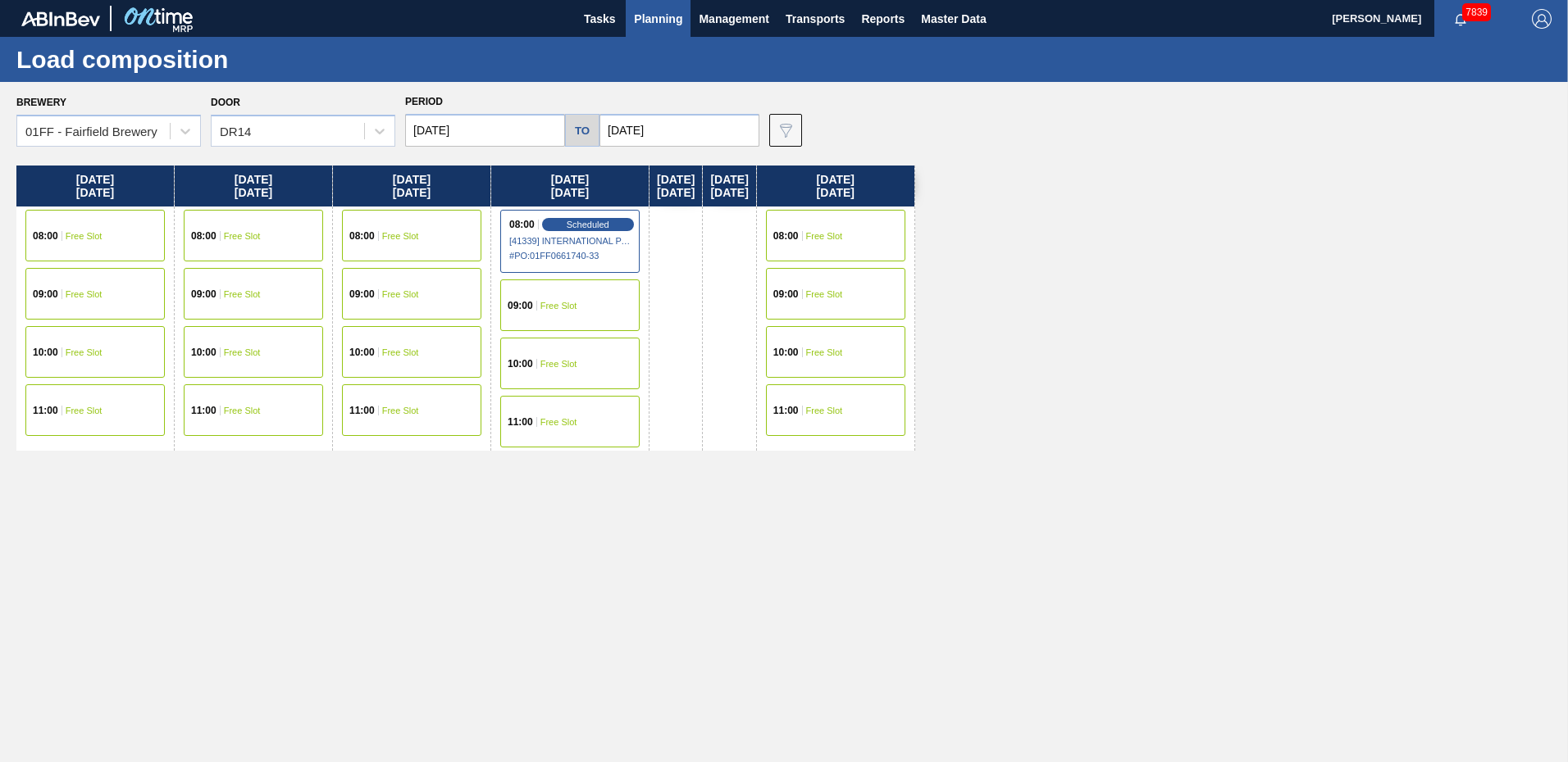
click at [360, 64] on div "Load composition" at bounding box center [784, 59] width 1568 height 45
click at [488, 590] on div "Tuesday 08/19/2025 08:00 Free Slot 09:00 Free Slot 10:00 Free Slot 11:00 Free S…" at bounding box center [788, 459] width 1543 height 587
click at [544, 306] on span "Free Slot" at bounding box center [559, 306] width 37 height 10
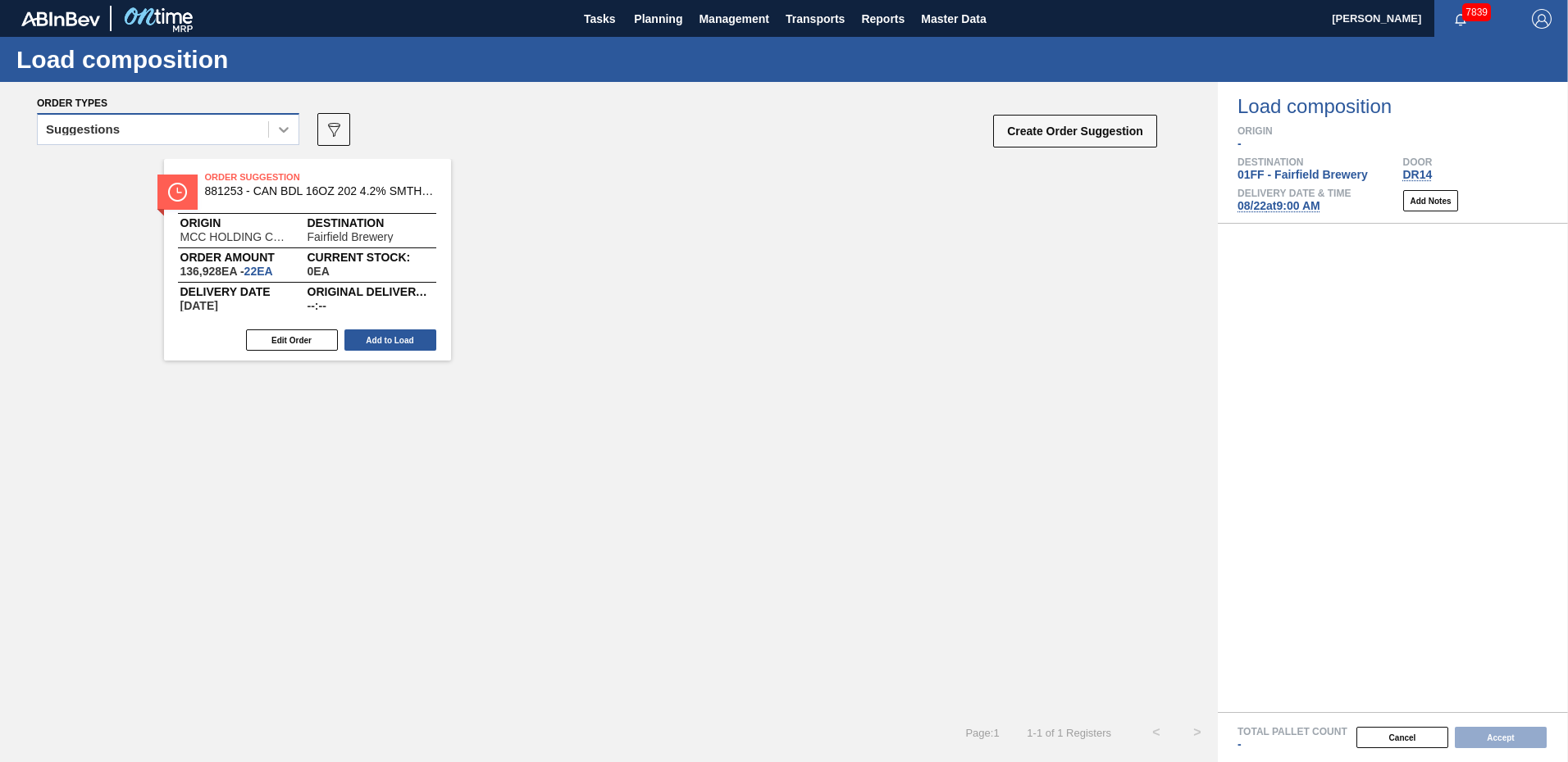
click at [278, 128] on icon at bounding box center [284, 130] width 17 height 17
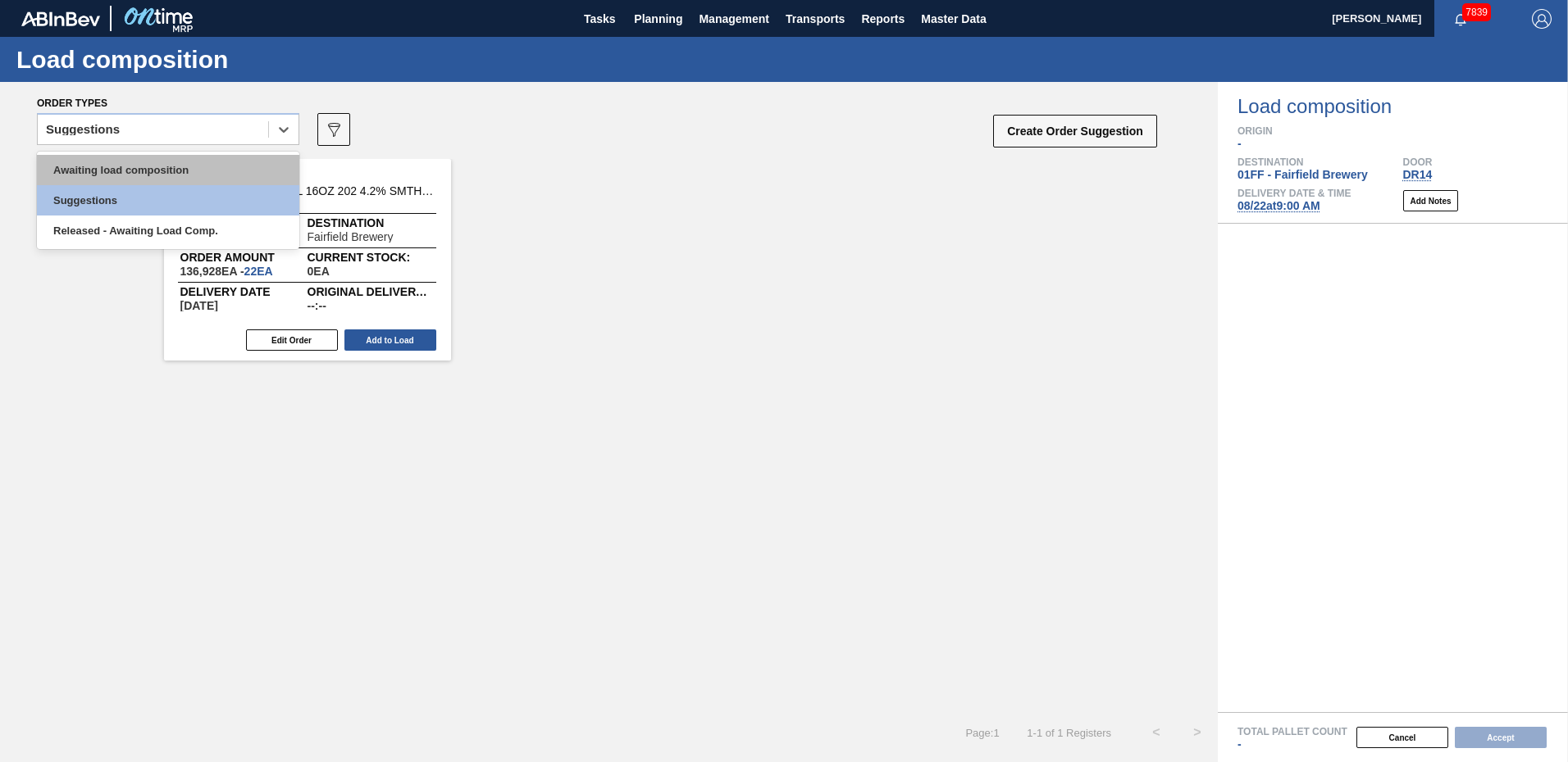
click at [221, 163] on div "Awaiting load composition" at bounding box center [168, 170] width 262 height 30
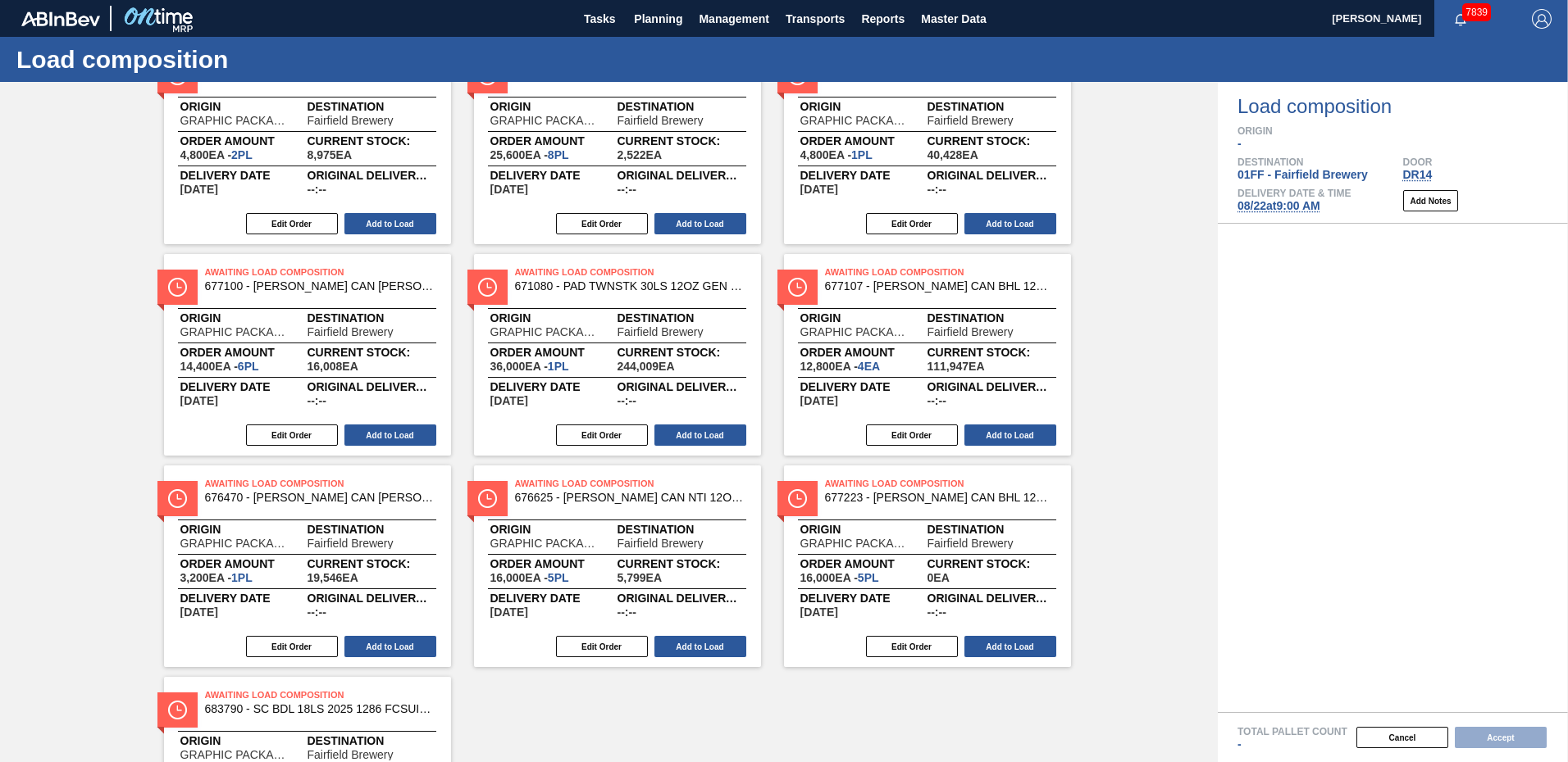
scroll to position [494, 0]
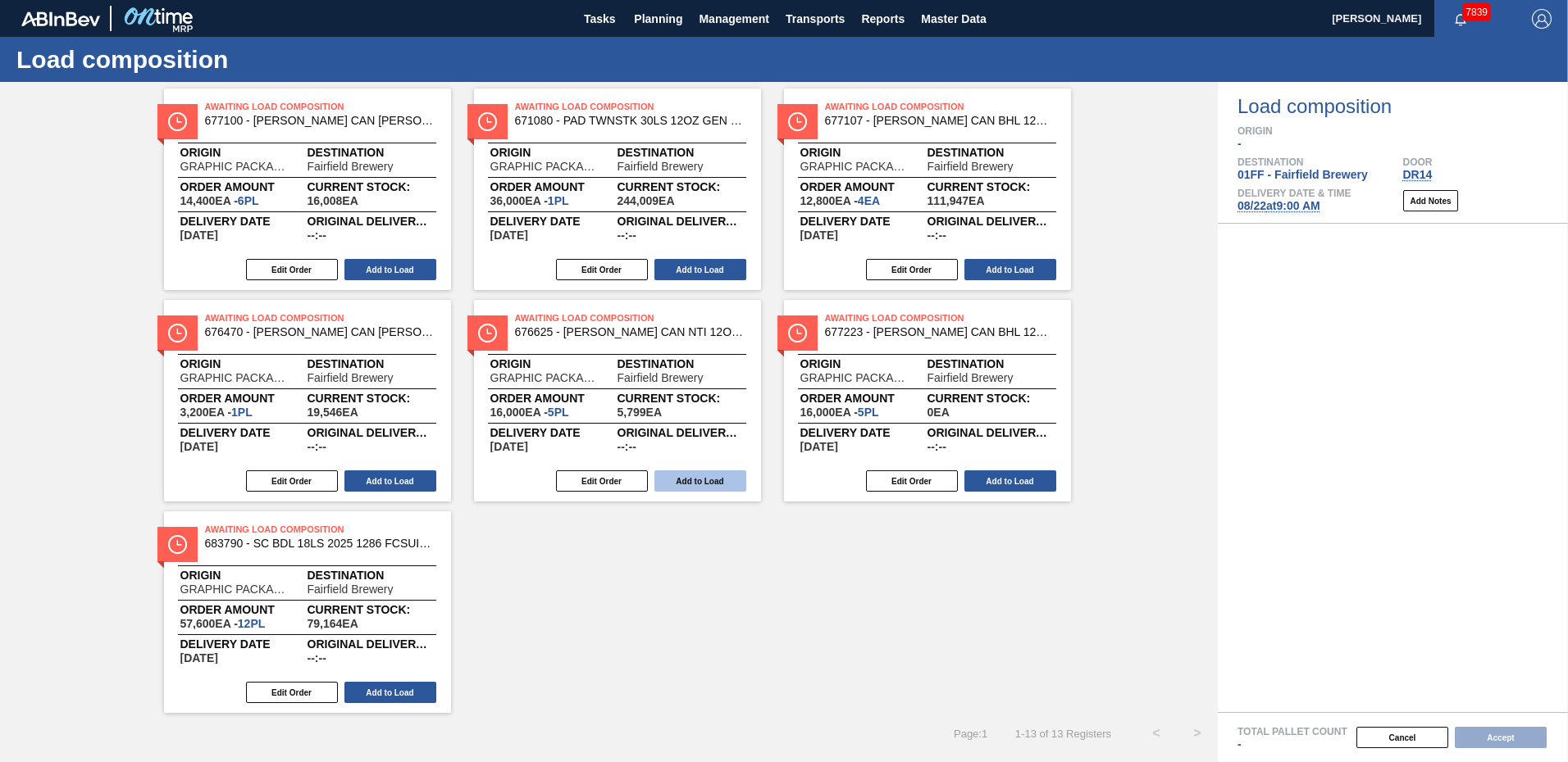
click at [690, 482] on button "Add to Load" at bounding box center [700, 481] width 92 height 22
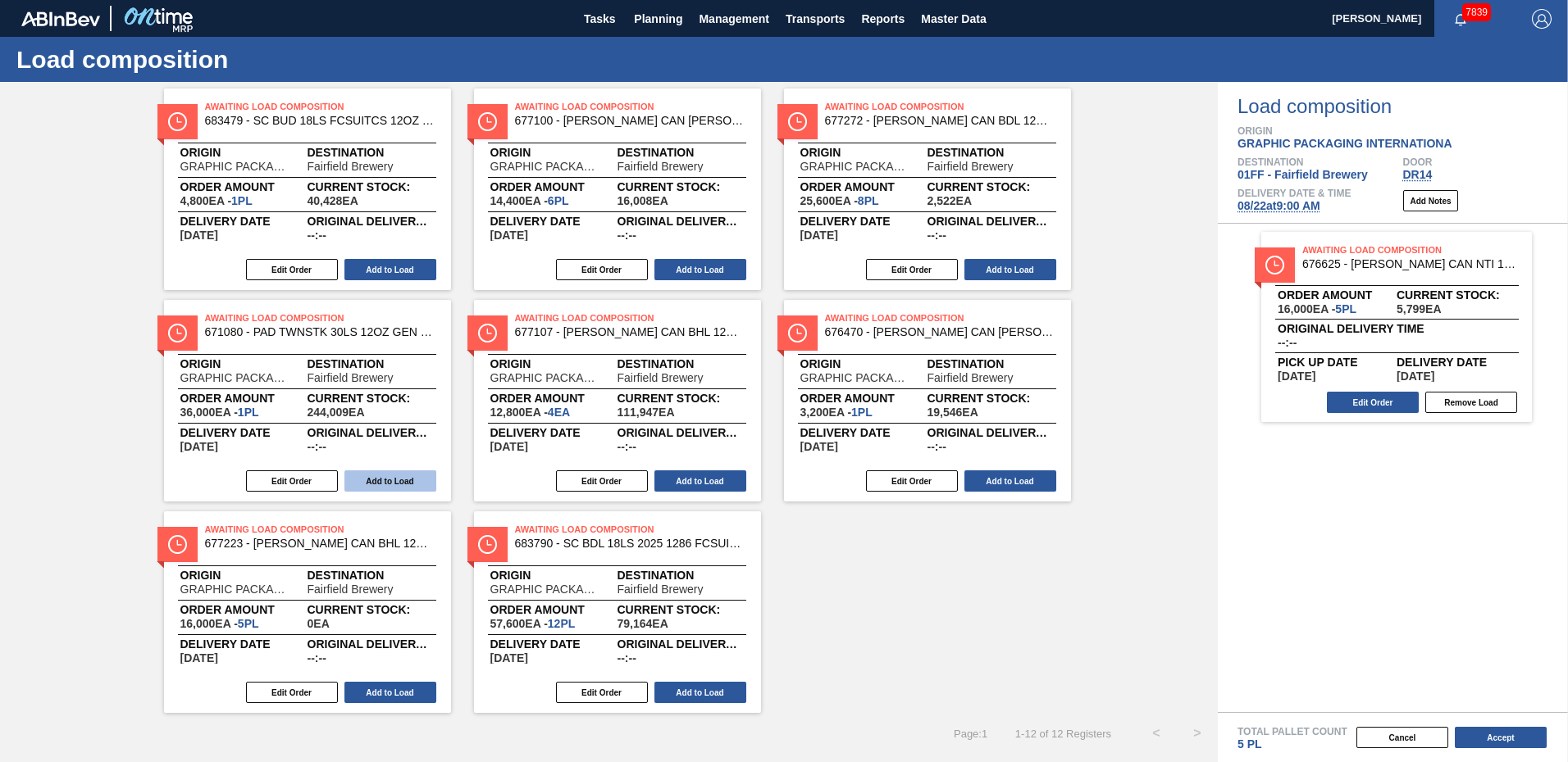
scroll to position [282, 0]
click at [395, 693] on button "Add to Load" at bounding box center [390, 693] width 92 height 22
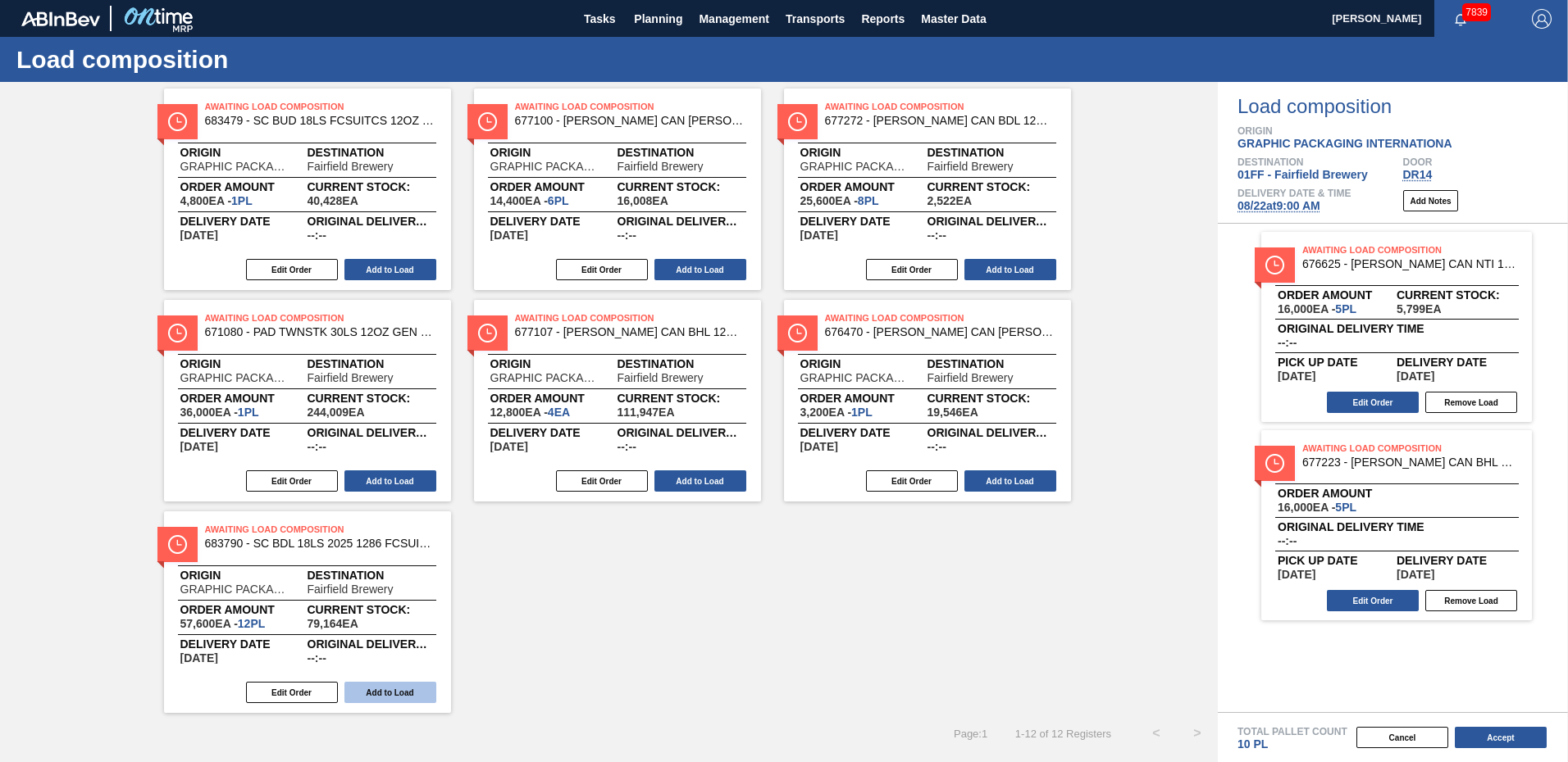
click at [388, 690] on button "Add to Load" at bounding box center [390, 693] width 92 height 22
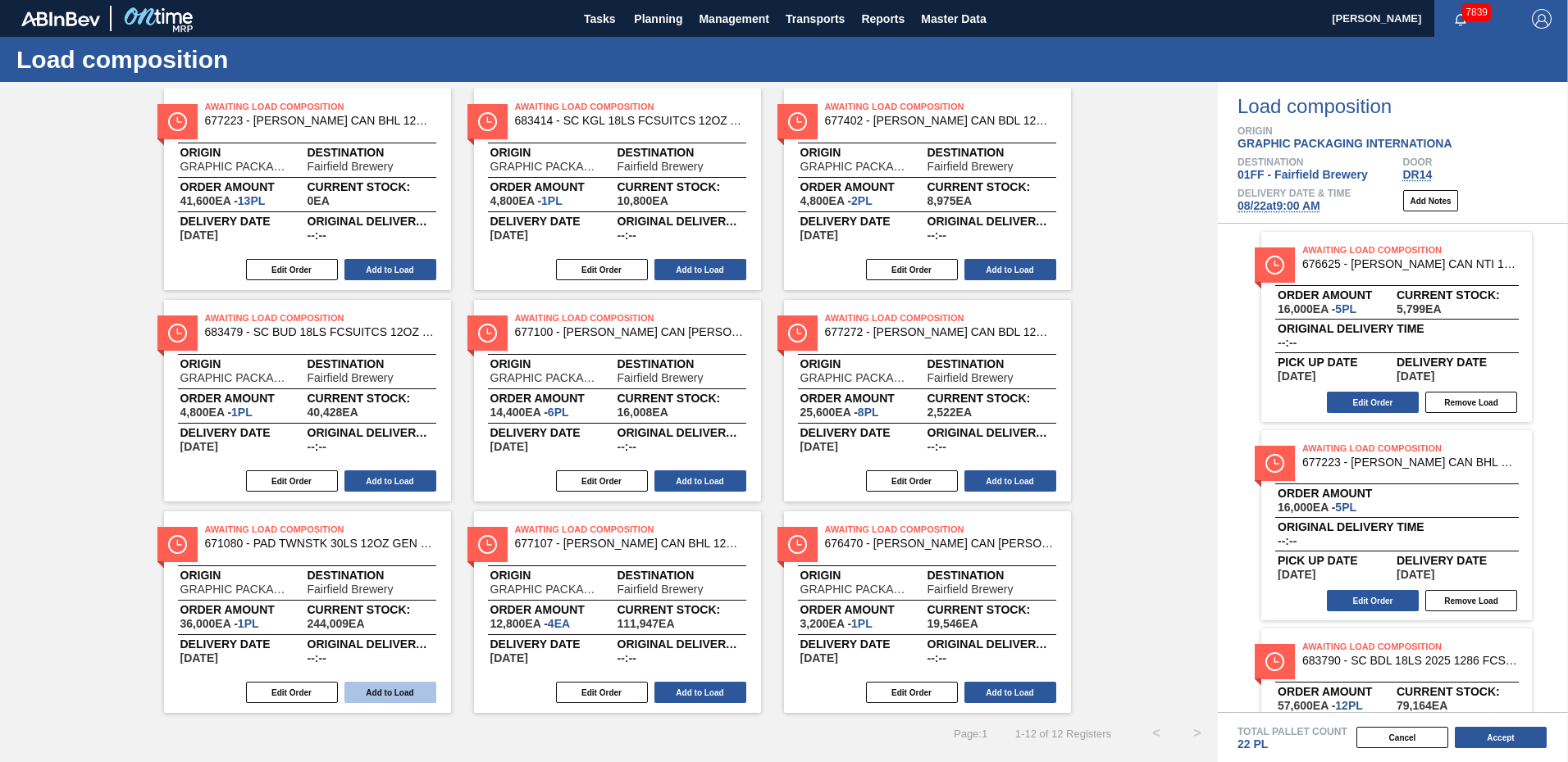
click at [380, 686] on button "Add to Load" at bounding box center [390, 693] width 92 height 22
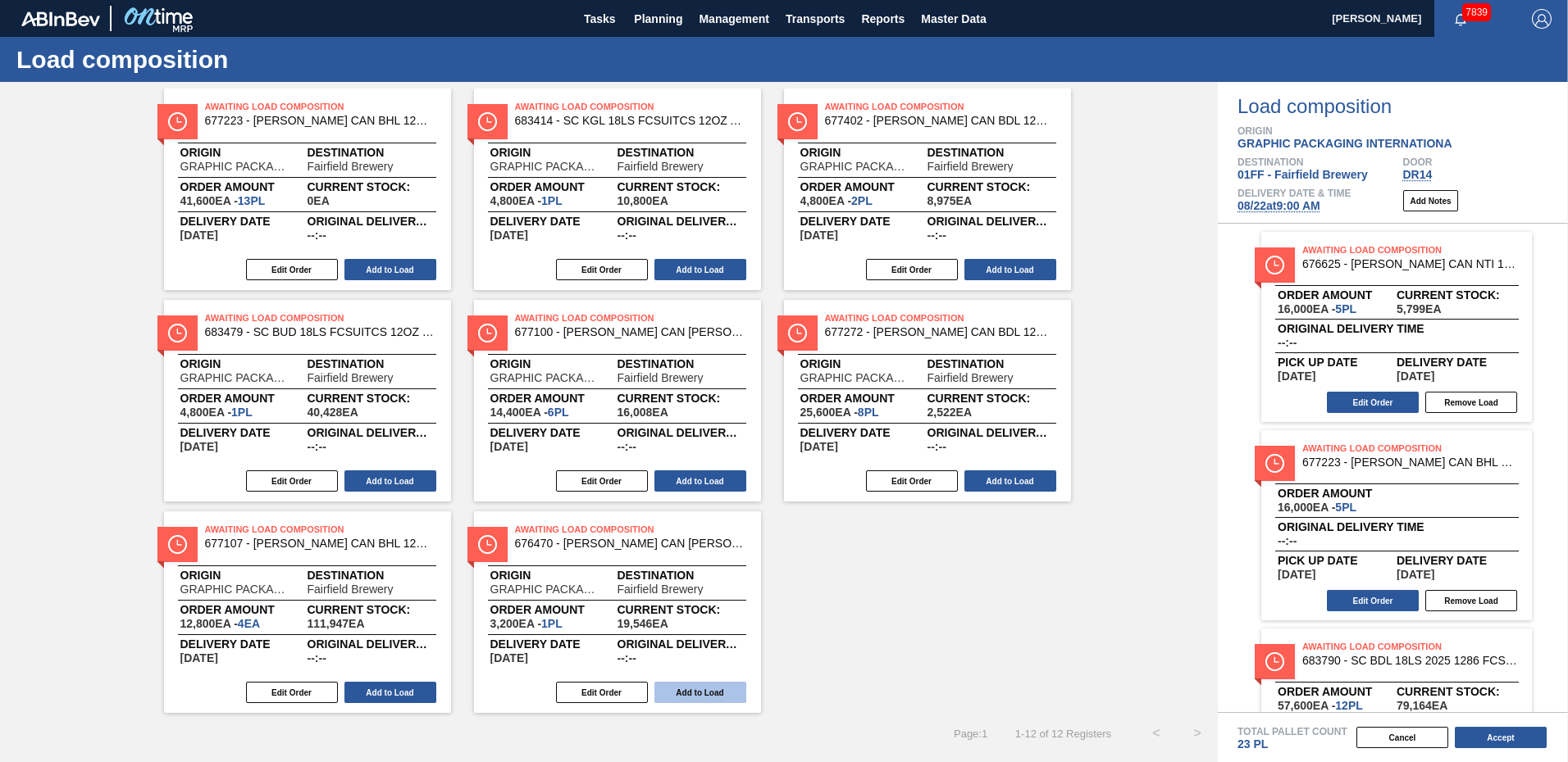
click at [692, 690] on button "Add to Load" at bounding box center [700, 693] width 92 height 22
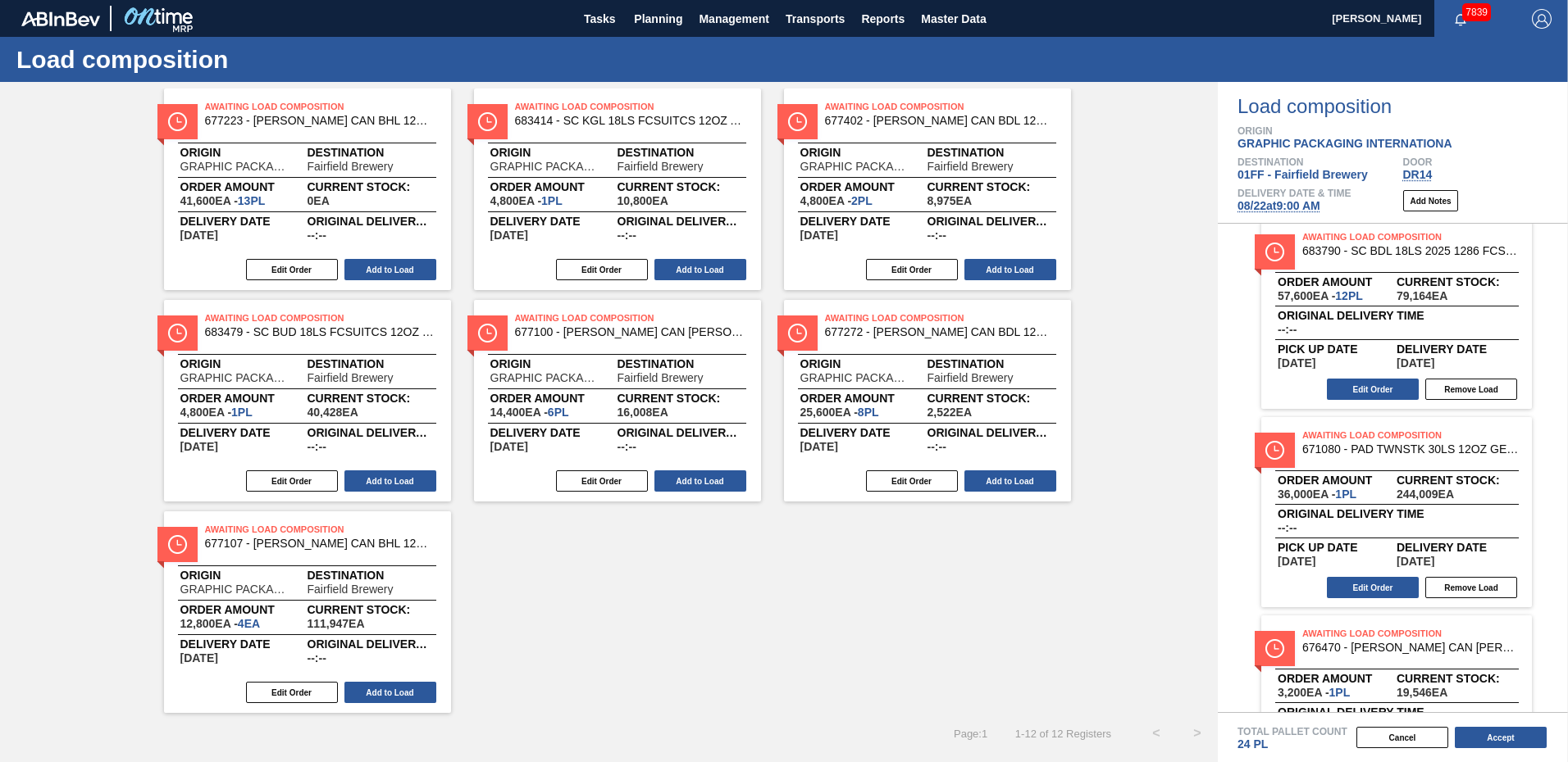
scroll to position [511, 0]
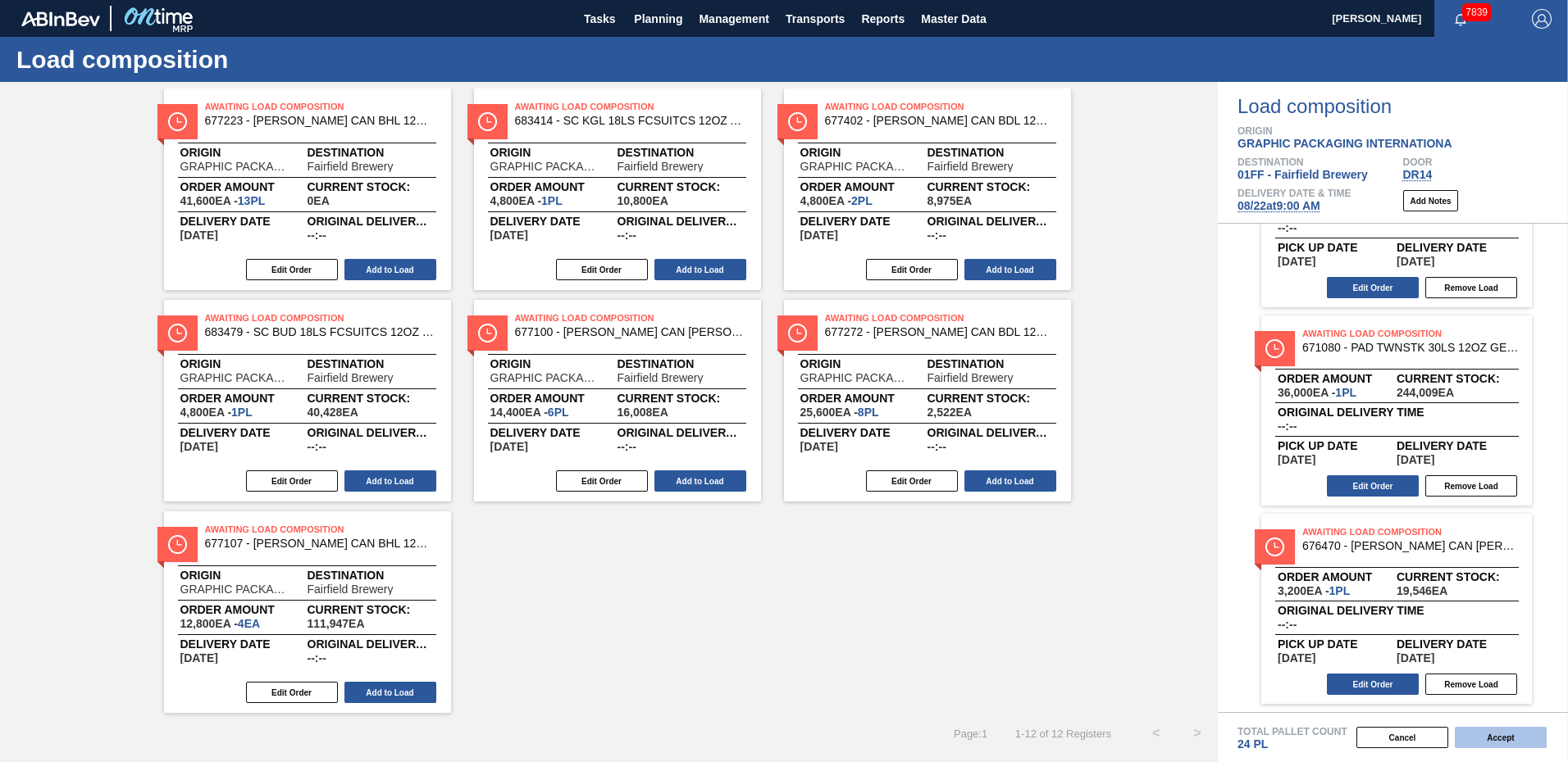
click at [1493, 737] on button "Accept" at bounding box center [1500, 738] width 92 height 22
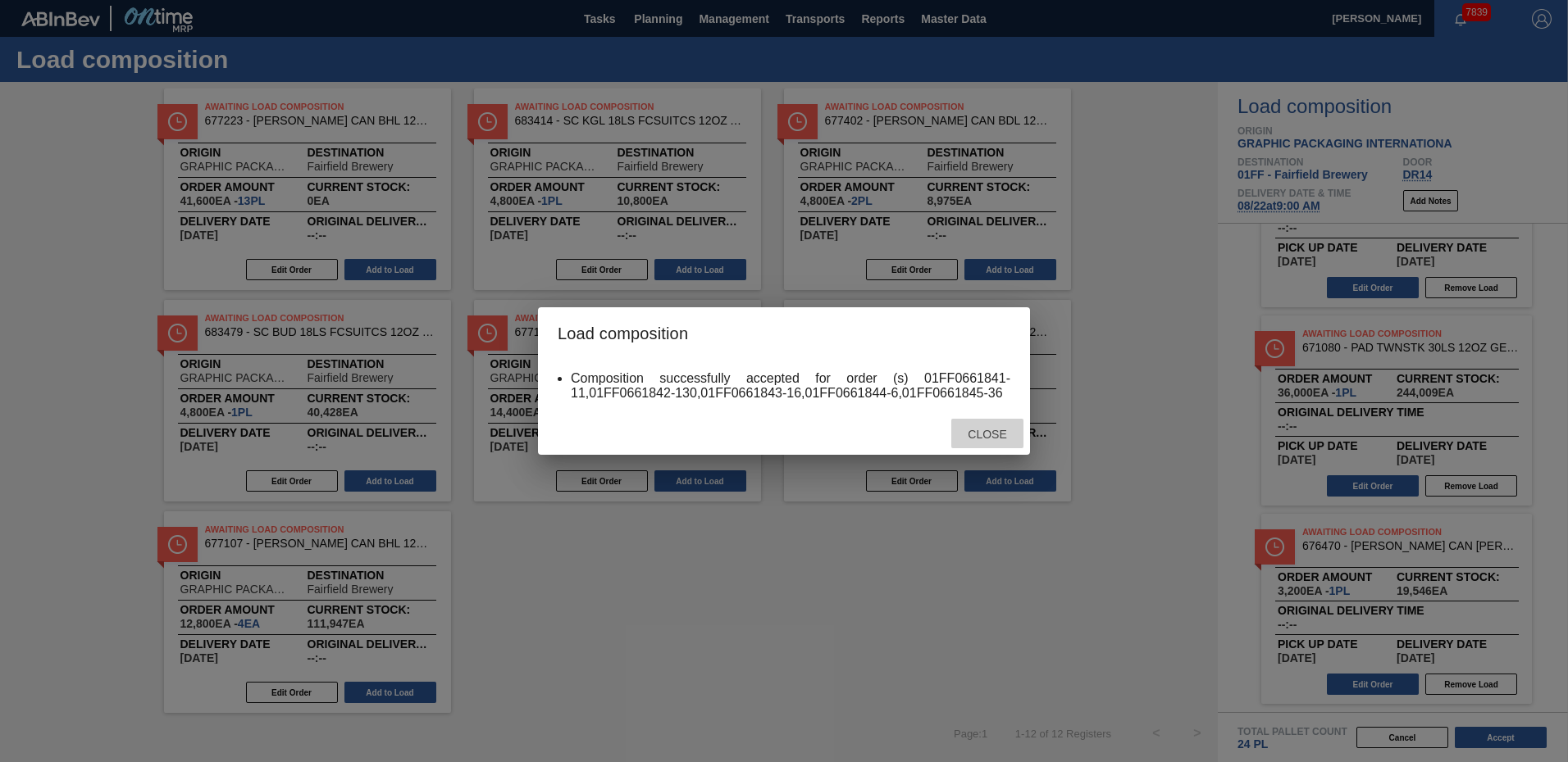
click at [1001, 437] on span "Close" at bounding box center [987, 434] width 65 height 13
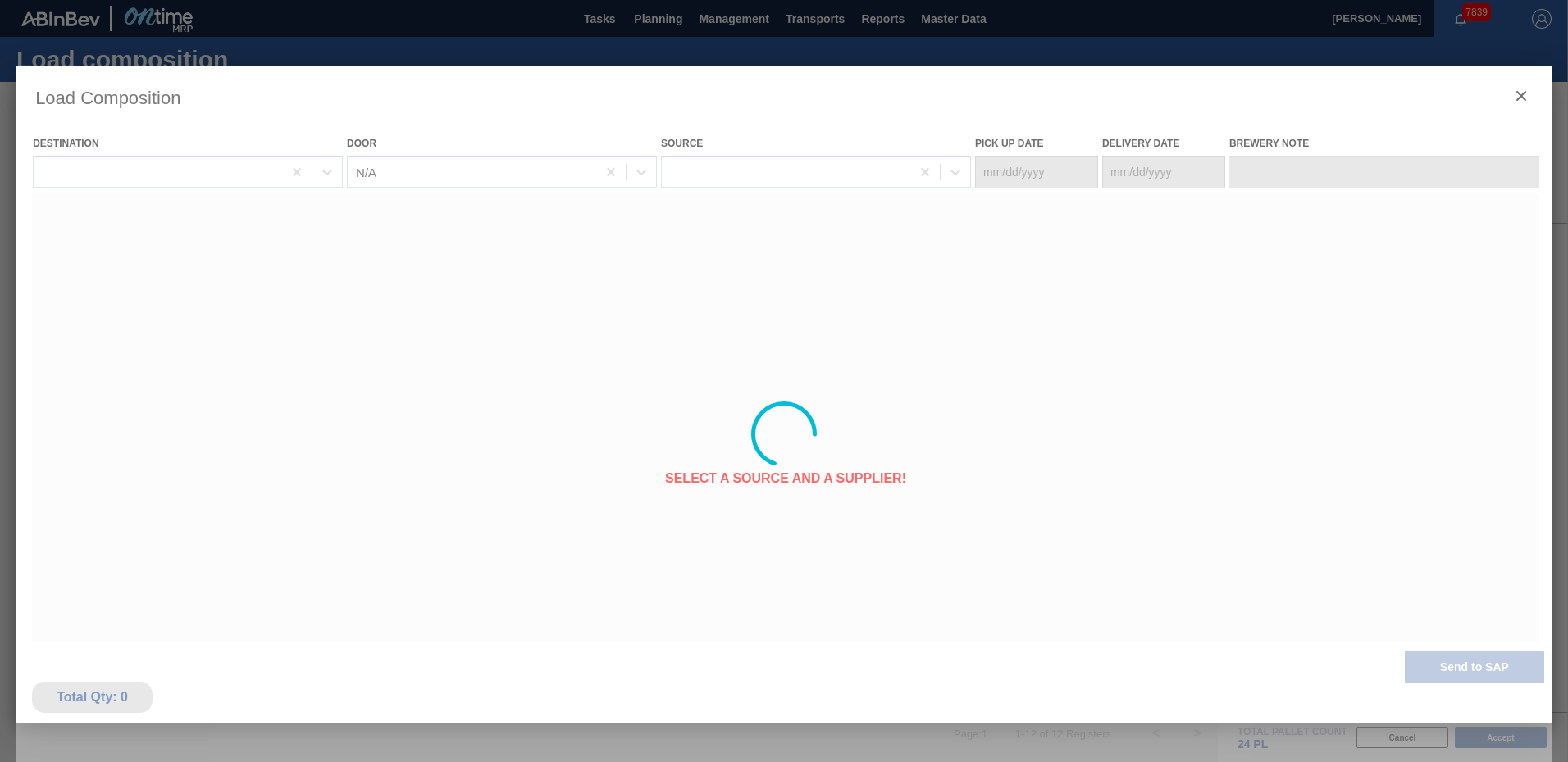
type Date "[DATE]"
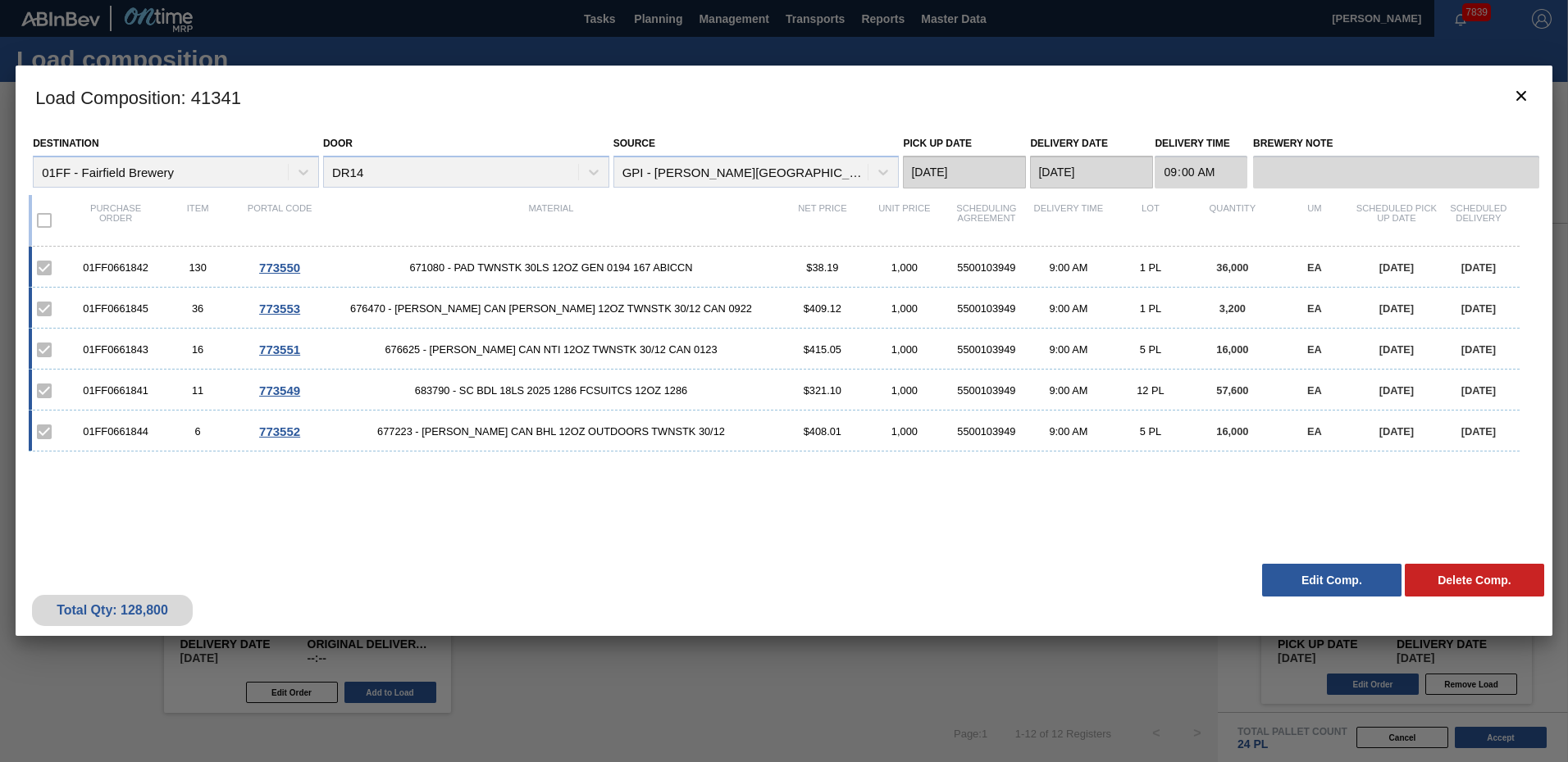
click at [1000, 522] on div "01FF0661842 130 773550 671080 - PAD TWNSTK 30LS 12OZ GEN 0194 167 ABICCN $38.19…" at bounding box center [780, 391] width 1504 height 289
click at [1516, 97] on icon "botão de ícone" at bounding box center [1521, 96] width 20 height 20
